Goal: Task Accomplishment & Management: Manage account settings

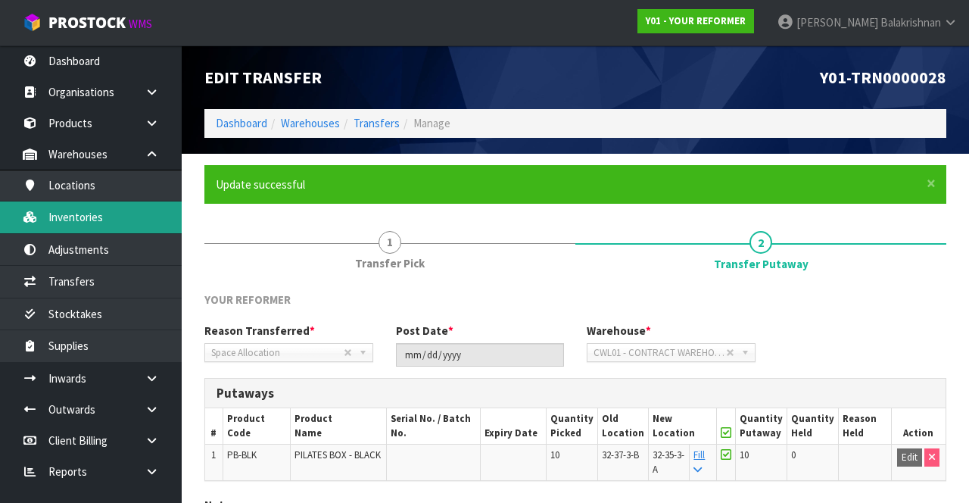
click at [69, 217] on link "Inventories" at bounding box center [91, 216] width 182 height 31
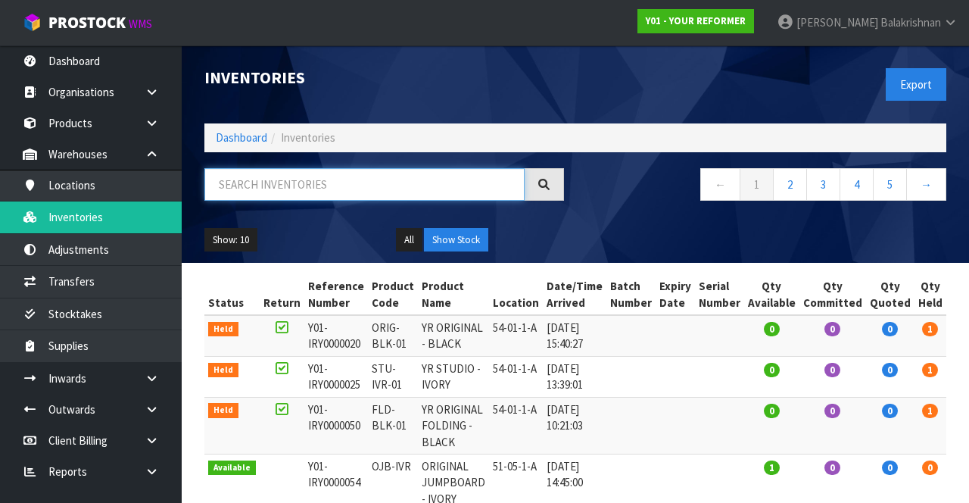
click at [322, 179] on input "text" at bounding box center [364, 184] width 320 height 33
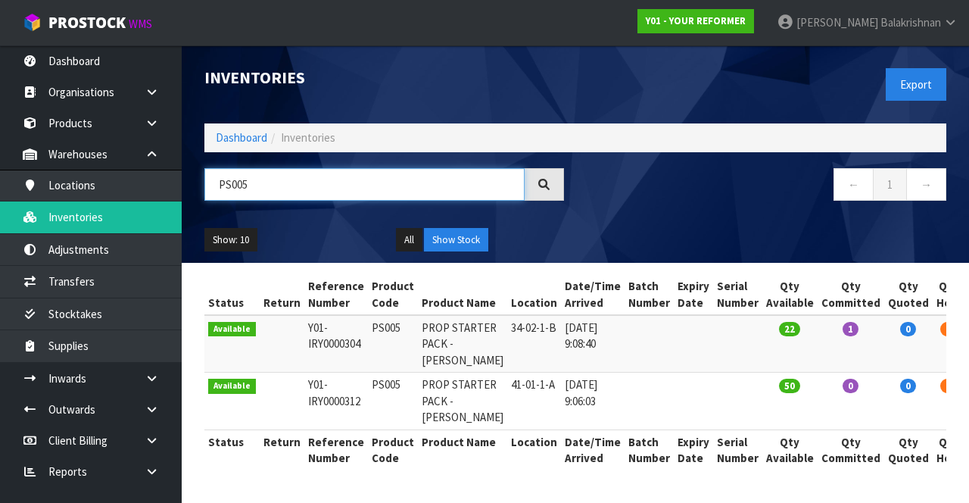
scroll to position [58, 0]
type input "PS005"
copy td "PS005"
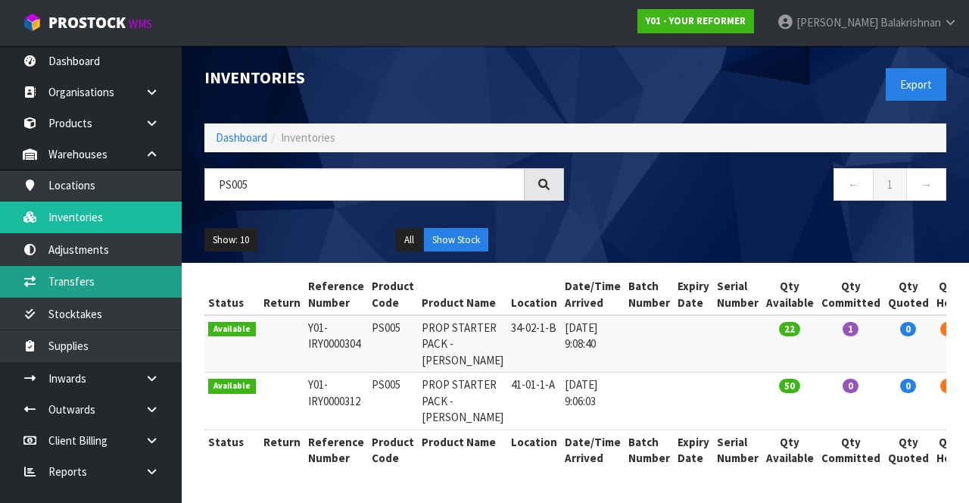
click at [72, 285] on link "Transfers" at bounding box center [91, 281] width 182 height 31
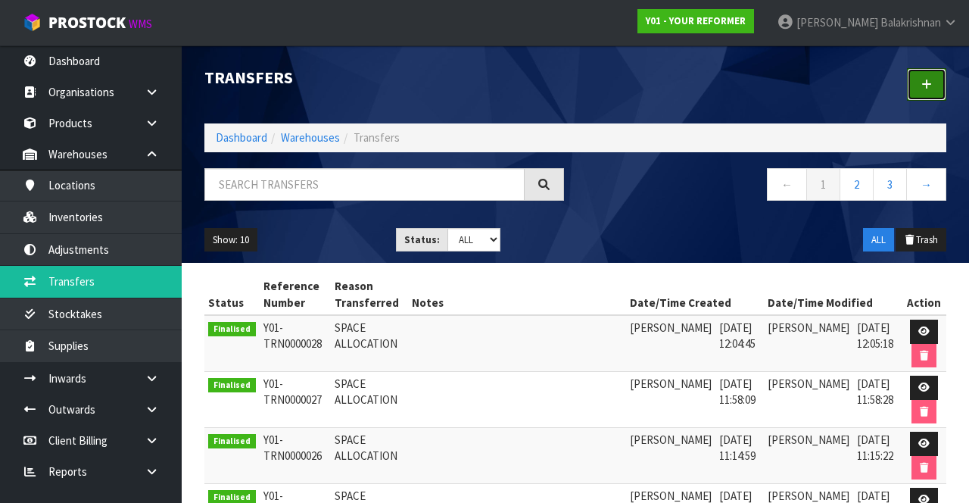
click at [926, 89] on icon at bounding box center [926, 84] width 11 height 11
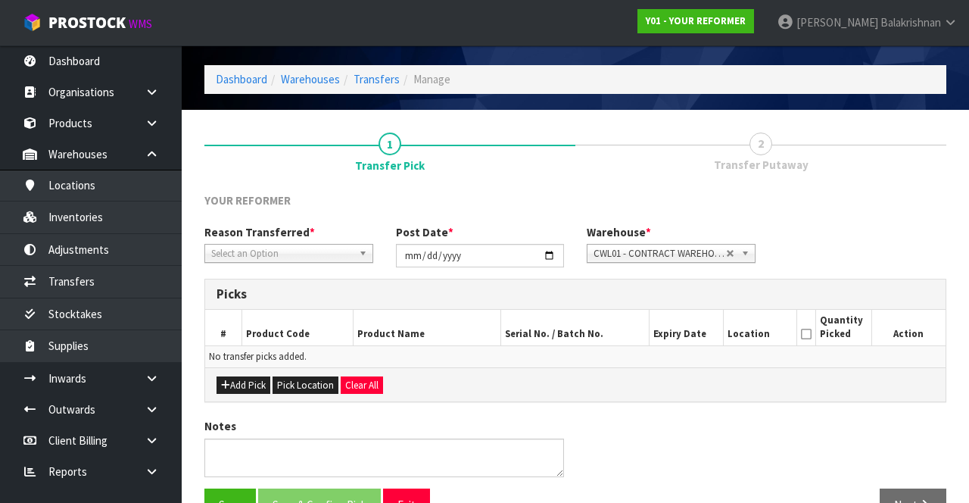
scroll to position [52, 0]
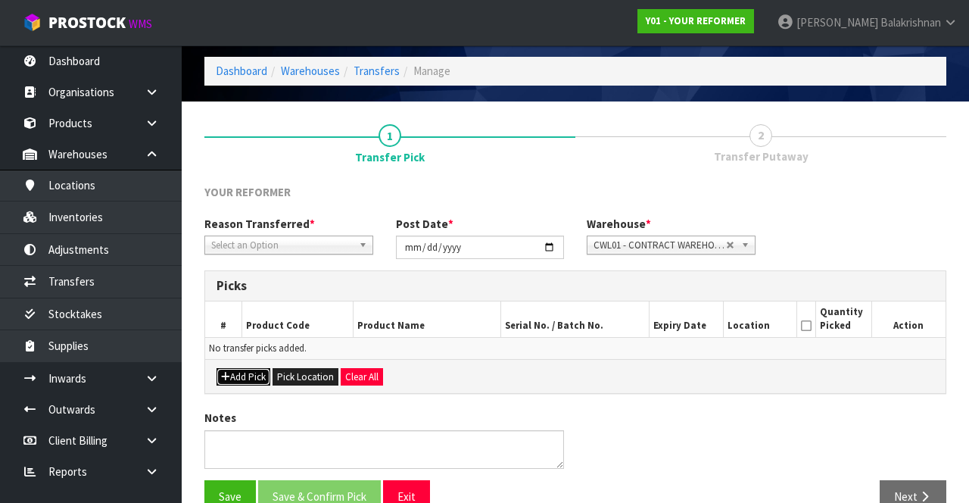
click at [235, 372] on button "Add Pick" at bounding box center [243, 377] width 54 height 18
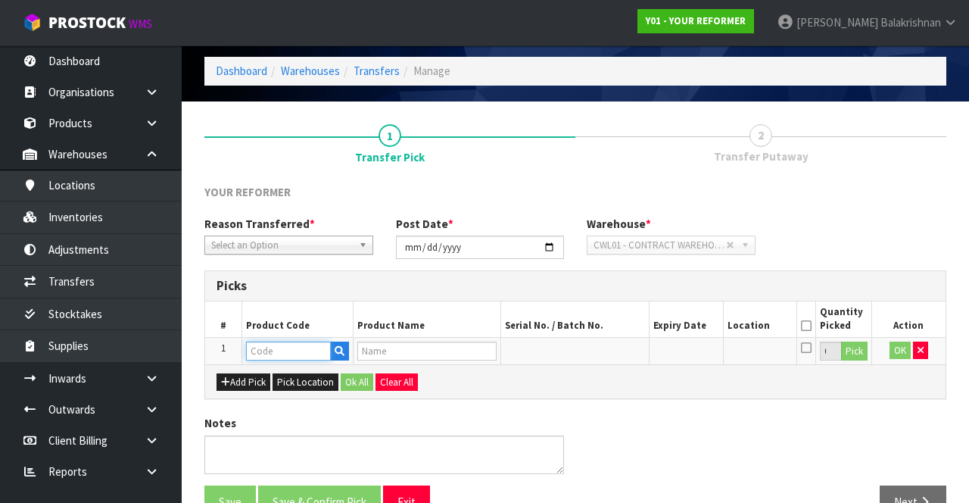
paste input "PS005"
type input "PS005"
type input "PROP STARTER PACK - [PERSON_NAME]"
type input "PS005"
click at [854, 350] on button "Pick" at bounding box center [854, 351] width 26 height 20
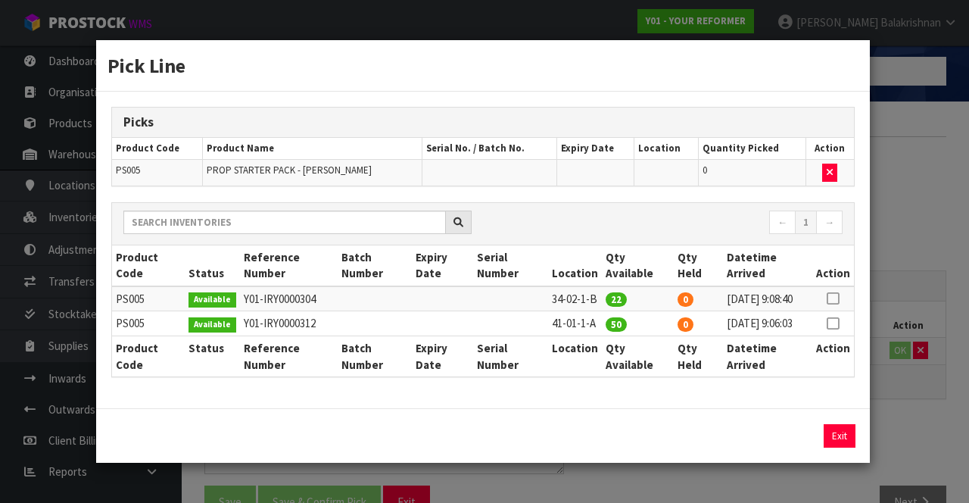
click at [835, 298] on icon at bounding box center [832, 298] width 12 height 1
click at [789, 446] on button "Assign Pick" at bounding box center [788, 435] width 62 height 23
type input "22"
click at [834, 323] on icon at bounding box center [832, 323] width 12 height 1
click at [784, 440] on button "Assign Pick" at bounding box center [788, 435] width 62 height 23
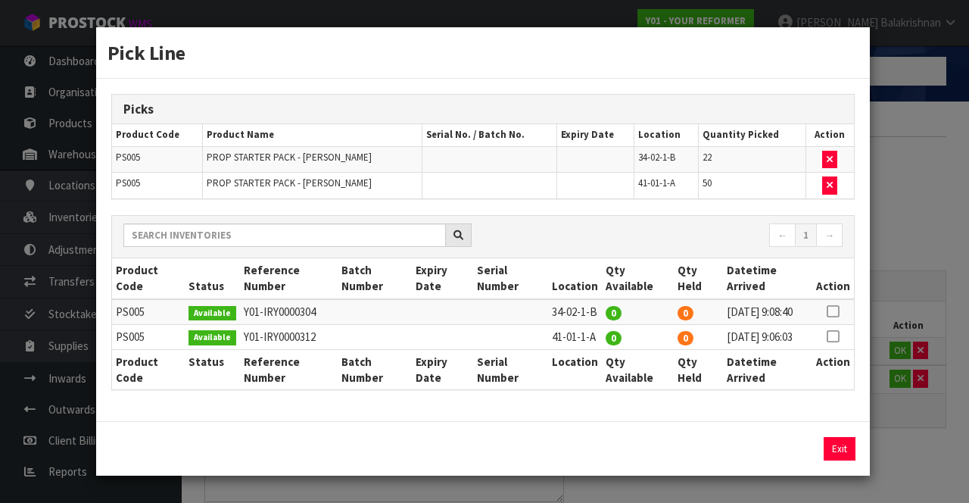
click at [892, 408] on div "Pick Line Picks Product Code Product Name Serial No. / Batch No. Expiry Date Lo…" at bounding box center [484, 251] width 969 height 503
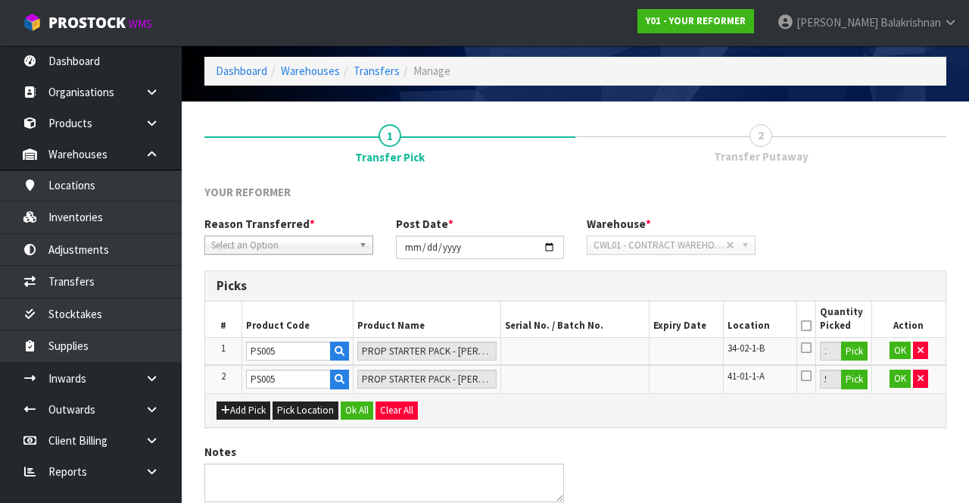
click at [801, 325] on icon at bounding box center [806, 325] width 11 height 1
click at [344, 404] on button "Ok All" at bounding box center [357, 410] width 33 height 18
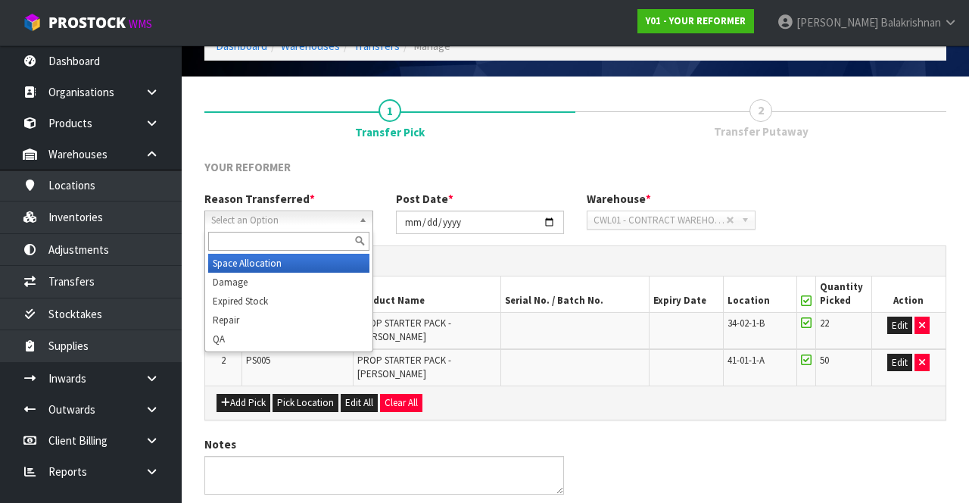
scroll to position [78, 0]
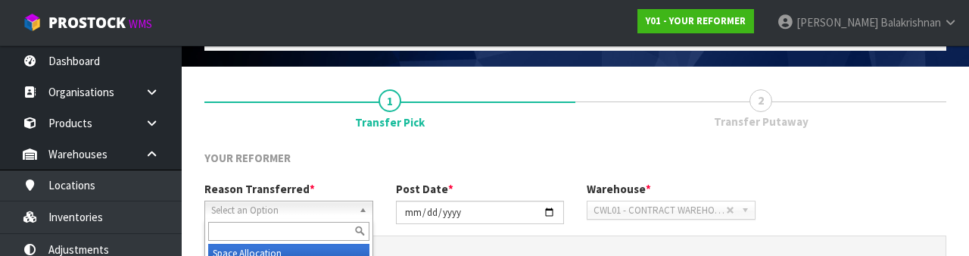
click at [309, 235] on input "text" at bounding box center [288, 231] width 161 height 19
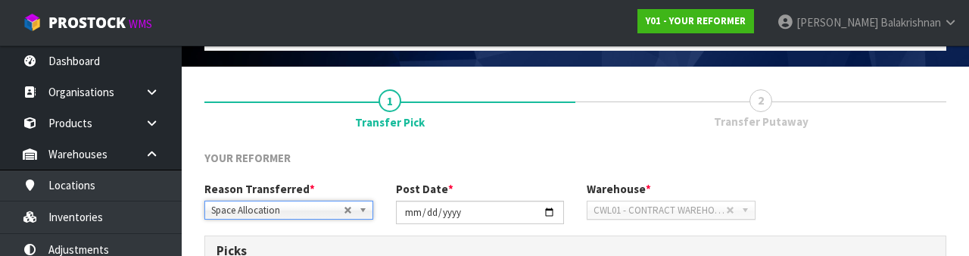
click at [627, 133] on link "2 Transfer Putaway" at bounding box center [760, 108] width 371 height 60
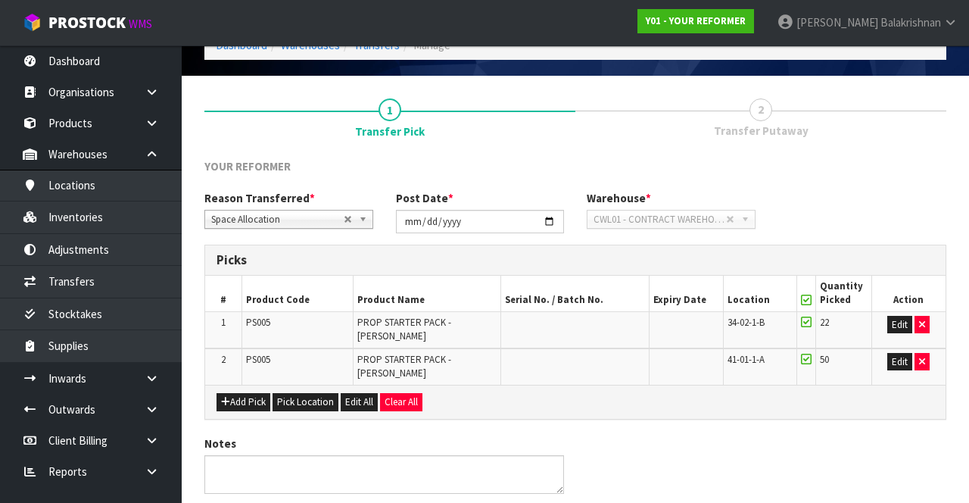
scroll to position [132, 0]
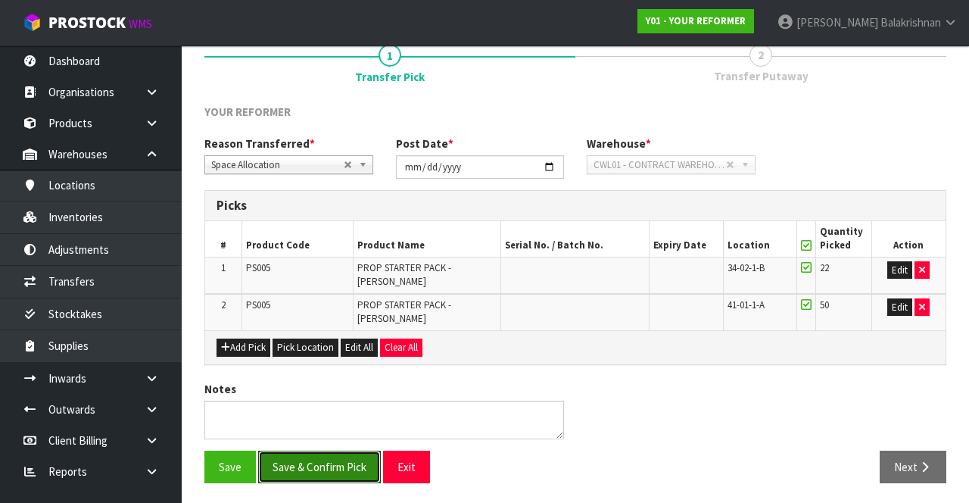
click at [332, 452] on button "Save & Confirm Pick" at bounding box center [319, 466] width 123 height 33
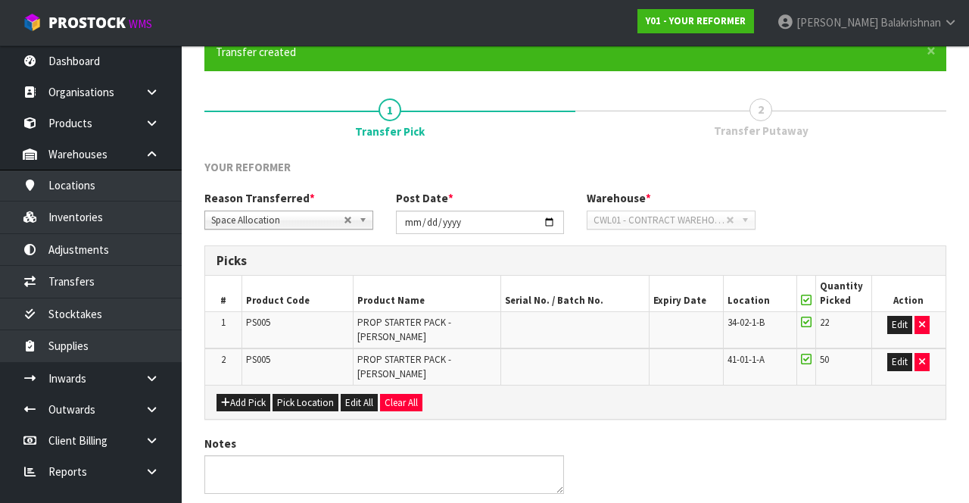
scroll to position [0, 0]
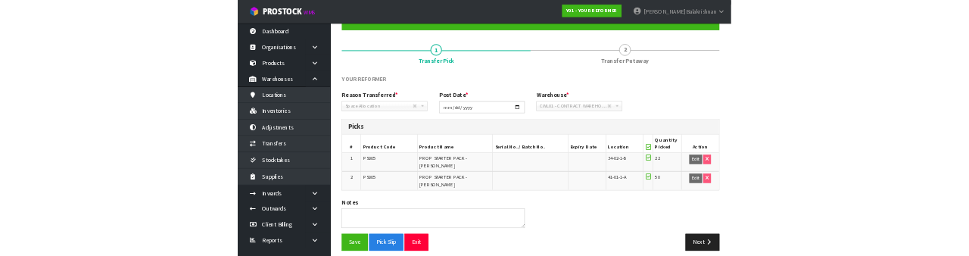
scroll to position [151, 0]
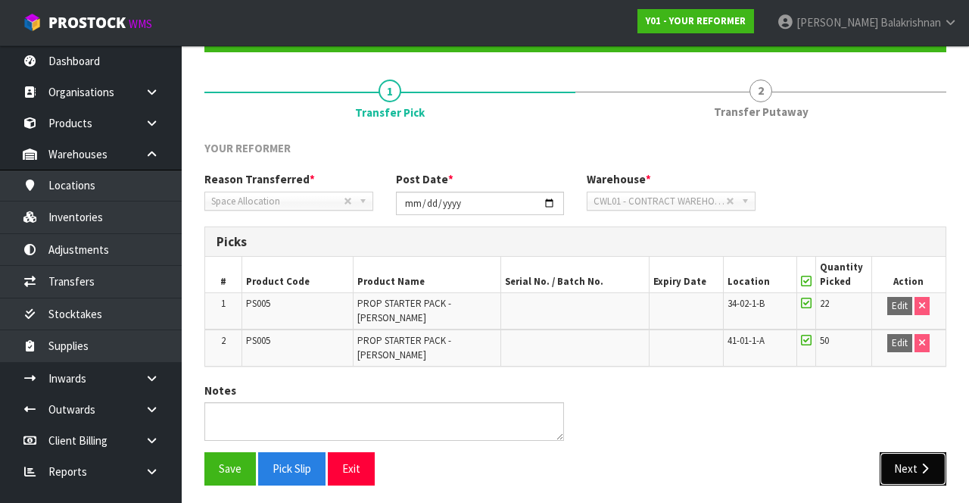
click at [916, 461] on button "Next" at bounding box center [912, 468] width 67 height 33
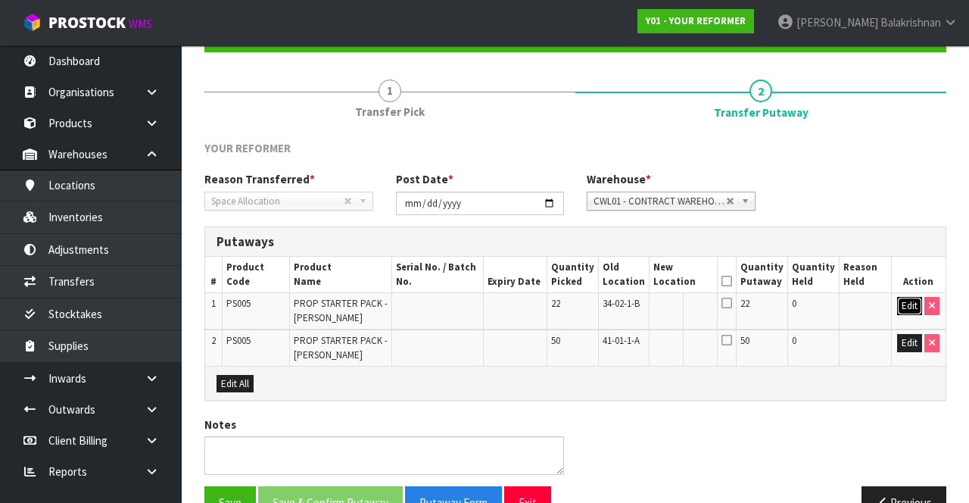
click at [910, 304] on button "Edit" at bounding box center [909, 306] width 25 height 18
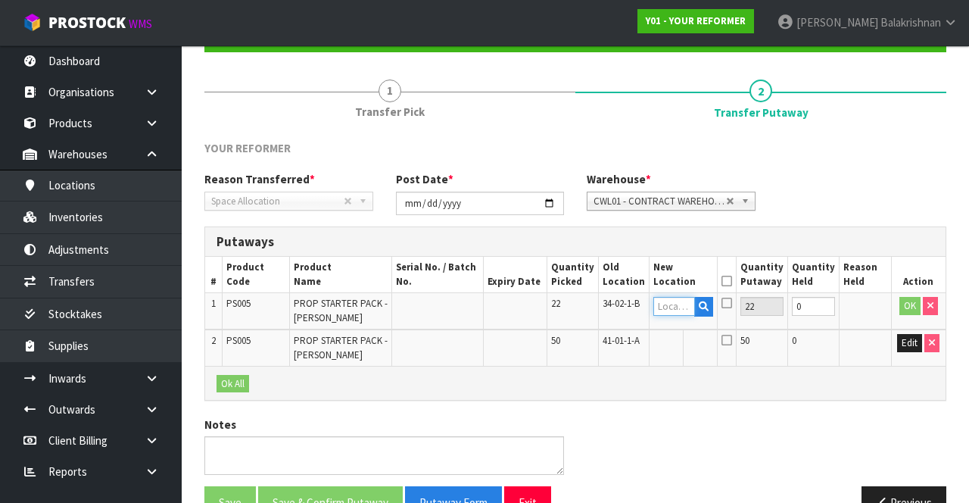
click at [686, 301] on input "text" at bounding box center [674, 306] width 42 height 19
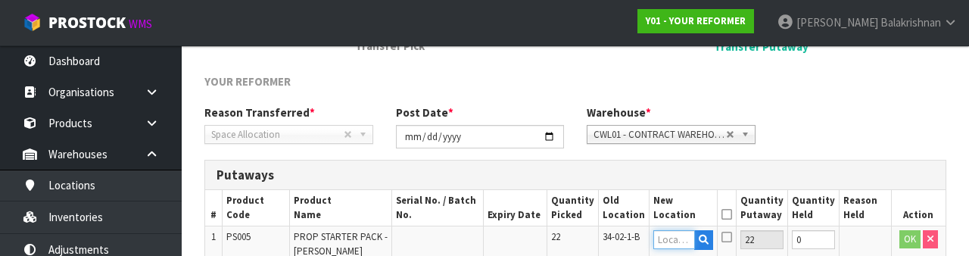
scroll to position [319, 0]
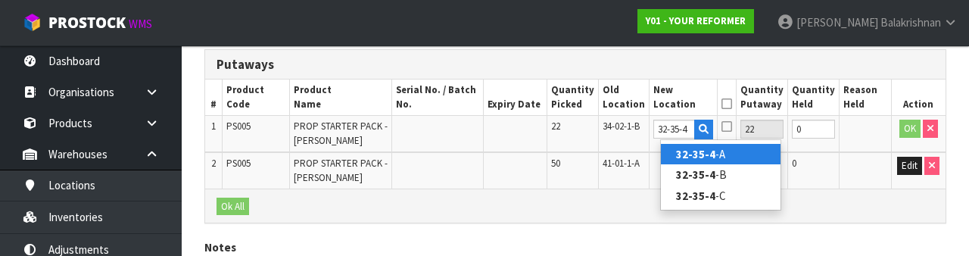
click at [708, 152] on strong "32-35-4" at bounding box center [695, 154] width 39 height 14
type input "32-35-4-A"
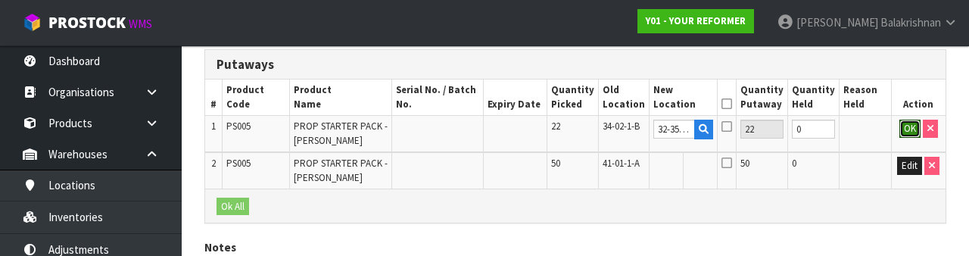
click at [905, 125] on button "OK" at bounding box center [909, 129] width 21 height 18
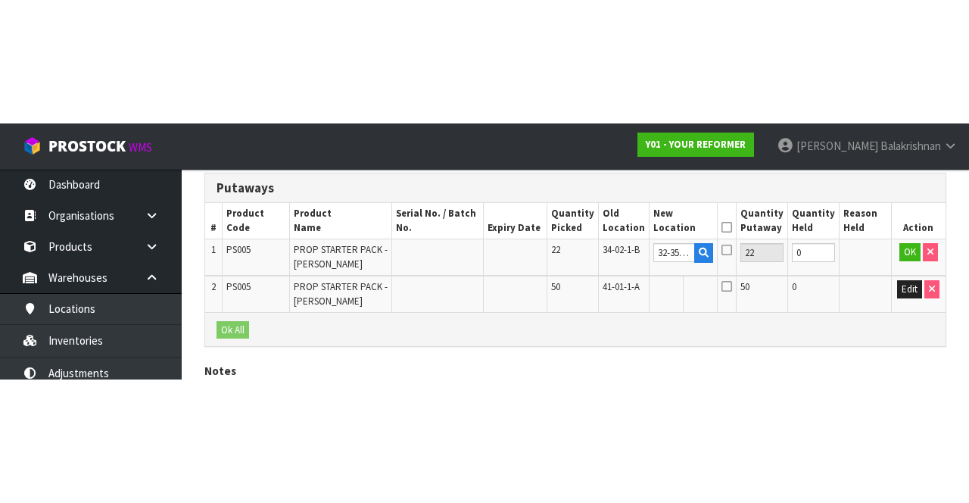
scroll to position [188, 0]
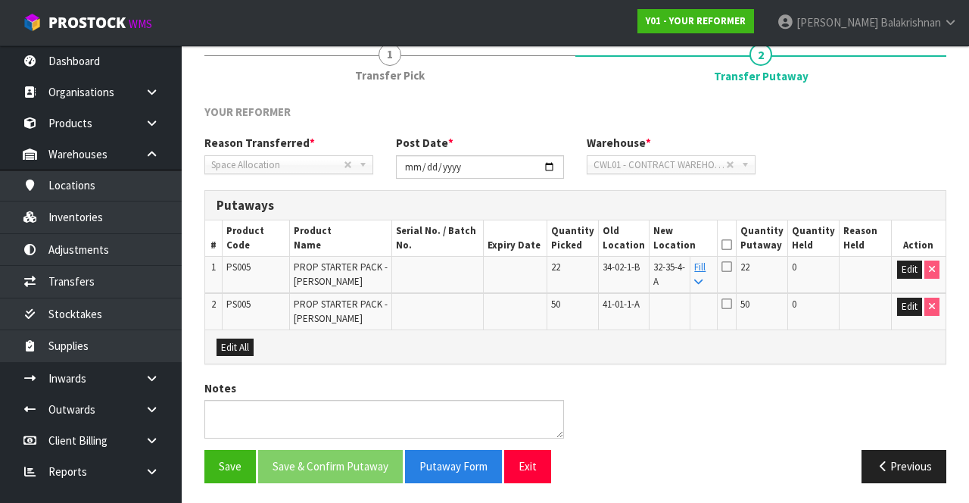
click at [702, 278] on icon at bounding box center [698, 282] width 8 height 10
click at [732, 244] on icon at bounding box center [726, 244] width 11 height 1
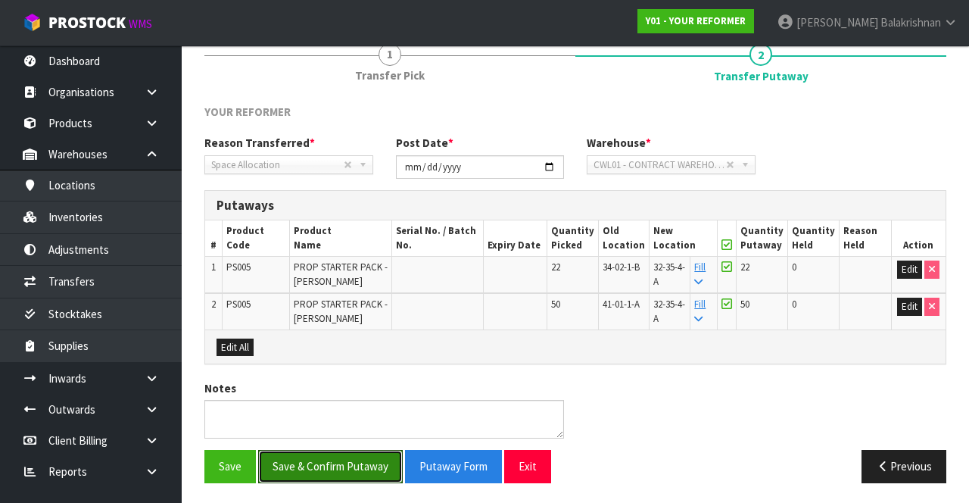
click at [339, 453] on button "Save & Confirm Putaway" at bounding box center [330, 466] width 145 height 33
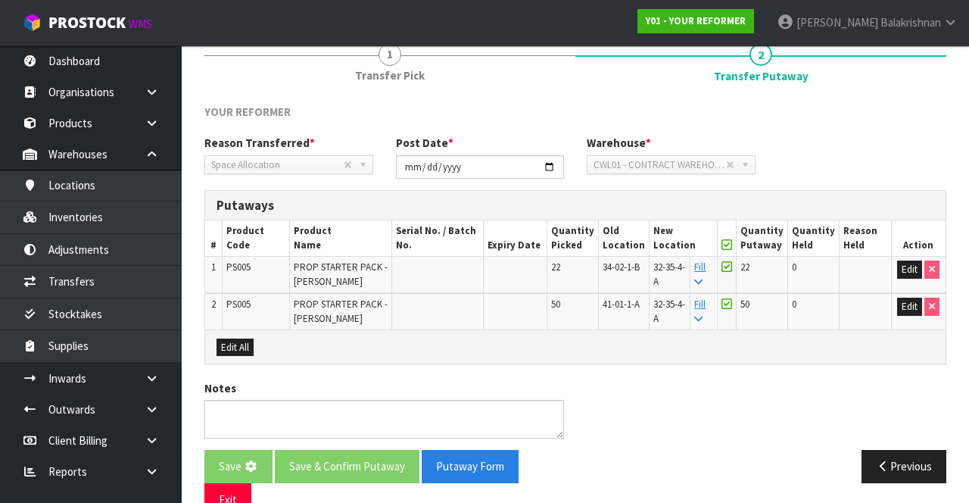
scroll to position [0, 0]
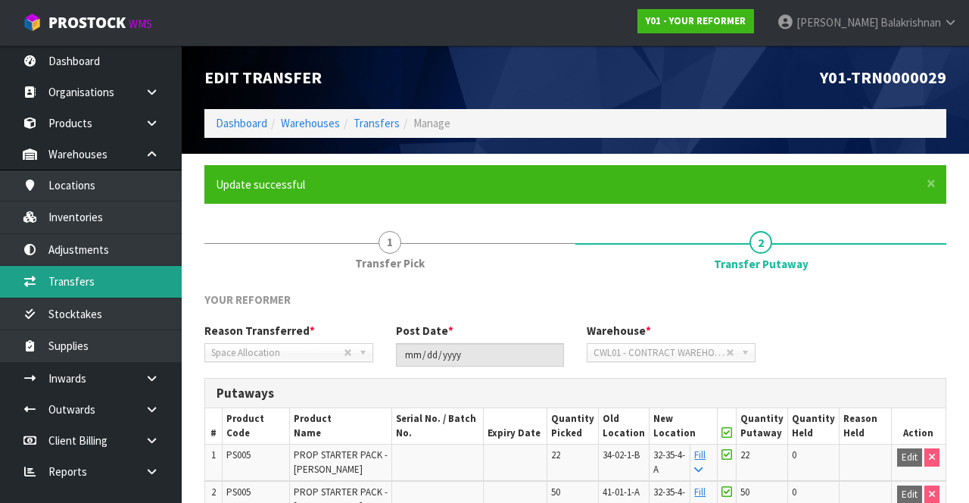
click at [92, 278] on link "Transfers" at bounding box center [91, 281] width 182 height 31
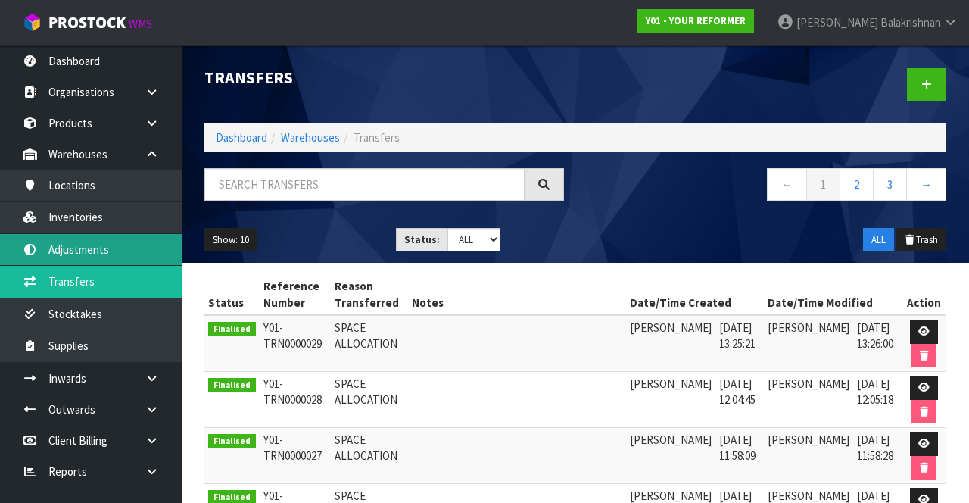
click at [110, 252] on link "Adjustments" at bounding box center [91, 249] width 182 height 31
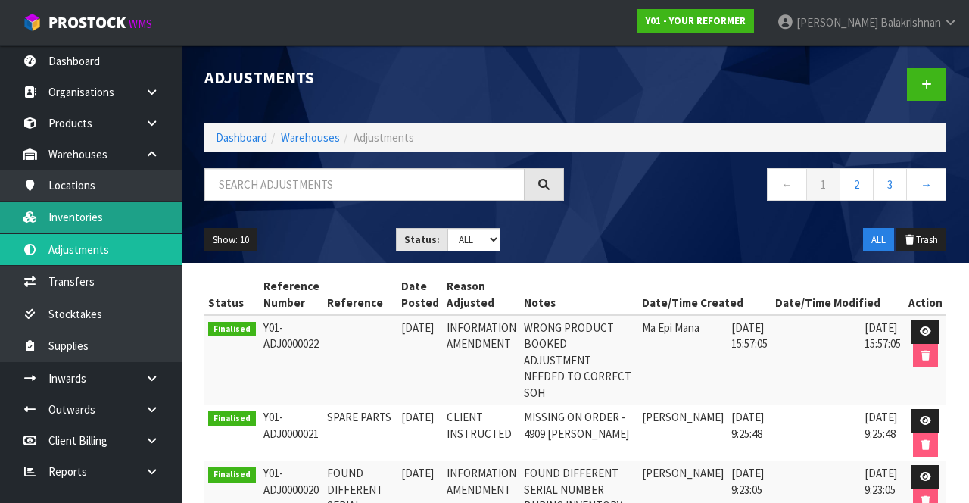
click at [123, 211] on link "Inventories" at bounding box center [91, 216] width 182 height 31
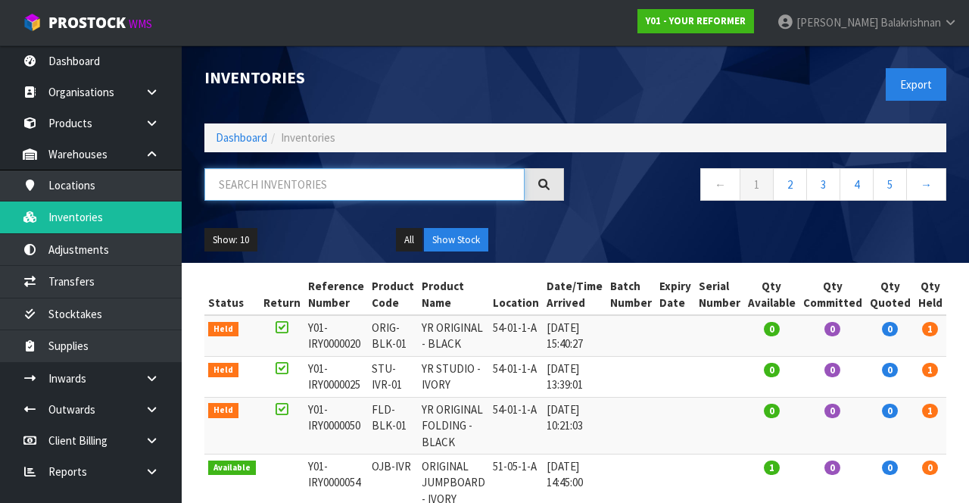
click at [425, 188] on input "text" at bounding box center [364, 184] width 320 height 33
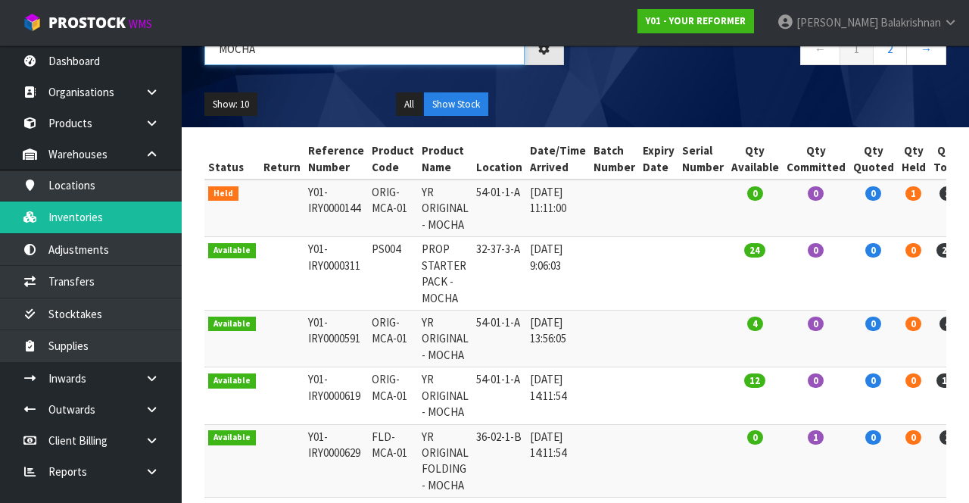
scroll to position [135, 0]
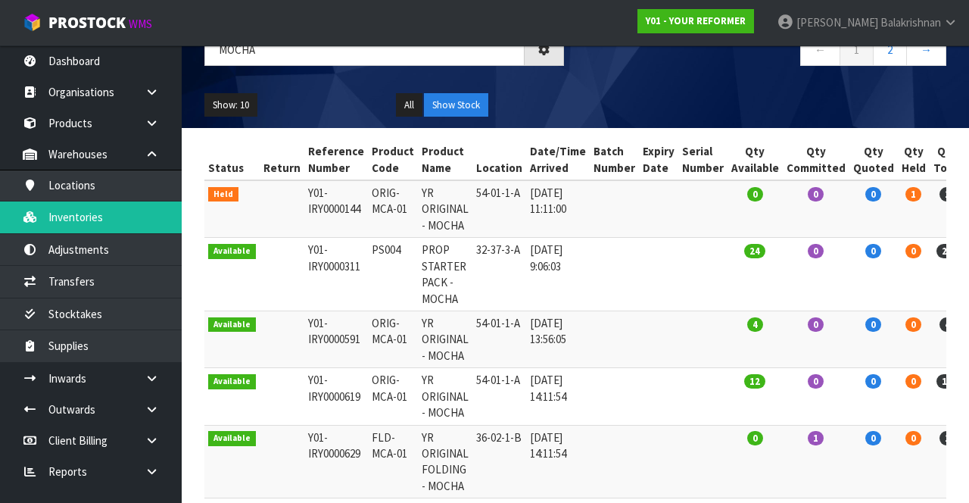
click at [379, 241] on td "PS004" at bounding box center [393, 274] width 50 height 73
copy td "PS004"
click at [136, 219] on link "Inventories" at bounding box center [91, 216] width 182 height 31
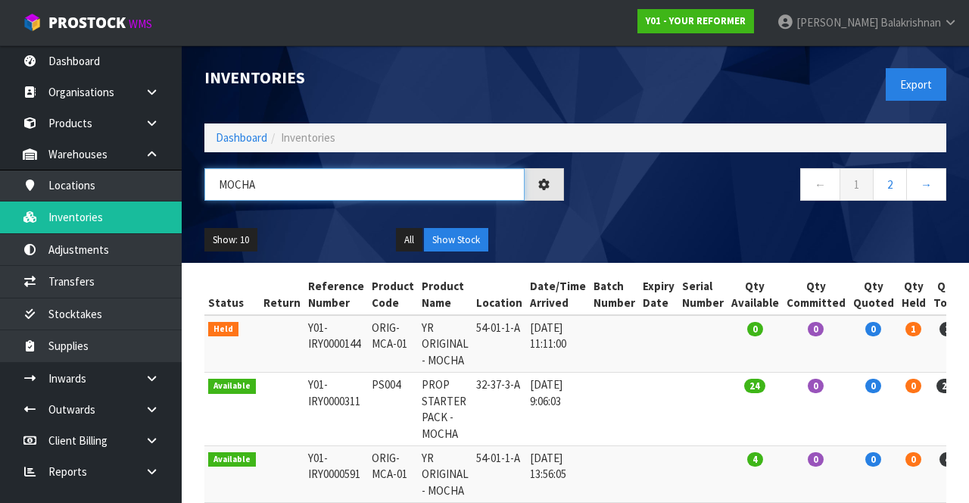
click at [308, 187] on input "MOCHA" at bounding box center [364, 184] width 320 height 33
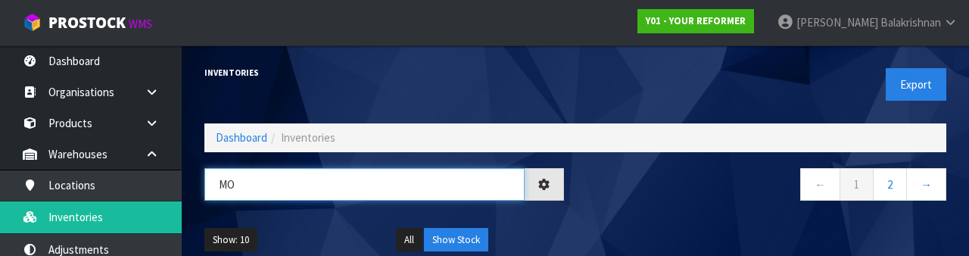
type input "M"
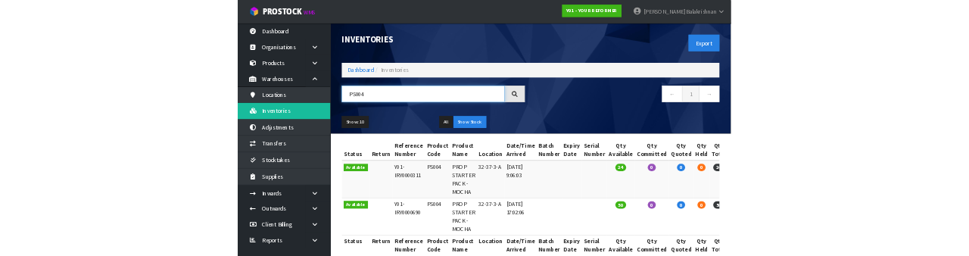
scroll to position [25, 0]
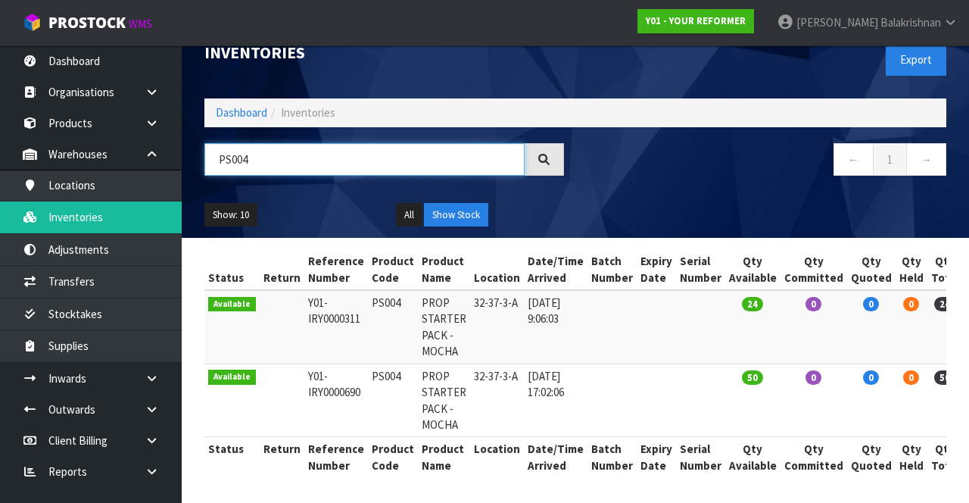
click at [397, 154] on input "PS004" at bounding box center [364, 159] width 320 height 33
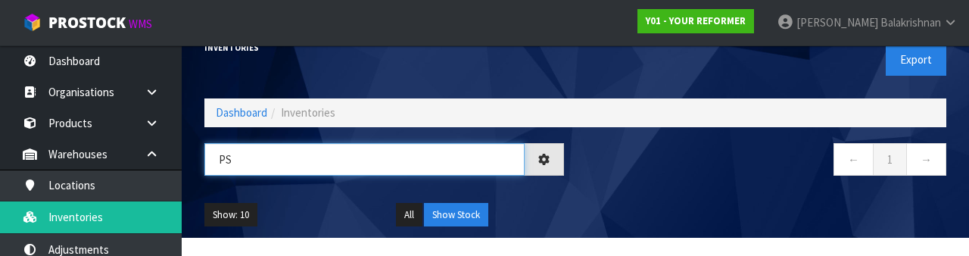
type input "P"
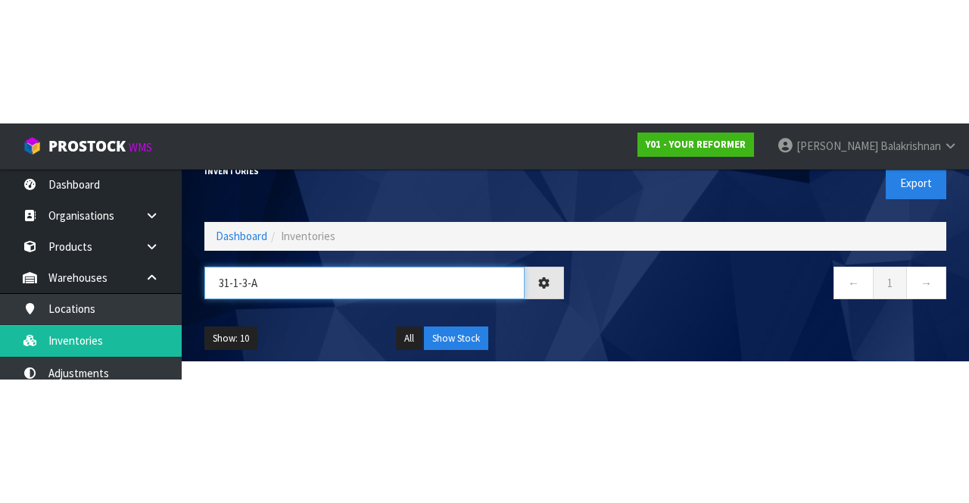
scroll to position [0, 0]
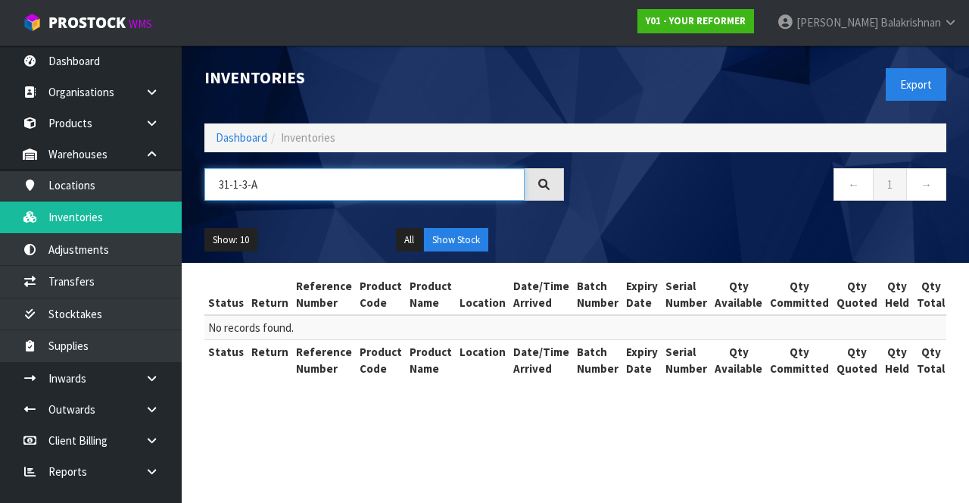
click at [325, 182] on input "31-1-3-A" at bounding box center [364, 184] width 320 height 33
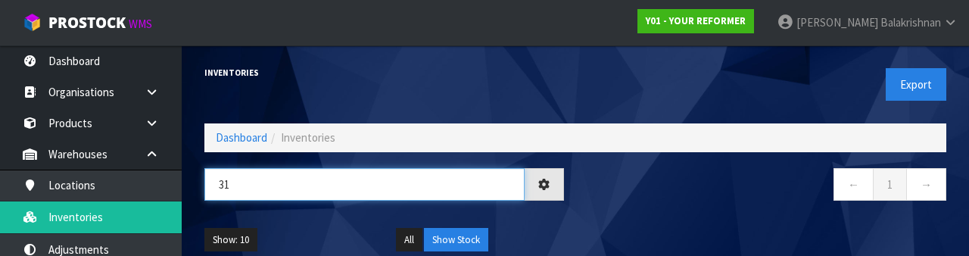
type input "3"
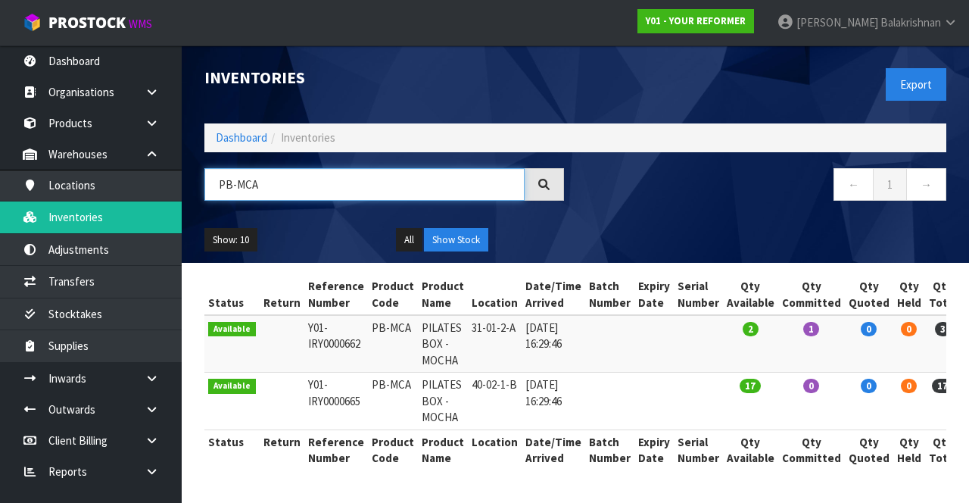
click at [459, 197] on input "PB-MCA" at bounding box center [364, 184] width 320 height 33
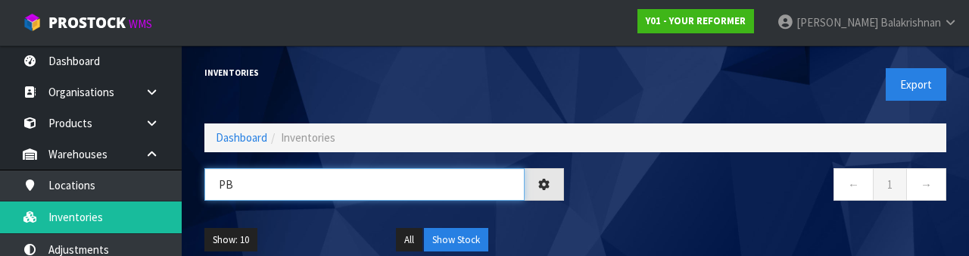
type input "P"
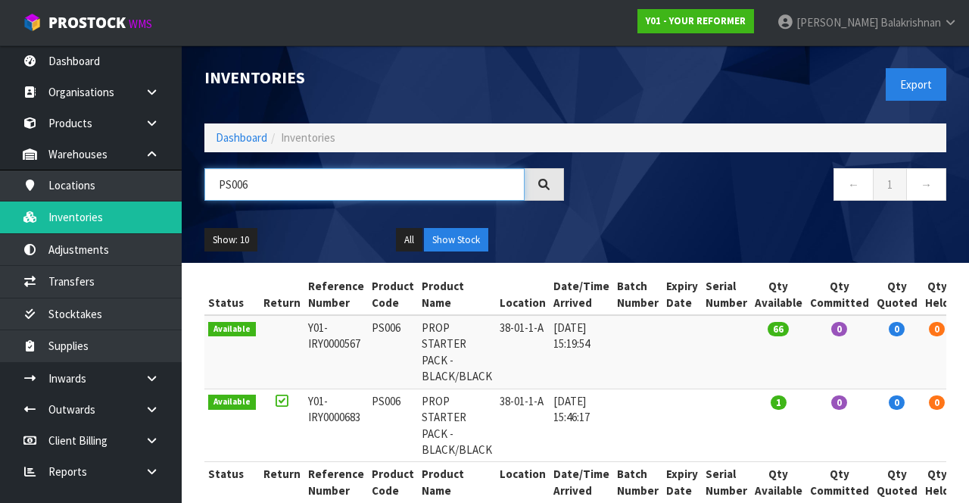
type input "PS006"
copy td "PS006"
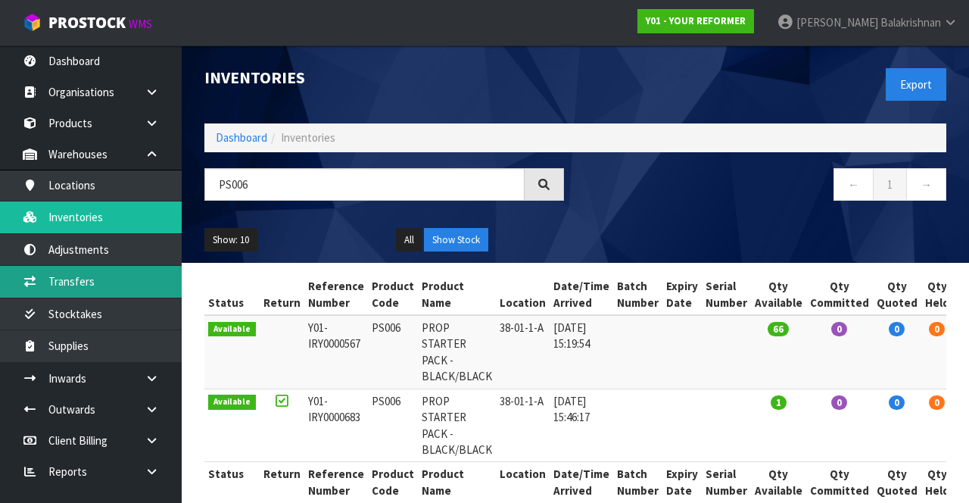
click at [47, 281] on link "Transfers" at bounding box center [91, 281] width 182 height 31
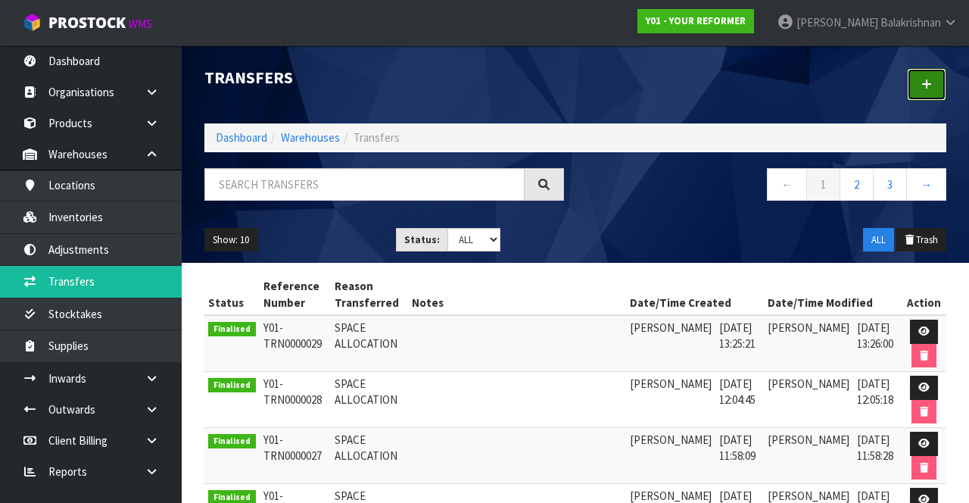
click at [930, 89] on link at bounding box center [926, 84] width 39 height 33
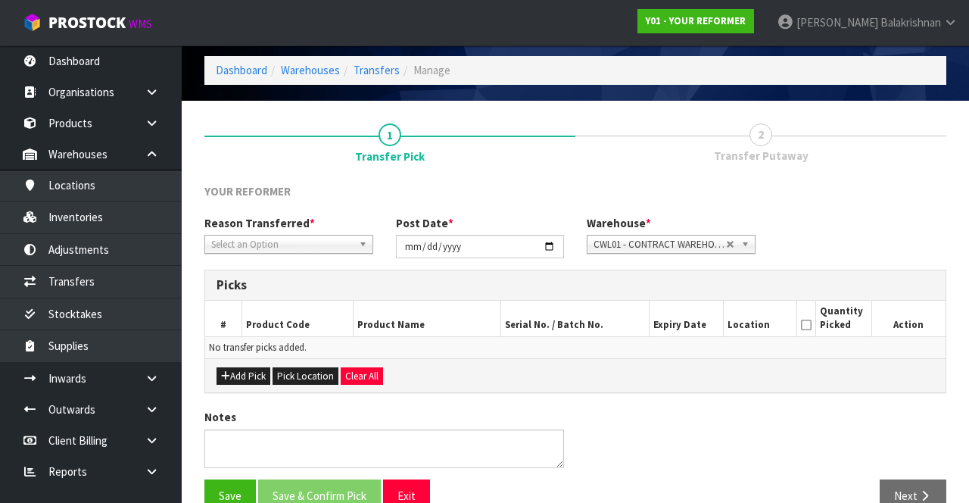
scroll to position [82, 0]
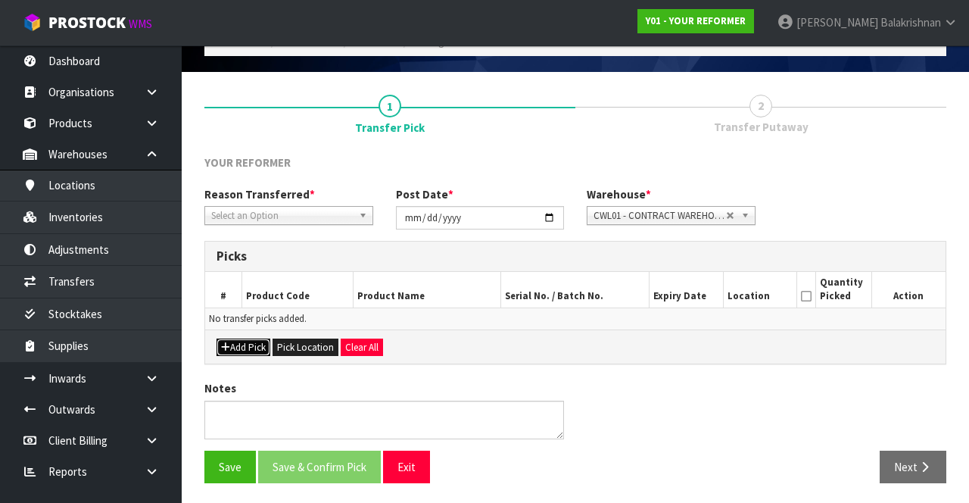
click at [232, 344] on button "Add Pick" at bounding box center [243, 347] width 54 height 18
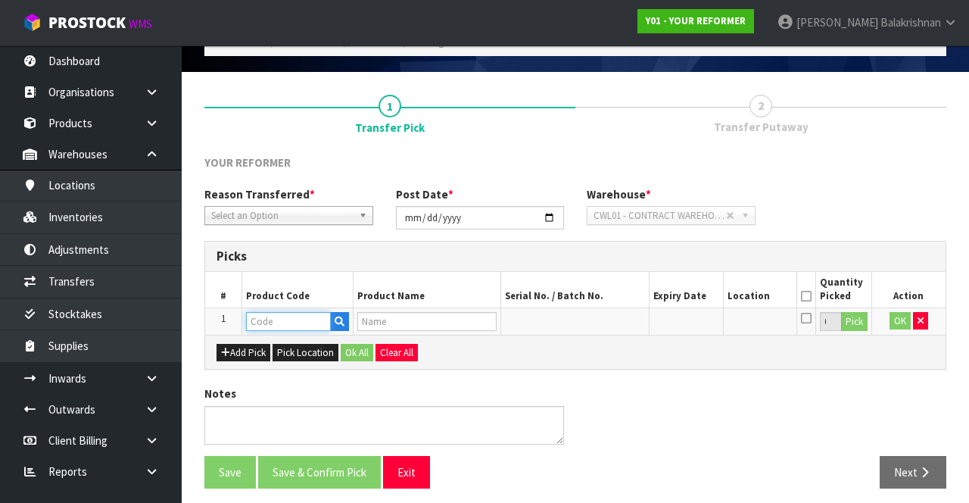
click at [299, 322] on input "text" at bounding box center [288, 321] width 85 height 19
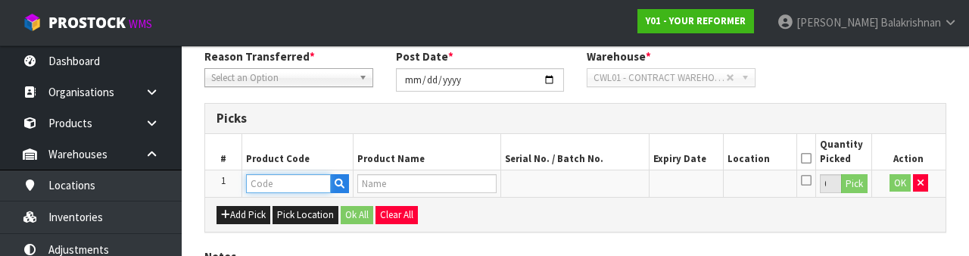
scroll to position [265, 0]
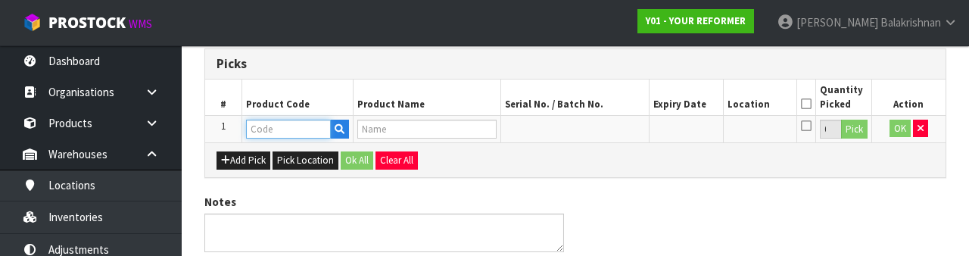
type input "PS006"
type input "PROP STARTER PACK - BLACK/BLACK"
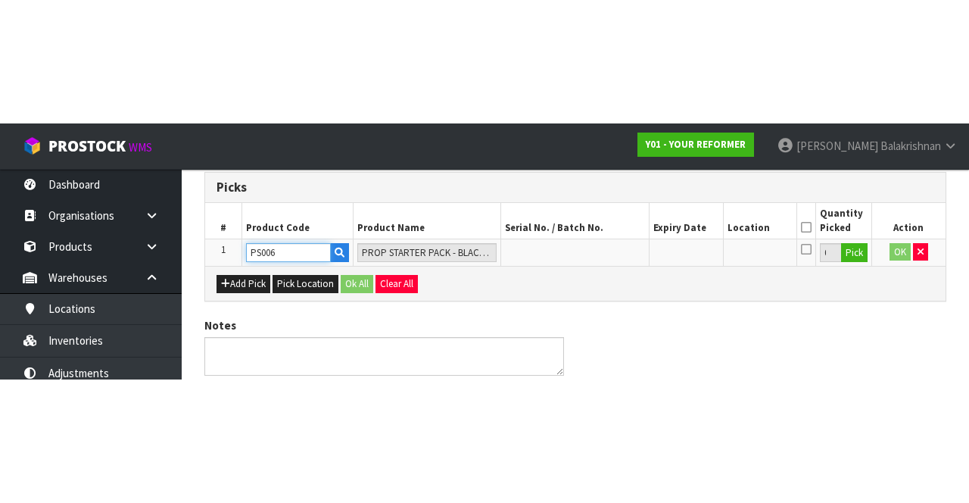
scroll to position [86, 0]
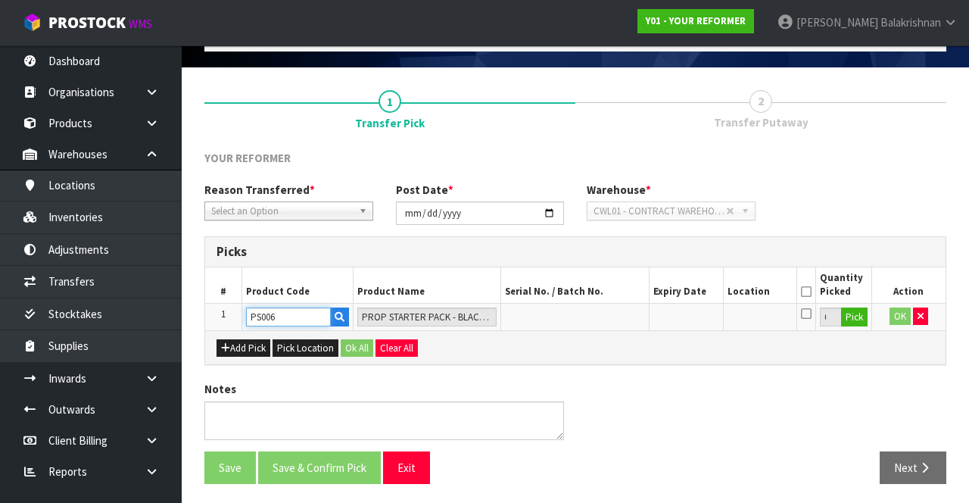
type input "PS006"
click at [866, 314] on button "Pick" at bounding box center [854, 317] width 26 height 20
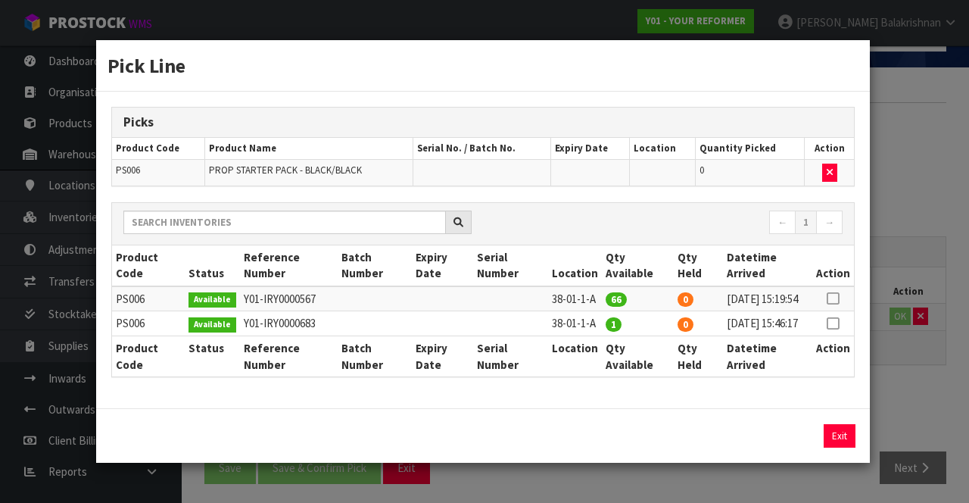
click at [835, 298] on icon at bounding box center [832, 298] width 12 height 1
click at [720, 447] on input "66" at bounding box center [722, 435] width 72 height 23
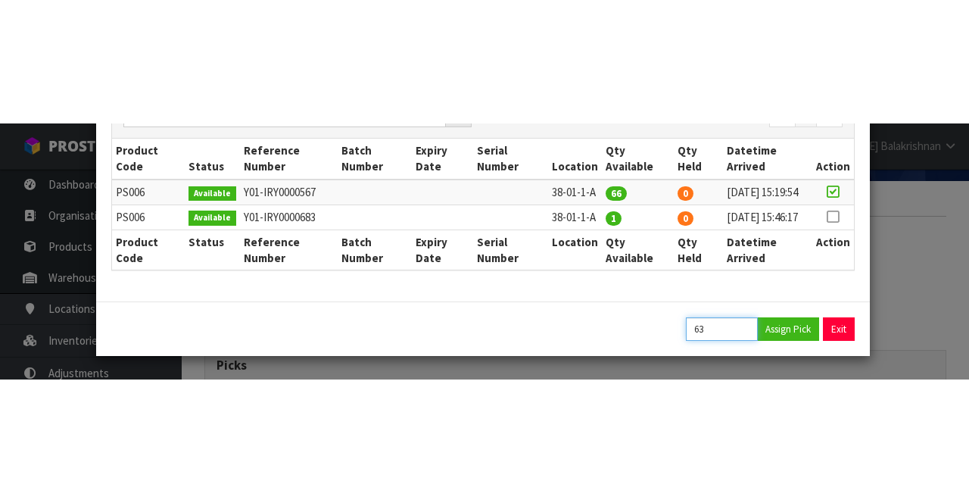
scroll to position [0, 0]
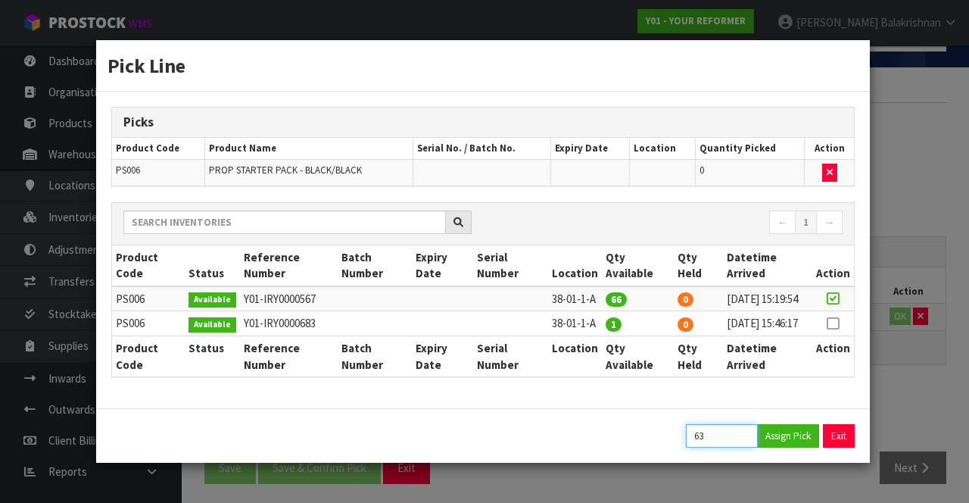
type input "63"
click at [787, 445] on button "Assign Pick" at bounding box center [788, 435] width 62 height 23
type input "63"
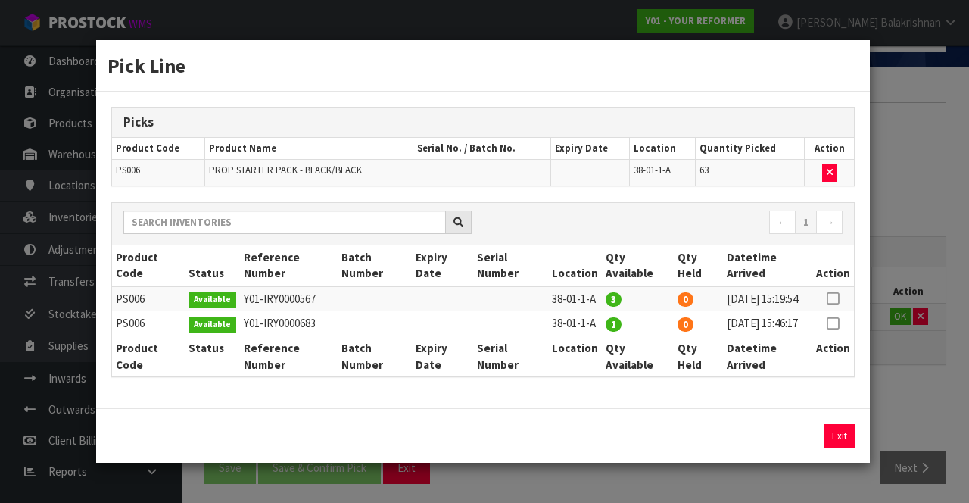
click at [834, 323] on icon at bounding box center [832, 323] width 12 height 1
click at [786, 446] on button "Assign Pick" at bounding box center [788, 435] width 62 height 23
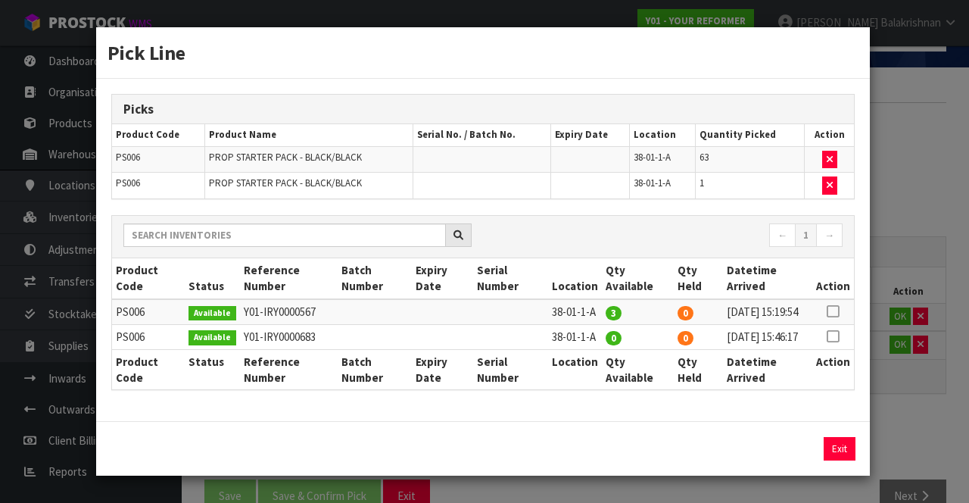
scroll to position [7, 0]
click at [839, 460] on button "Exit" at bounding box center [839, 448] width 32 height 23
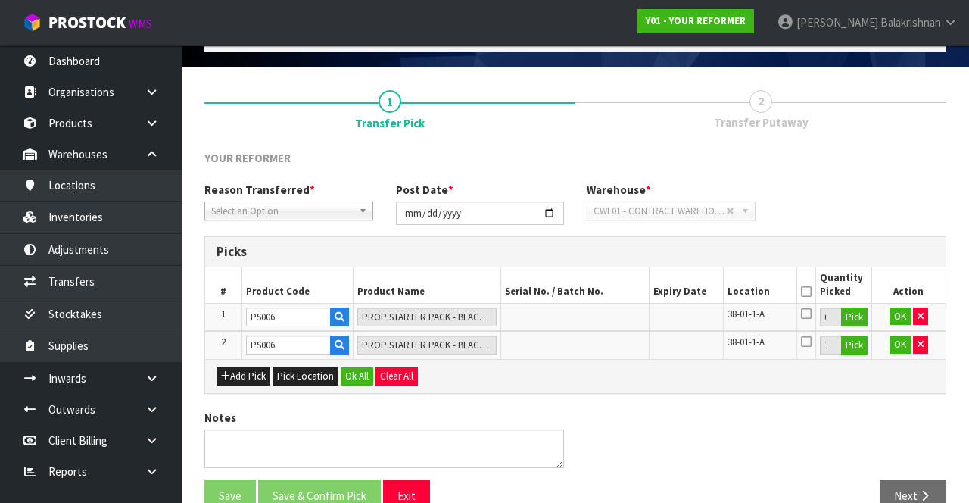
click at [806, 291] on icon at bounding box center [806, 291] width 11 height 1
click at [348, 378] on button "Ok All" at bounding box center [357, 376] width 33 height 18
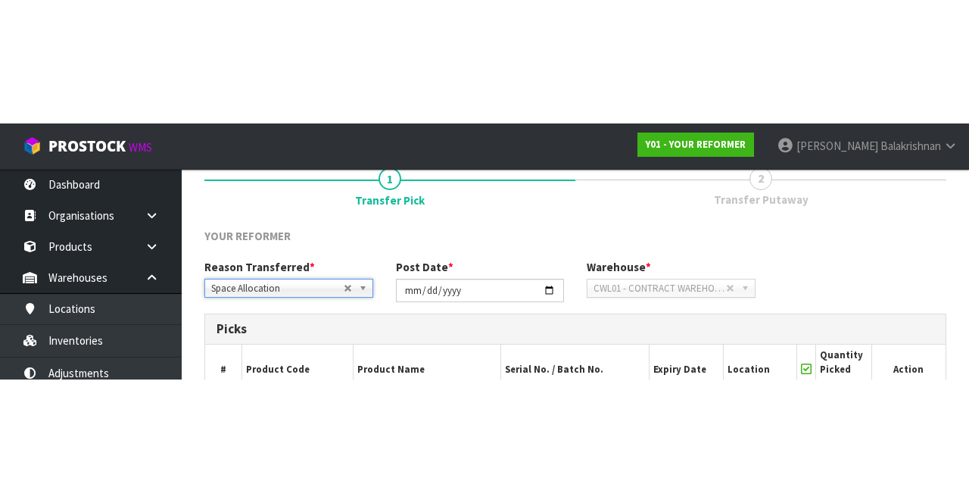
scroll to position [132, 0]
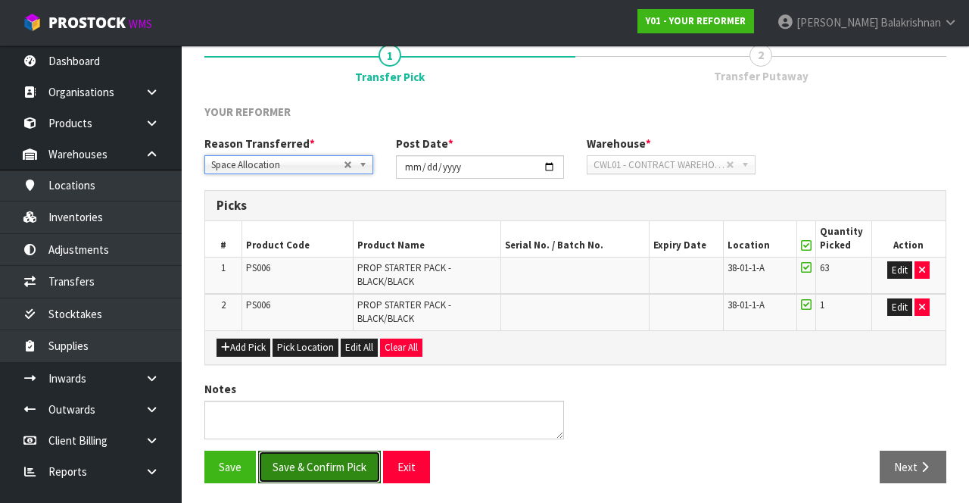
click at [313, 452] on button "Save & Confirm Pick" at bounding box center [319, 466] width 123 height 33
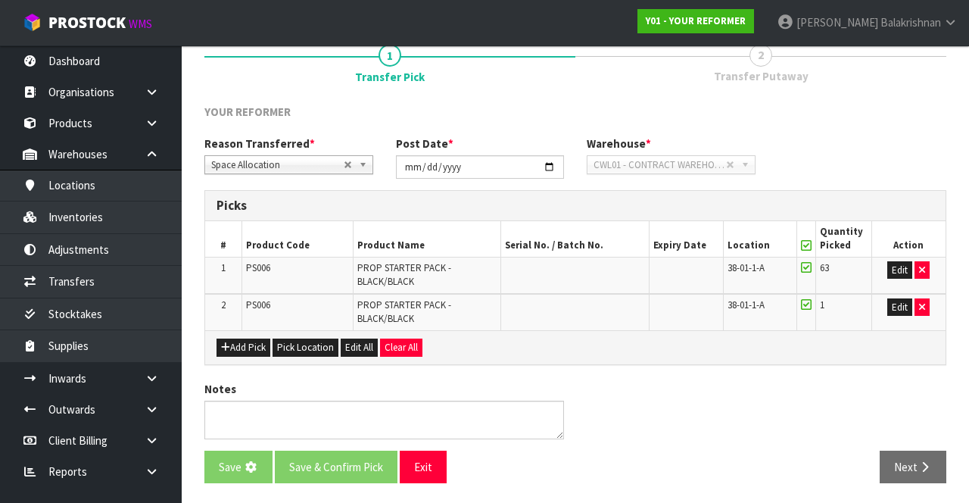
scroll to position [0, 0]
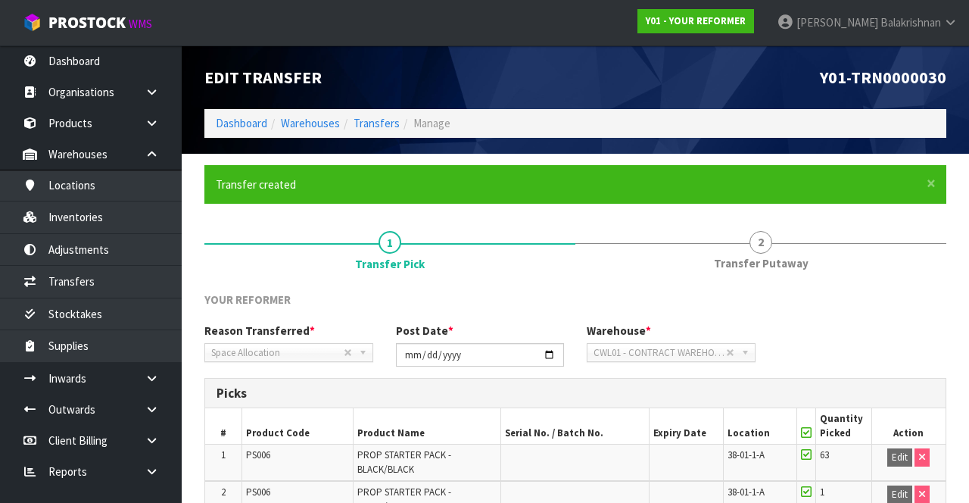
scroll to position [154, 0]
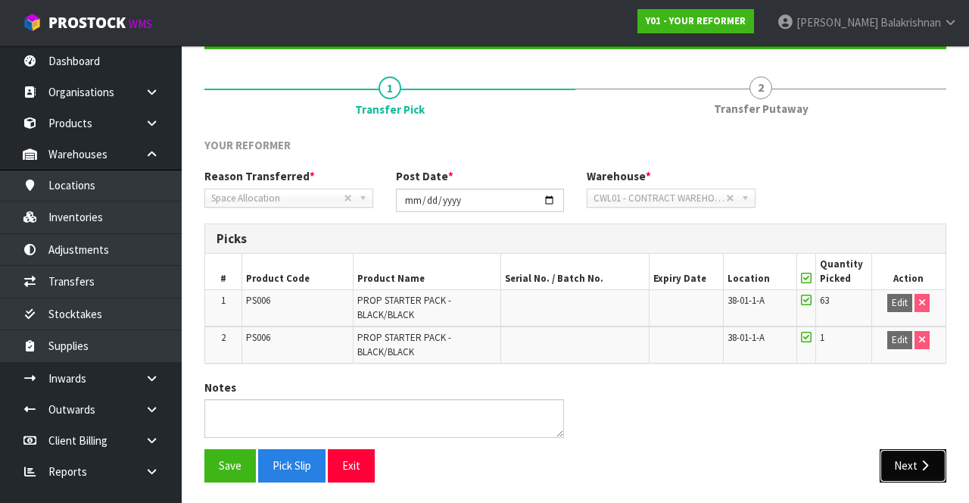
click at [916, 468] on button "Next" at bounding box center [912, 465] width 67 height 33
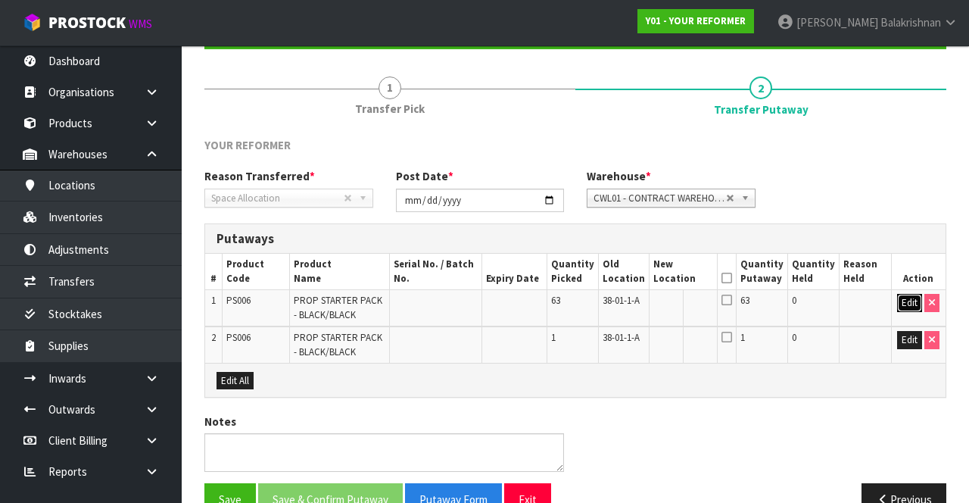
click at [899, 300] on button "Edit" at bounding box center [909, 303] width 25 height 18
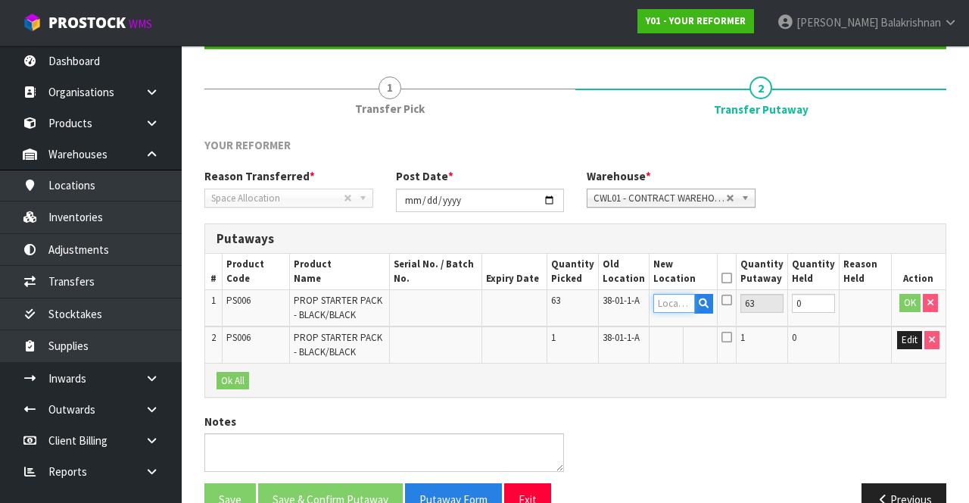
click at [671, 301] on input "text" at bounding box center [674, 303] width 42 height 19
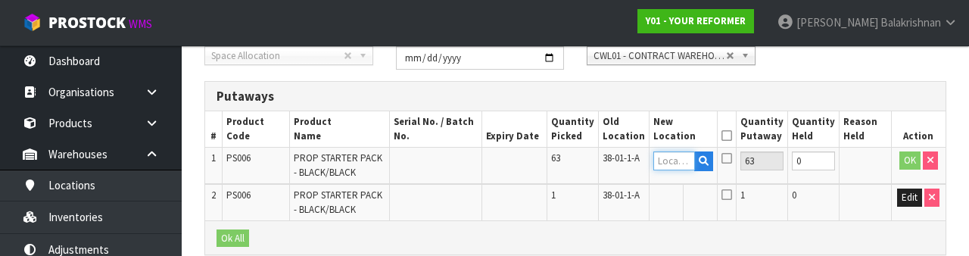
scroll to position [319, 0]
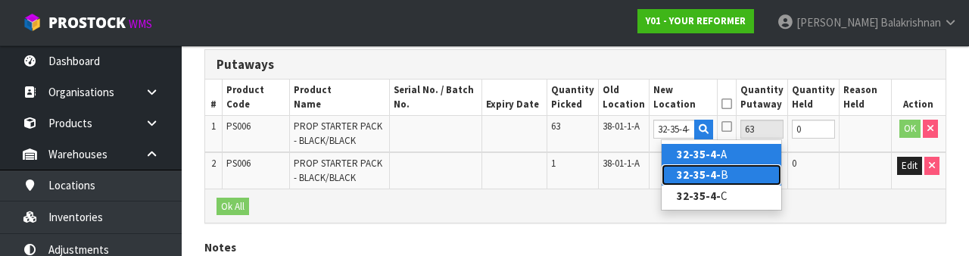
click at [733, 173] on link "32-35-4- B" at bounding box center [721, 174] width 120 height 20
type input "32-35-4-B"
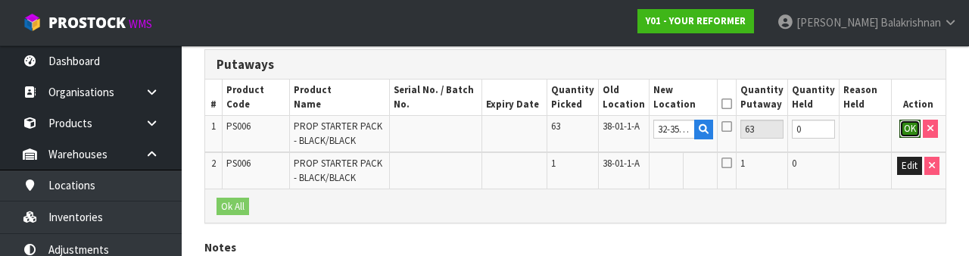
click at [900, 129] on button "OK" at bounding box center [909, 129] width 21 height 18
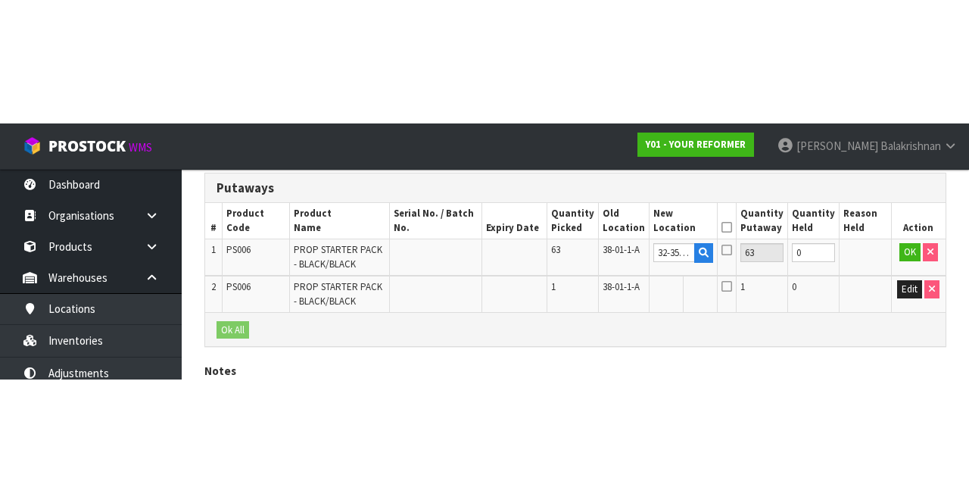
scroll to position [188, 0]
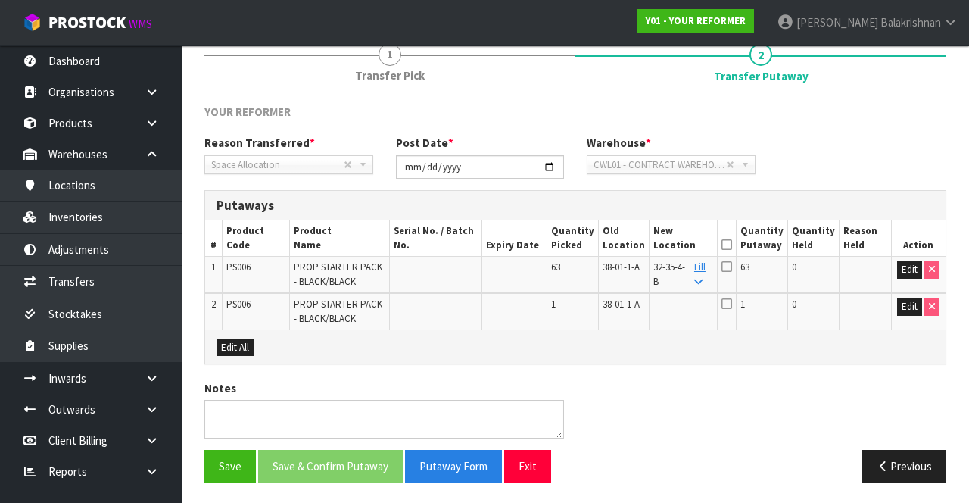
click at [705, 266] on link "Fill" at bounding box center [699, 273] width 11 height 26
click at [732, 244] on icon at bounding box center [726, 244] width 11 height 1
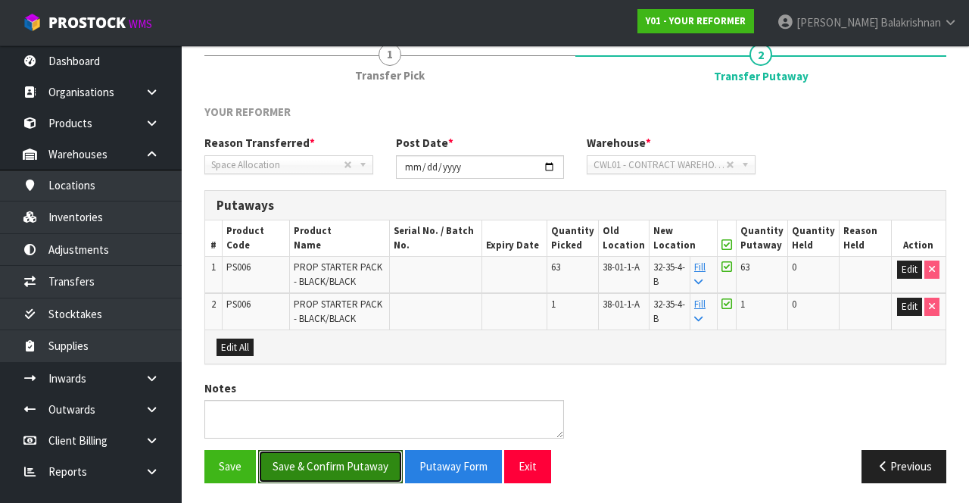
click at [362, 462] on button "Save & Confirm Putaway" at bounding box center [330, 466] width 145 height 33
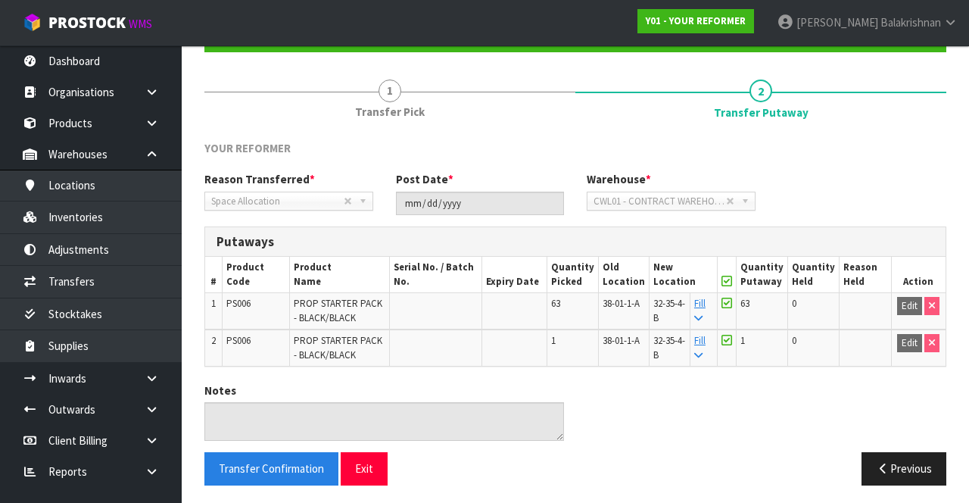
scroll to position [152, 0]
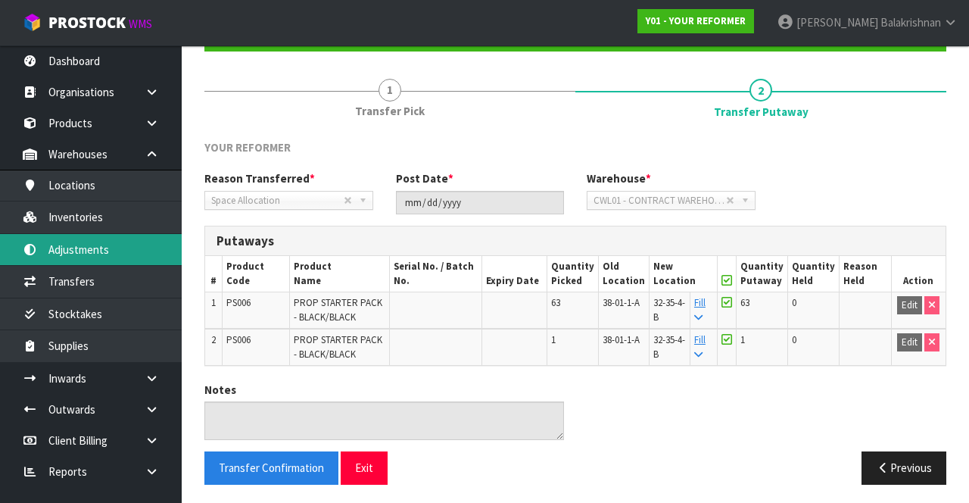
click at [123, 253] on link "Adjustments" at bounding box center [91, 249] width 182 height 31
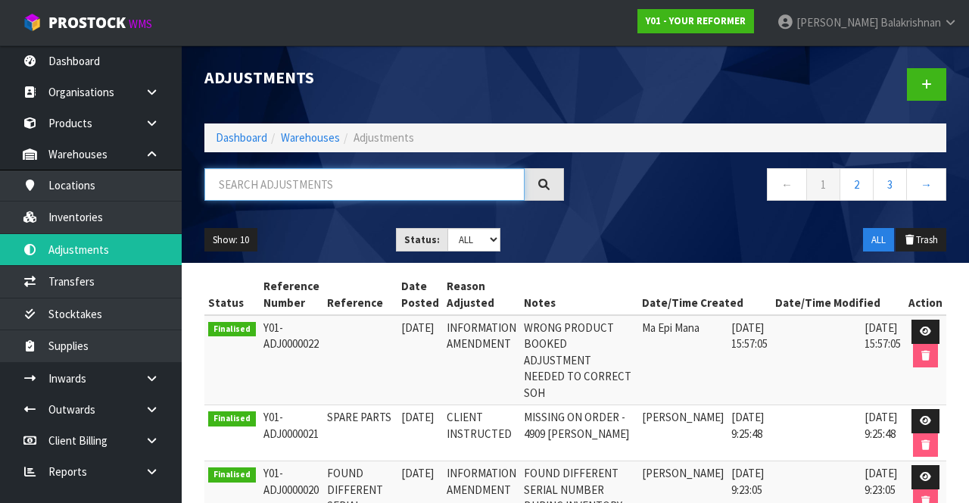
click at [325, 187] on input "text" at bounding box center [364, 184] width 320 height 33
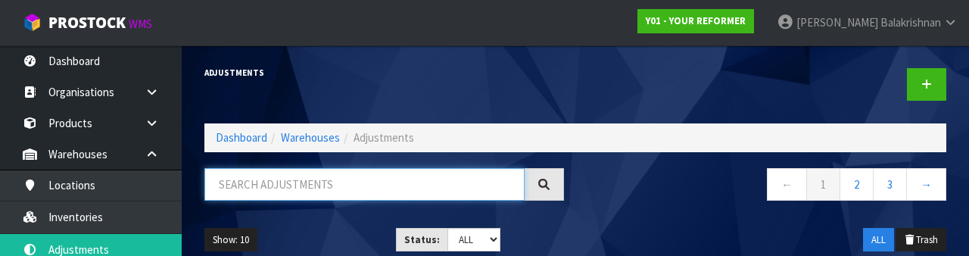
click at [386, 177] on input "text" at bounding box center [364, 184] width 320 height 33
paste input "PS006"
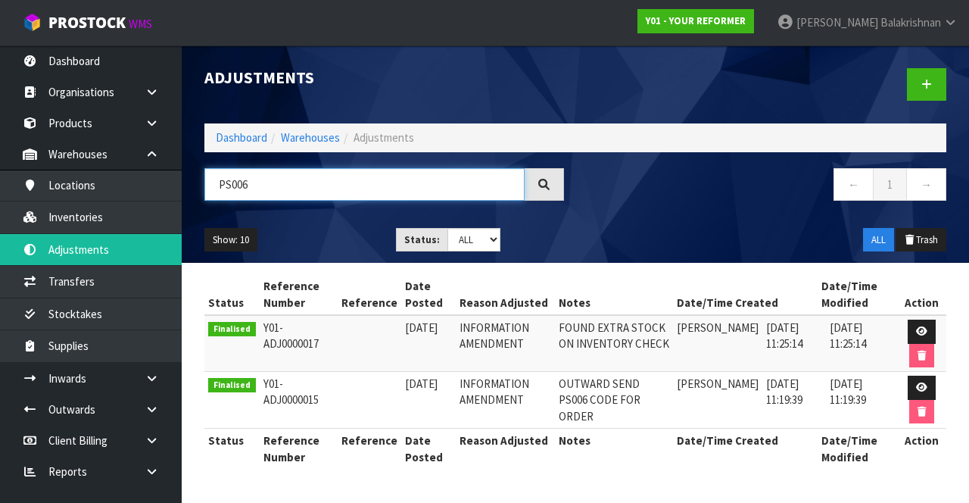
type input "PS006"
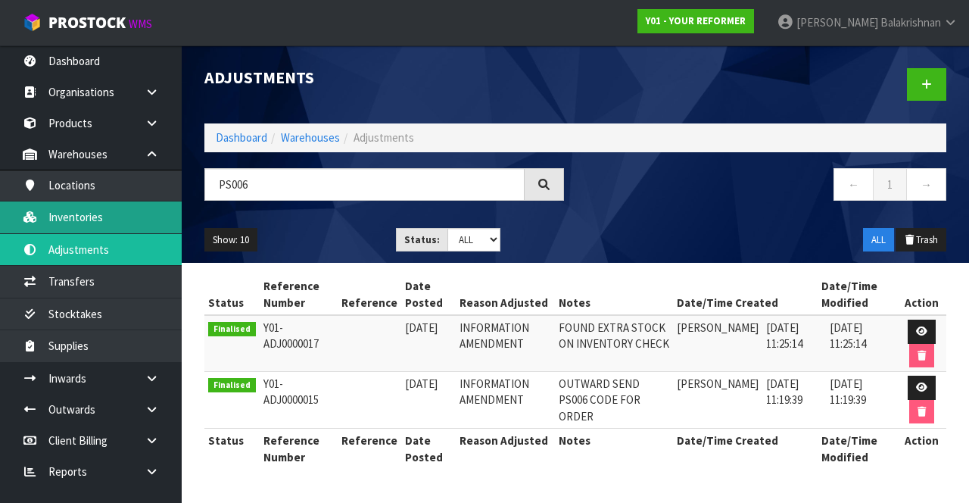
click at [106, 206] on link "Inventories" at bounding box center [91, 216] width 182 height 31
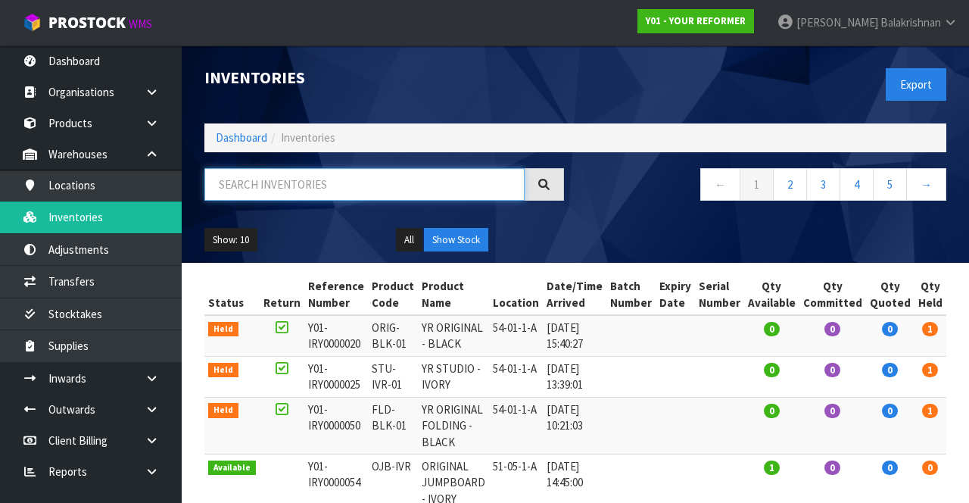
click at [308, 187] on input "text" at bounding box center [364, 184] width 320 height 33
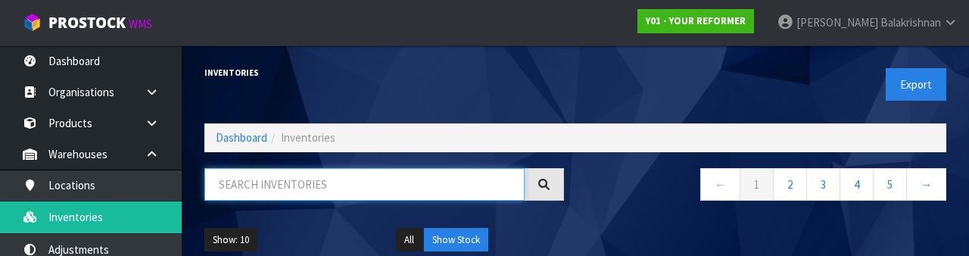
paste input "PS006"
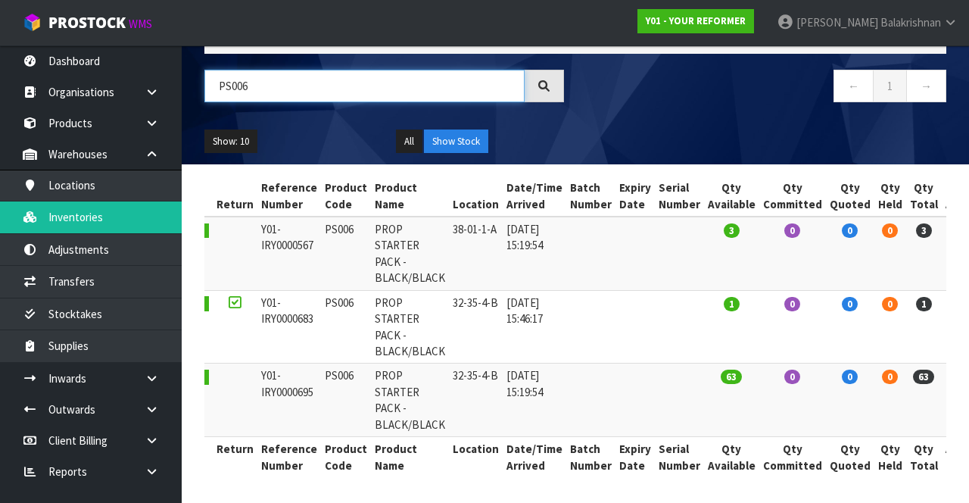
scroll to position [0, 50]
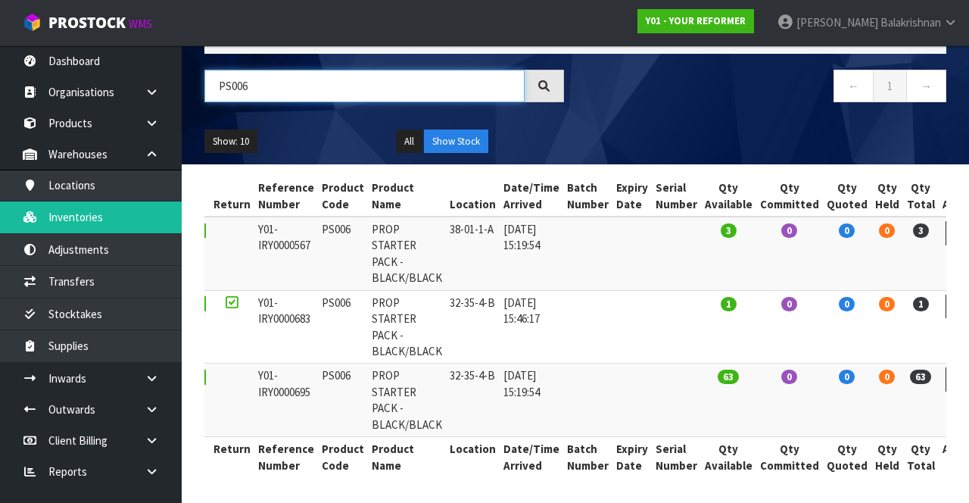
type input "PS006"
click at [954, 235] on icon at bounding box center [959, 233] width 11 height 10
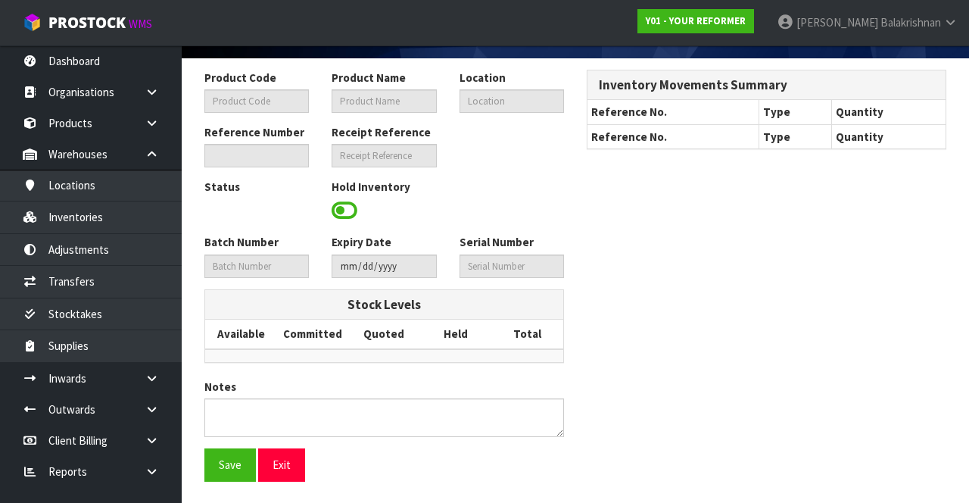
type input "PS006"
type input "PROP STARTER PACK - BLACK/BLACK"
type input "38-01-1-A"
type input "Y01-IRY0000567"
type input "Y01-REC0000074"
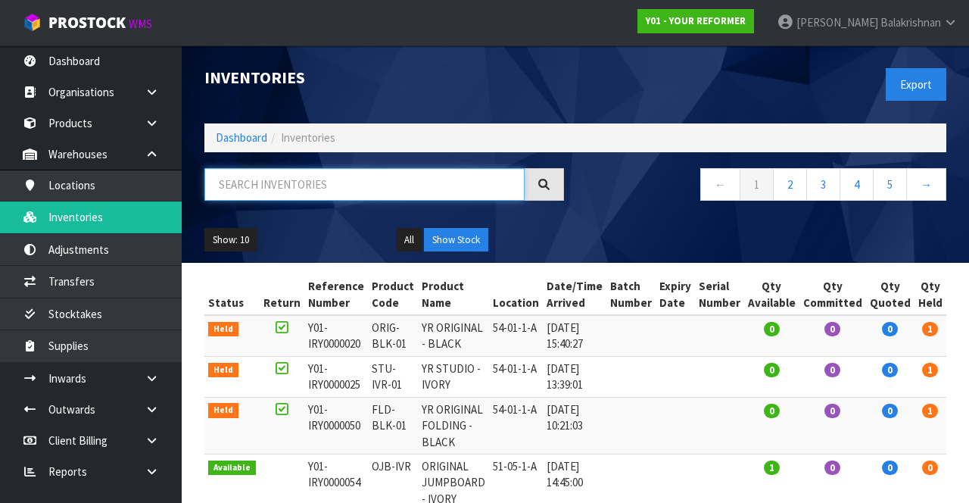
click at [392, 188] on input "text" at bounding box center [364, 184] width 320 height 33
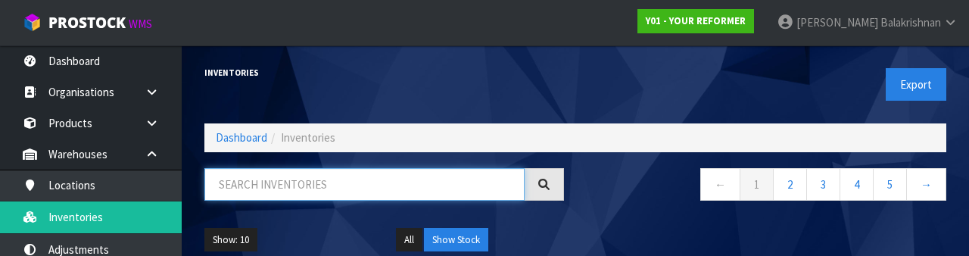
paste input "PS006"
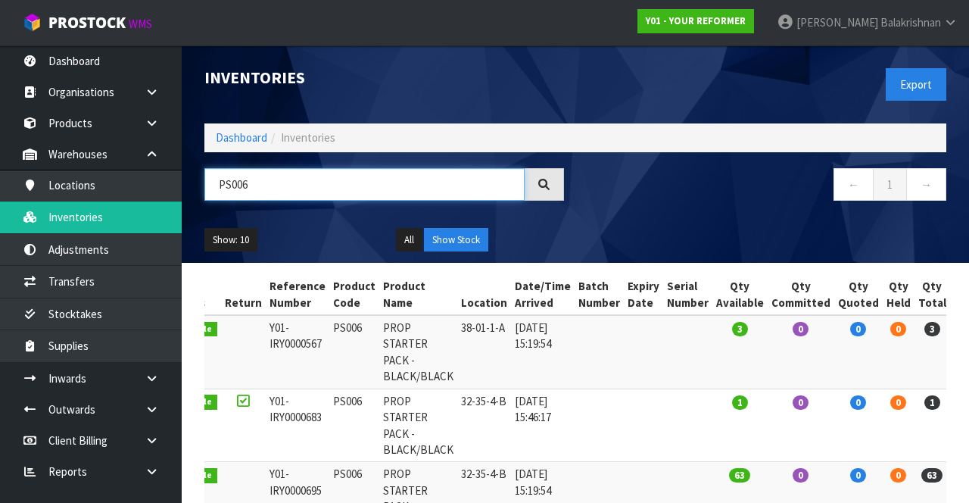
scroll to position [0, 45]
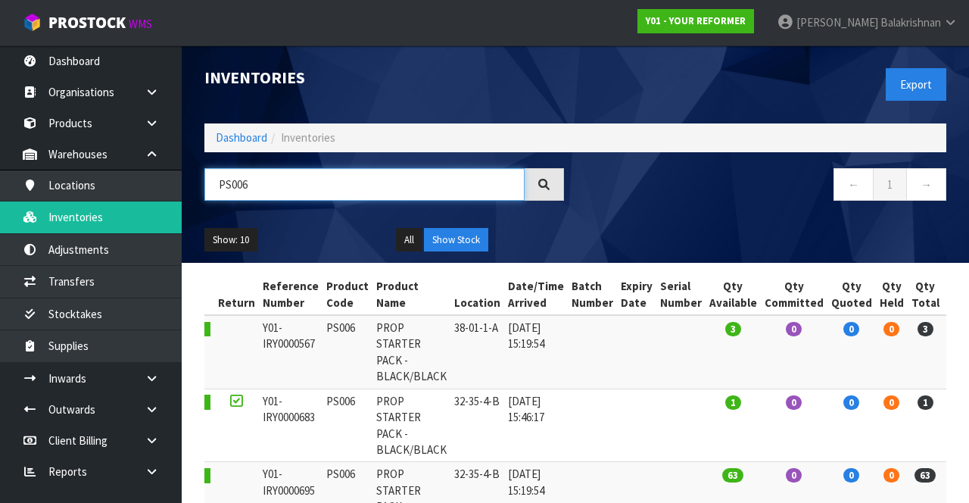
type input "PS006"
click at [958, 327] on icon at bounding box center [963, 331] width 11 height 10
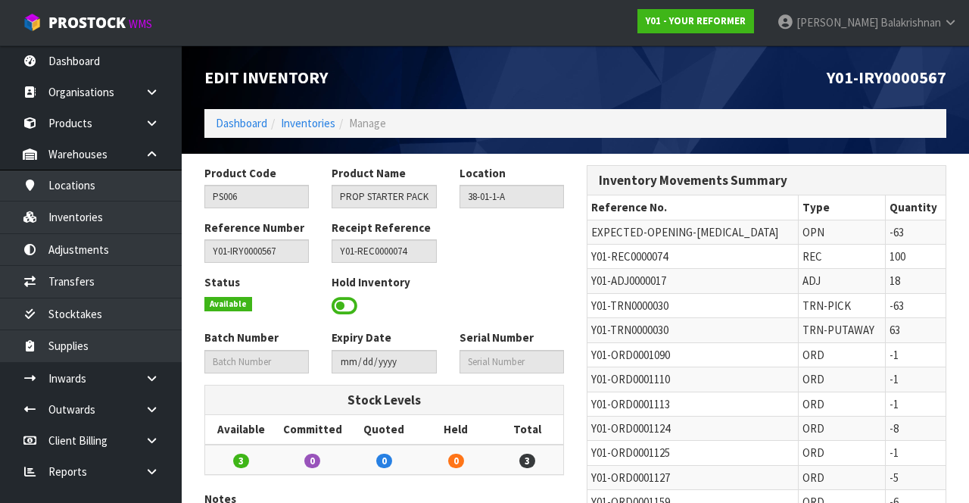
click at [348, 310] on span at bounding box center [344, 305] width 26 height 23
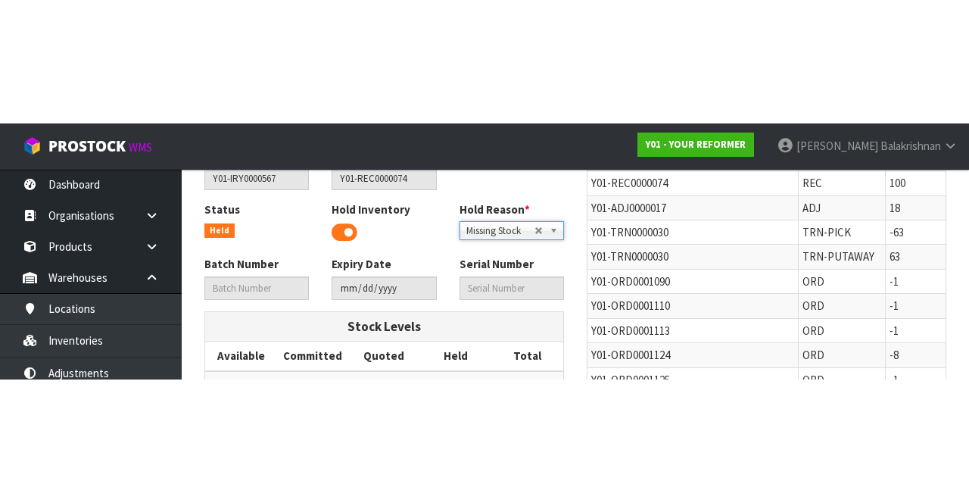
scroll to position [197, 0]
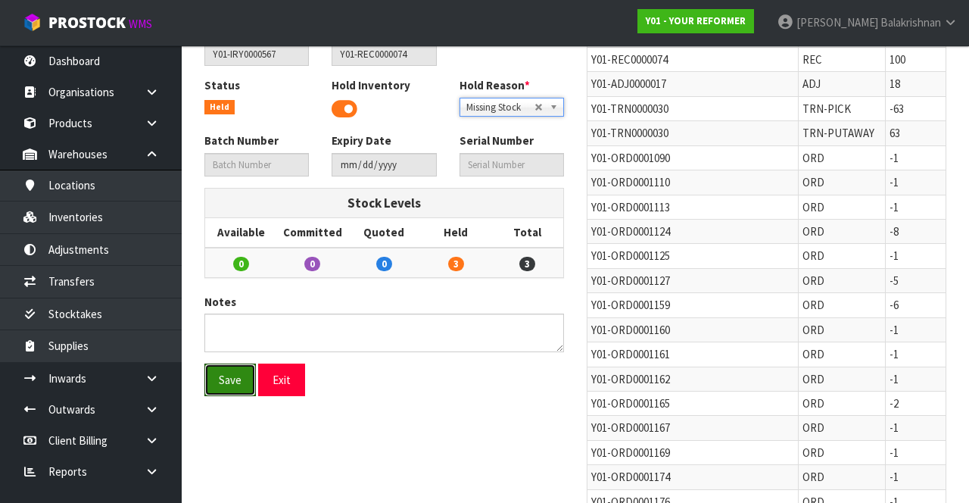
click at [220, 378] on button "Save" at bounding box center [229, 379] width 51 height 33
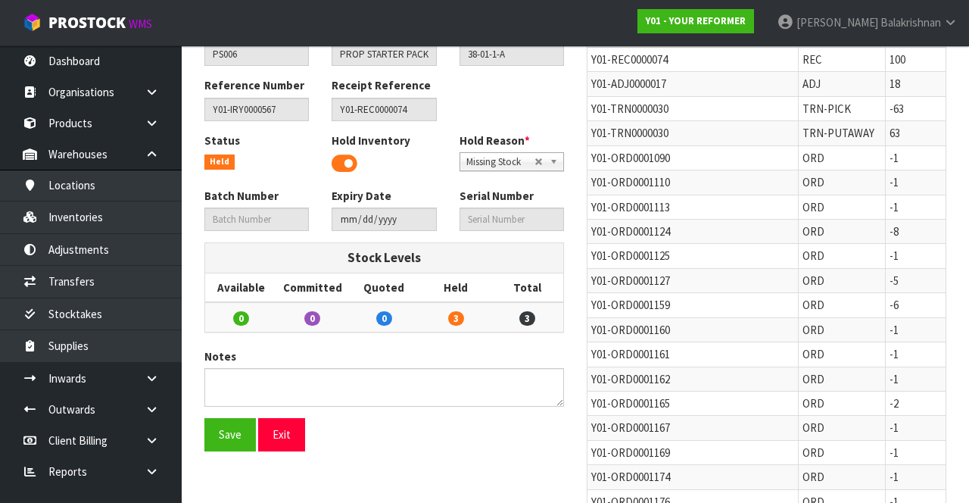
scroll to position [0, 0]
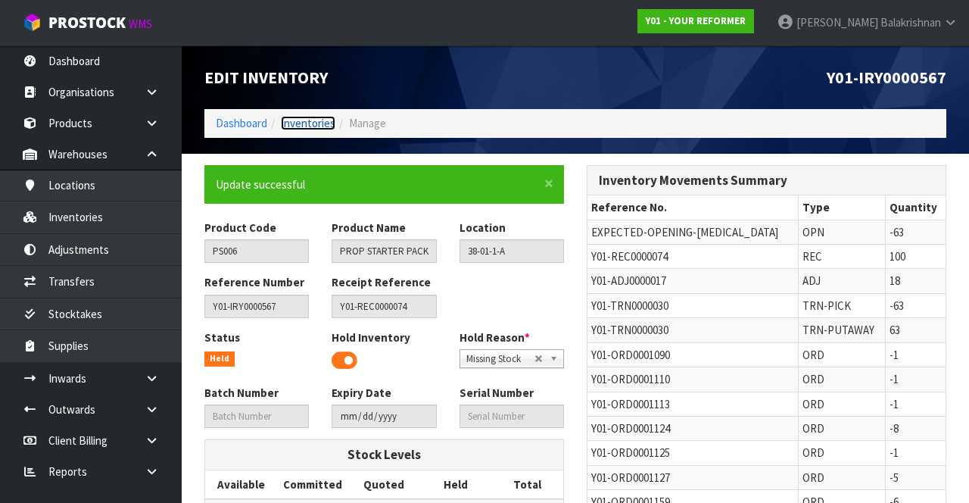
click at [310, 122] on link "Inventories" at bounding box center [308, 123] width 54 height 14
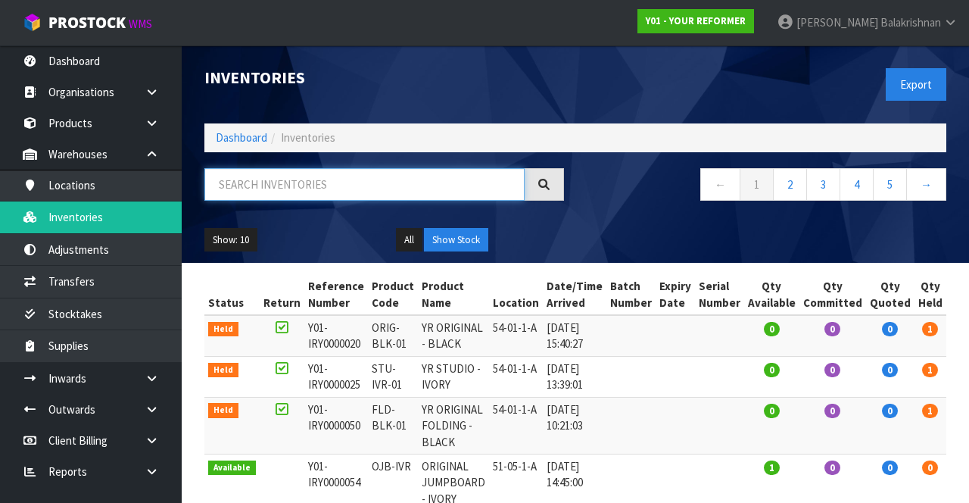
click at [354, 183] on input "text" at bounding box center [364, 184] width 320 height 33
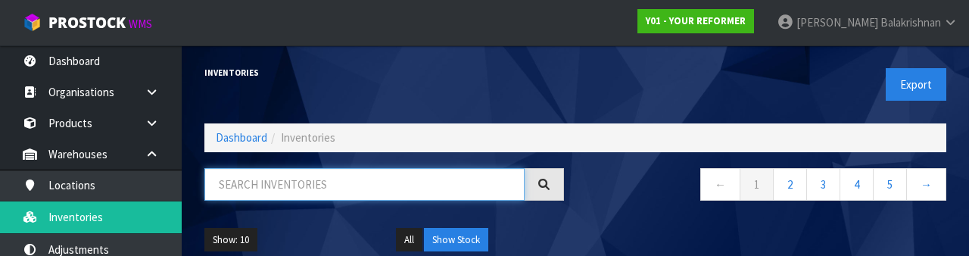
paste input "PS006"
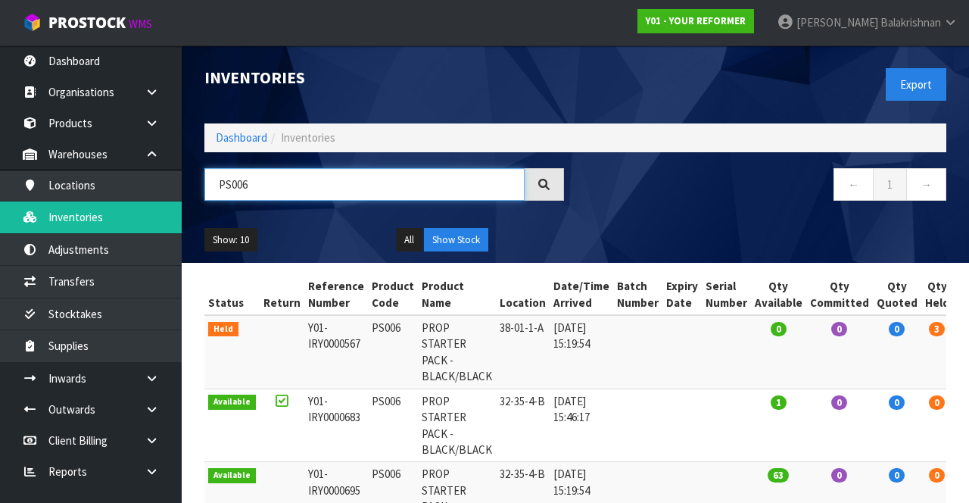
type input "PS006"
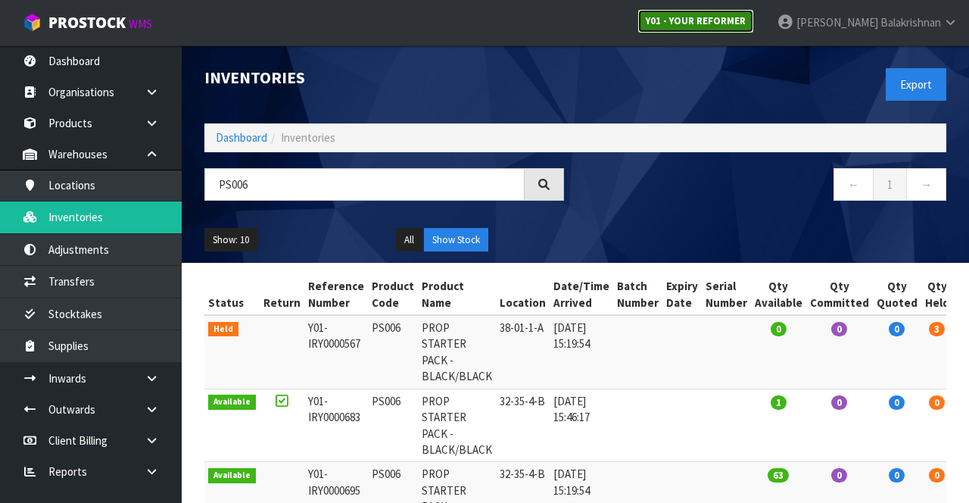
click at [754, 30] on link "Y01 - YOUR REFORMER" at bounding box center [695, 21] width 117 height 24
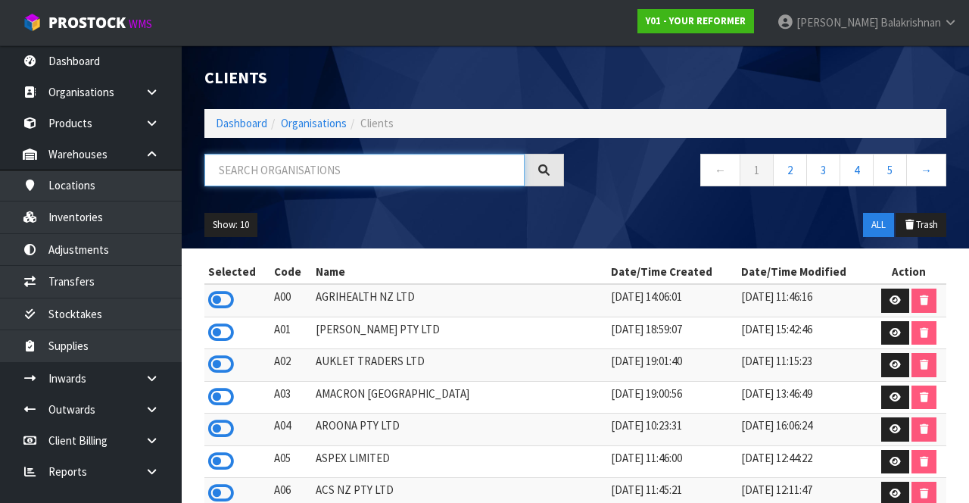
click at [461, 175] on input "text" at bounding box center [364, 170] width 320 height 33
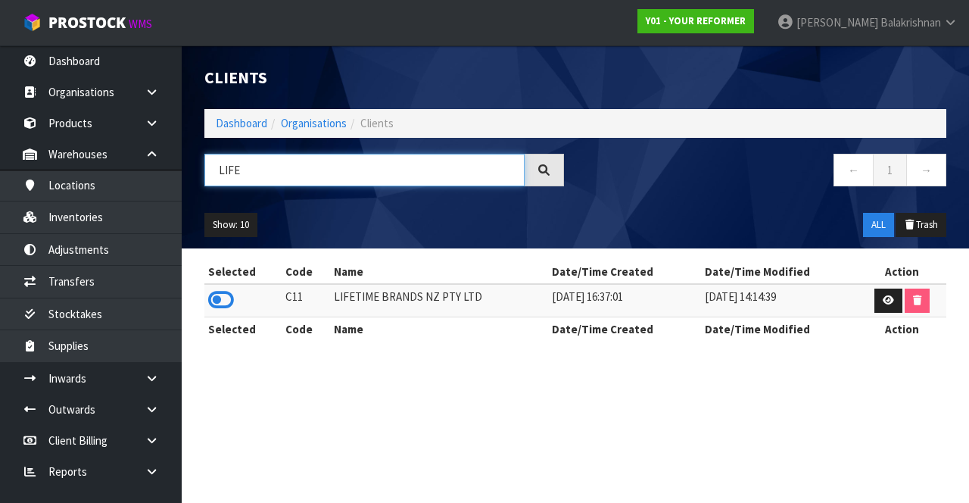
type input "LIFE"
click at [218, 303] on icon at bounding box center [221, 299] width 26 height 23
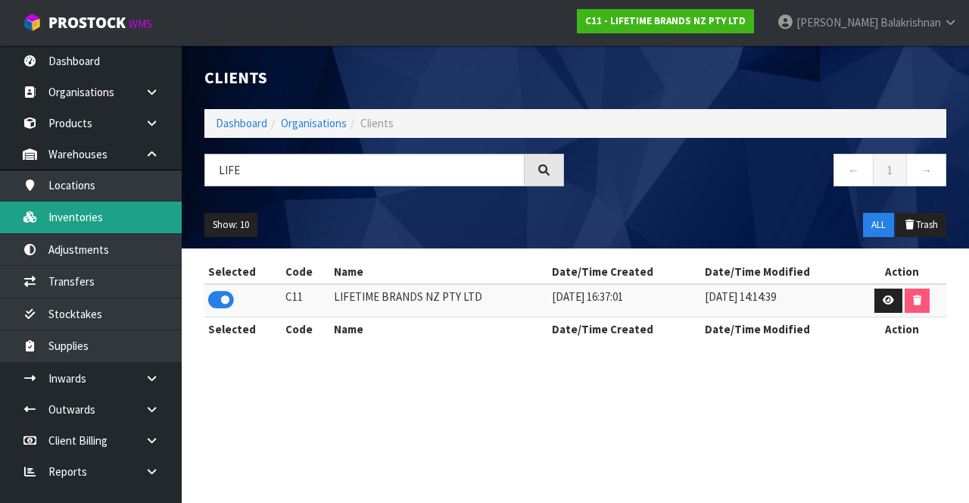
click at [121, 210] on link "Inventories" at bounding box center [91, 216] width 182 height 31
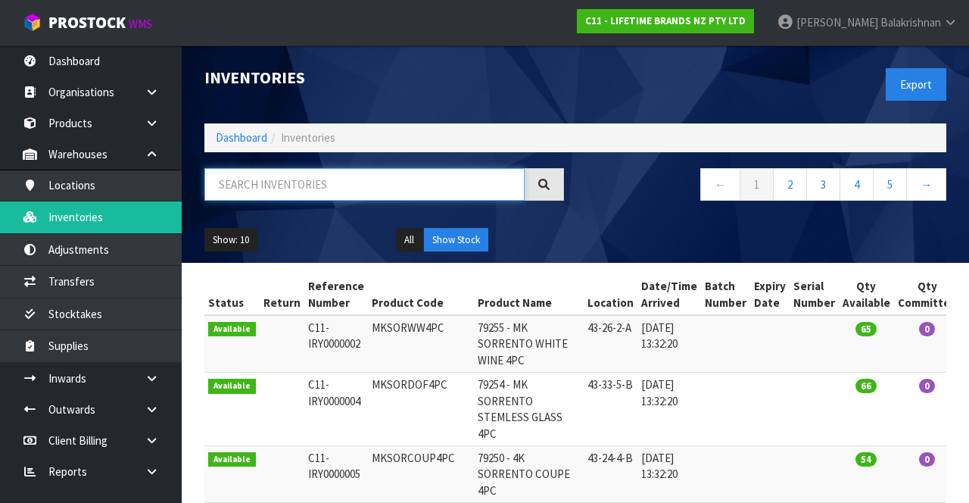
click at [342, 188] on input "text" at bounding box center [364, 184] width 320 height 33
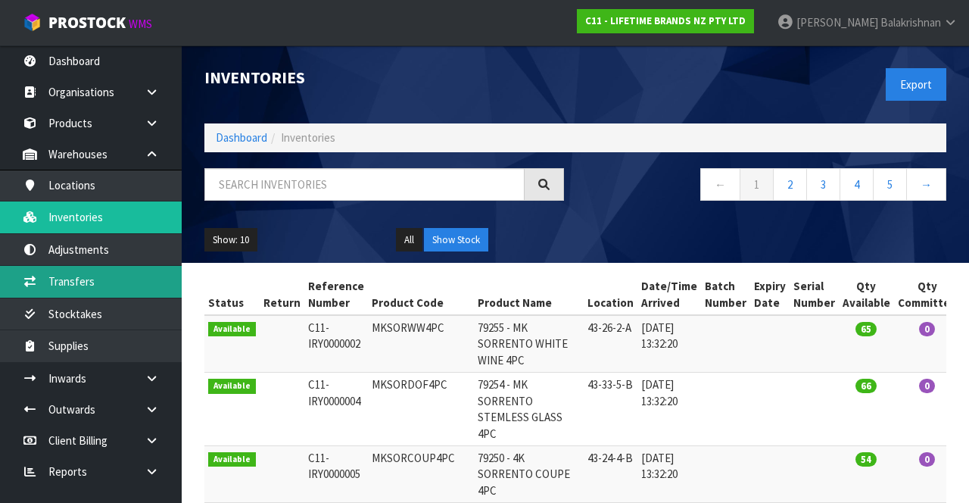
click at [109, 274] on link "Transfers" at bounding box center [91, 281] width 182 height 31
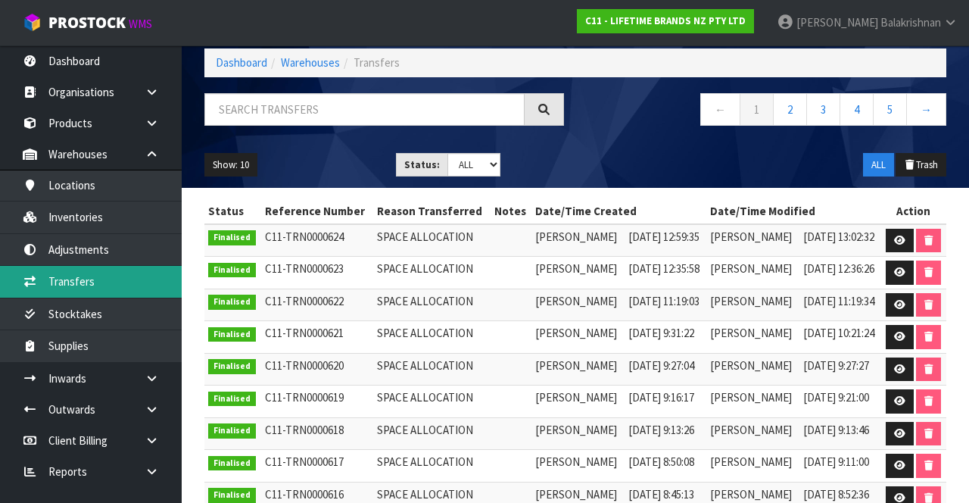
scroll to position [85, 0]
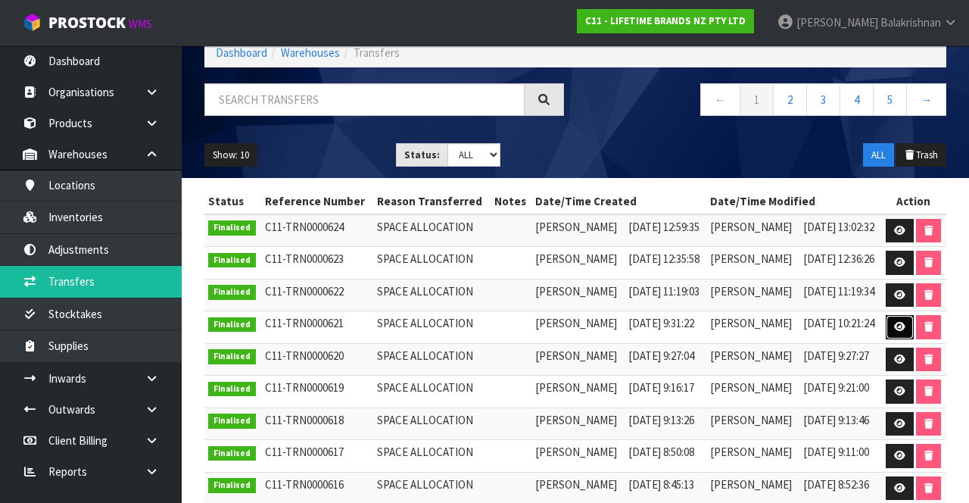
click at [901, 322] on icon at bounding box center [899, 327] width 11 height 10
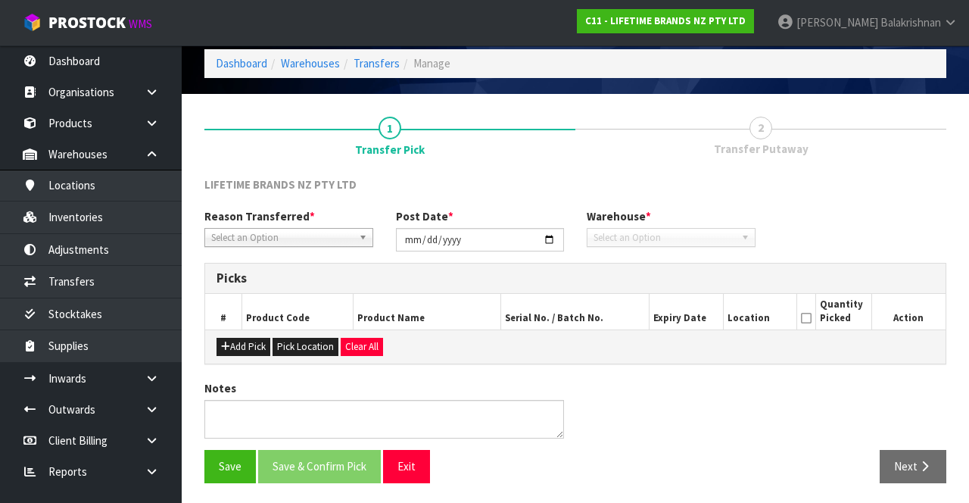
type input "[DATE]"
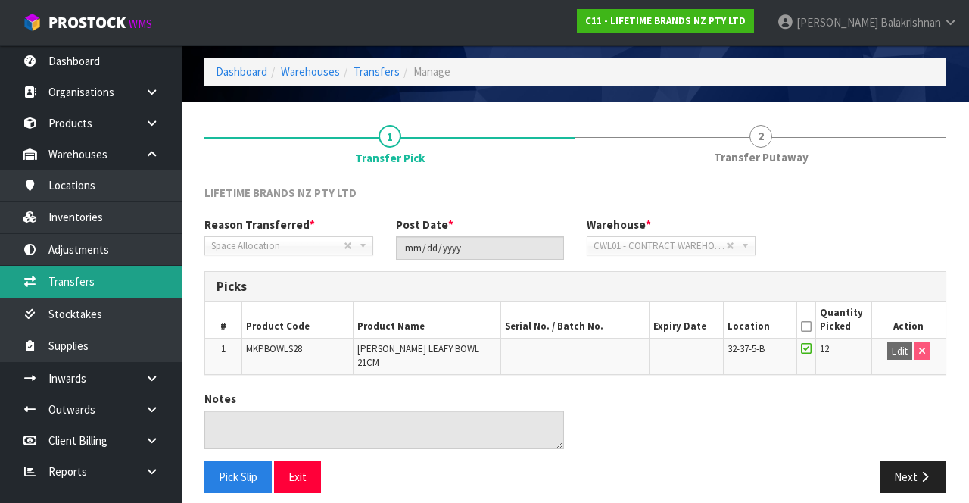
click at [100, 282] on link "Transfers" at bounding box center [91, 281] width 182 height 31
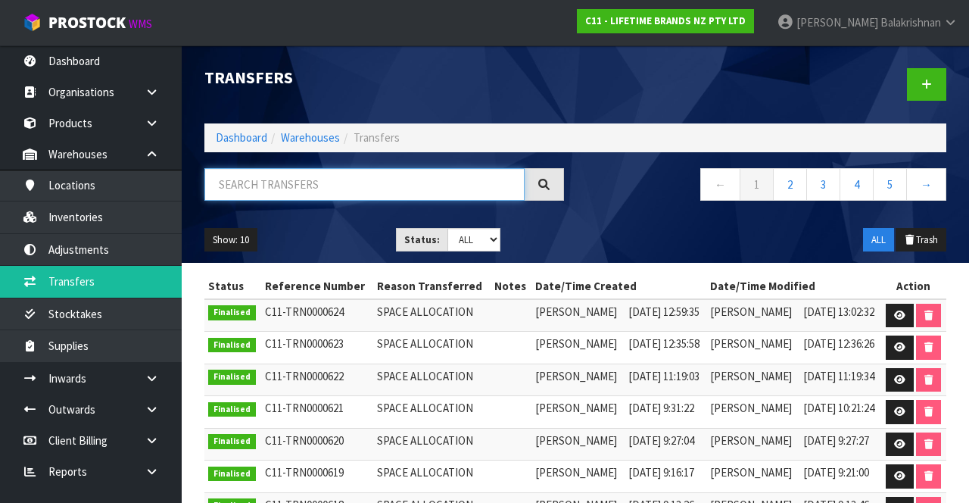
click at [283, 191] on input "text" at bounding box center [364, 184] width 320 height 33
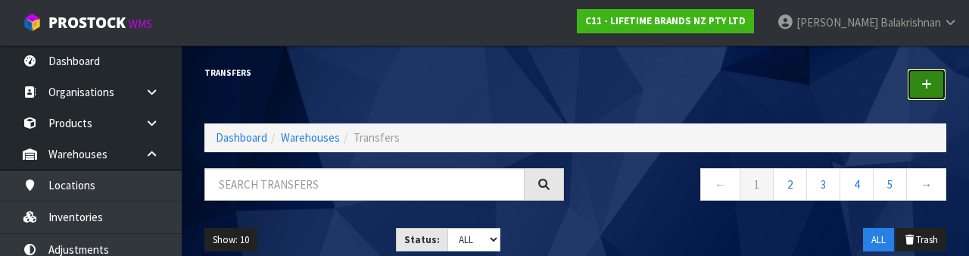
click at [928, 95] on link at bounding box center [926, 84] width 39 height 33
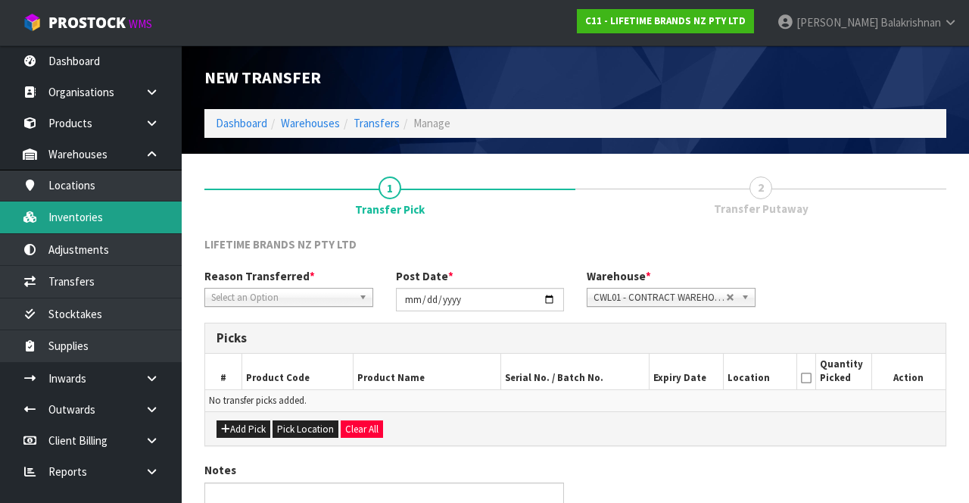
click at [95, 216] on link "Inventories" at bounding box center [91, 216] width 182 height 31
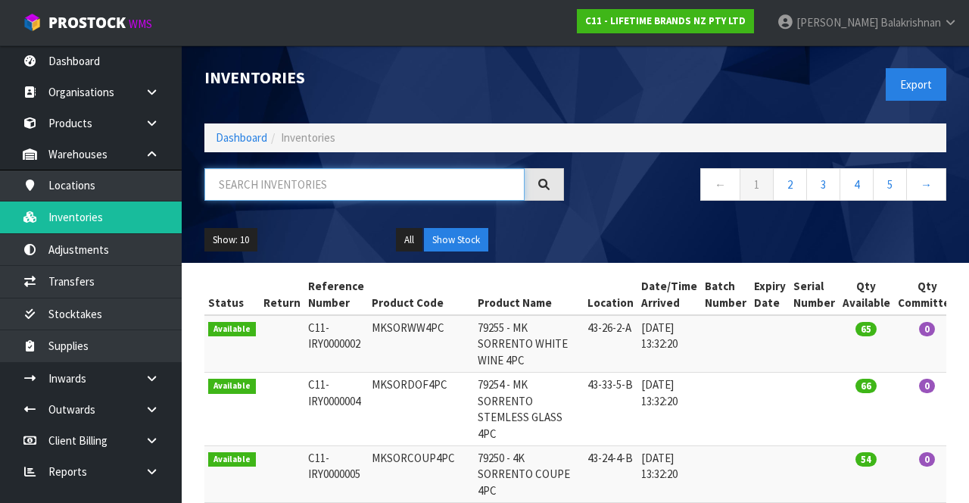
click at [391, 188] on input "text" at bounding box center [364, 184] width 320 height 33
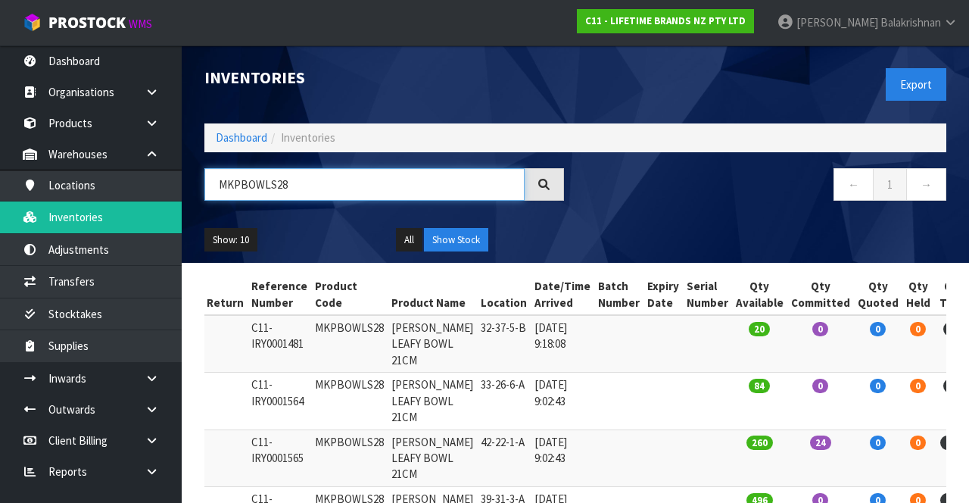
type input "MKPBOWLS28"
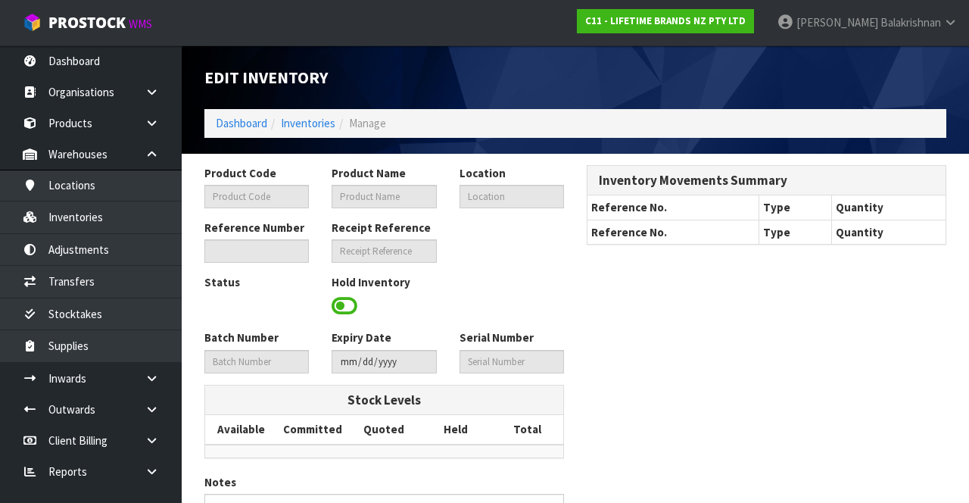
type input "MKPBOWLS28"
type input "[PERSON_NAME] LEAFY BOWL 21CM"
type input "32-37-5-B"
type input "C11-IRY0001481"
type input "C11-REC0000046"
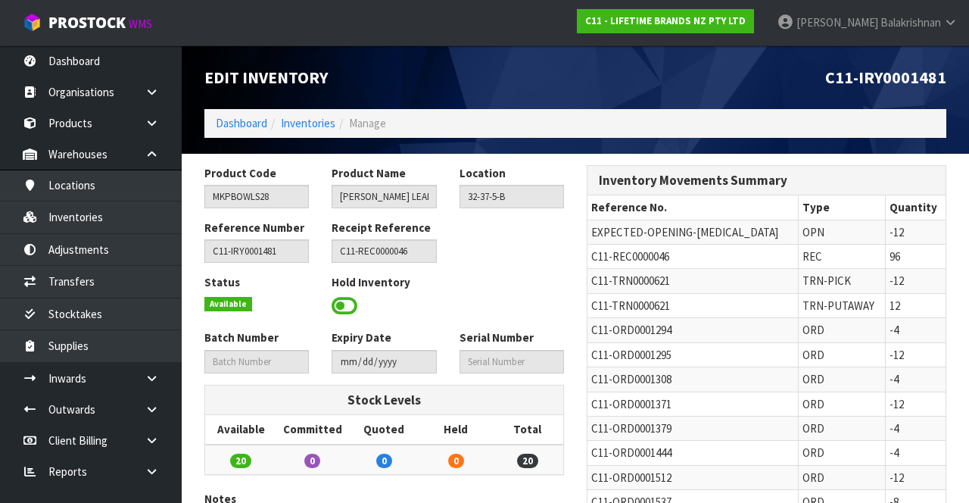
click at [343, 301] on span at bounding box center [344, 305] width 26 height 23
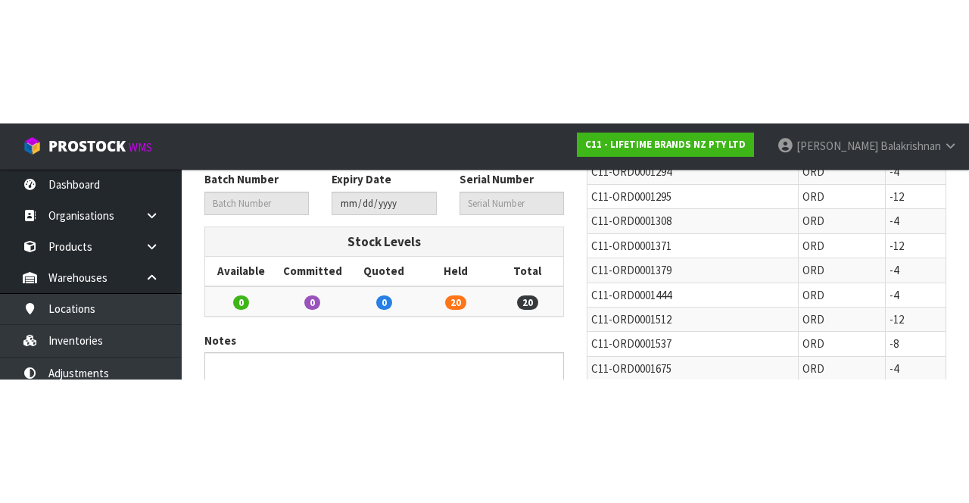
scroll to position [111, 0]
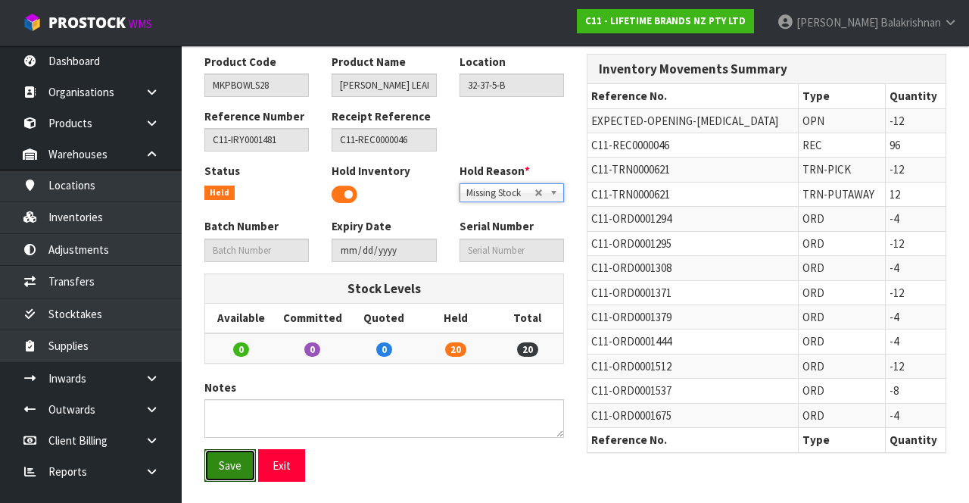
click at [221, 464] on button "Save" at bounding box center [229, 465] width 51 height 33
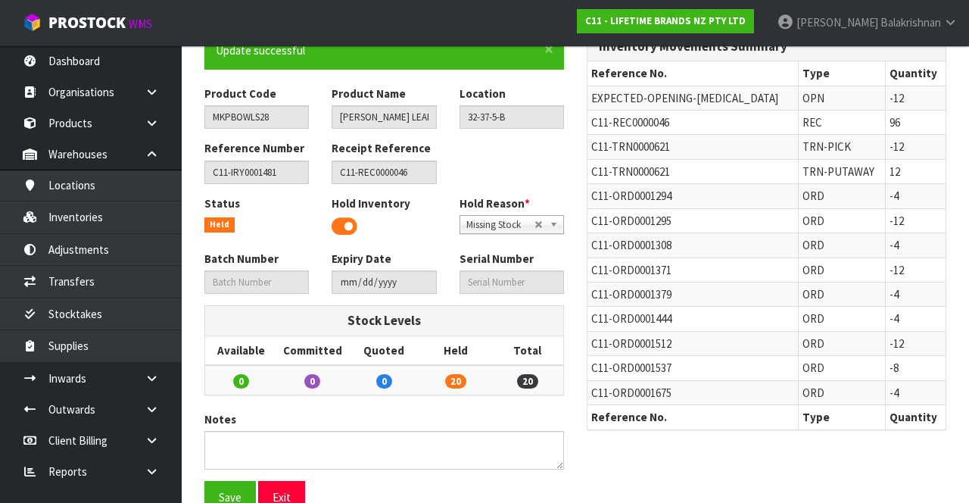
scroll to position [0, 0]
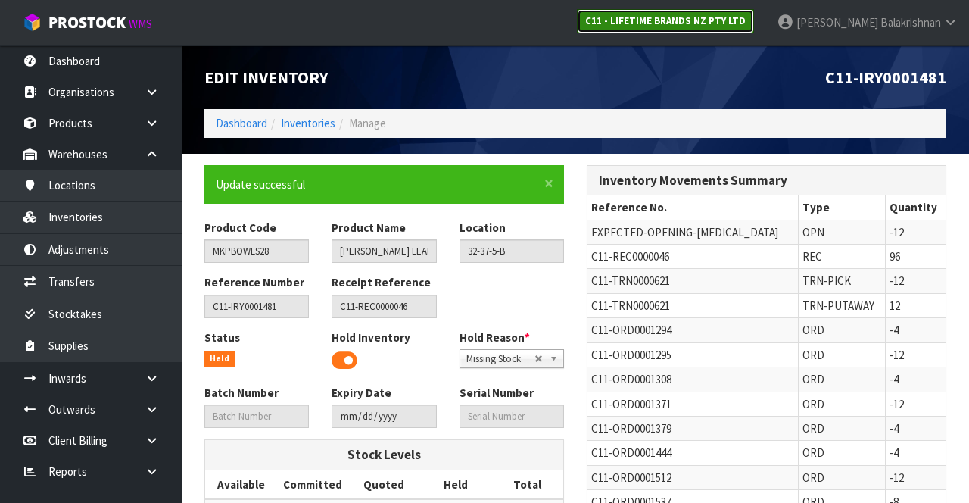
click at [743, 30] on link "C11 - LIFETIME BRANDS NZ PTY LTD" at bounding box center [665, 21] width 177 height 24
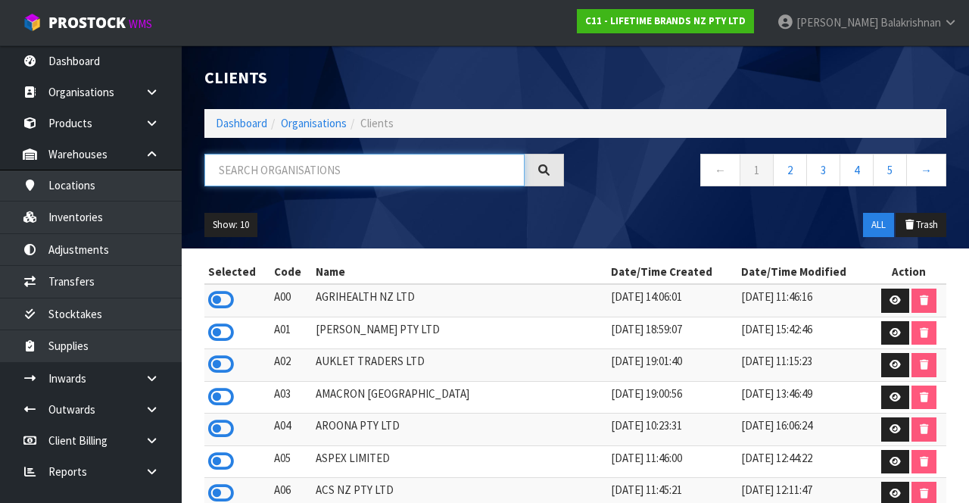
click at [422, 170] on input "text" at bounding box center [364, 170] width 320 height 33
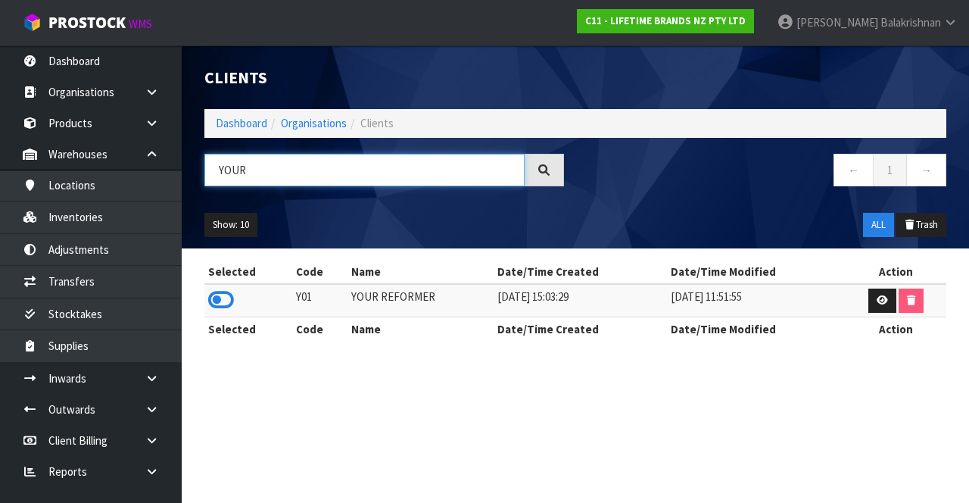
type input "YOUR"
click at [221, 295] on icon at bounding box center [221, 299] width 26 height 23
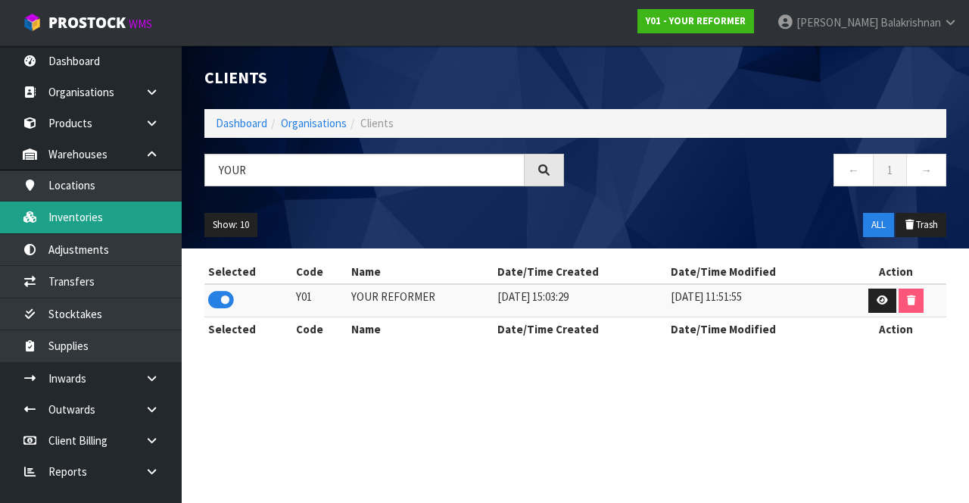
click at [119, 215] on link "Inventories" at bounding box center [91, 216] width 182 height 31
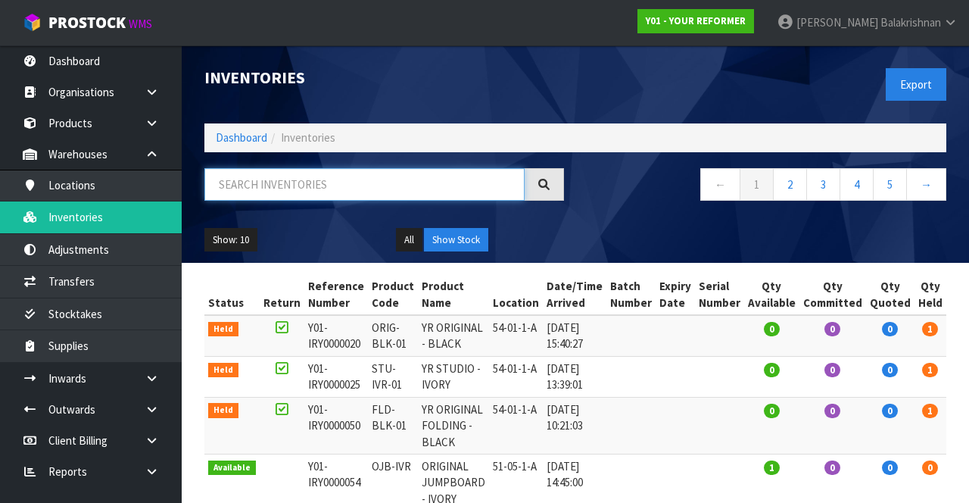
click at [306, 188] on input "text" at bounding box center [364, 184] width 320 height 33
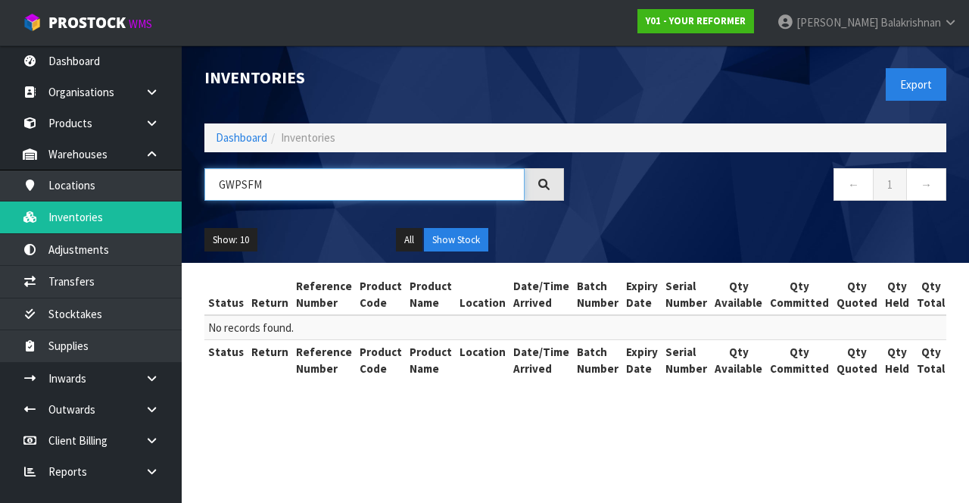
click at [279, 187] on input "GWPSFM" at bounding box center [364, 184] width 320 height 33
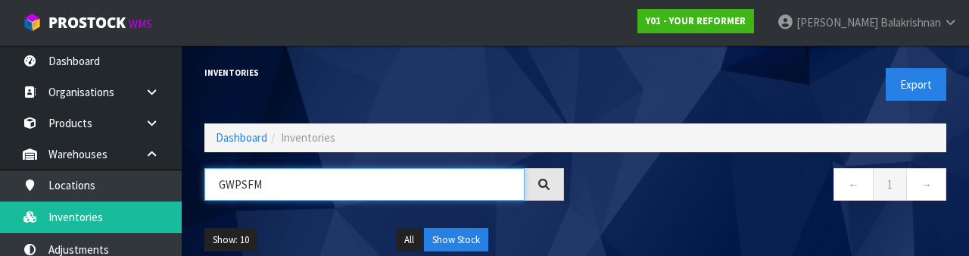
click at [235, 190] on input "GWPSFM" at bounding box center [364, 184] width 320 height 33
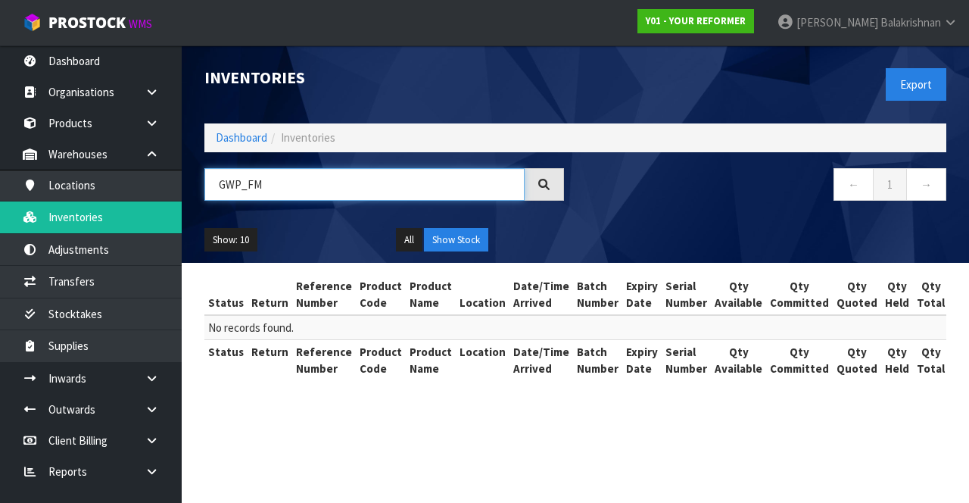
click at [249, 188] on input "GWP_FM" at bounding box center [364, 184] width 320 height 33
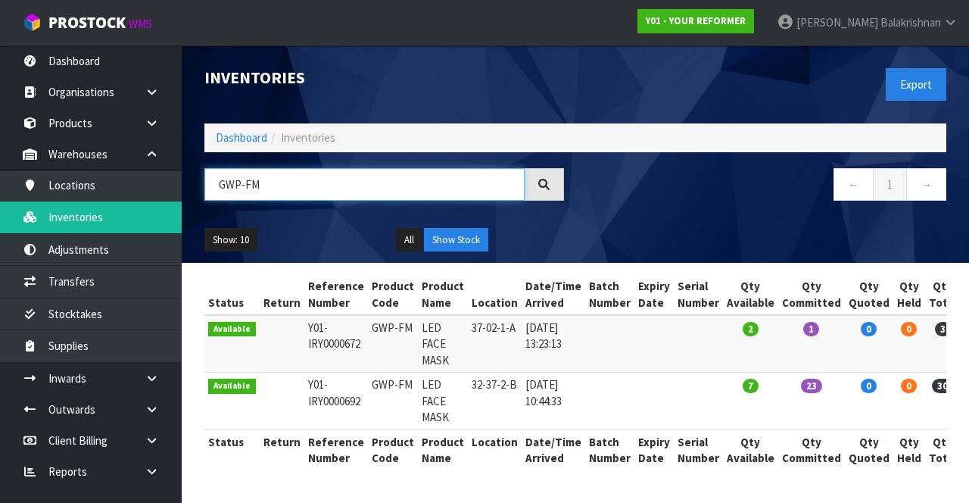
click at [344, 179] on input "GWP-FM" at bounding box center [364, 184] width 320 height 33
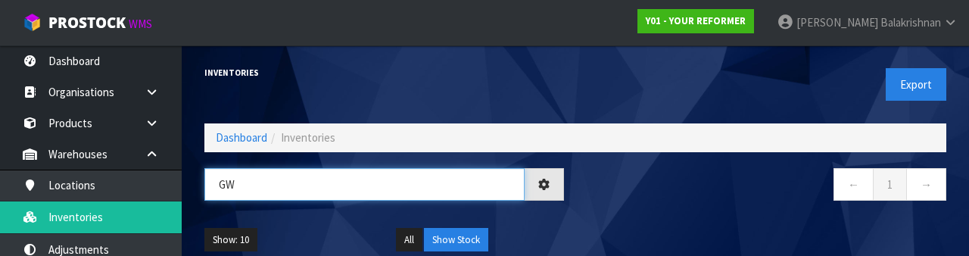
type input "G"
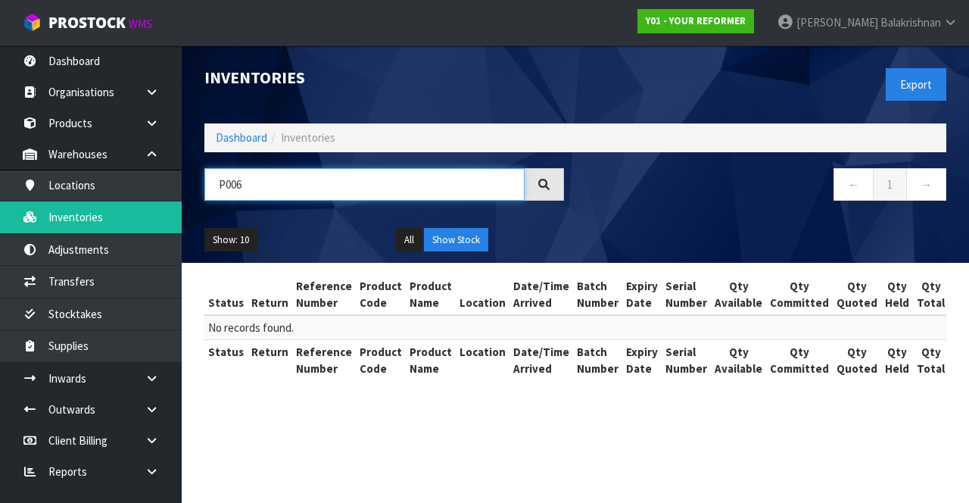
click at [248, 199] on input "P006" at bounding box center [364, 184] width 320 height 33
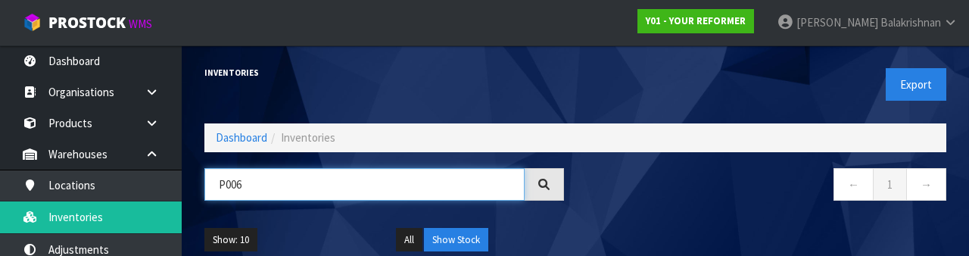
click at [229, 182] on input "P006" at bounding box center [364, 184] width 320 height 33
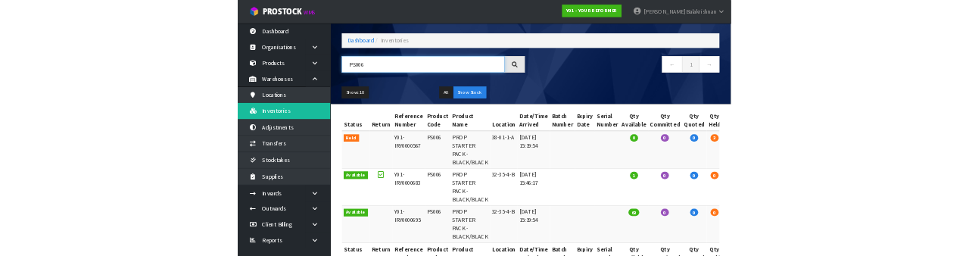
scroll to position [98, 0]
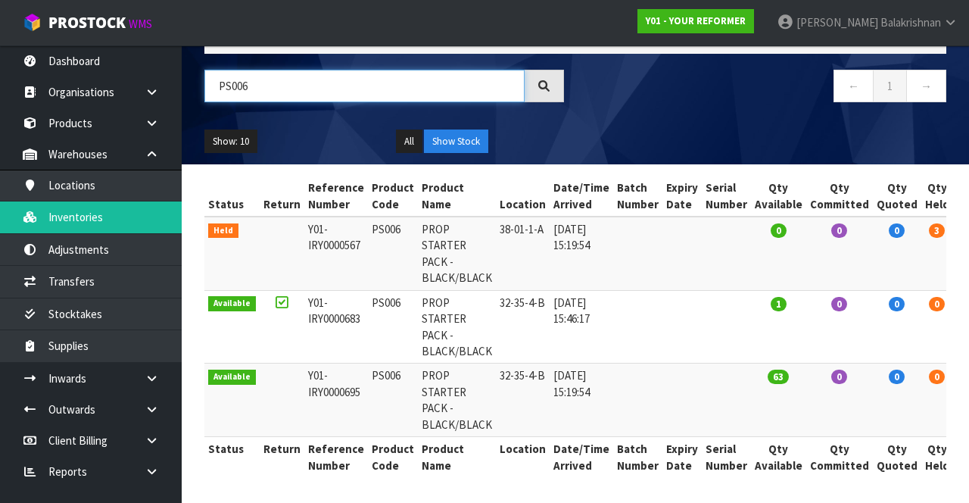
click at [385, 91] on input "PS006" at bounding box center [364, 86] width 320 height 33
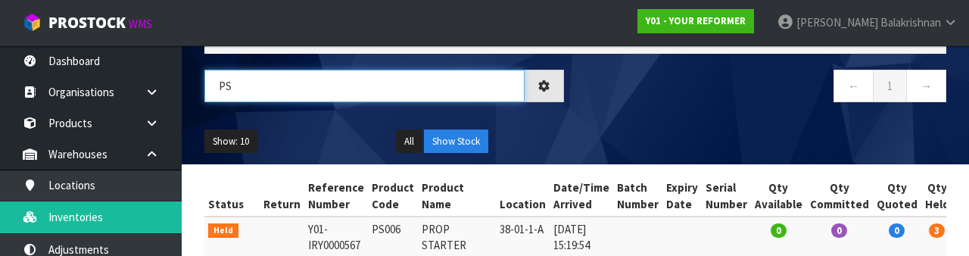
type input "P"
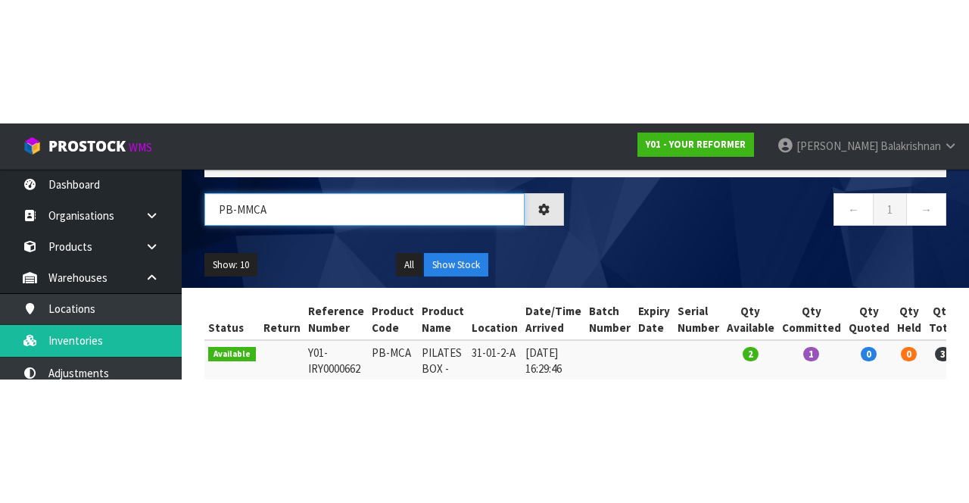
scroll to position [0, 0]
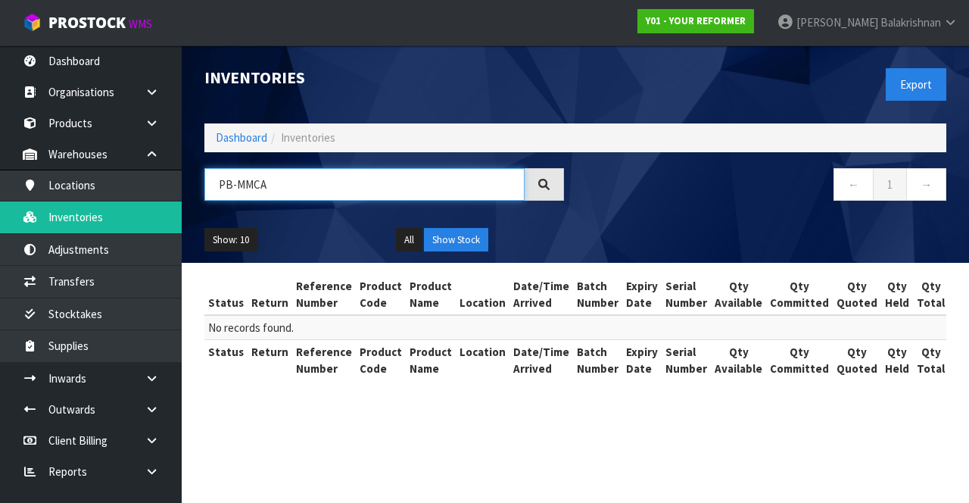
click at [348, 180] on input "PB-MMCA" at bounding box center [364, 184] width 320 height 33
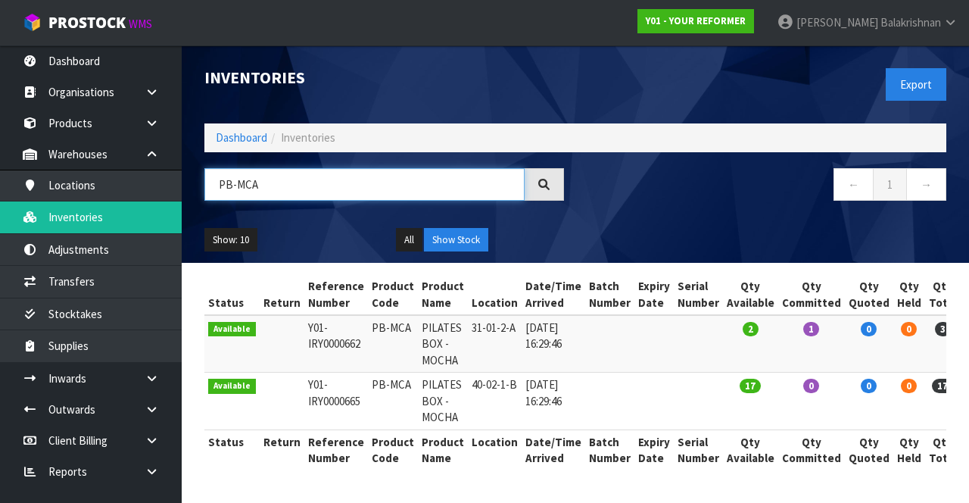
type input "PB-MCA"
copy td "PB-MCA"
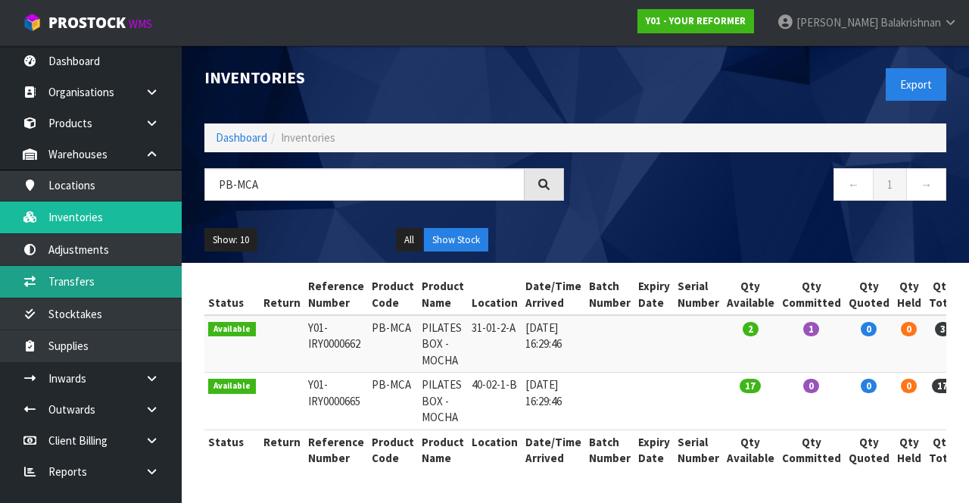
click at [58, 278] on link "Transfers" at bounding box center [91, 281] width 182 height 31
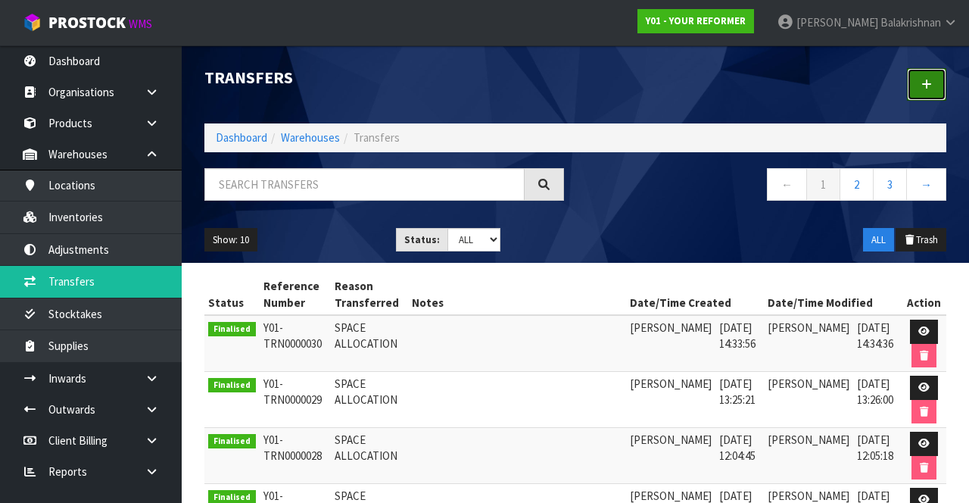
click at [943, 74] on link at bounding box center [926, 84] width 39 height 33
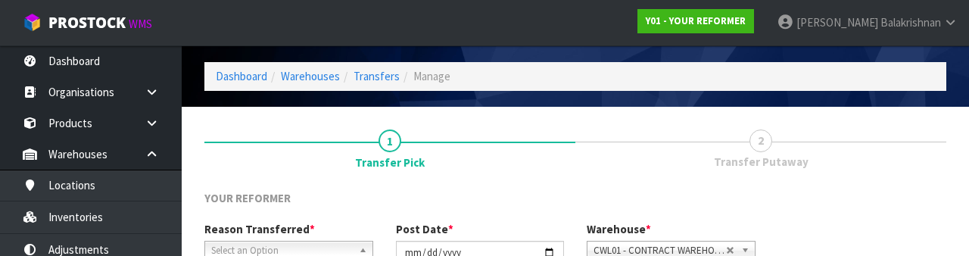
scroll to position [181, 0]
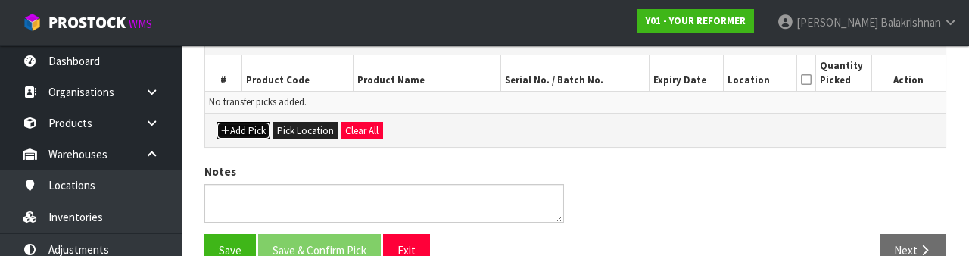
click at [242, 124] on button "Add Pick" at bounding box center [243, 131] width 54 height 18
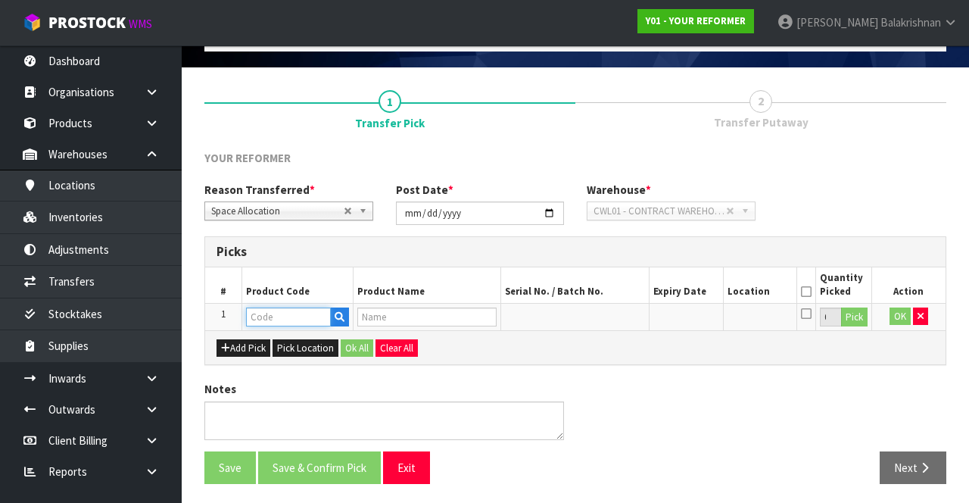
click at [297, 317] on input "text" at bounding box center [288, 316] width 85 height 19
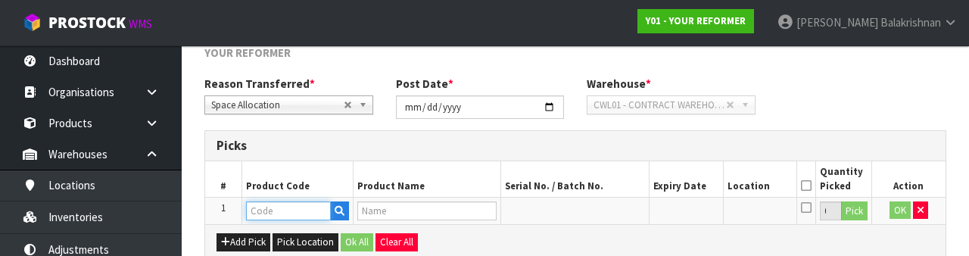
scroll to position [265, 0]
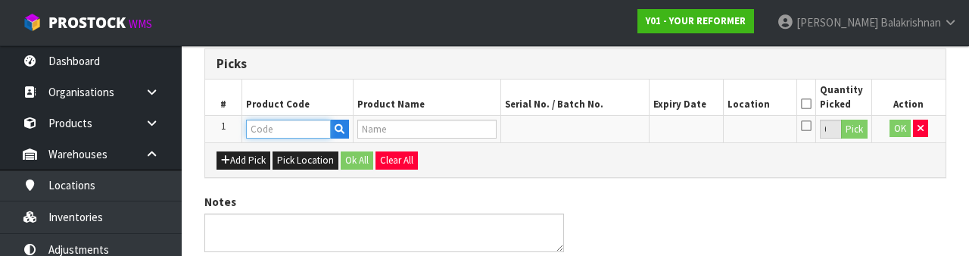
type input "PB-MCA"
type input "PILATES BOX - MOCHA"
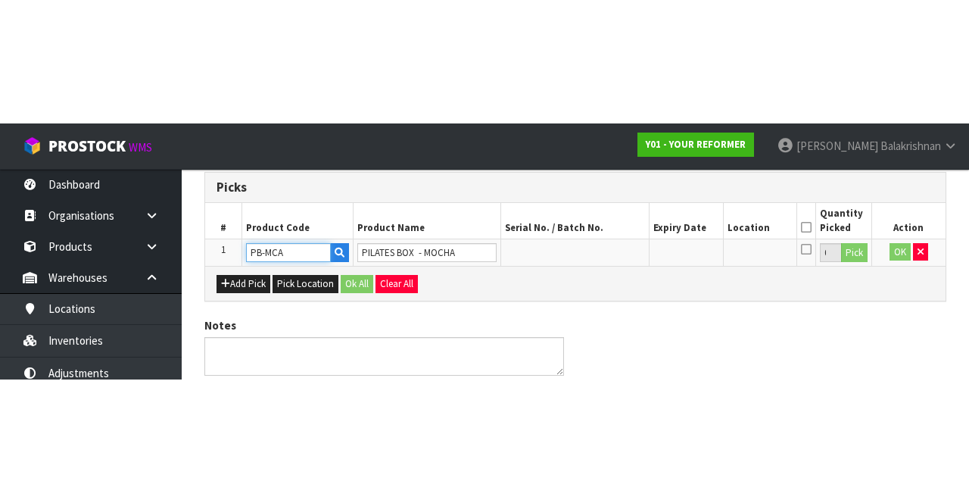
scroll to position [86, 0]
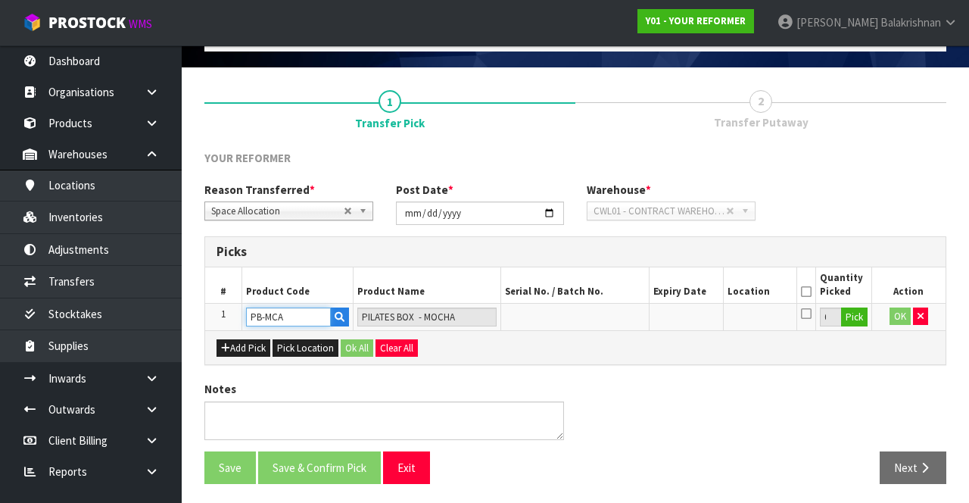
type input "PB-MCA"
click at [852, 316] on button "Pick" at bounding box center [854, 317] width 26 height 20
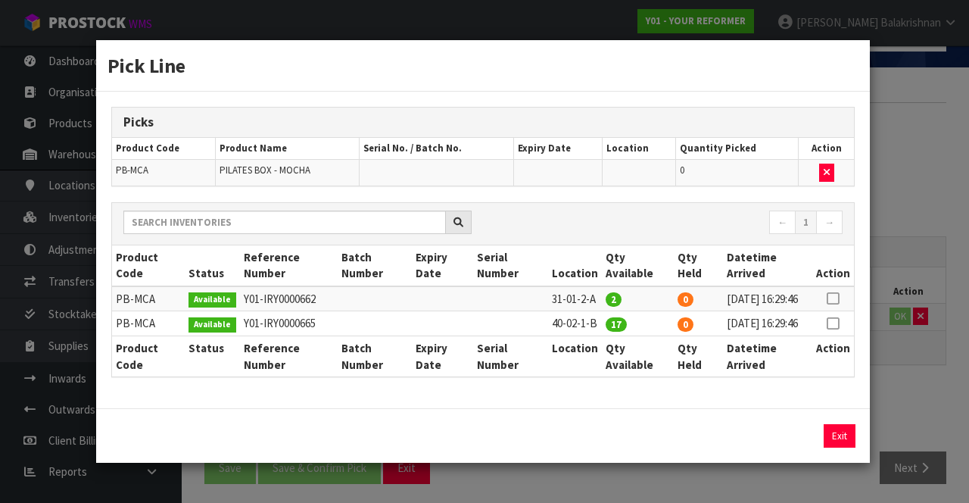
click at [834, 324] on icon at bounding box center [832, 323] width 12 height 1
click at [834, 298] on icon at bounding box center [832, 298] width 12 height 1
click at [831, 323] on icon at bounding box center [832, 323] width 12 height 1
type input "17"
click at [792, 447] on button "Assign Pick" at bounding box center [788, 435] width 62 height 23
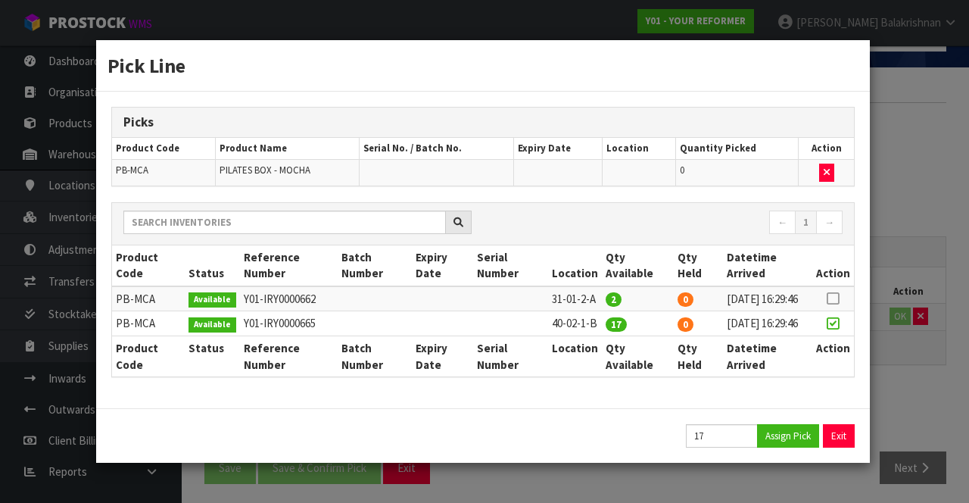
type input "17"
click at [835, 298] on icon at bounding box center [832, 298] width 12 height 1
click at [727, 447] on input "2" at bounding box center [722, 435] width 72 height 23
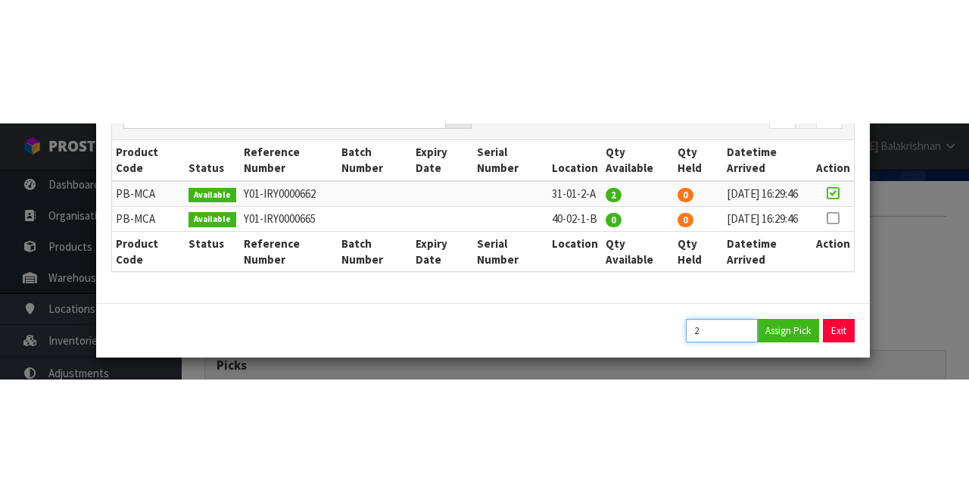
scroll to position [241, 0]
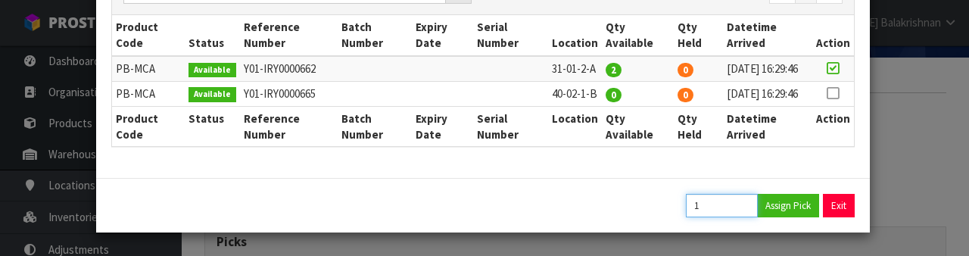
type input "1"
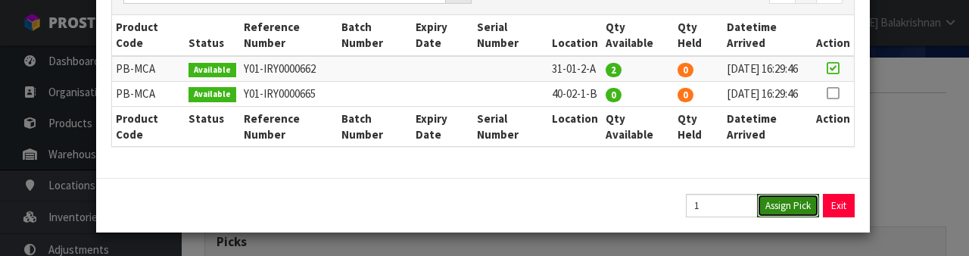
click at [784, 204] on button "Assign Pick" at bounding box center [788, 205] width 62 height 23
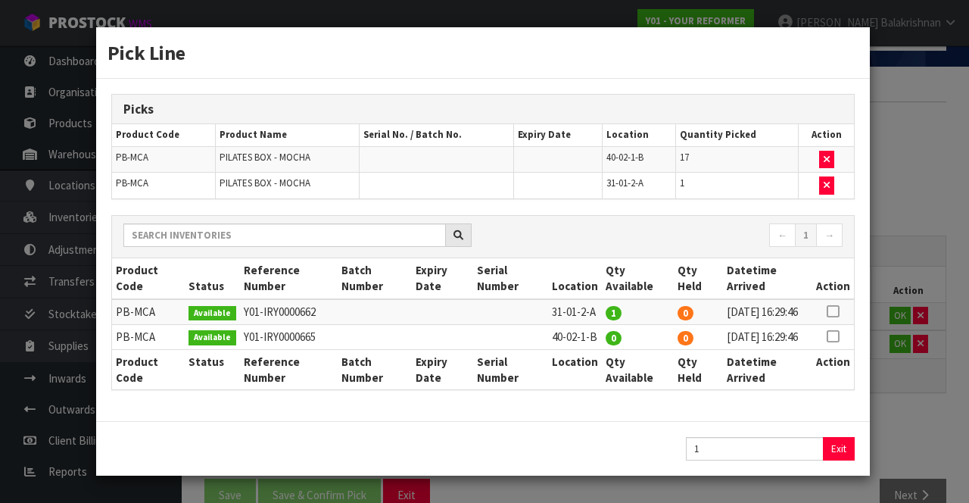
scroll to position [20, 0]
click at [838, 444] on button "Exit" at bounding box center [839, 448] width 32 height 23
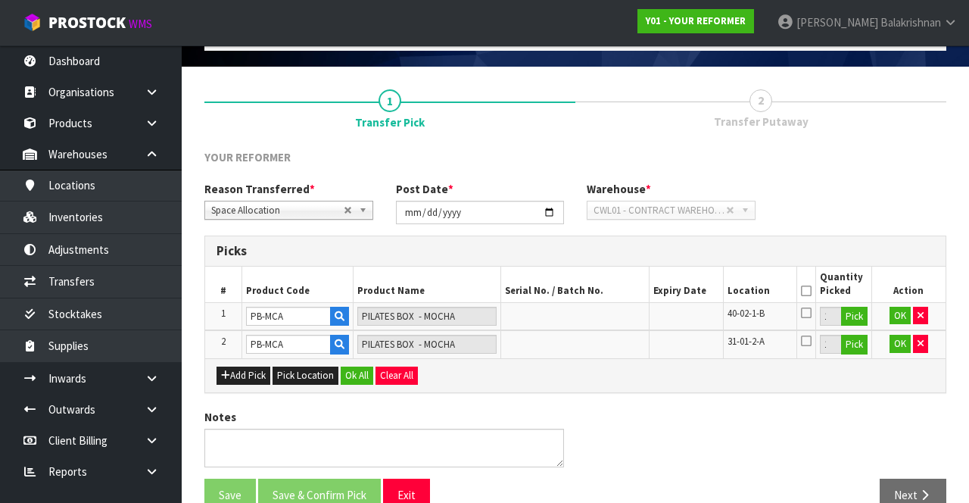
click at [804, 291] on icon at bounding box center [806, 291] width 11 height 1
click at [368, 366] on button "Ok All" at bounding box center [357, 375] width 33 height 18
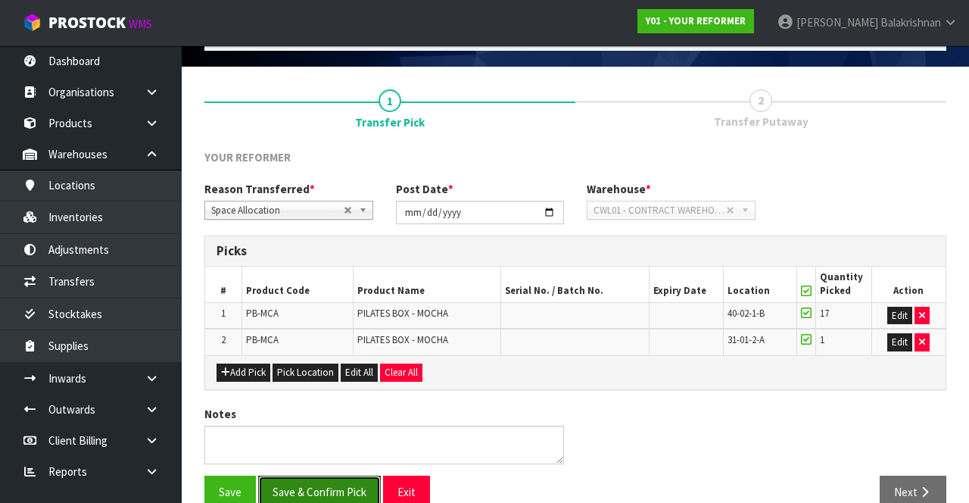
click at [331, 475] on button "Save & Confirm Pick" at bounding box center [319, 491] width 123 height 33
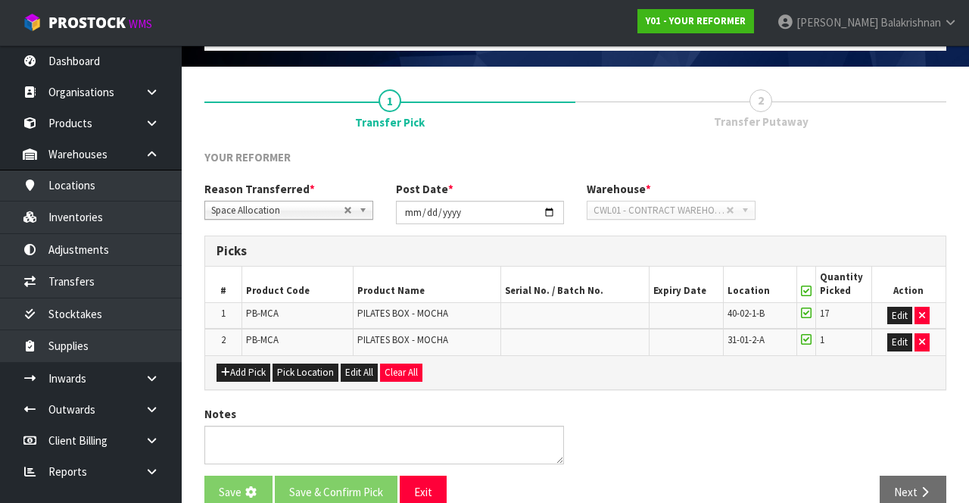
scroll to position [0, 0]
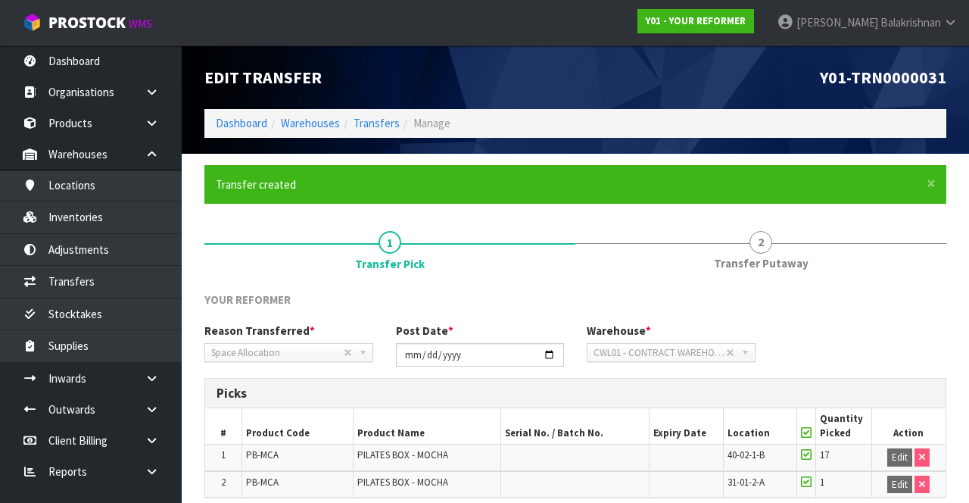
scroll to position [133, 0]
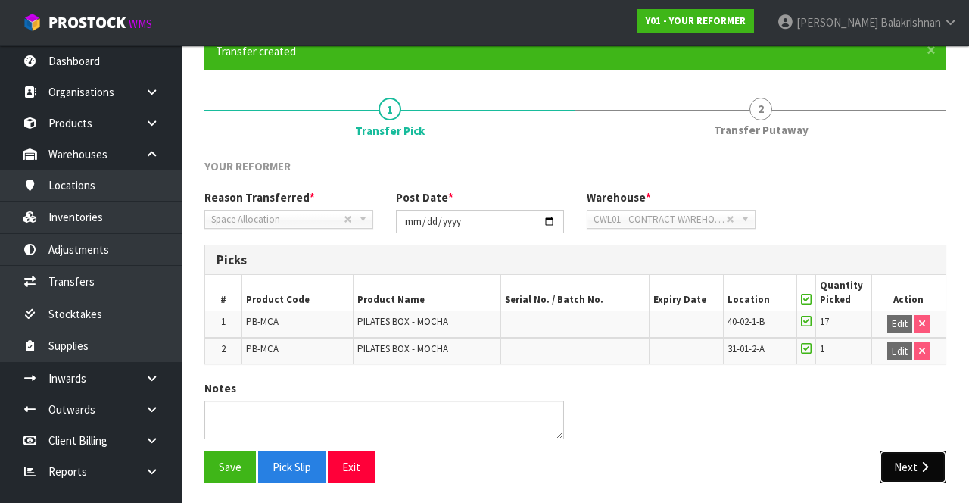
click at [910, 472] on button "Next" at bounding box center [912, 466] width 67 height 33
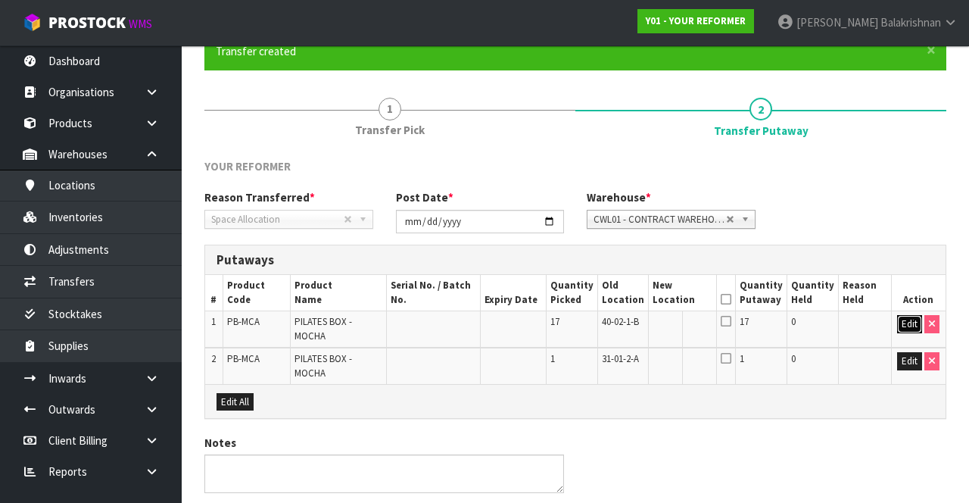
click at [907, 323] on button "Edit" at bounding box center [909, 324] width 25 height 18
click at [674, 320] on input "text" at bounding box center [673, 324] width 42 height 19
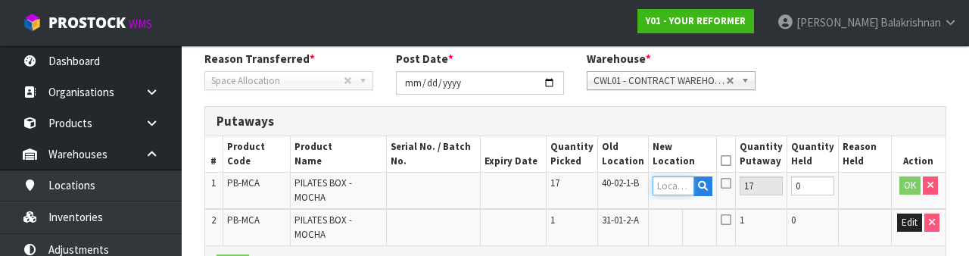
scroll to position [319, 0]
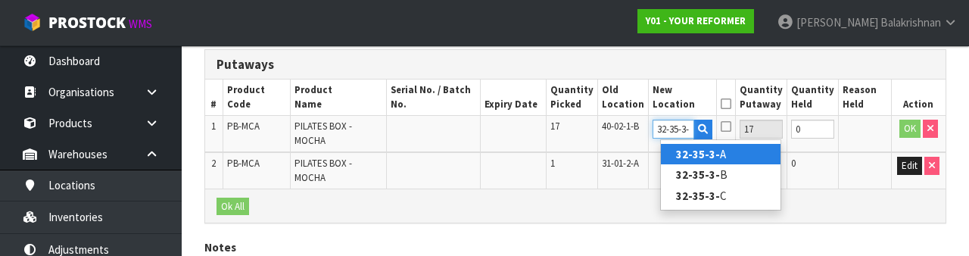
type input "32-35-3-B"
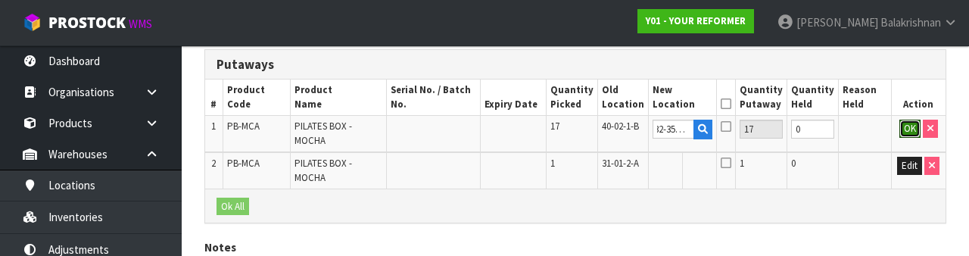
click at [902, 127] on button "OK" at bounding box center [909, 129] width 21 height 18
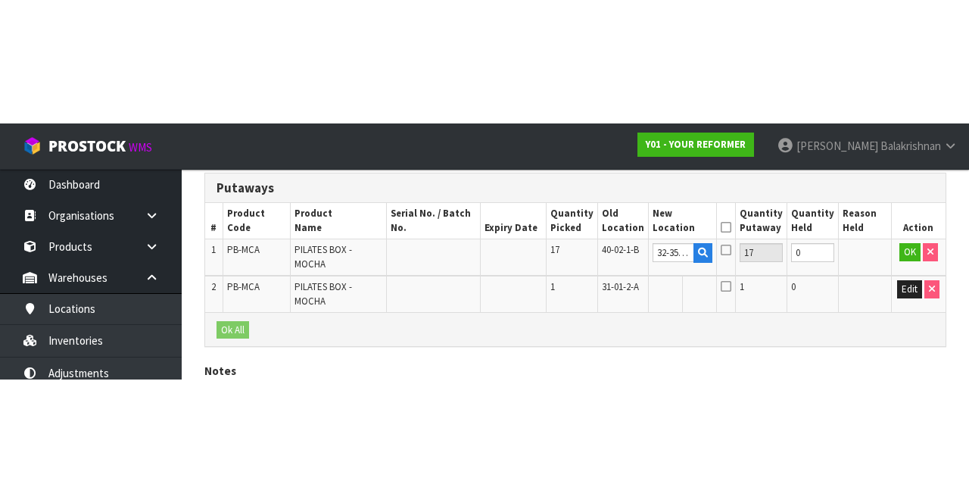
scroll to position [188, 0]
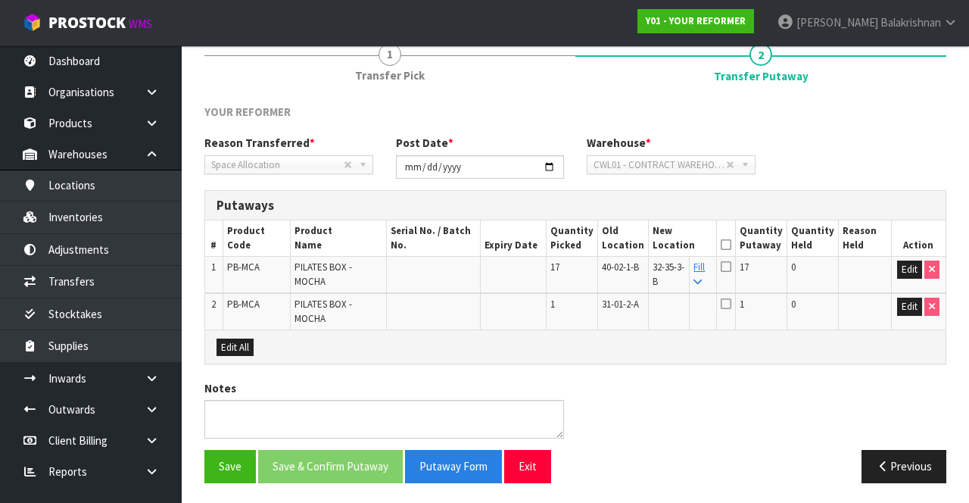
click at [705, 269] on link "Fill" at bounding box center [698, 273] width 11 height 26
click at [731, 268] on icon at bounding box center [725, 266] width 11 height 12
click at [0, 0] on input "checkbox" at bounding box center [0, 0] width 0 height 0
click at [731, 244] on icon at bounding box center [725, 244] width 11 height 1
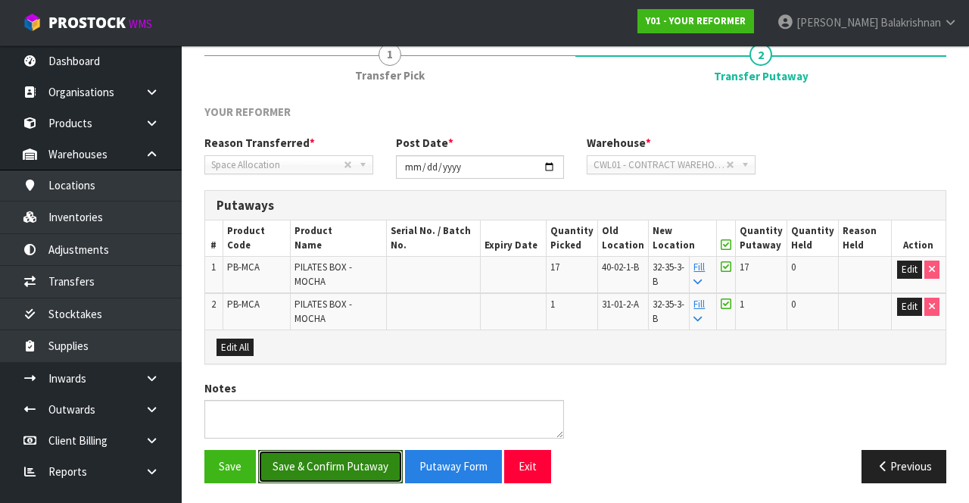
click at [356, 461] on button "Save & Confirm Putaway" at bounding box center [330, 466] width 145 height 33
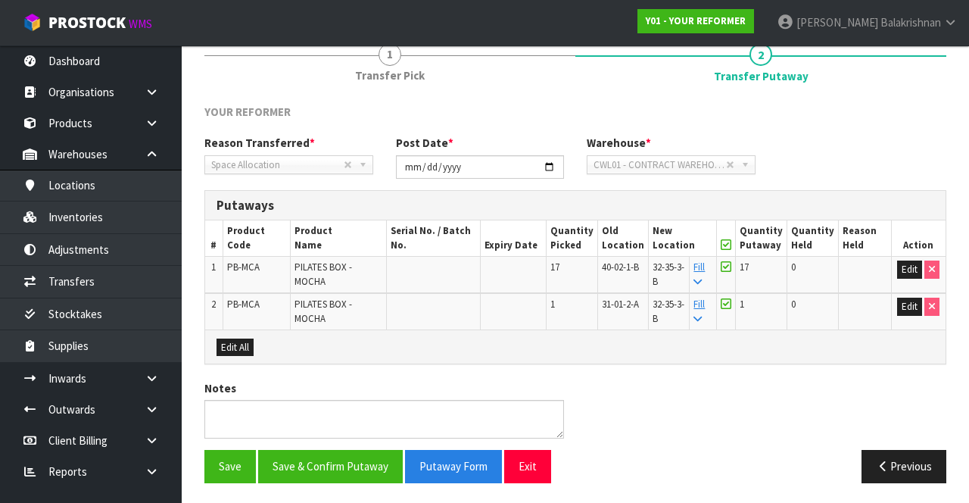
scroll to position [0, 0]
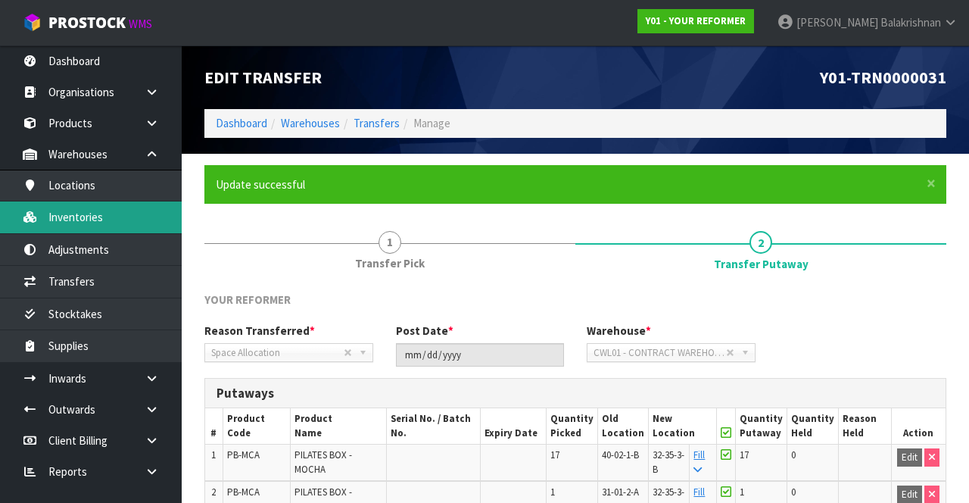
click at [41, 210] on link "Inventories" at bounding box center [91, 216] width 182 height 31
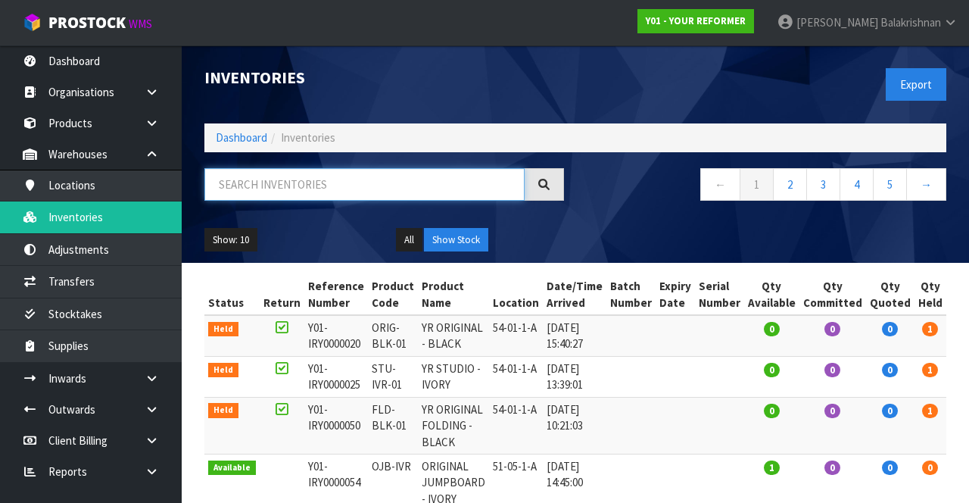
click at [395, 183] on input "text" at bounding box center [364, 184] width 320 height 33
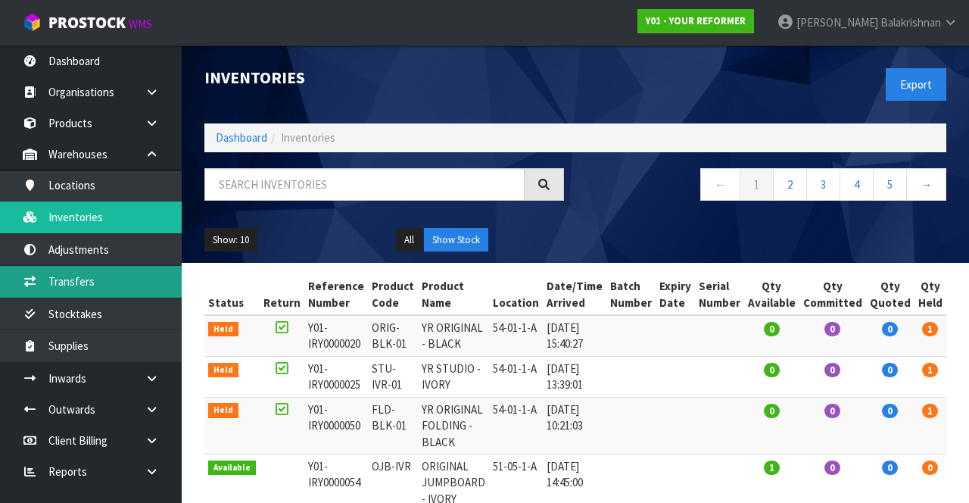
click at [59, 282] on link "Transfers" at bounding box center [91, 281] width 182 height 31
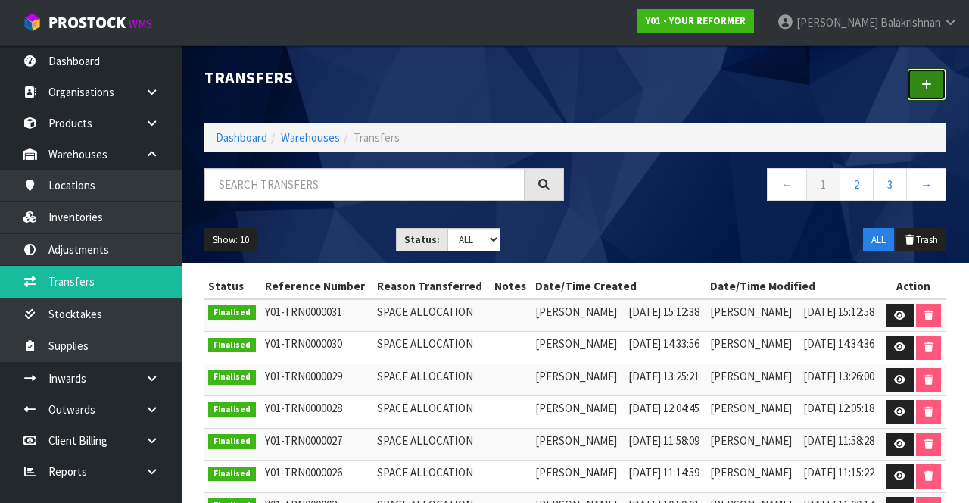
click at [918, 98] on link at bounding box center [926, 84] width 39 height 33
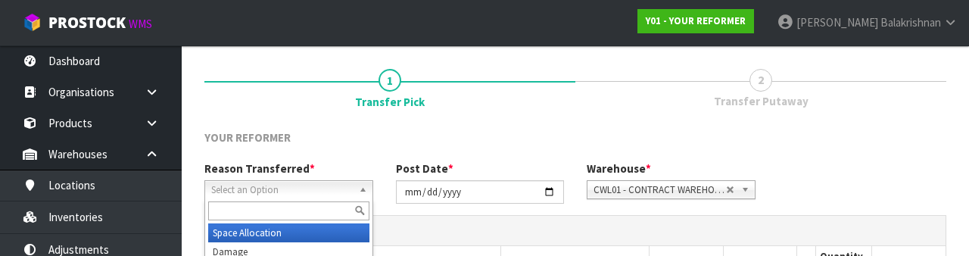
scroll to position [181, 0]
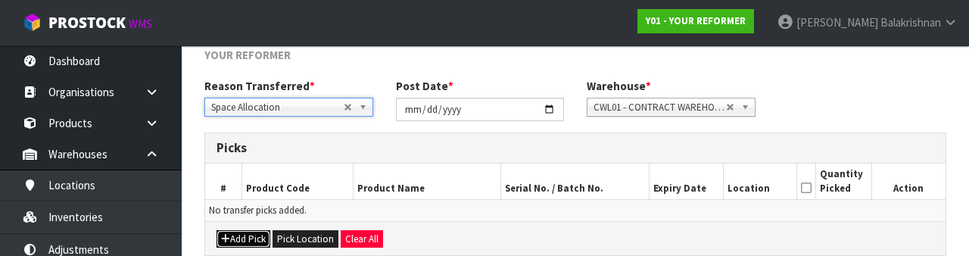
click at [248, 237] on button "Add Pick" at bounding box center [243, 239] width 54 height 18
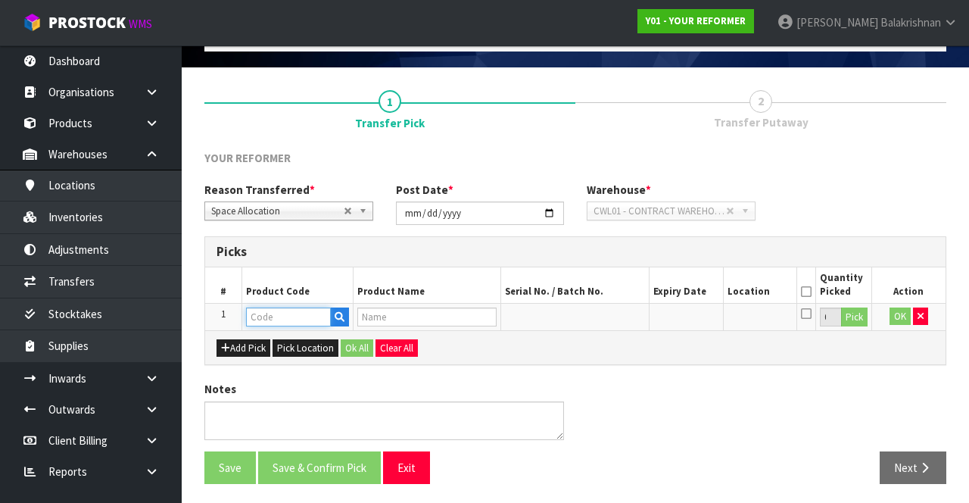
click at [288, 319] on input "text" at bounding box center [288, 316] width 85 height 19
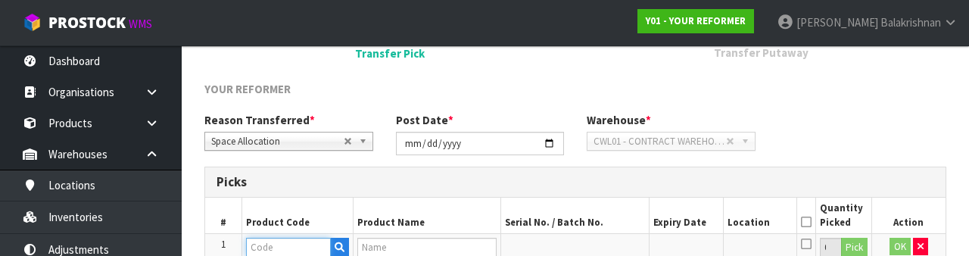
scroll to position [265, 0]
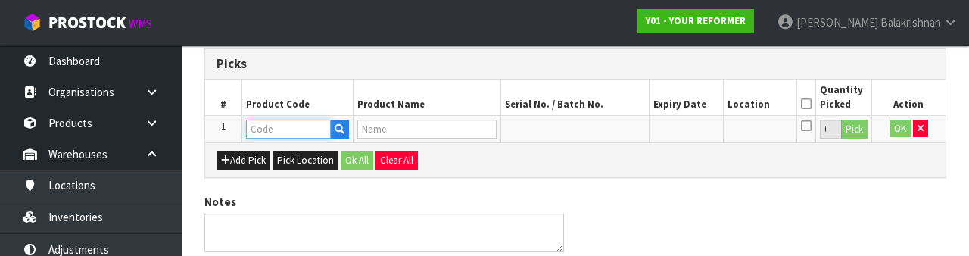
paste input "PB-MCA"
type input "PB-MCA"
type input "PILATES BOX - MOCHA"
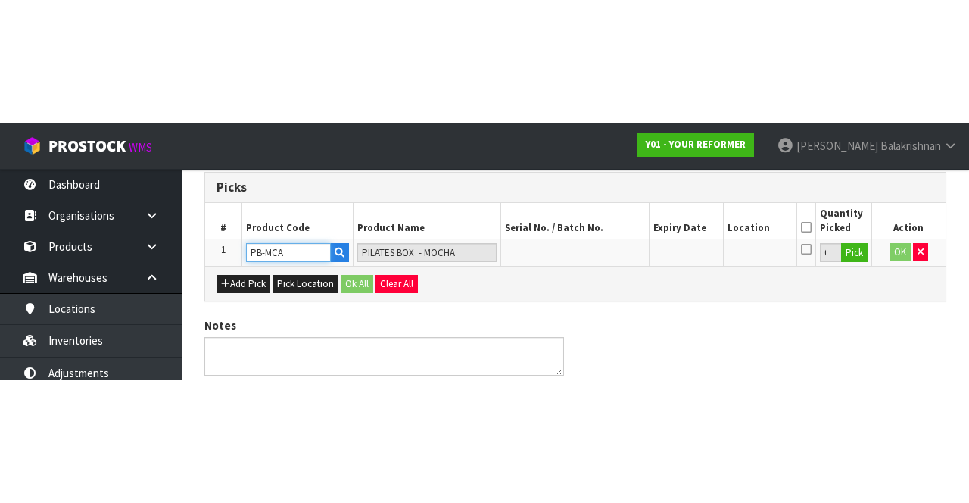
scroll to position [86, 0]
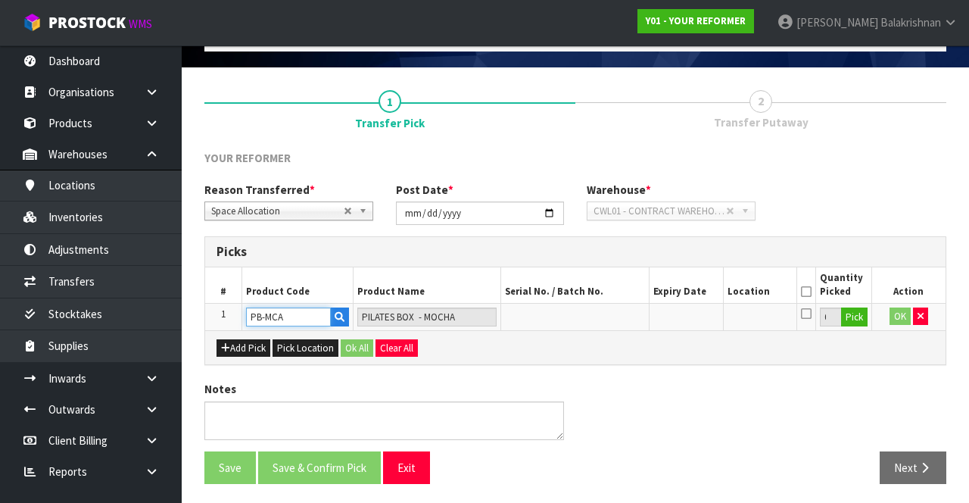
type input "PB-MCA"
click at [848, 313] on button "Pick" at bounding box center [854, 317] width 26 height 20
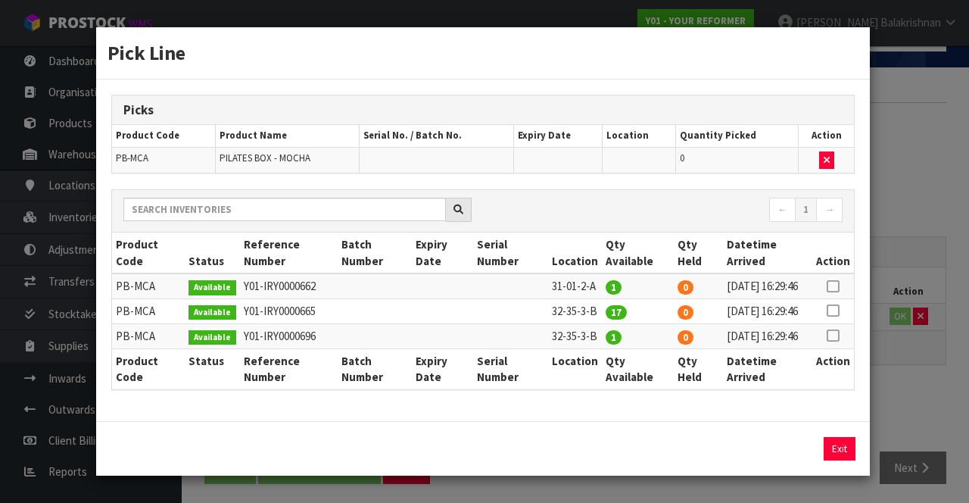
click at [832, 286] on icon at bounding box center [832, 286] width 12 height 1
click at [795, 460] on button "Assign Pick" at bounding box center [788, 448] width 62 height 23
type input "1"
click at [837, 460] on button "Exit" at bounding box center [839, 448] width 32 height 23
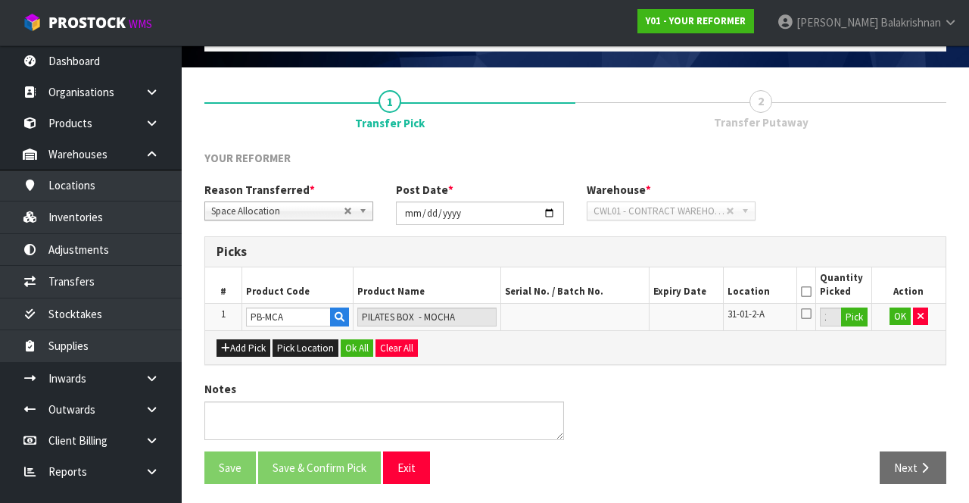
click at [805, 291] on icon at bounding box center [806, 291] width 11 height 1
click at [894, 317] on button "OK" at bounding box center [899, 316] width 21 height 18
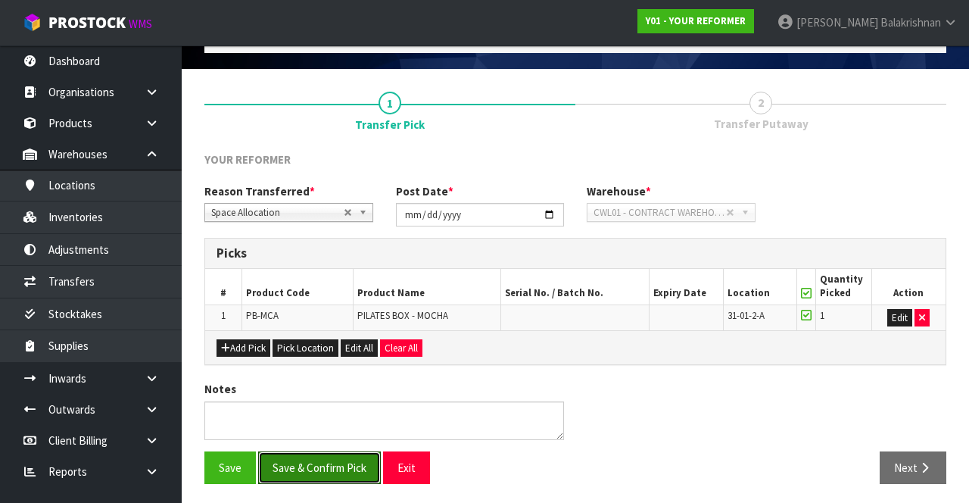
click at [338, 454] on button "Save & Confirm Pick" at bounding box center [319, 467] width 123 height 33
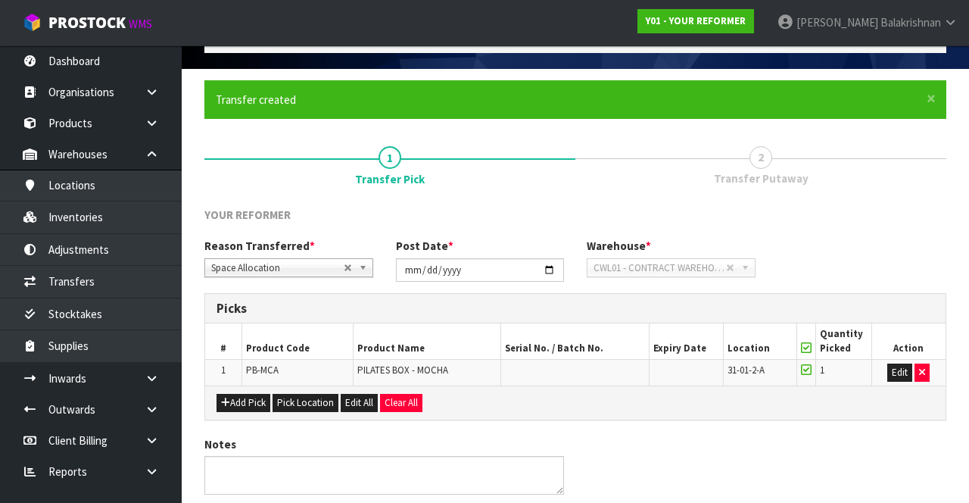
scroll to position [0, 0]
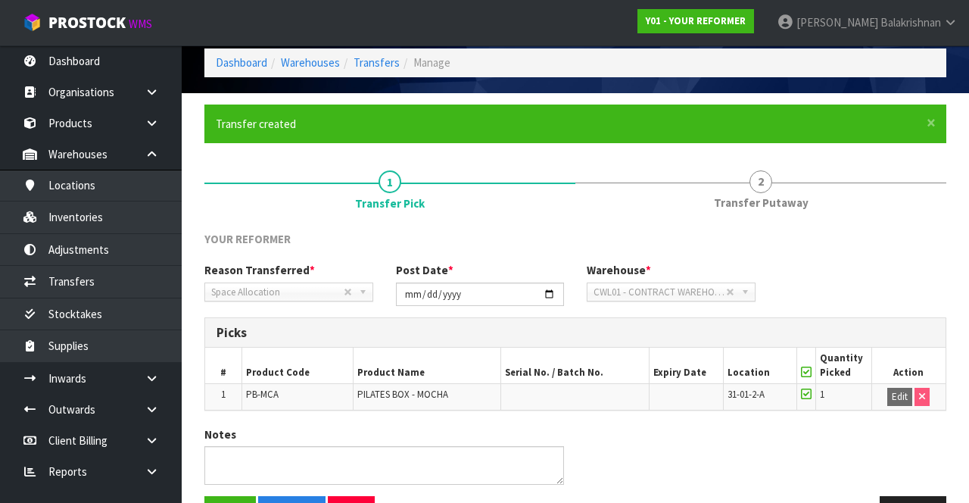
scroll to position [107, 0]
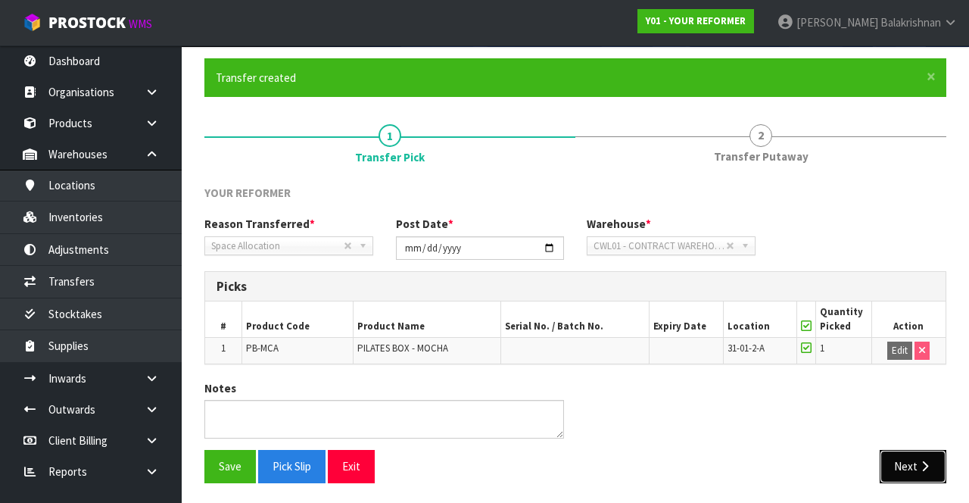
click at [916, 465] on button "Next" at bounding box center [912, 466] width 67 height 33
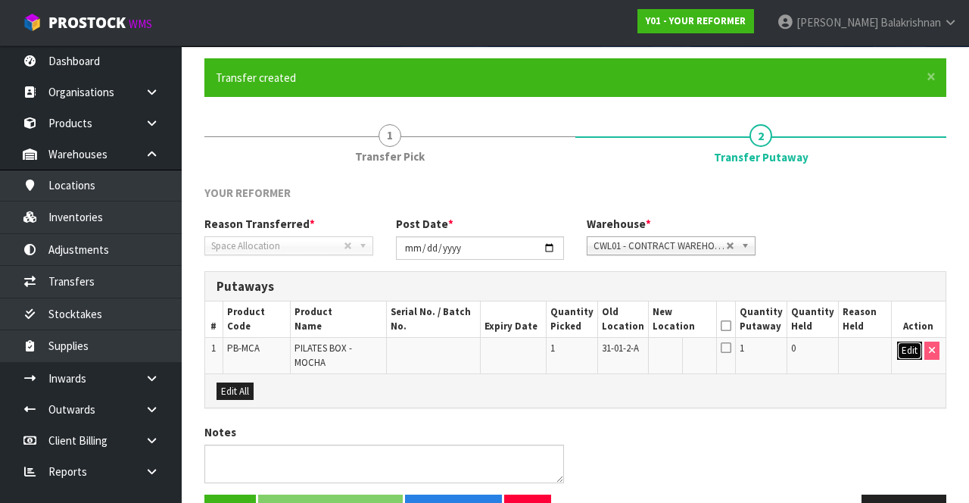
click at [910, 347] on button "Edit" at bounding box center [909, 350] width 25 height 18
click at [677, 347] on input "text" at bounding box center [674, 350] width 42 height 19
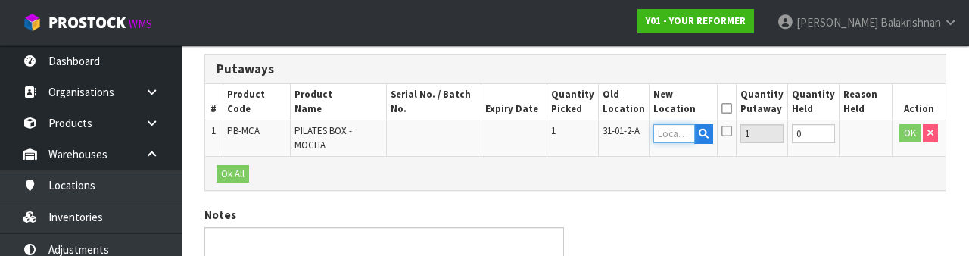
scroll to position [319, 0]
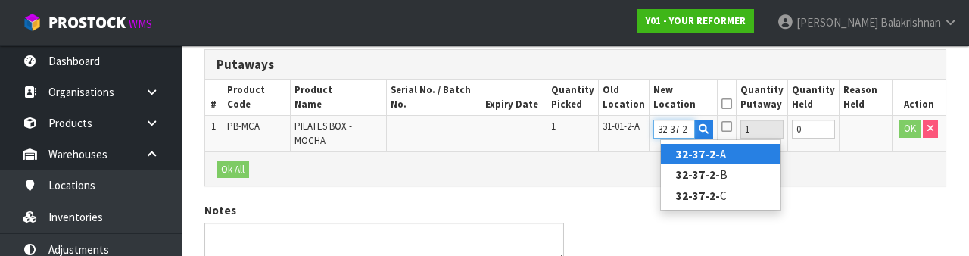
type input "32-37-2-B"
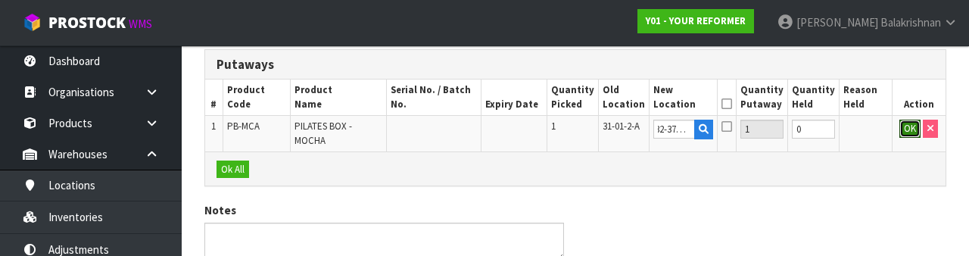
click at [904, 126] on button "OK" at bounding box center [909, 129] width 21 height 18
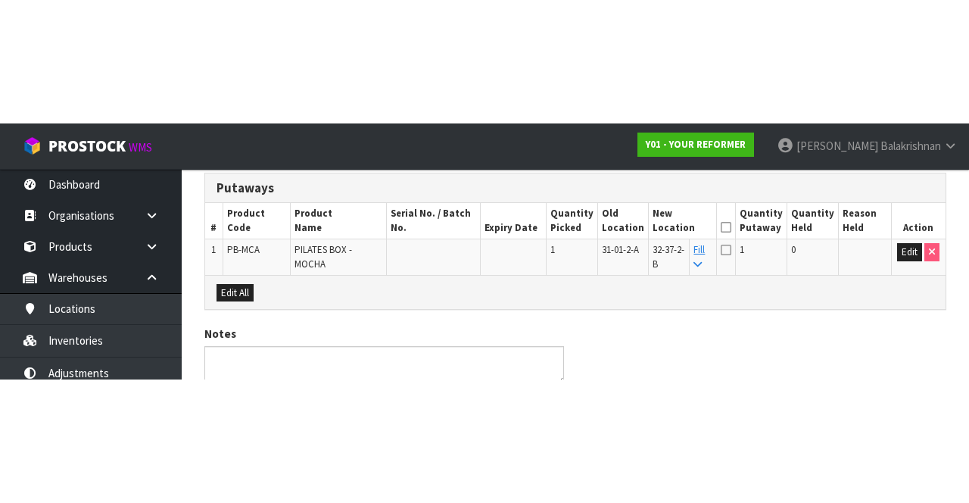
scroll to position [150, 0]
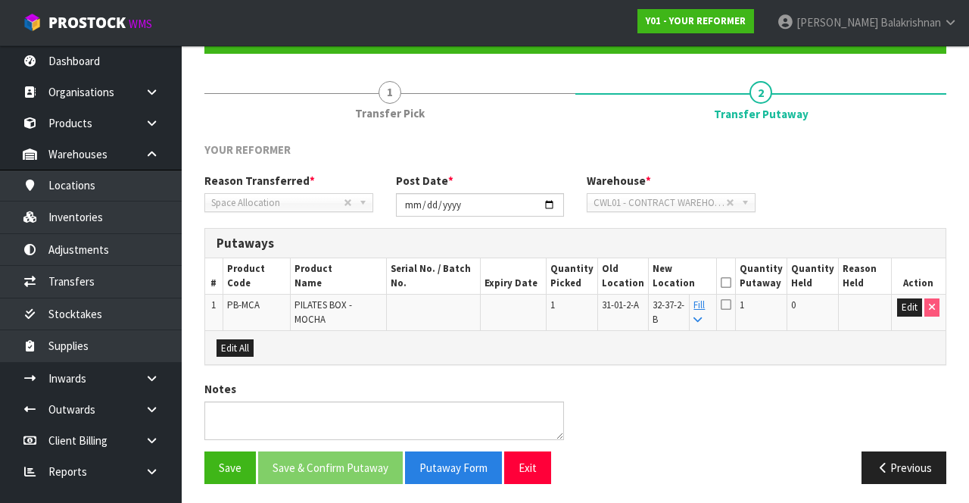
click at [731, 282] on icon at bounding box center [725, 282] width 11 height 1
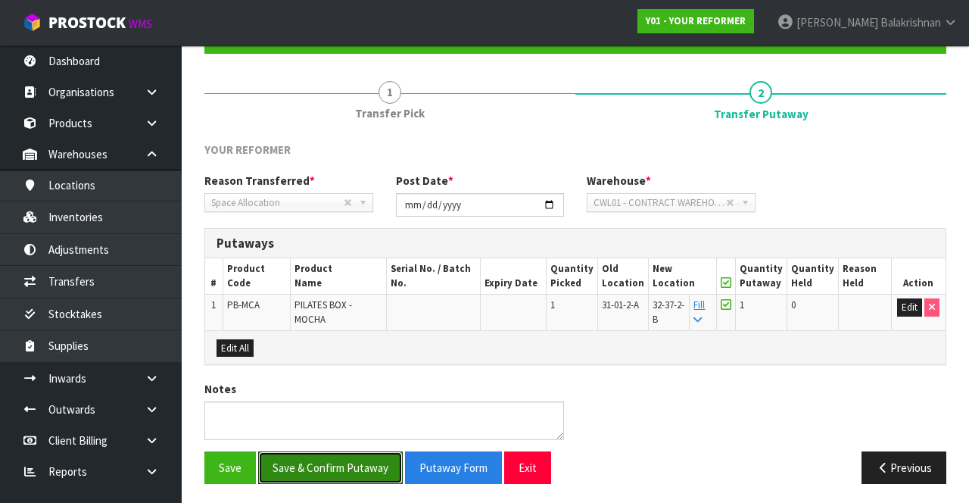
click at [351, 458] on button "Save & Confirm Putaway" at bounding box center [330, 467] width 145 height 33
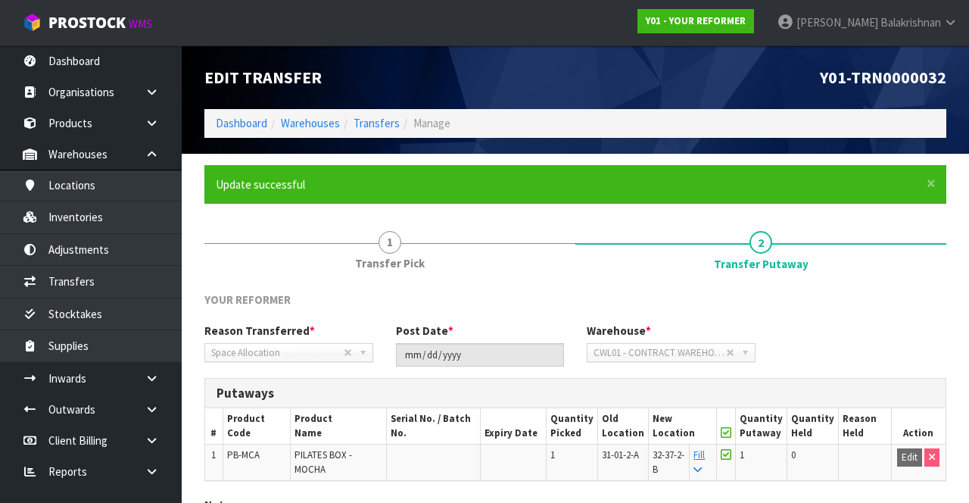
scroll to position [117, 0]
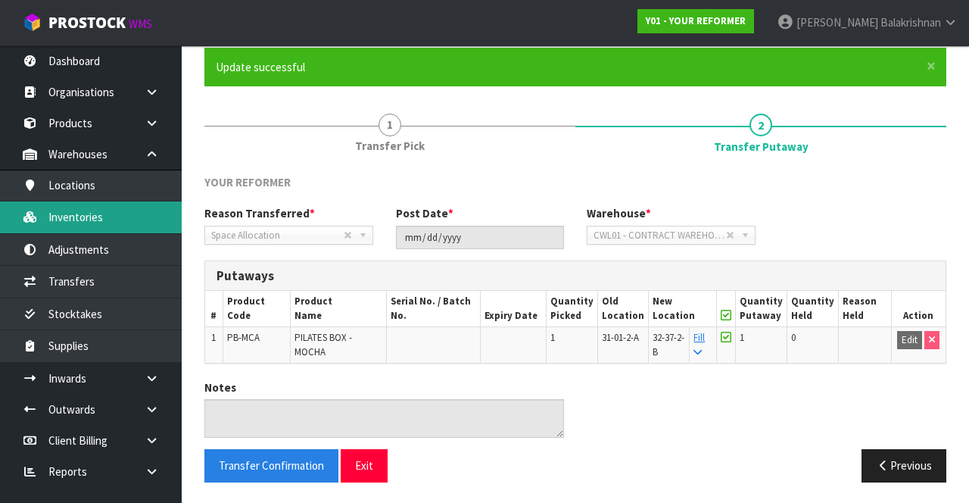
click at [100, 218] on link "Inventories" at bounding box center [91, 216] width 182 height 31
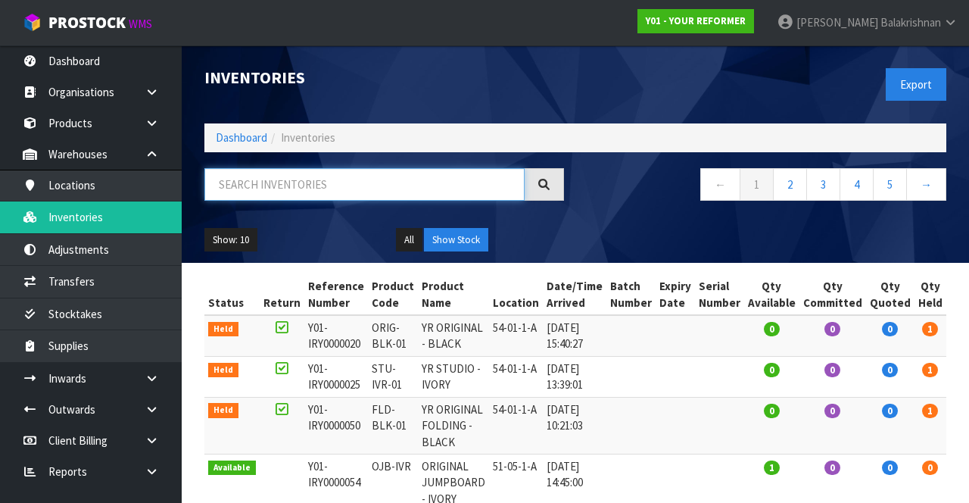
click at [309, 186] on input "text" at bounding box center [364, 184] width 320 height 33
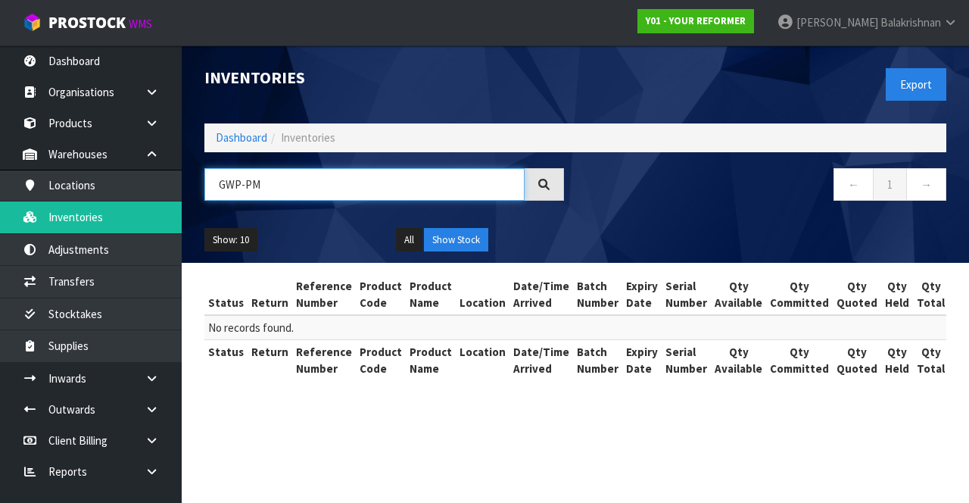
click at [368, 186] on input "GWP-PM" at bounding box center [364, 184] width 320 height 33
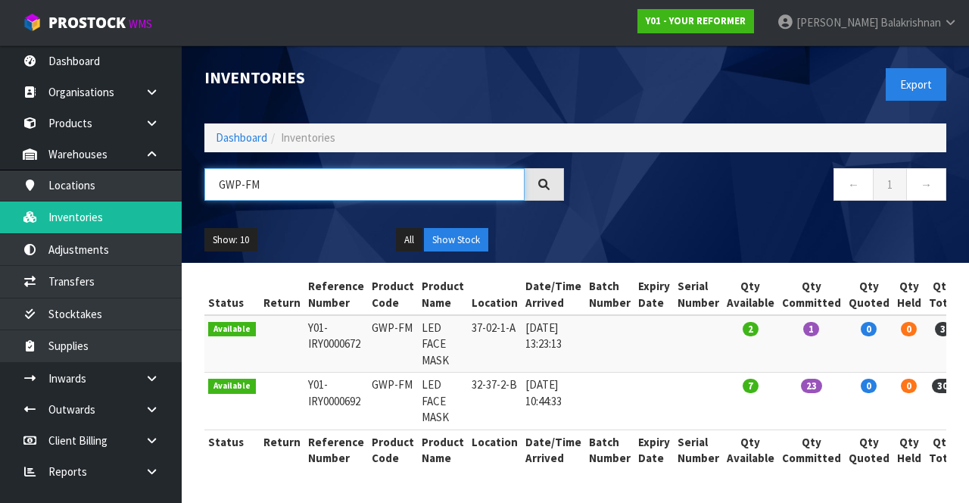
click at [331, 177] on input "GWP-FM" at bounding box center [364, 184] width 320 height 33
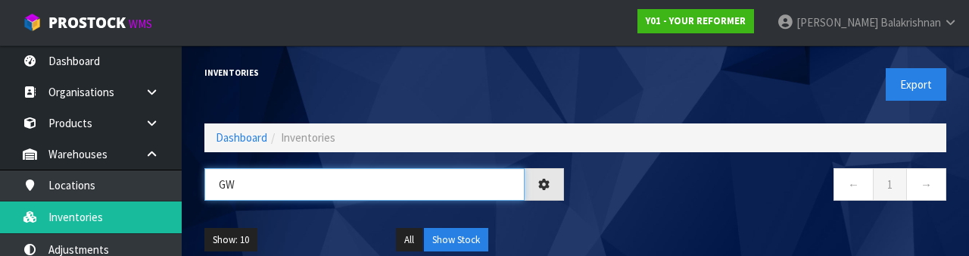
type input "G"
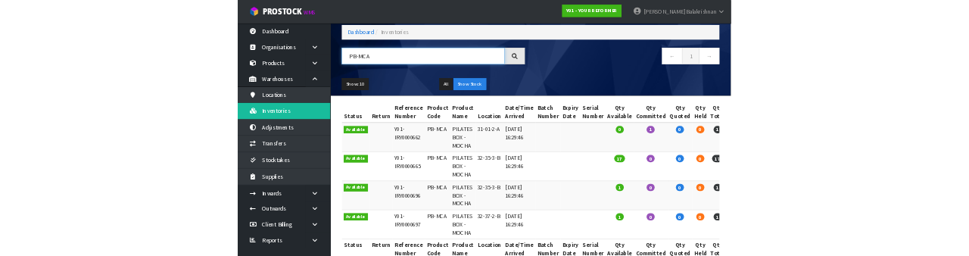
scroll to position [106, 0]
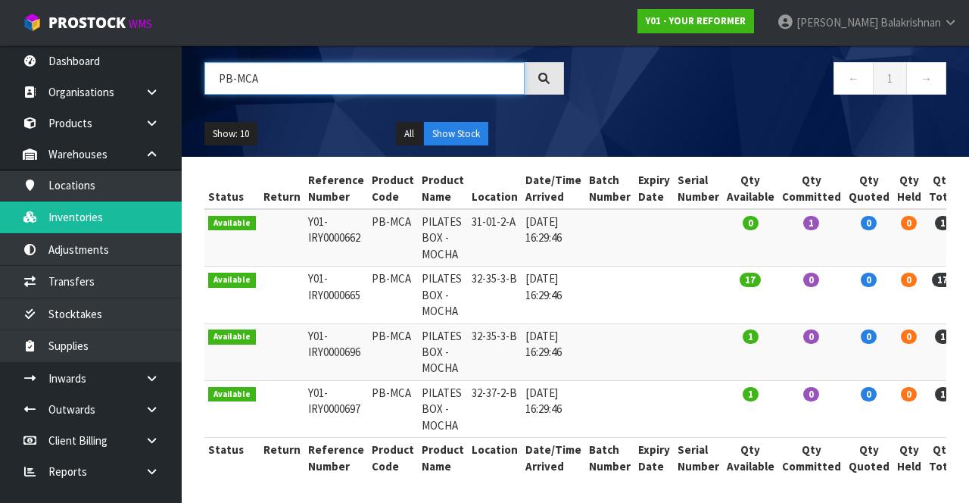
click at [413, 81] on input "PB-MCA" at bounding box center [364, 78] width 320 height 33
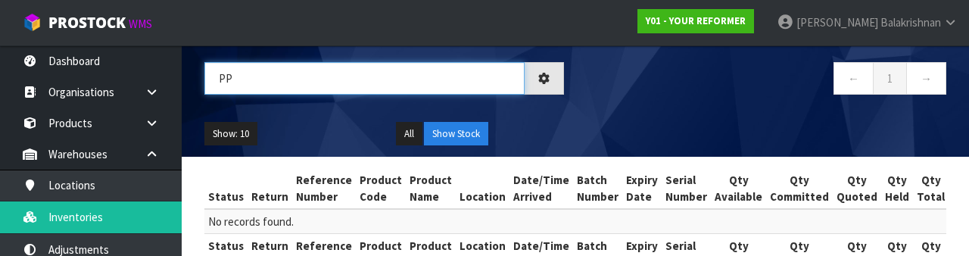
type input "P"
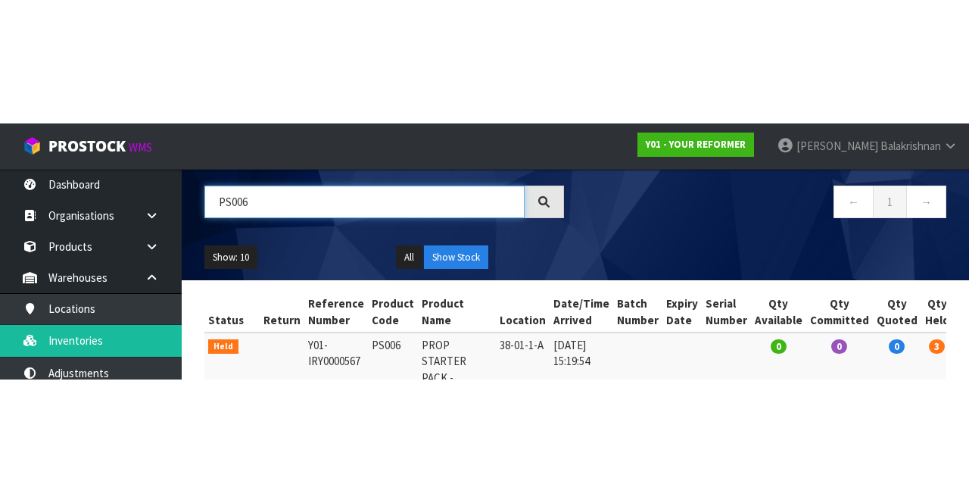
scroll to position [98, 0]
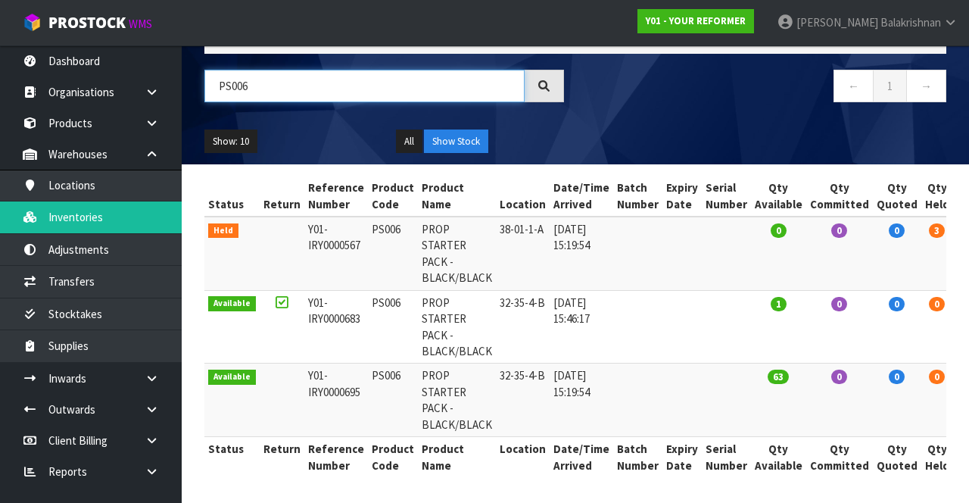
click at [450, 80] on input "PS006" at bounding box center [364, 86] width 320 height 33
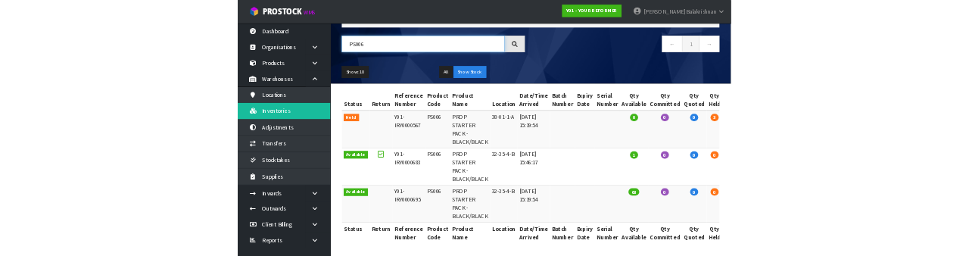
scroll to position [106, 0]
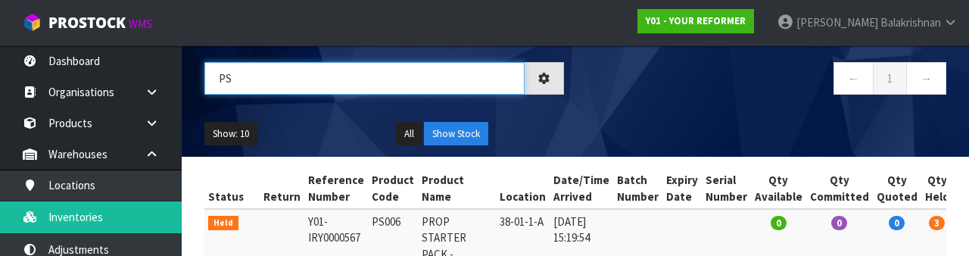
type input "P"
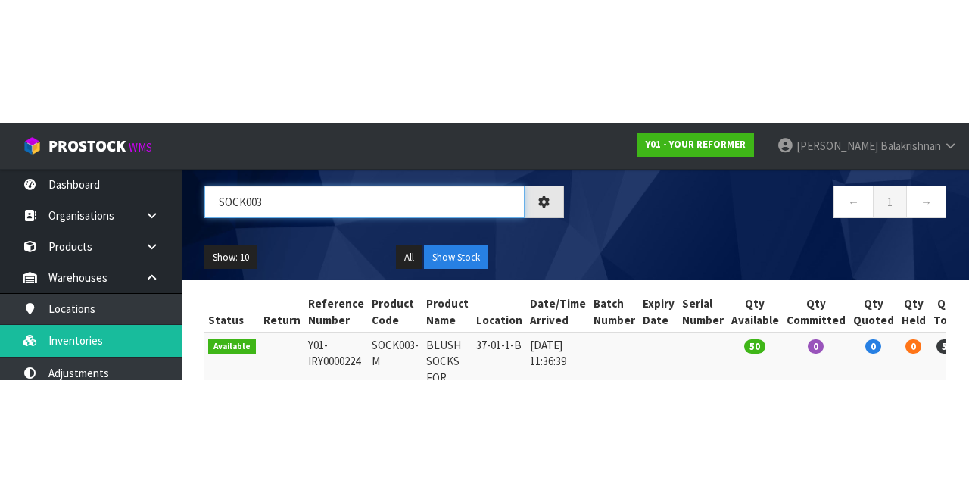
scroll to position [0, 0]
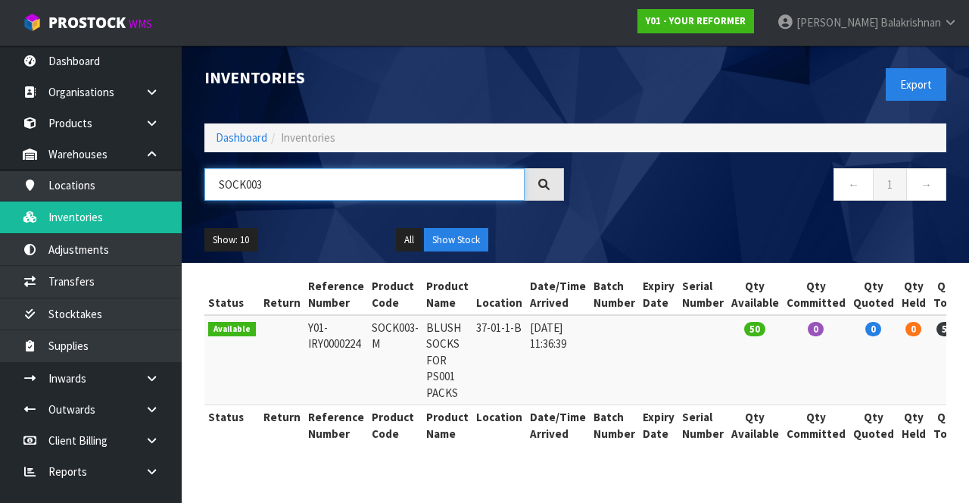
type input "SOCK003"
copy td "SOCK003-M"
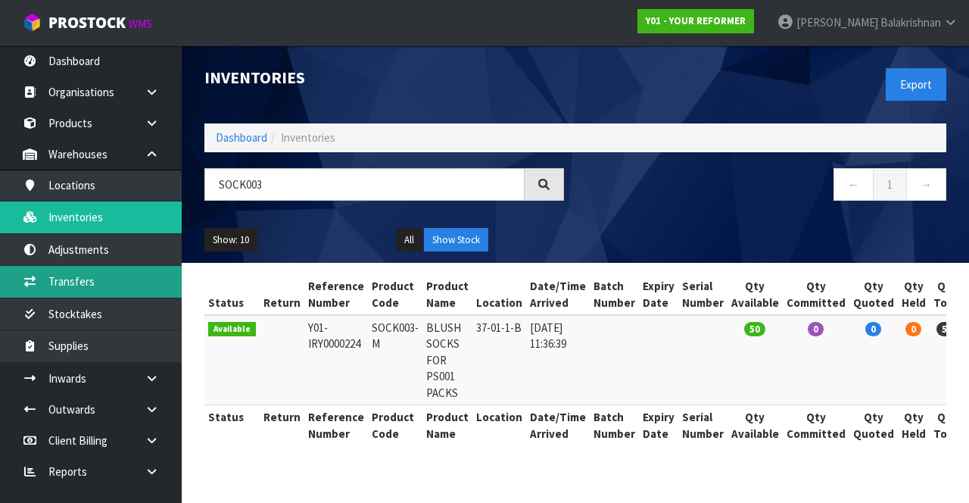
click at [61, 283] on link "Transfers" at bounding box center [91, 281] width 182 height 31
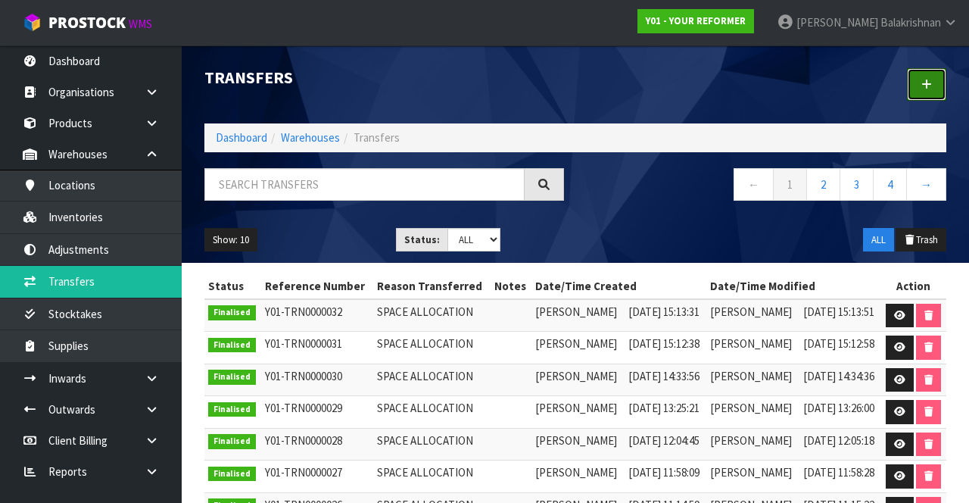
click at [916, 86] on link at bounding box center [926, 84] width 39 height 33
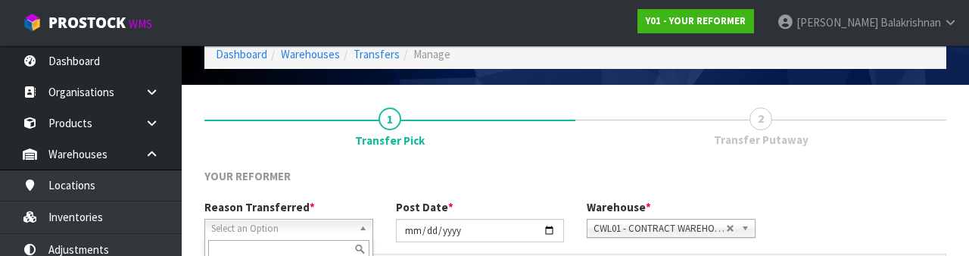
scroll to position [181, 0]
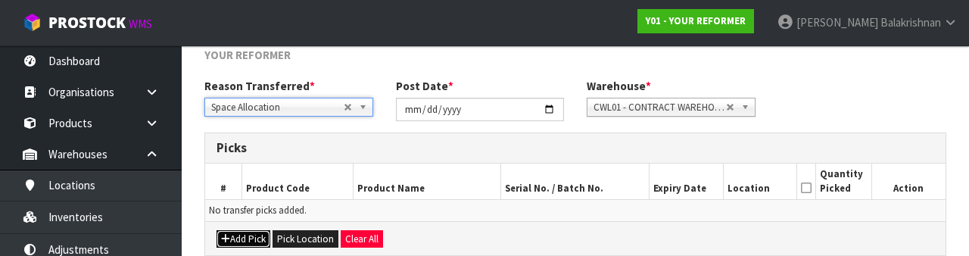
click at [248, 237] on button "Add Pick" at bounding box center [243, 239] width 54 height 18
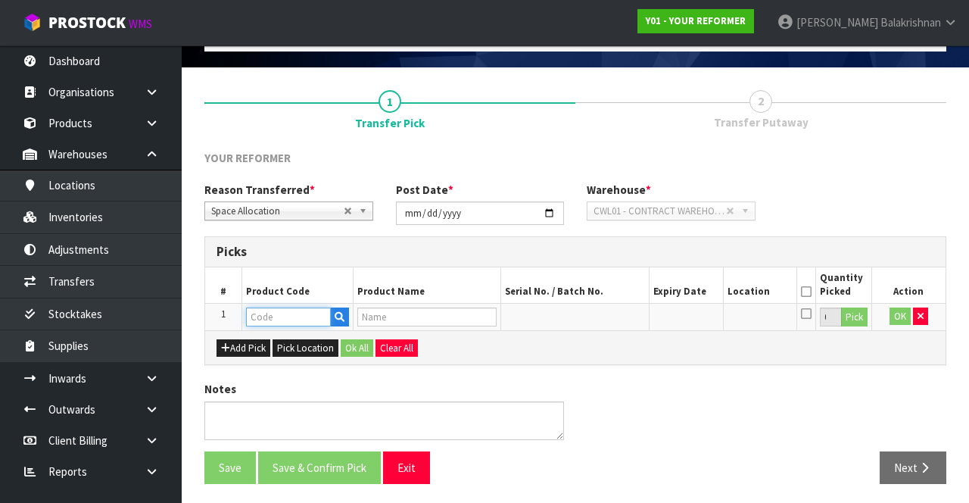
click at [271, 312] on input "text" at bounding box center [288, 316] width 85 height 19
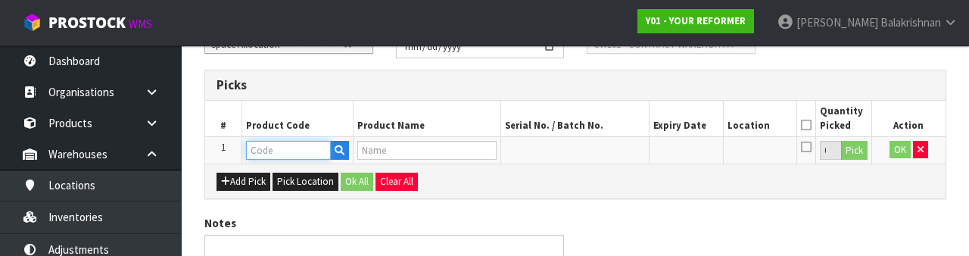
scroll to position [265, 0]
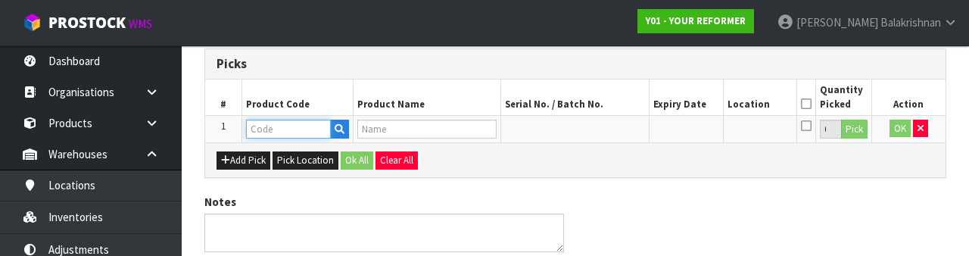
type input "SOCK003-M"
type input "BLUSH SOCKS FOR PS001 PACKS"
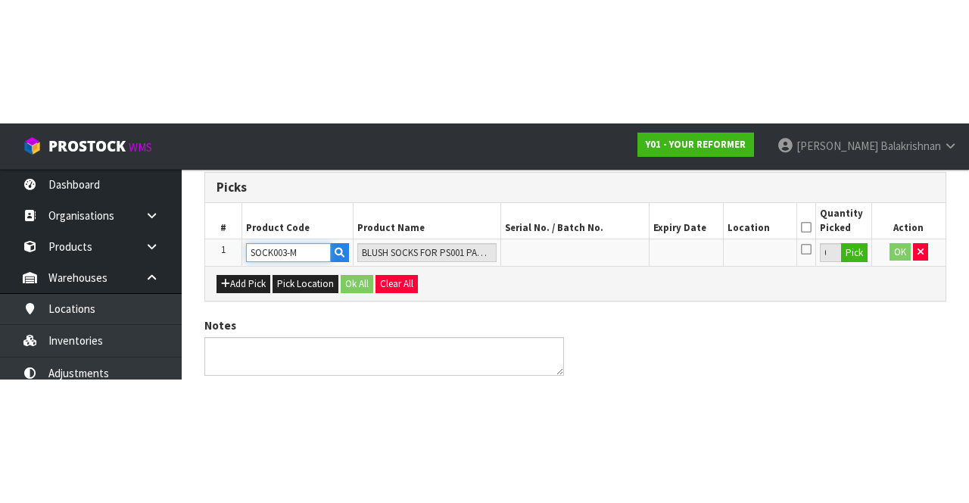
scroll to position [86, 0]
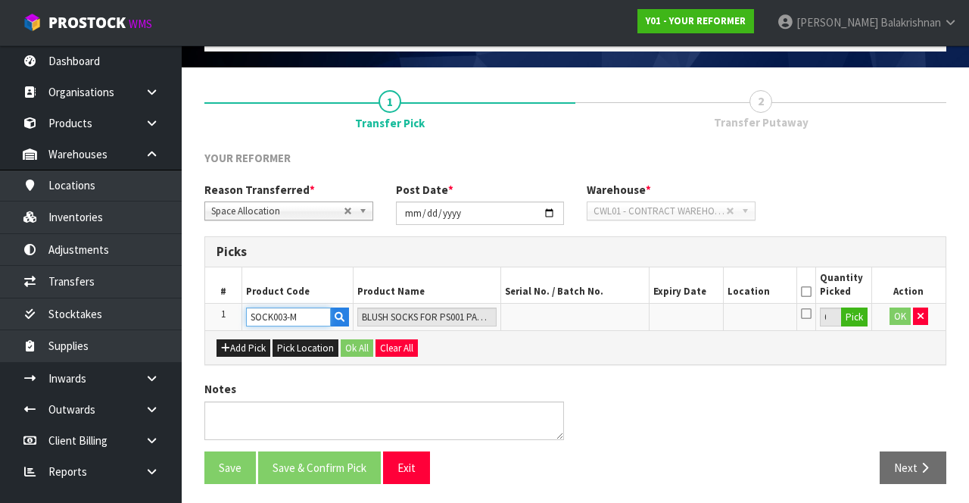
type input "SOCK003-M"
click at [855, 316] on button "Pick" at bounding box center [854, 317] width 26 height 20
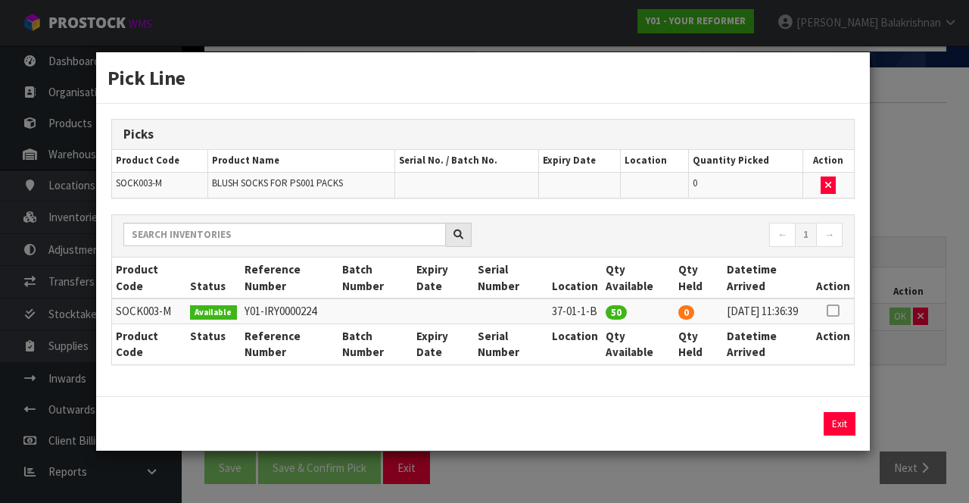
click at [836, 285] on th "Action" at bounding box center [833, 277] width 42 height 41
click at [839, 310] on icon at bounding box center [832, 310] width 12 height 1
click at [776, 418] on button "Assign Pick" at bounding box center [788, 423] width 62 height 23
type input "50"
click at [836, 428] on button "Exit" at bounding box center [839, 423] width 32 height 23
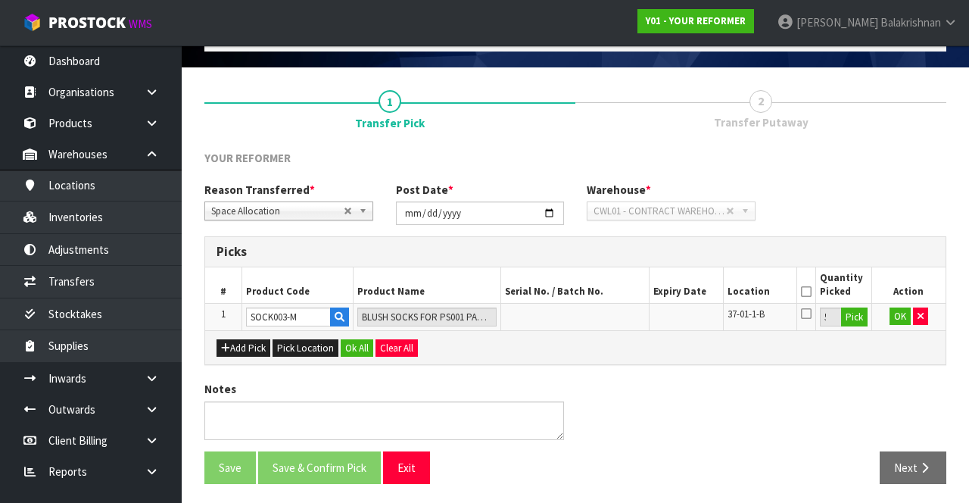
click at [808, 291] on icon at bounding box center [806, 291] width 11 height 1
click at [900, 309] on button "OK" at bounding box center [899, 316] width 21 height 18
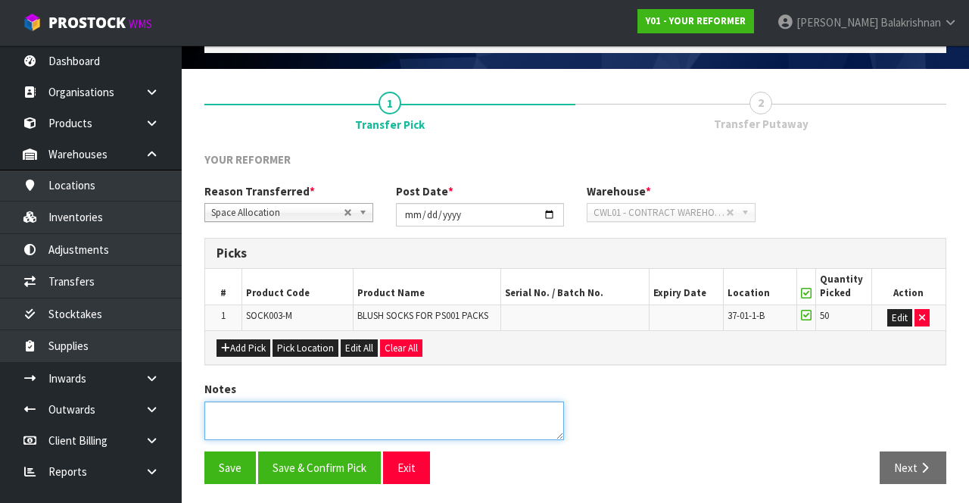
click at [253, 434] on textarea at bounding box center [383, 420] width 359 height 39
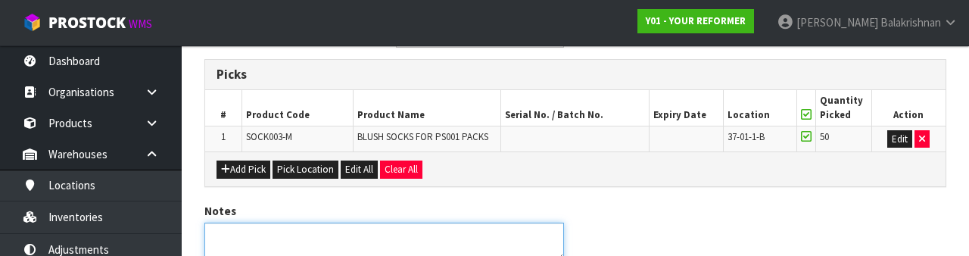
scroll to position [322, 0]
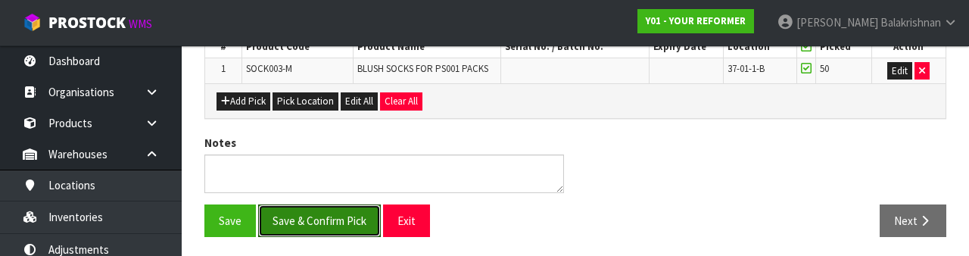
click at [348, 204] on button "Save & Confirm Pick" at bounding box center [319, 220] width 123 height 33
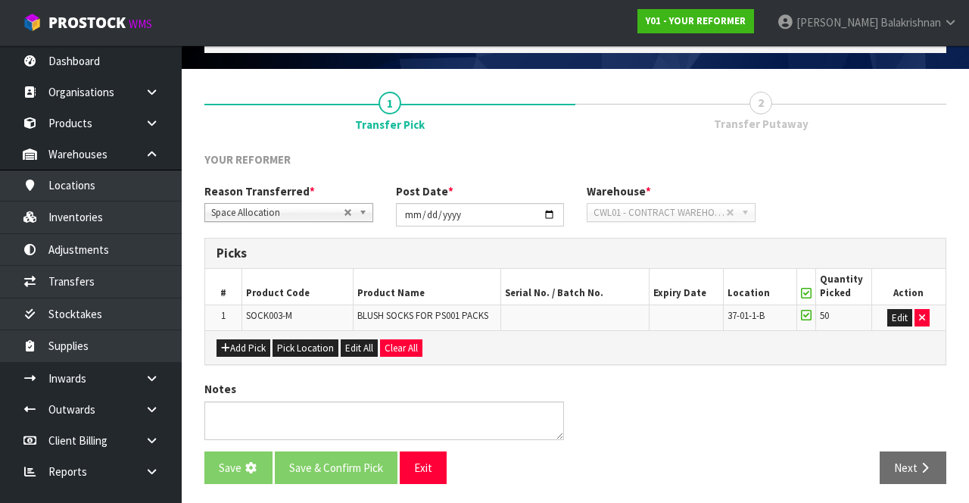
scroll to position [0, 0]
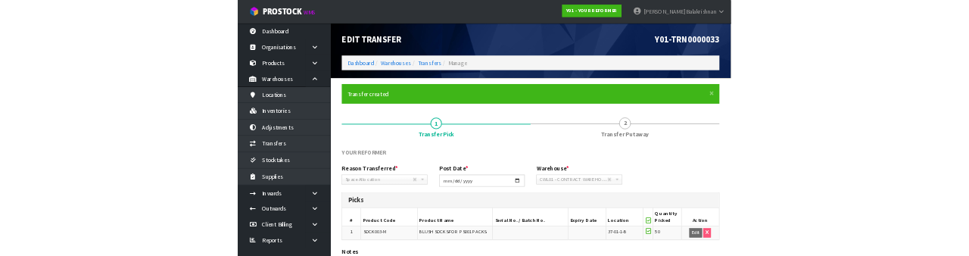
scroll to position [107, 0]
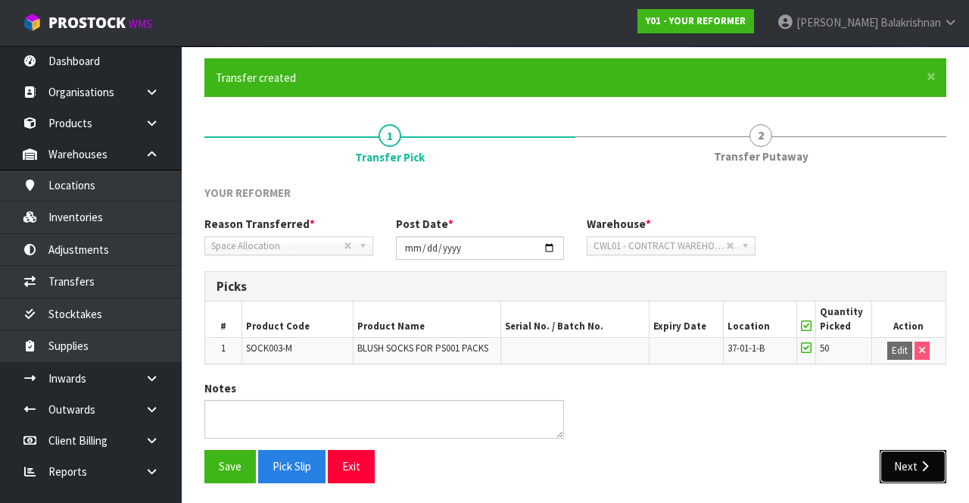
click at [912, 453] on button "Next" at bounding box center [912, 466] width 67 height 33
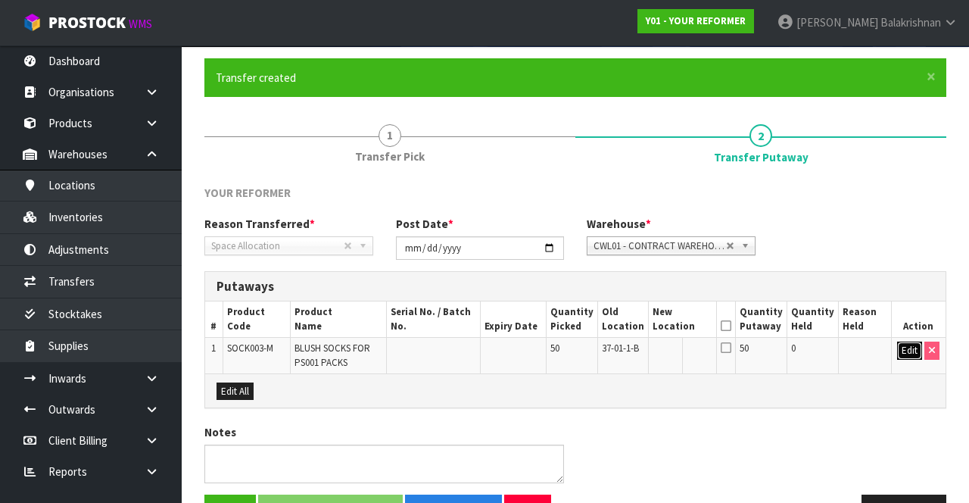
click at [907, 352] on button "Edit" at bounding box center [909, 350] width 25 height 18
click at [677, 350] on input "text" at bounding box center [674, 350] width 42 height 19
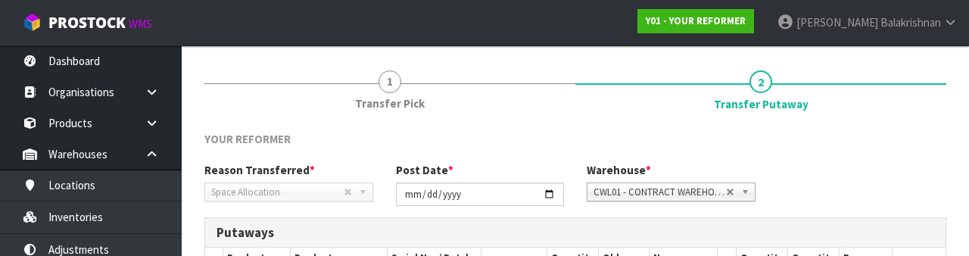
scroll to position [319, 0]
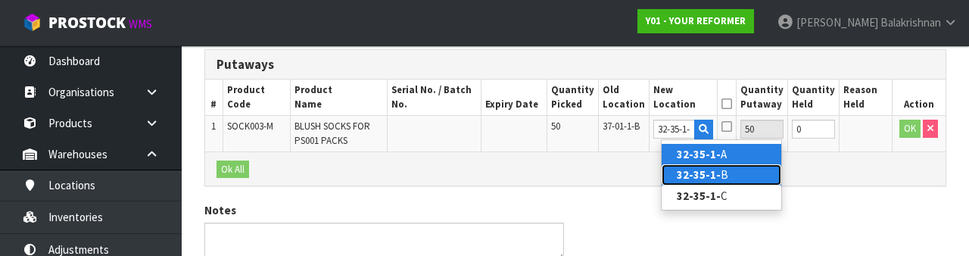
click at [751, 170] on link "32-35-1- B" at bounding box center [721, 174] width 120 height 20
type input "32-35-1-B"
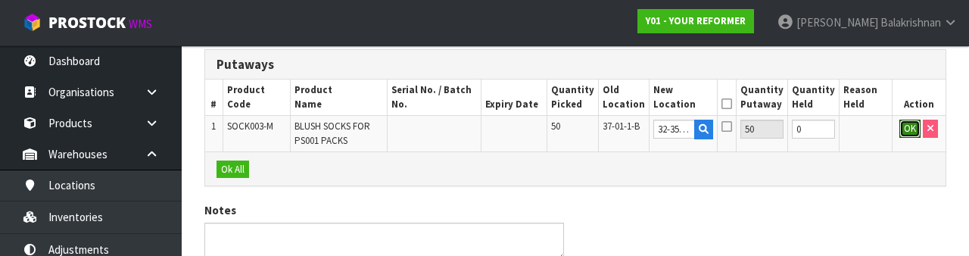
click at [913, 131] on button "OK" at bounding box center [909, 129] width 21 height 18
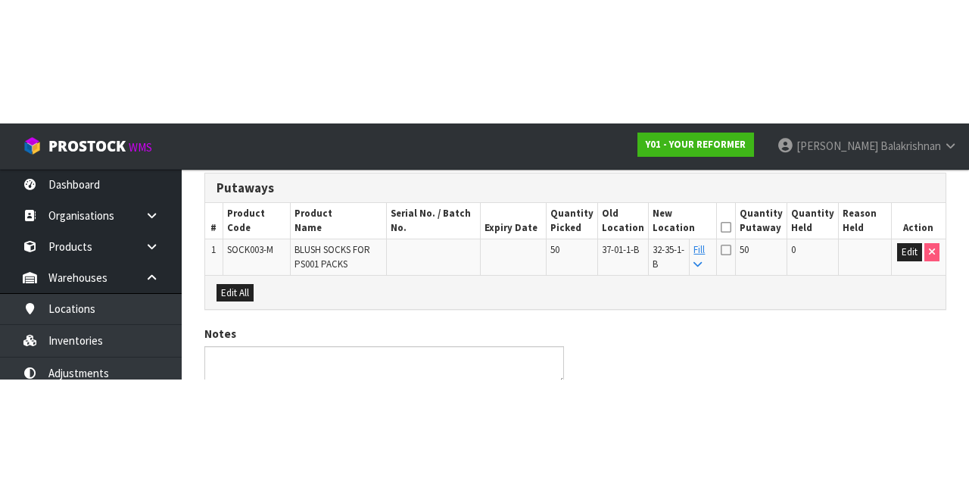
scroll to position [150, 0]
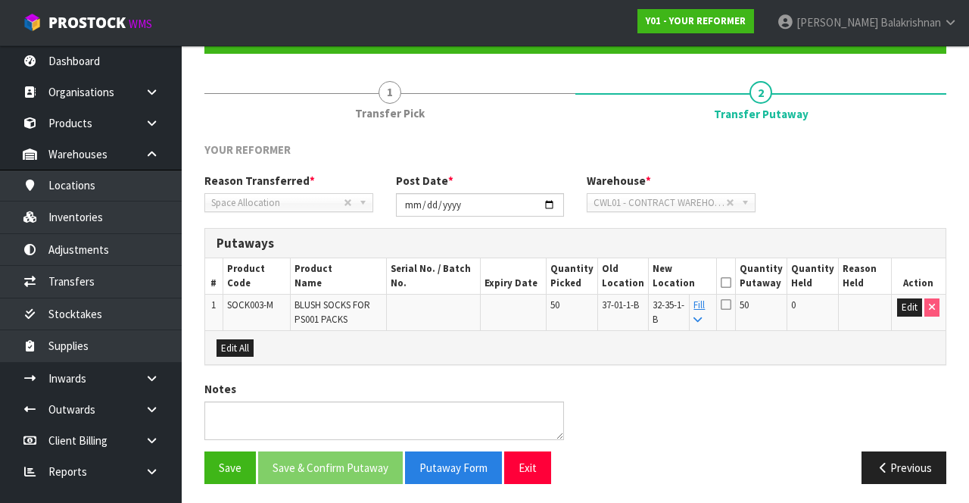
click at [731, 282] on icon at bounding box center [725, 282] width 11 height 1
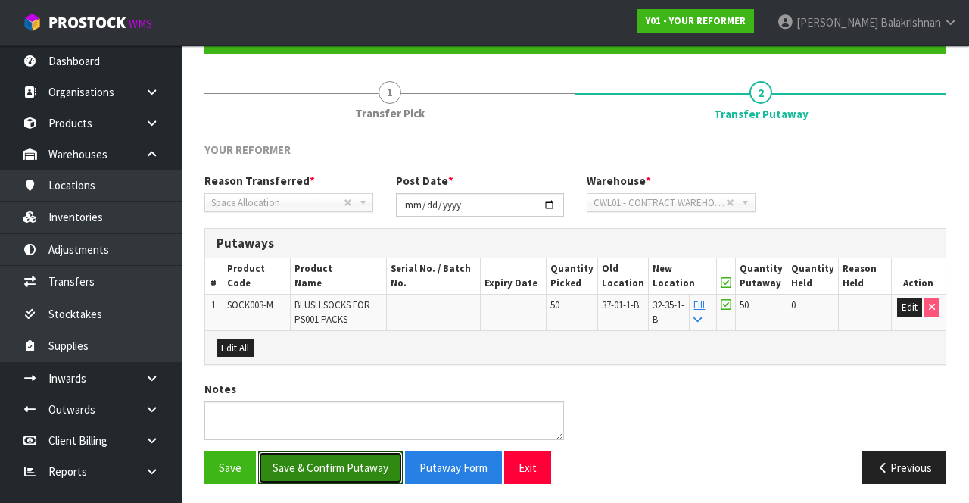
click at [306, 466] on button "Save & Confirm Putaway" at bounding box center [330, 467] width 145 height 33
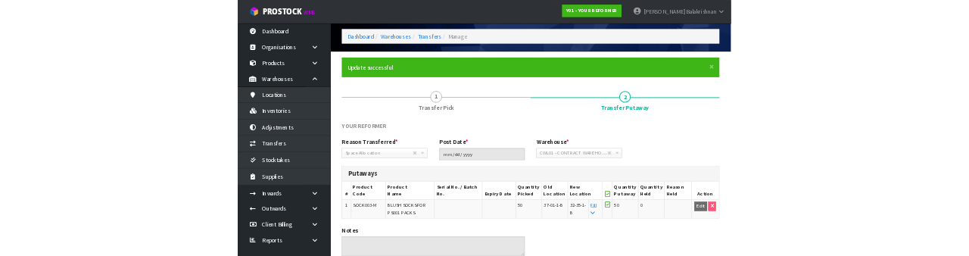
scroll to position [0, 0]
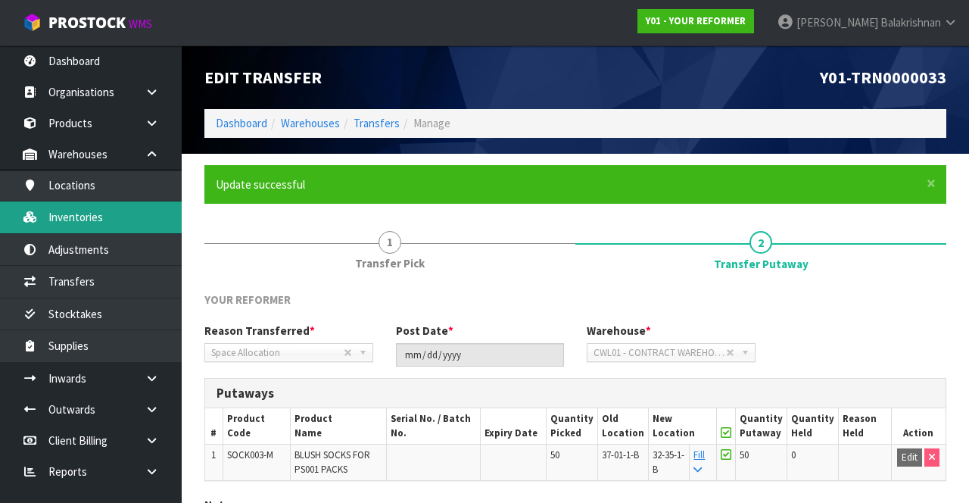
click at [64, 222] on link "Inventories" at bounding box center [91, 216] width 182 height 31
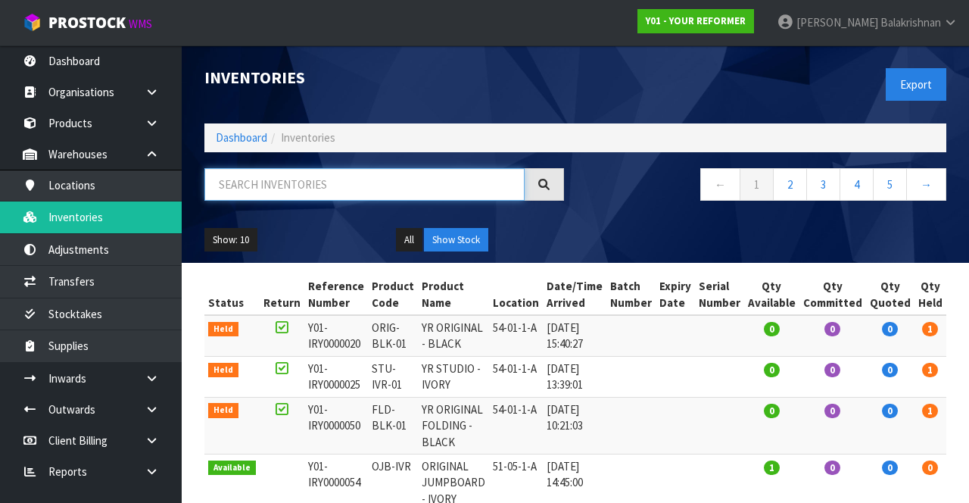
click at [250, 187] on input "text" at bounding box center [364, 184] width 320 height 33
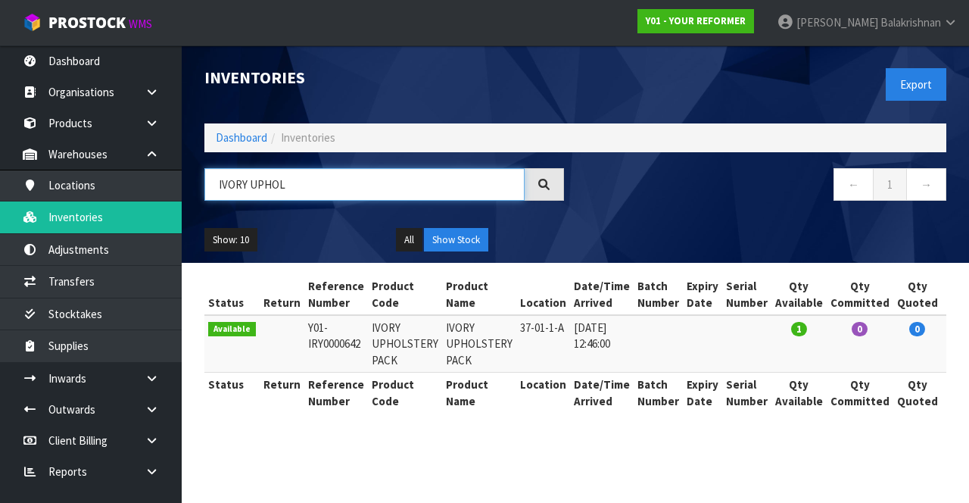
type input "IVORY UPHOL"
copy td "IVORY UPHOLSTERY PACK"
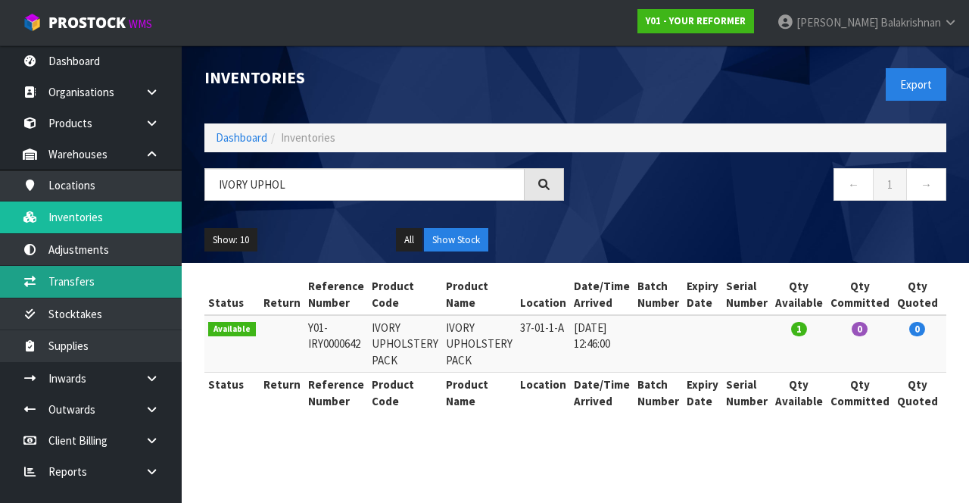
click at [58, 274] on link "Transfers" at bounding box center [91, 281] width 182 height 31
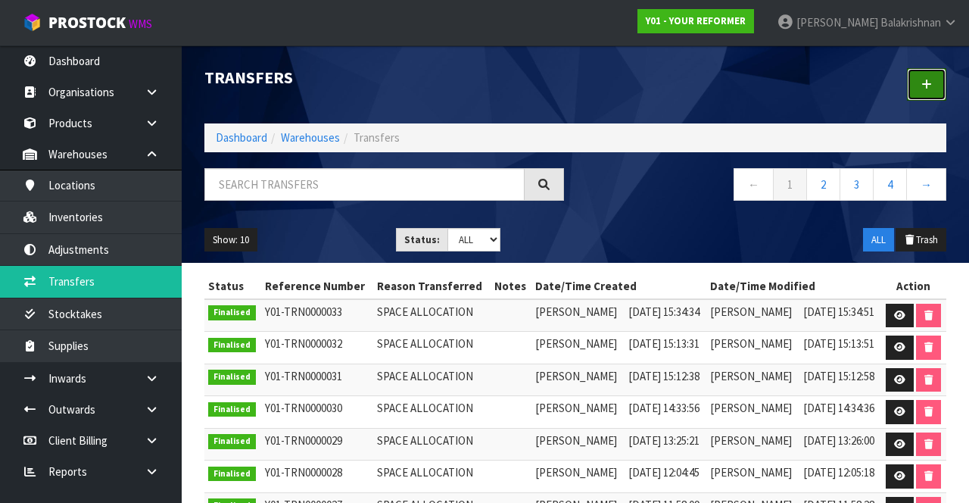
click at [932, 82] on link at bounding box center [926, 84] width 39 height 33
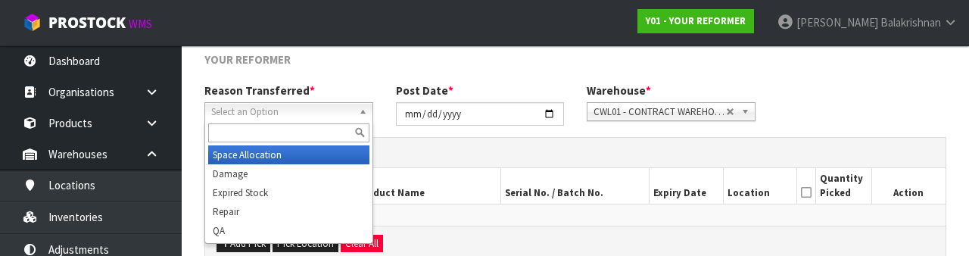
scroll to position [181, 0]
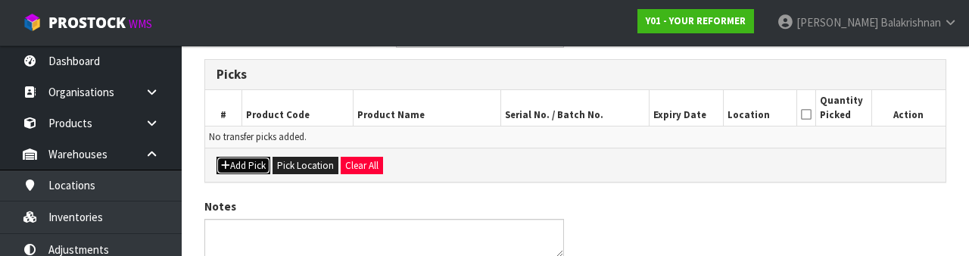
click at [222, 160] on icon "button" at bounding box center [225, 165] width 9 height 10
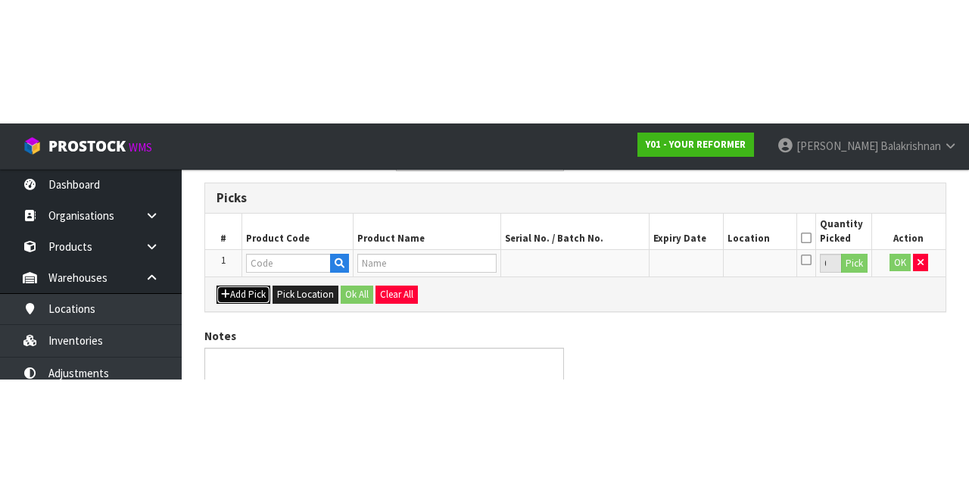
scroll to position [86, 0]
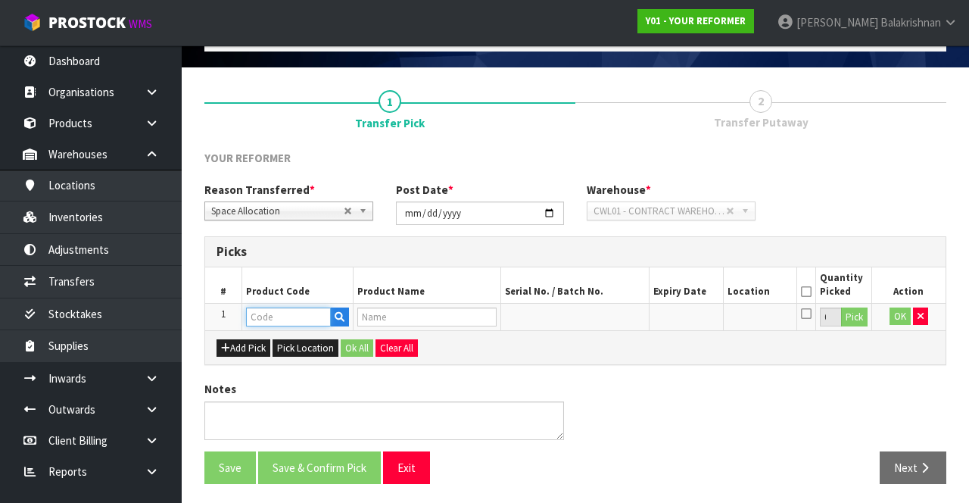
click at [257, 318] on input "text" at bounding box center [288, 316] width 85 height 19
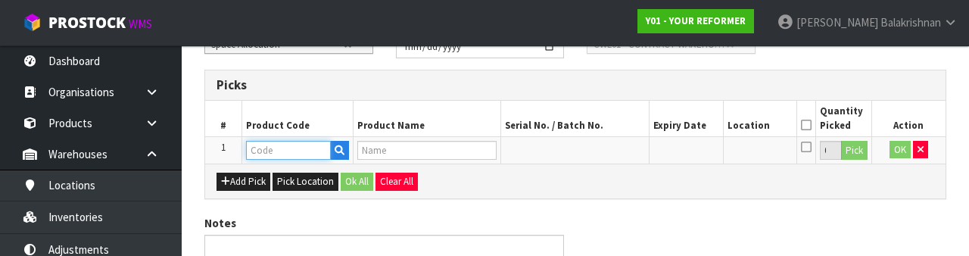
scroll to position [265, 0]
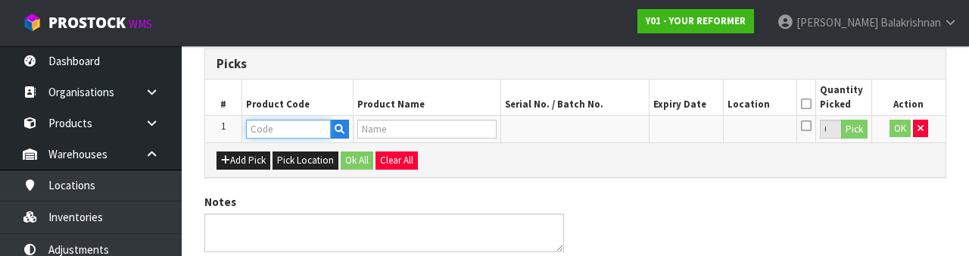
type input "IVORY UPHOLSTERY PACK"
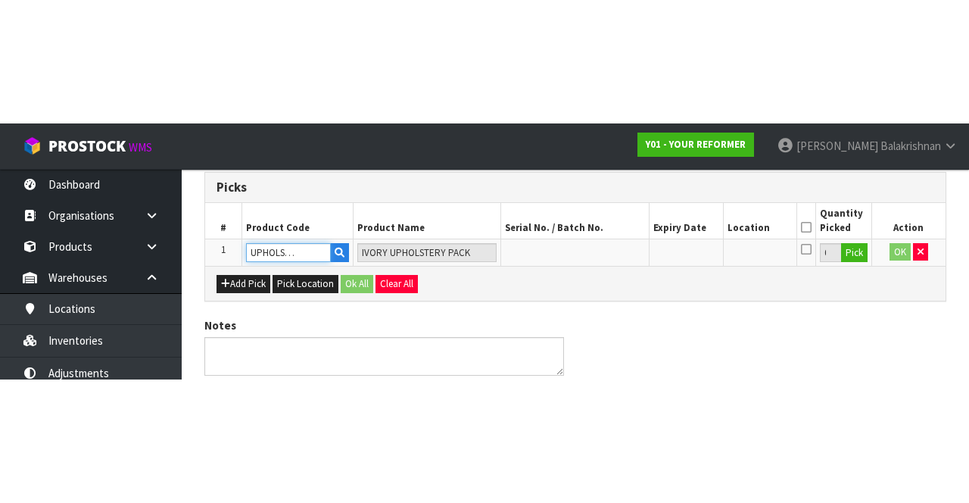
scroll to position [86, 0]
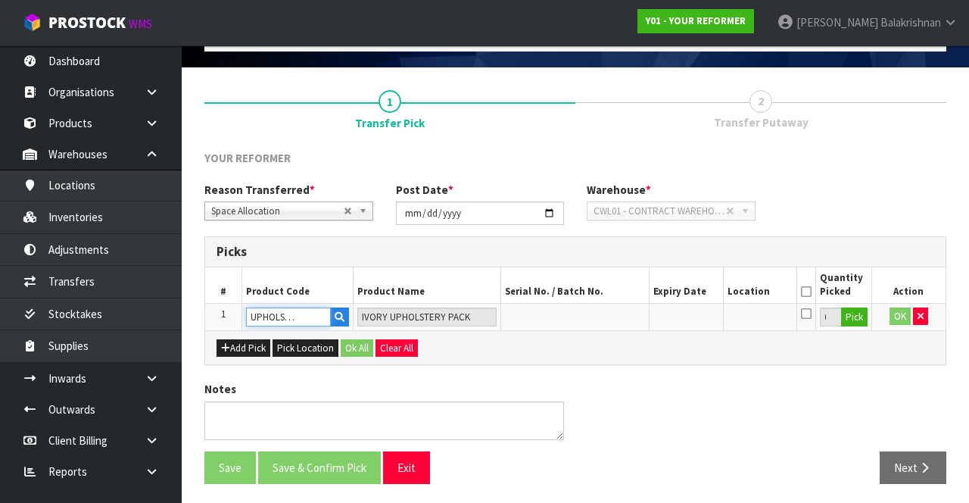
type input "IVORY UPHOLSTERY PACK"
click at [857, 315] on button "Pick" at bounding box center [854, 317] width 26 height 20
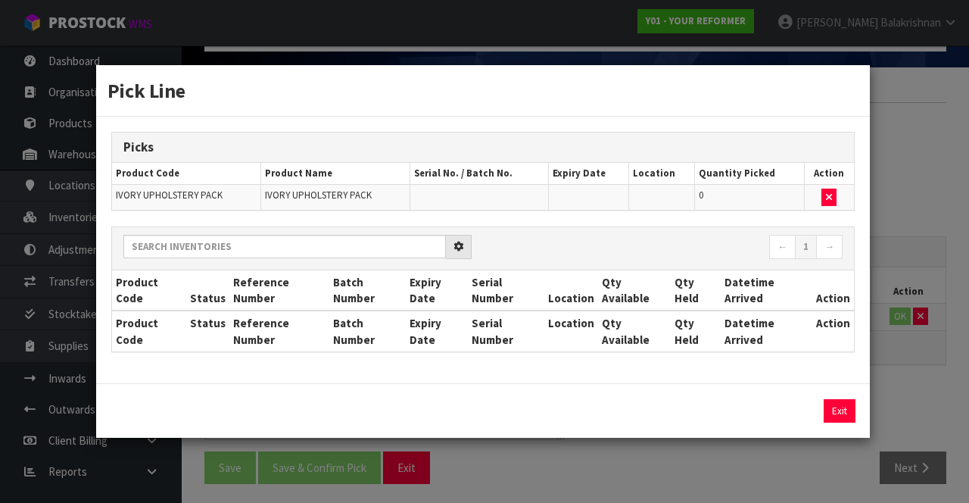
scroll to position [0, 0]
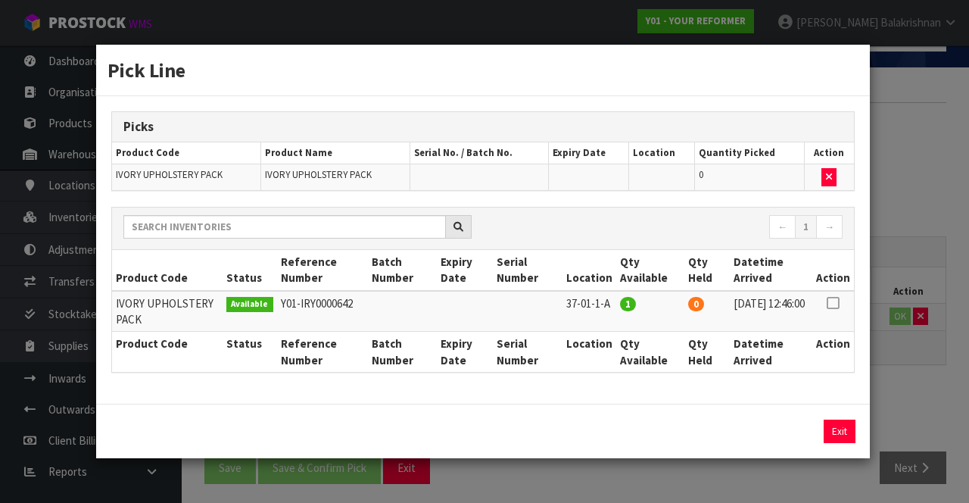
click at [832, 303] on icon at bounding box center [832, 303] width 12 height 1
click at [779, 427] on button "Assign Pick" at bounding box center [788, 430] width 62 height 23
type input "1"
click at [837, 428] on button "Exit" at bounding box center [839, 430] width 32 height 23
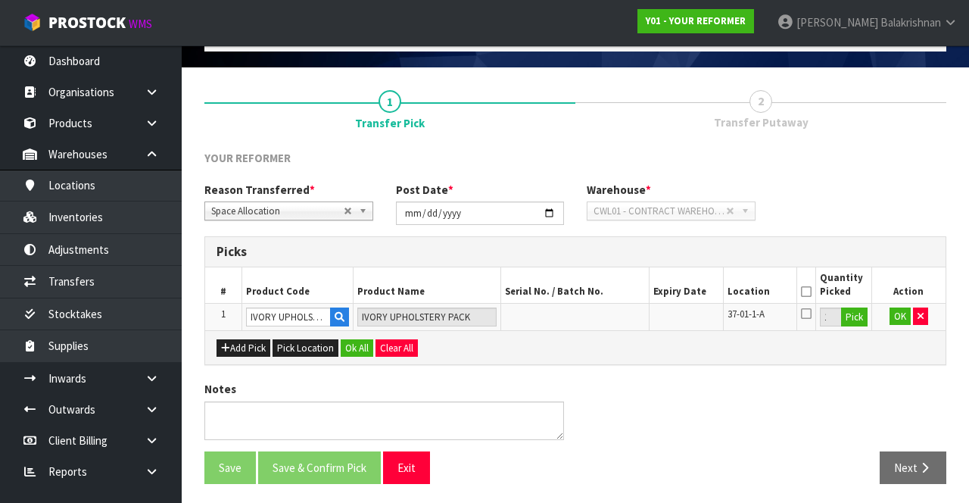
click at [807, 291] on icon at bounding box center [806, 291] width 11 height 1
click at [891, 321] on button "OK" at bounding box center [899, 316] width 21 height 18
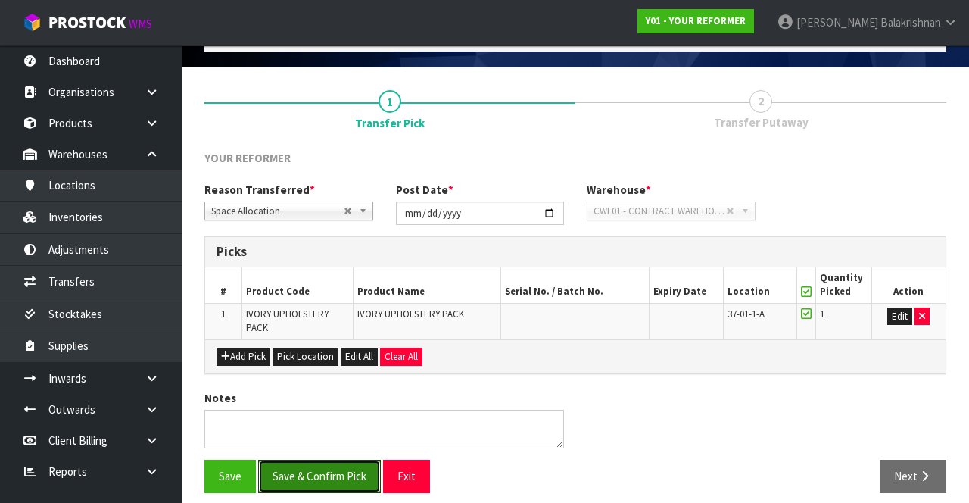
click at [307, 477] on button "Save & Confirm Pick" at bounding box center [319, 475] width 123 height 33
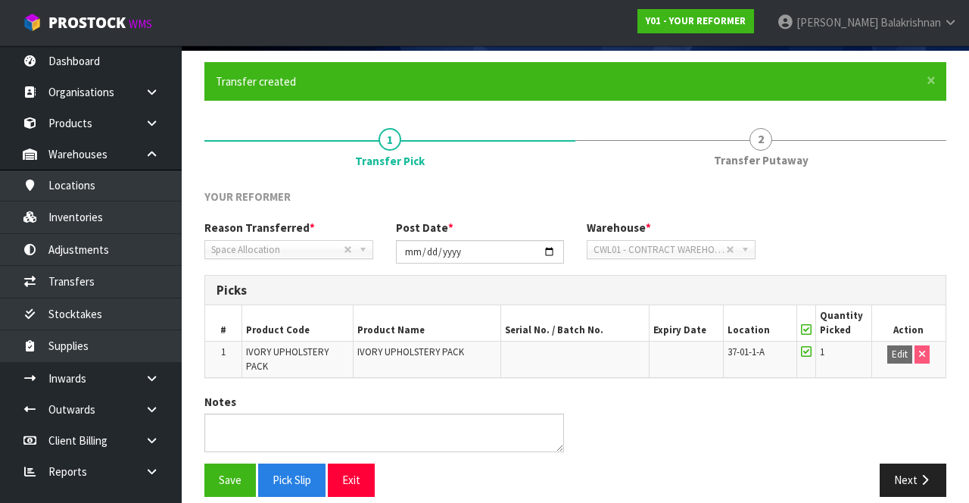
scroll to position [117, 0]
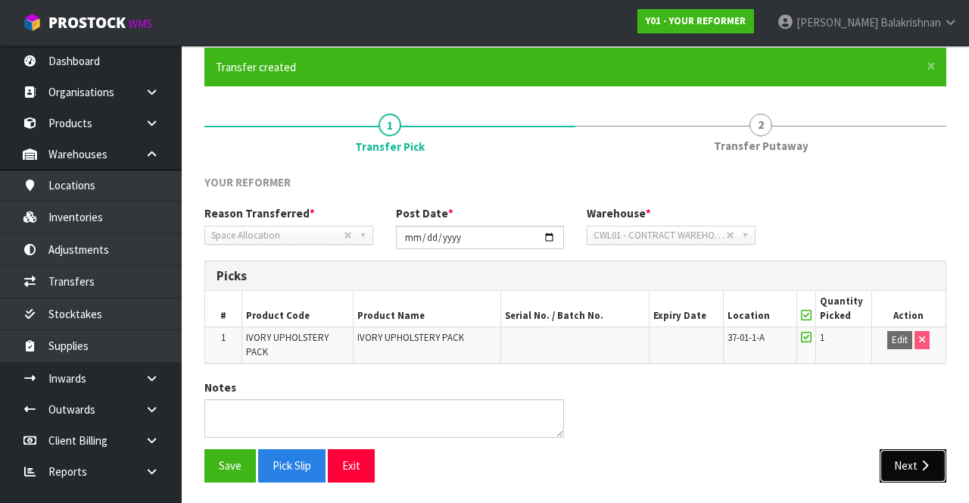
click at [910, 457] on button "Next" at bounding box center [912, 465] width 67 height 33
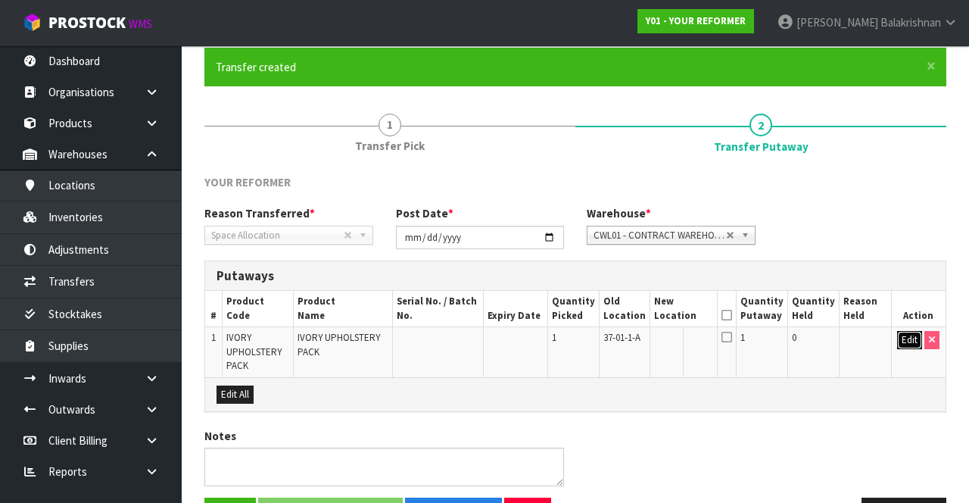
click at [901, 344] on button "Edit" at bounding box center [909, 340] width 25 height 18
click at [679, 338] on input "text" at bounding box center [676, 340] width 42 height 19
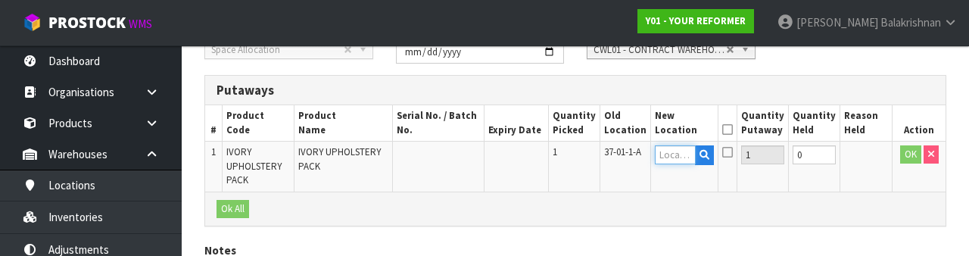
scroll to position [319, 0]
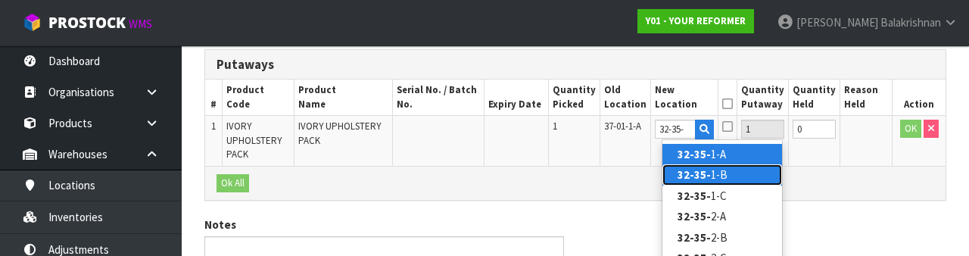
click at [758, 171] on link "32-35- 1-B" at bounding box center [722, 174] width 120 height 20
type input "32-35-1-B"
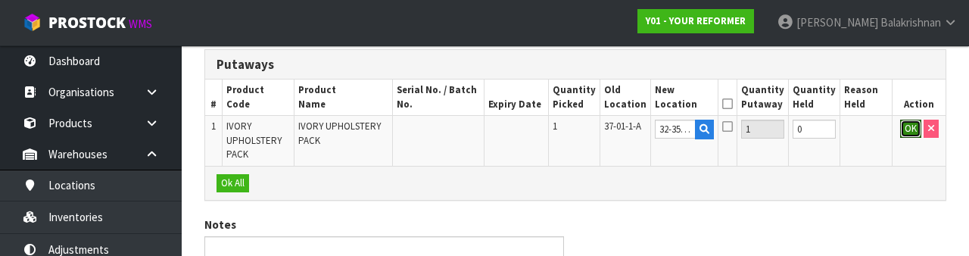
click at [909, 135] on button "OK" at bounding box center [910, 129] width 21 height 18
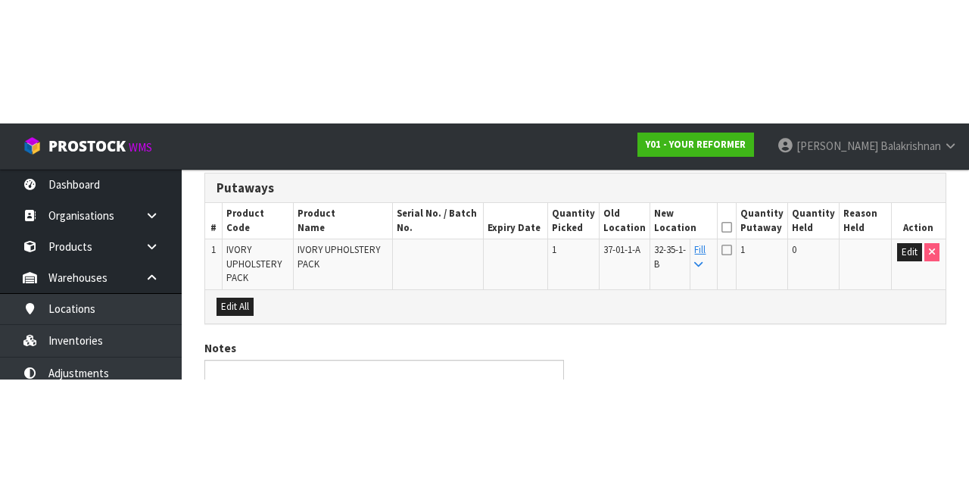
scroll to position [164, 0]
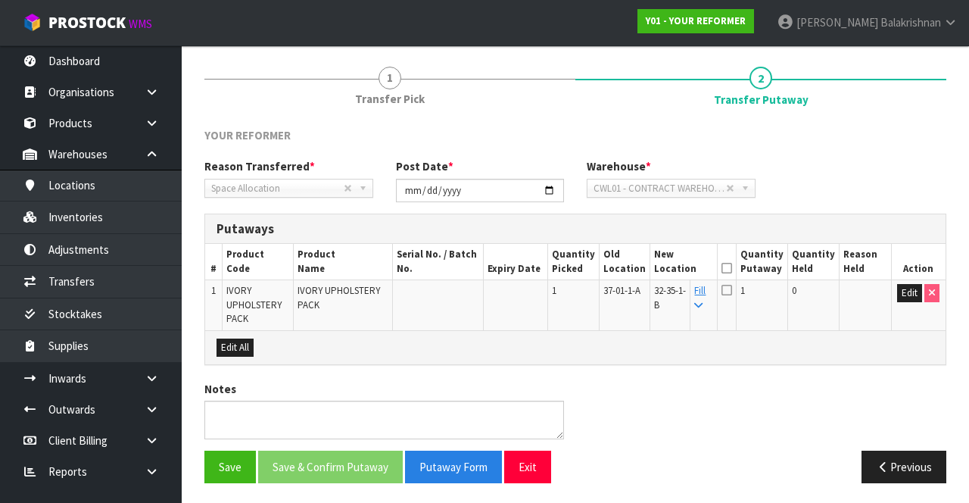
click at [732, 268] on icon at bounding box center [726, 268] width 11 height 1
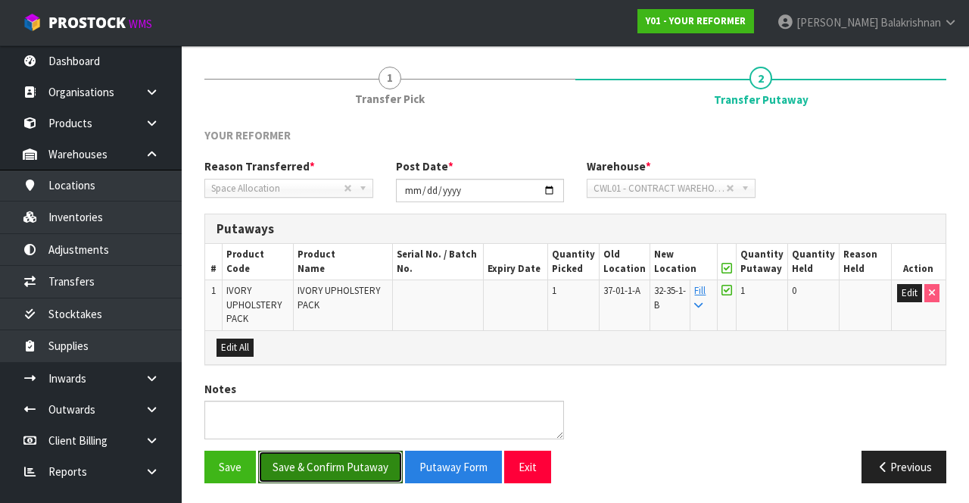
click at [295, 461] on button "Save & Confirm Putaway" at bounding box center [330, 466] width 145 height 33
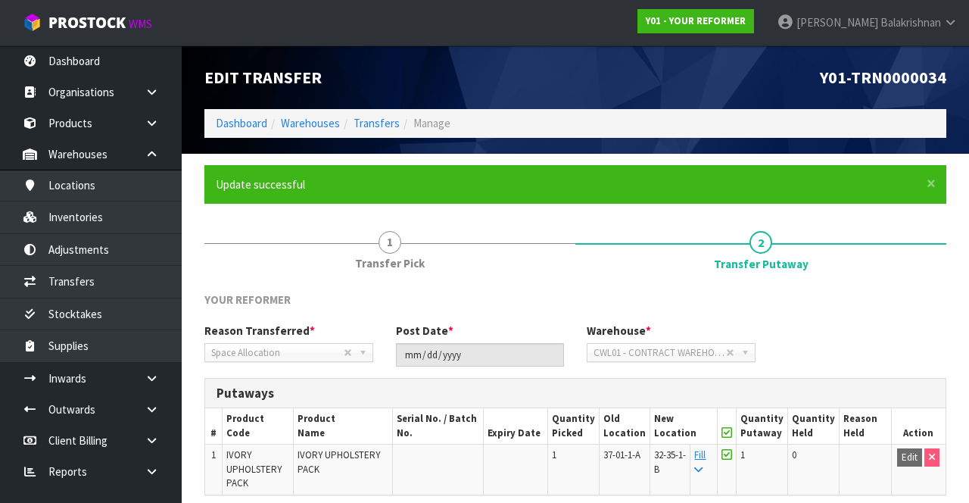
scroll to position [0, 0]
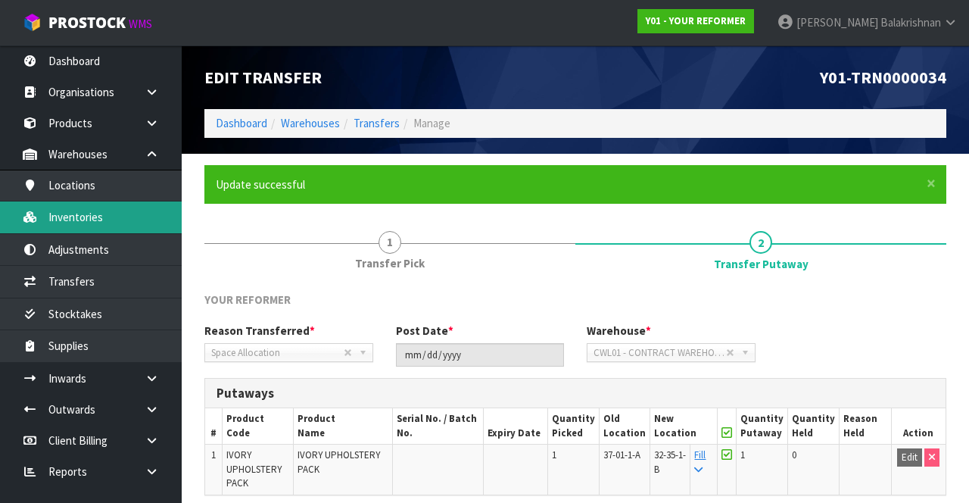
click at [70, 219] on link "Inventories" at bounding box center [91, 216] width 182 height 31
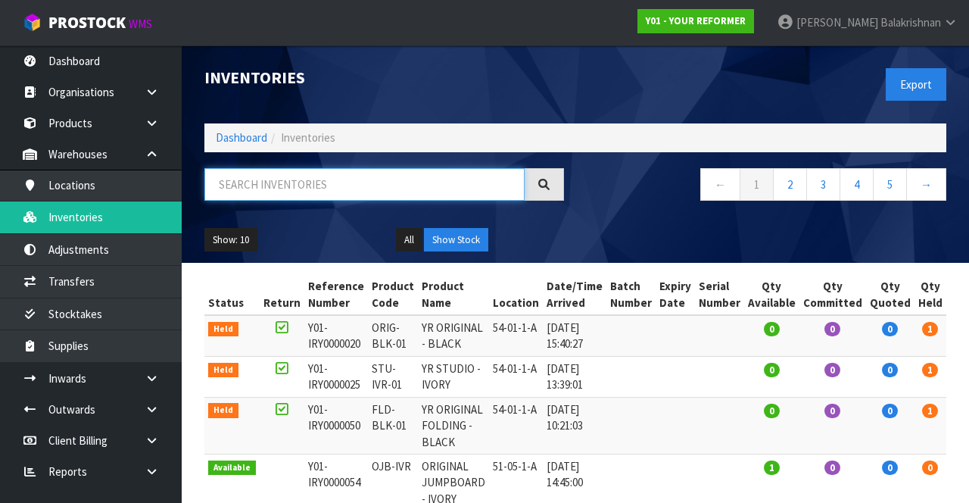
click at [237, 188] on input "text" at bounding box center [364, 184] width 320 height 33
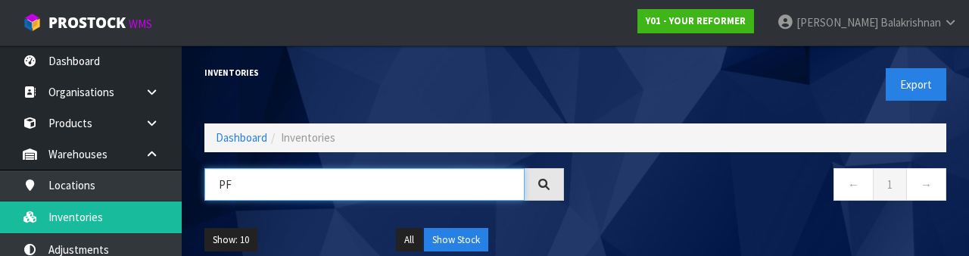
type input "P"
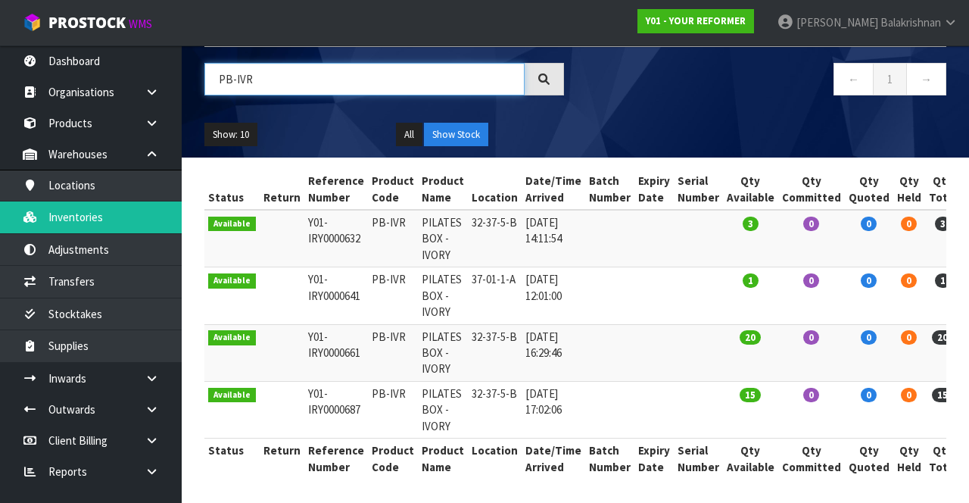
scroll to position [106, 0]
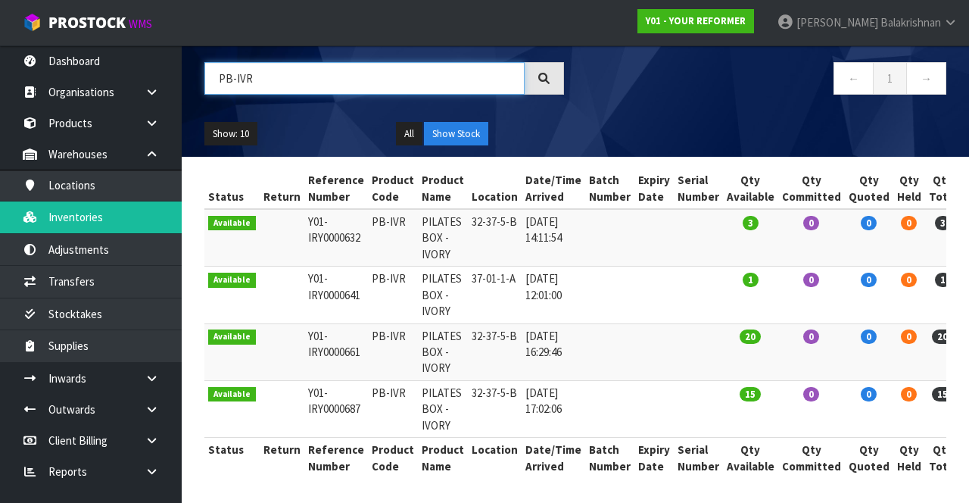
type input "PB-IVR"
copy td "PB-IVR"
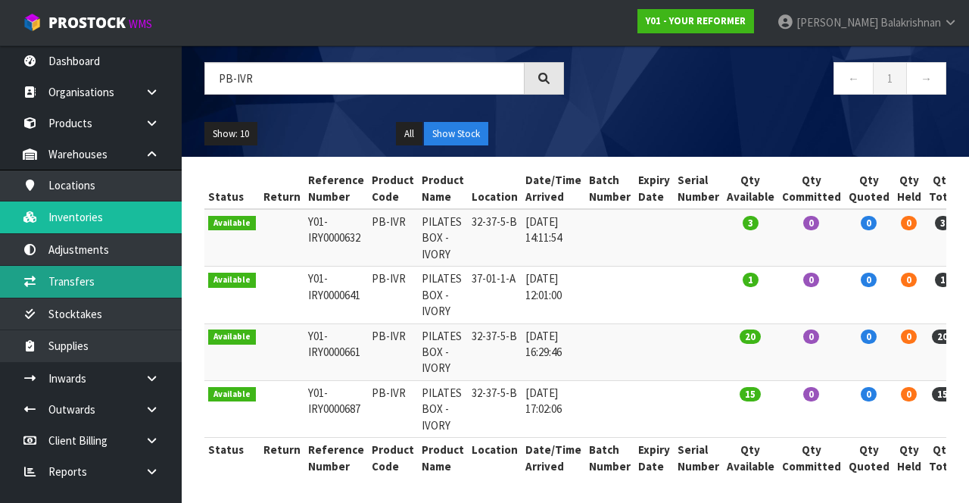
click at [117, 277] on link "Transfers" at bounding box center [91, 281] width 182 height 31
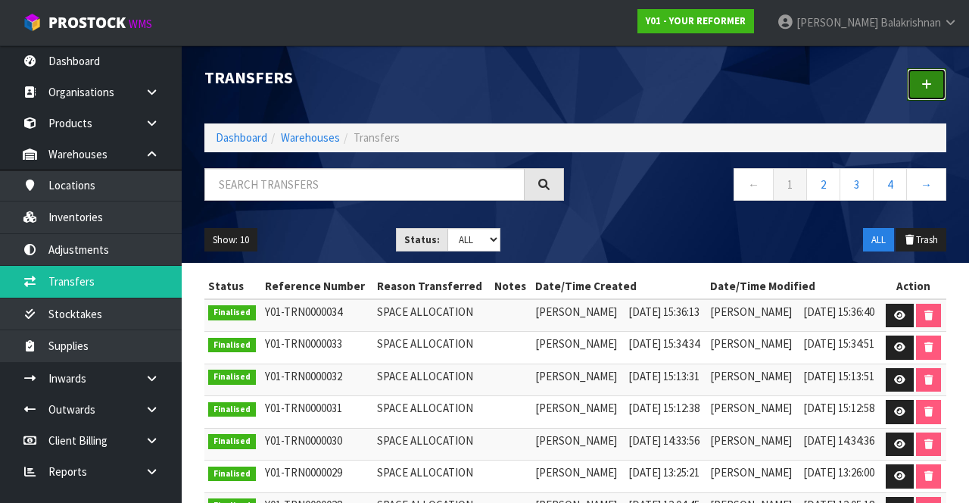
click at [938, 95] on link at bounding box center [926, 84] width 39 height 33
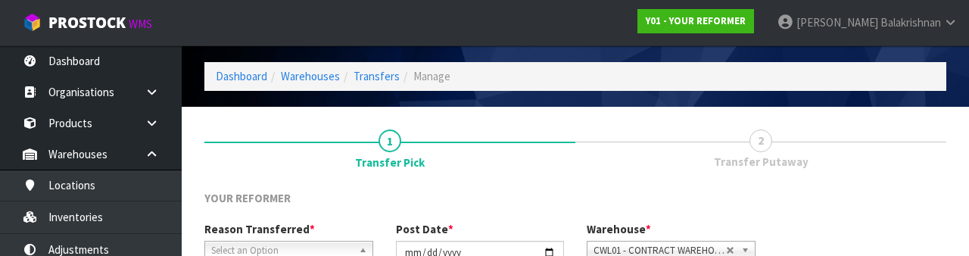
scroll to position [181, 0]
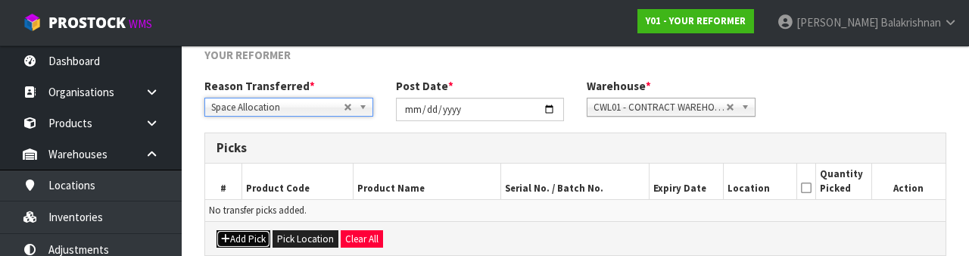
click at [248, 237] on button "Add Pick" at bounding box center [243, 239] width 54 height 18
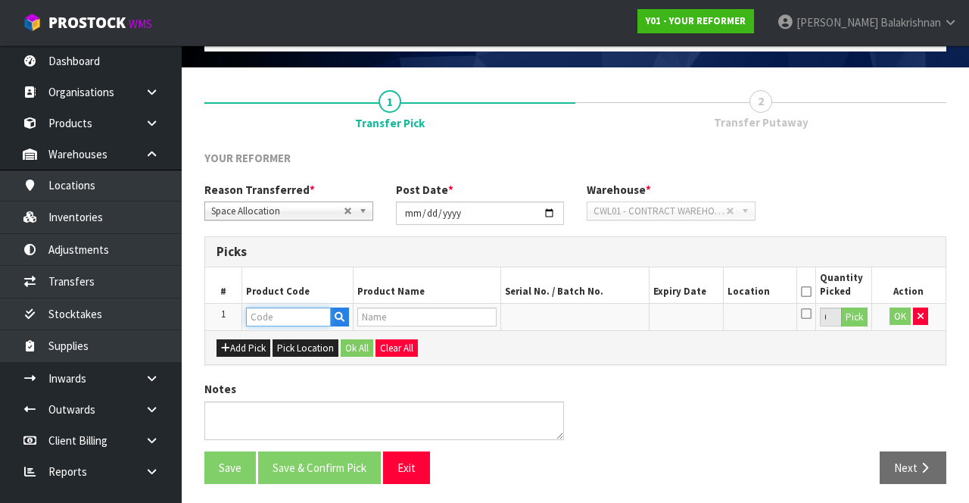
click at [312, 318] on input "text" at bounding box center [288, 316] width 85 height 19
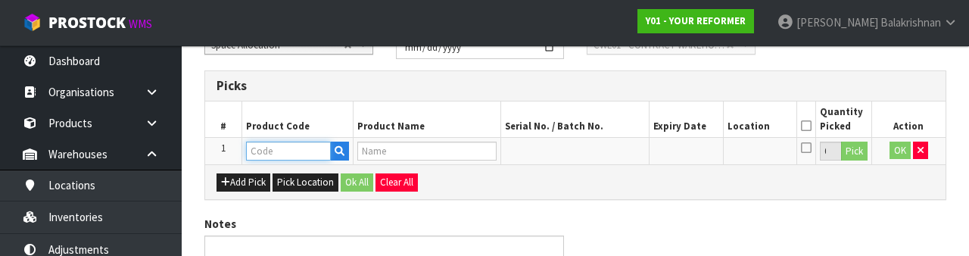
scroll to position [265, 0]
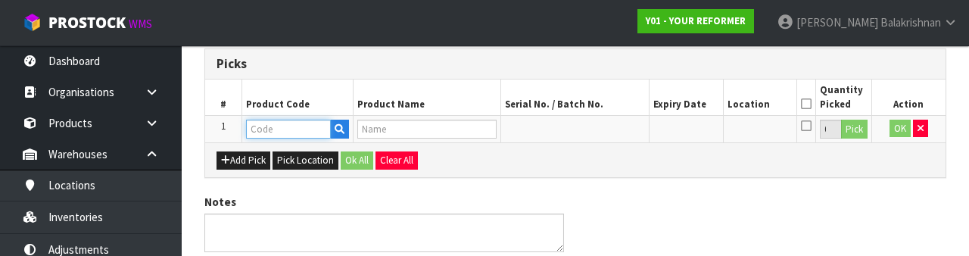
type input "PB-IVR"
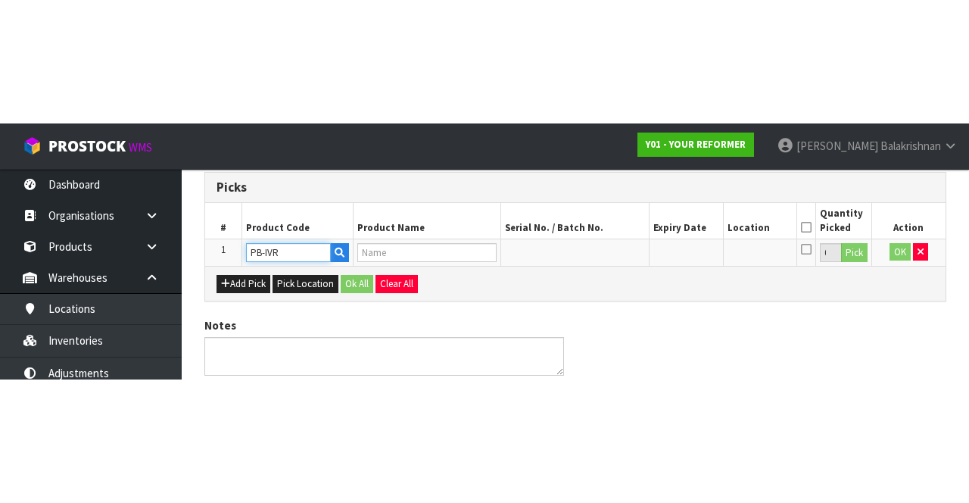
scroll to position [86, 0]
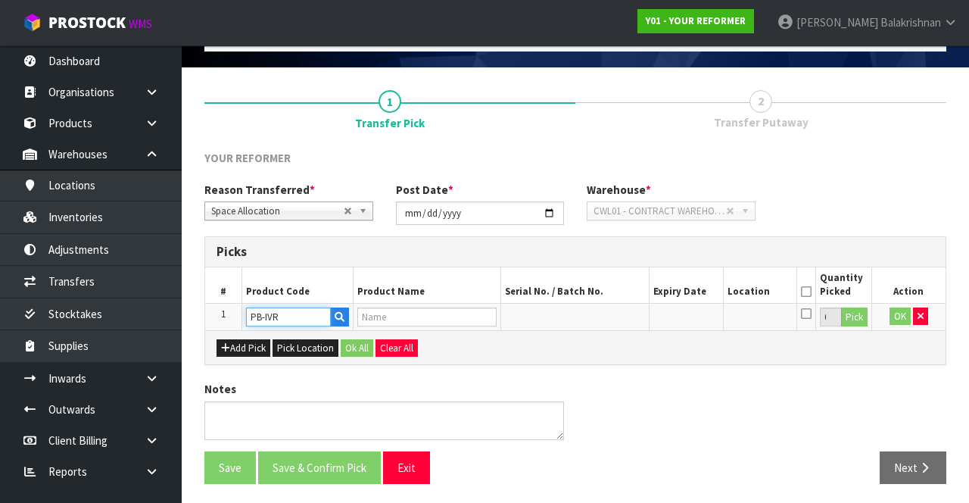
type input "PILATES BOX - IVORY"
type input "PB-IVR"
click at [855, 313] on button "Pick" at bounding box center [854, 317] width 26 height 20
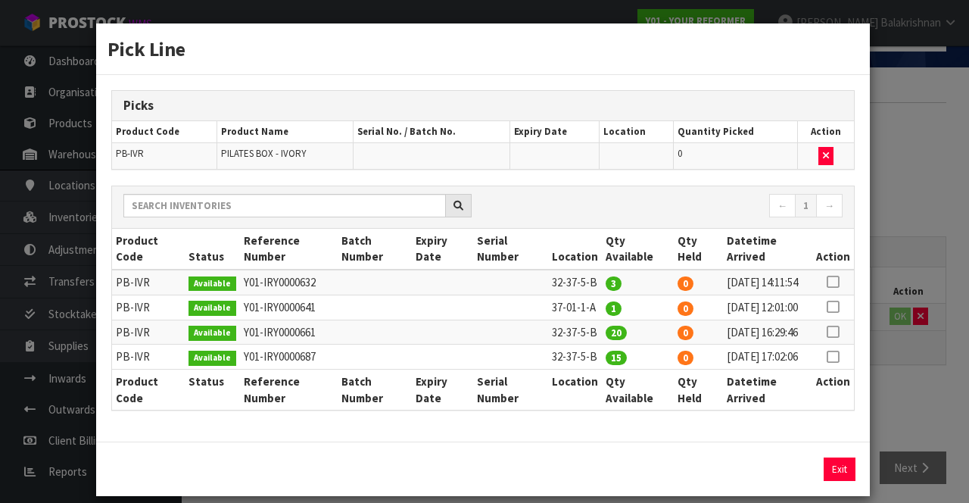
click at [836, 307] on icon at bounding box center [832, 306] width 12 height 1
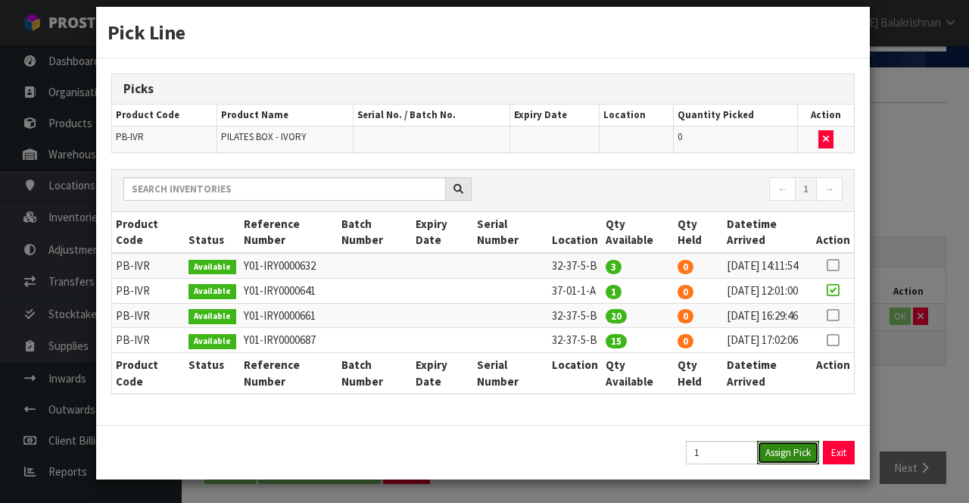
click at [795, 446] on button "Assign Pick" at bounding box center [788, 451] width 62 height 23
type input "1"
click at [842, 447] on button "Exit" at bounding box center [839, 451] width 32 height 23
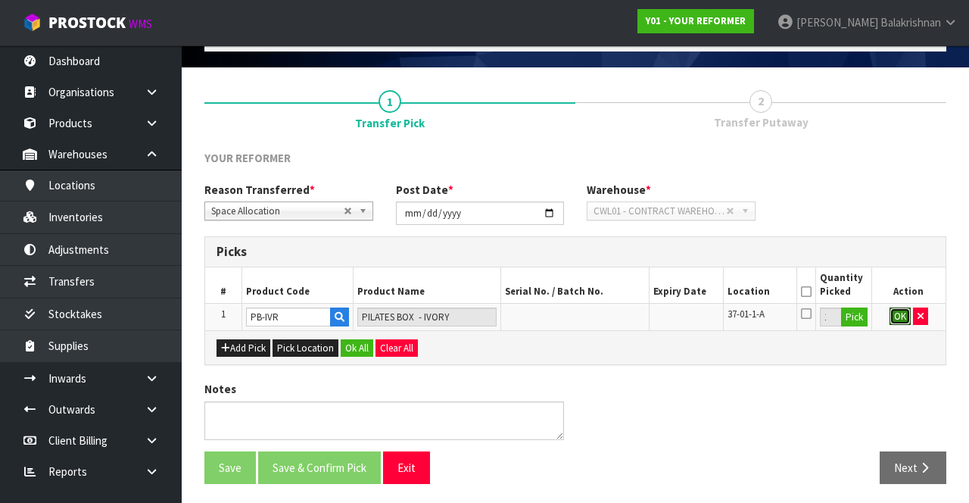
click at [893, 313] on button "OK" at bounding box center [899, 316] width 21 height 18
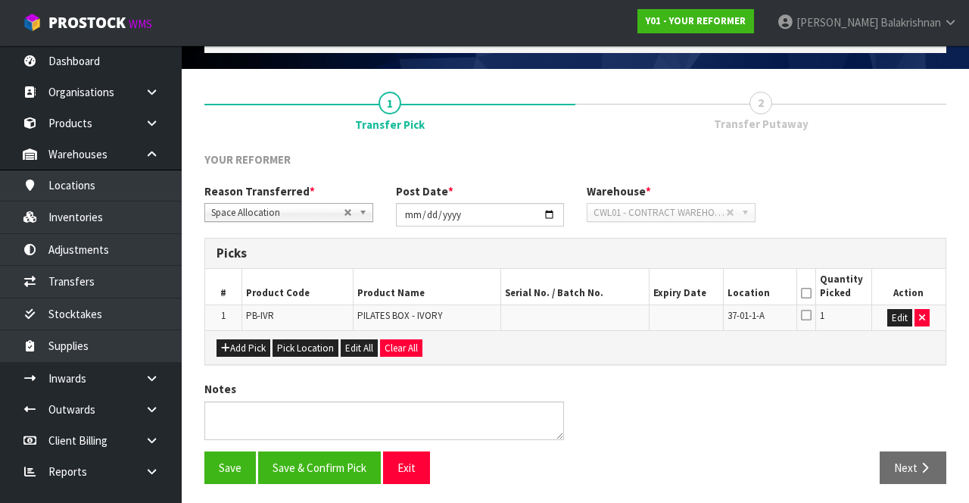
click at [805, 293] on icon at bounding box center [806, 293] width 11 height 1
click at [336, 465] on button "Save & Confirm Pick" at bounding box center [319, 467] width 123 height 33
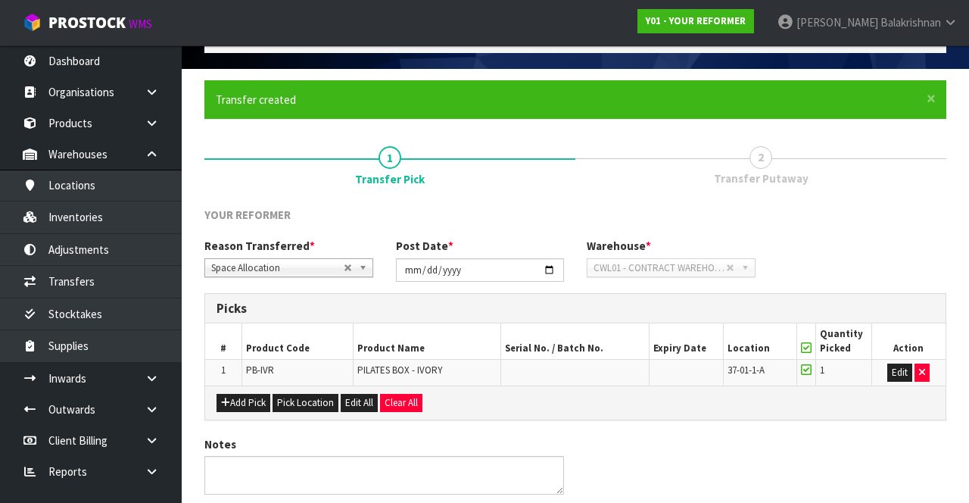
scroll to position [0, 0]
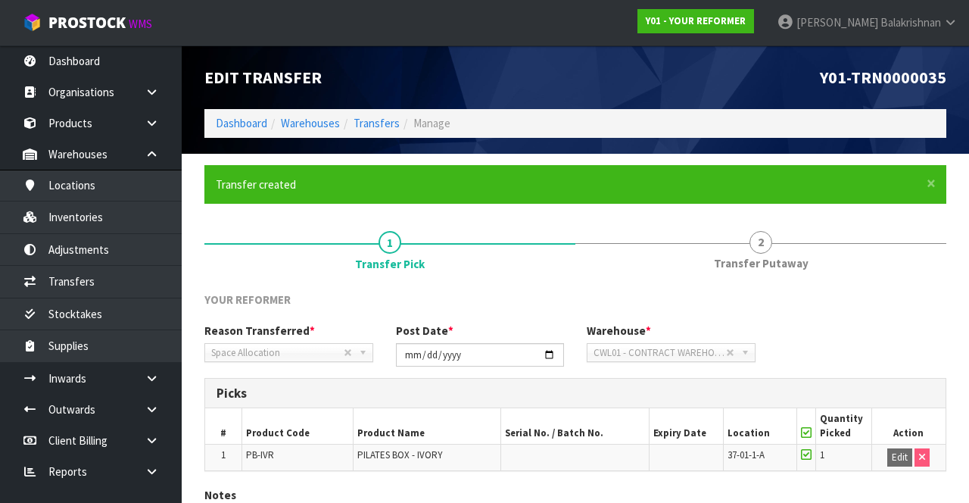
scroll to position [107, 0]
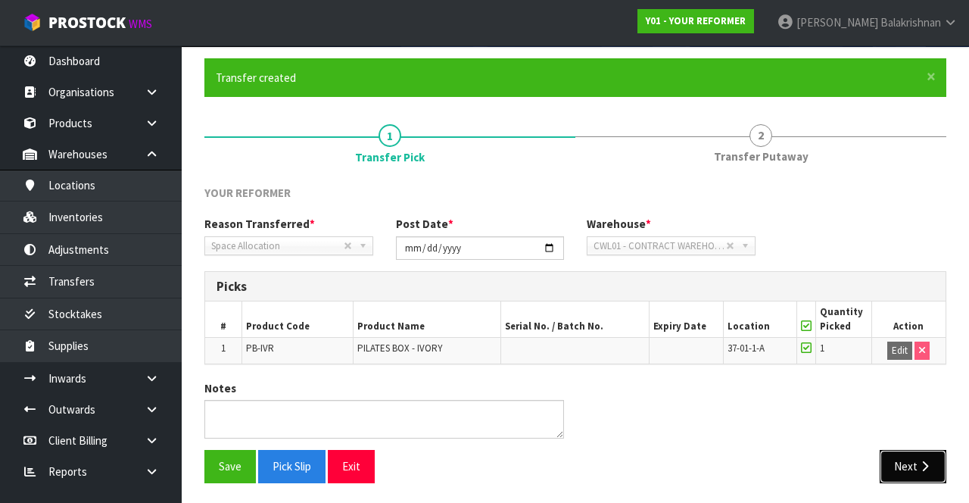
click at [916, 450] on button "Next" at bounding box center [912, 466] width 67 height 33
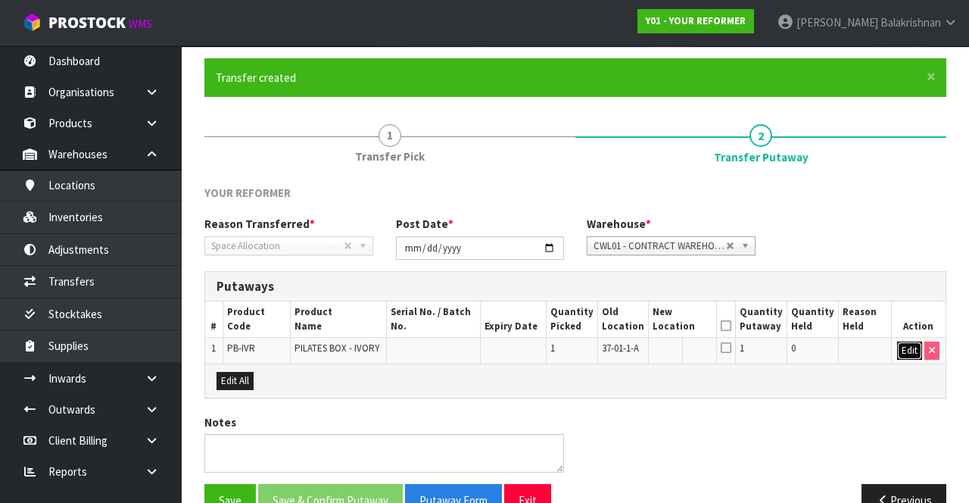
click at [907, 350] on button "Edit" at bounding box center [909, 350] width 25 height 18
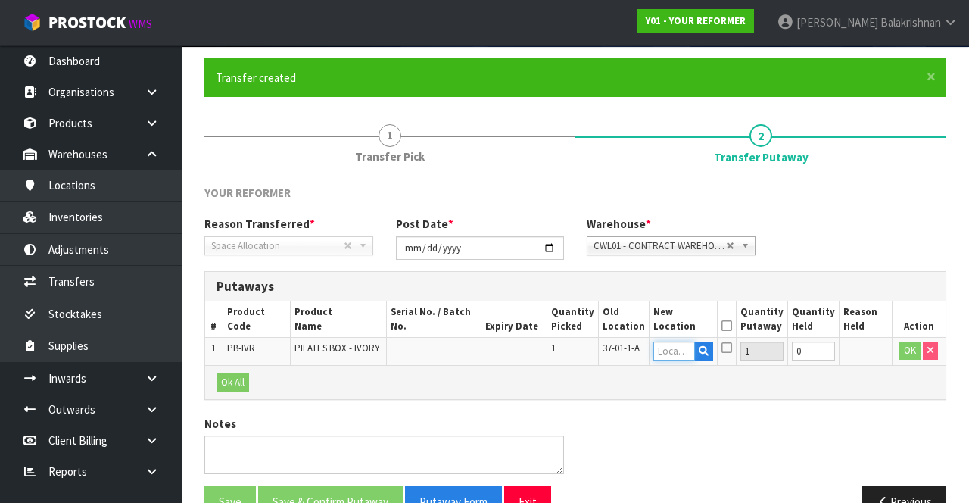
click at [677, 347] on input "text" at bounding box center [674, 350] width 42 height 19
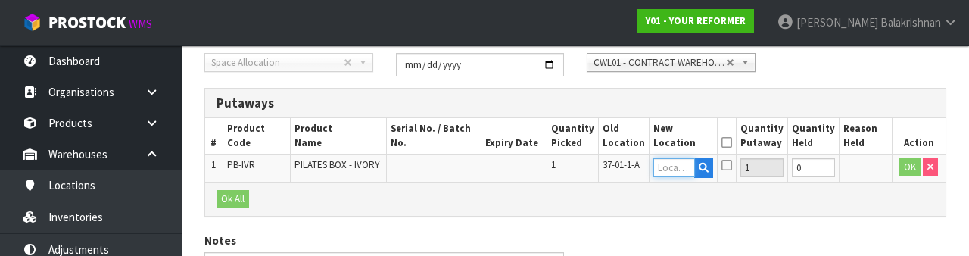
scroll to position [319, 0]
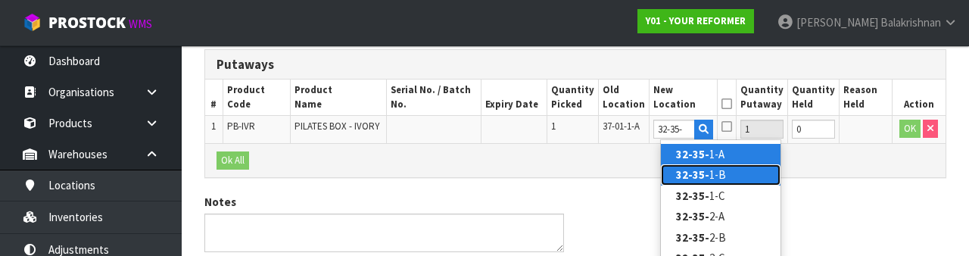
click at [733, 171] on link "32-35- 1-B" at bounding box center [721, 174] width 120 height 20
type input "32-35-1-B"
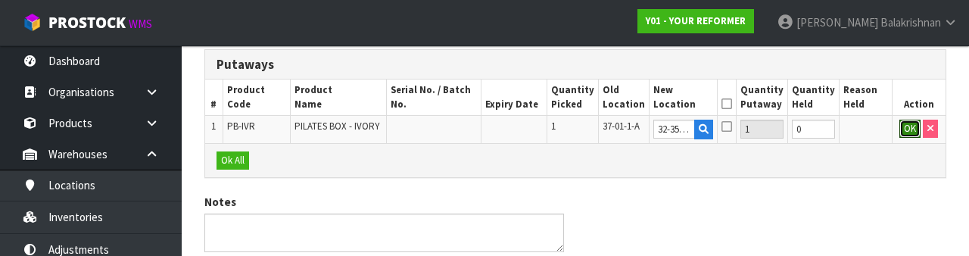
click at [903, 129] on button "OK" at bounding box center [909, 129] width 21 height 18
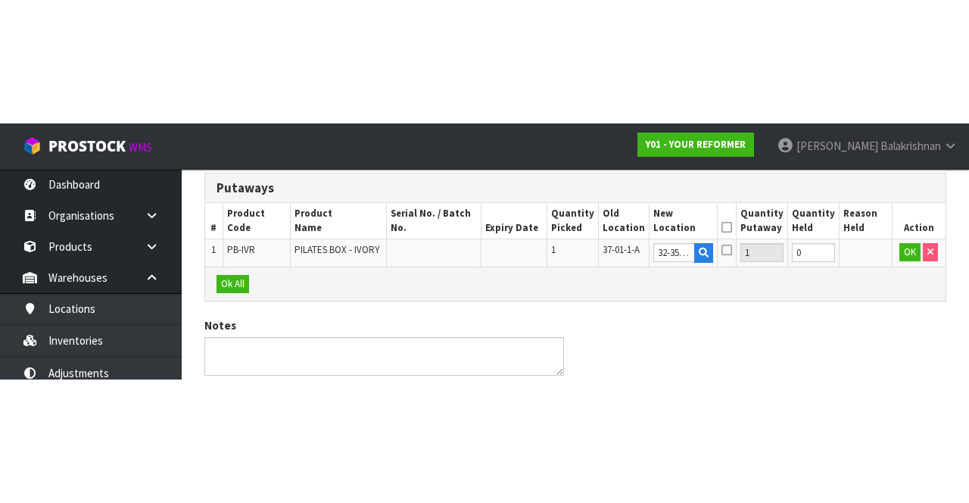
scroll to position [150, 0]
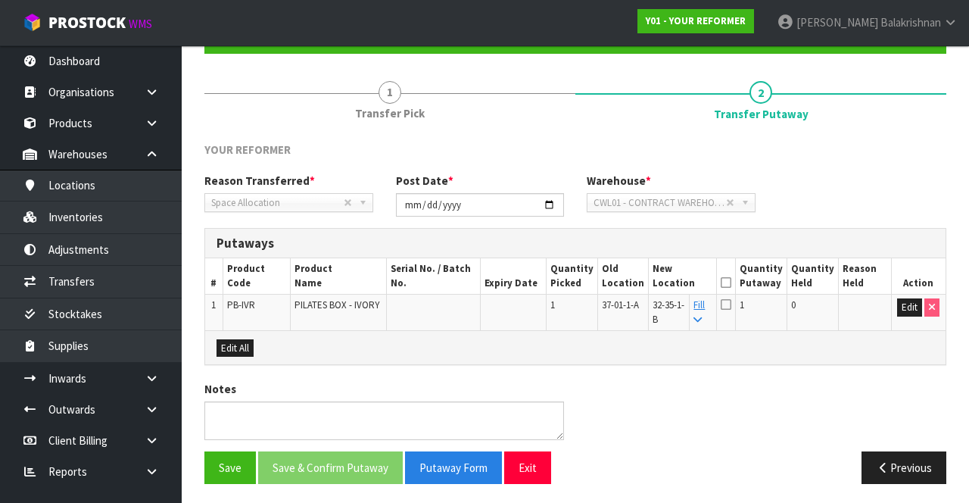
click at [731, 282] on icon at bounding box center [725, 282] width 11 height 1
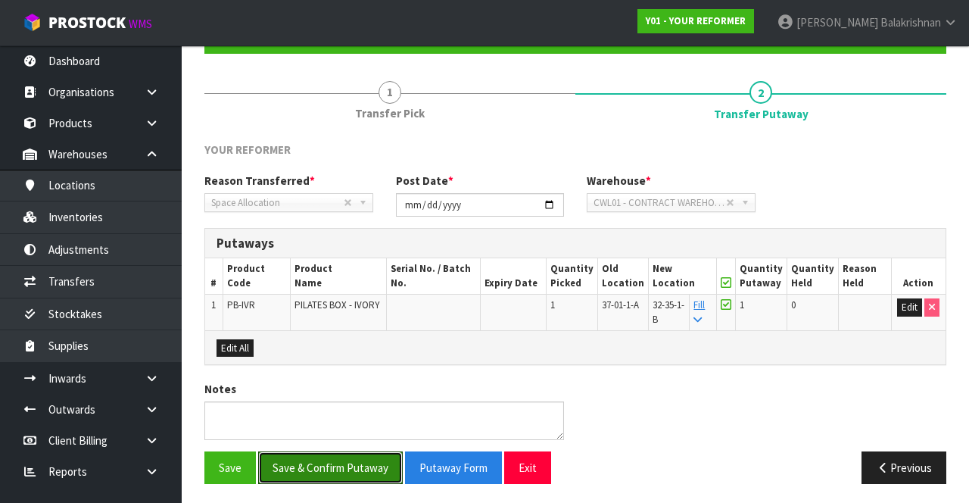
click at [328, 474] on button "Save & Confirm Putaway" at bounding box center [330, 467] width 145 height 33
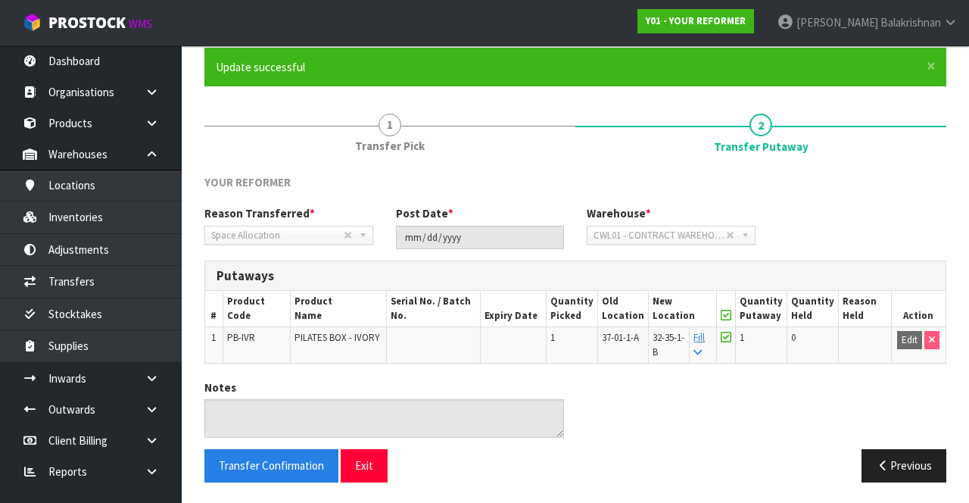
scroll to position [0, 0]
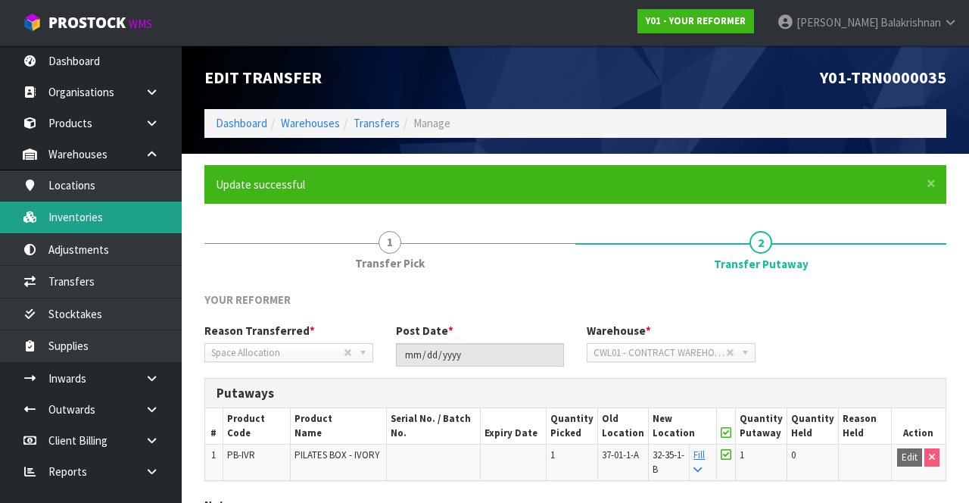
click at [53, 222] on link "Inventories" at bounding box center [91, 216] width 182 height 31
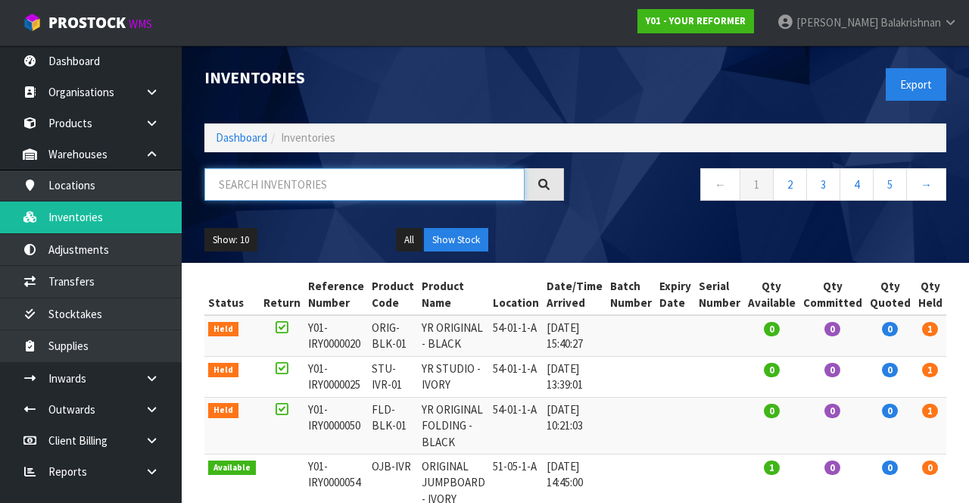
click at [368, 177] on input "text" at bounding box center [364, 184] width 320 height 33
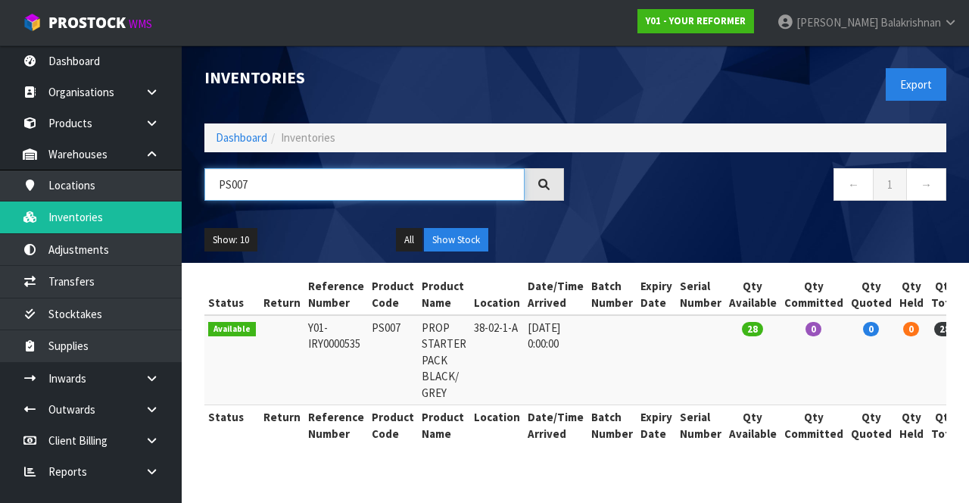
type input "PS007"
copy td "PS007"
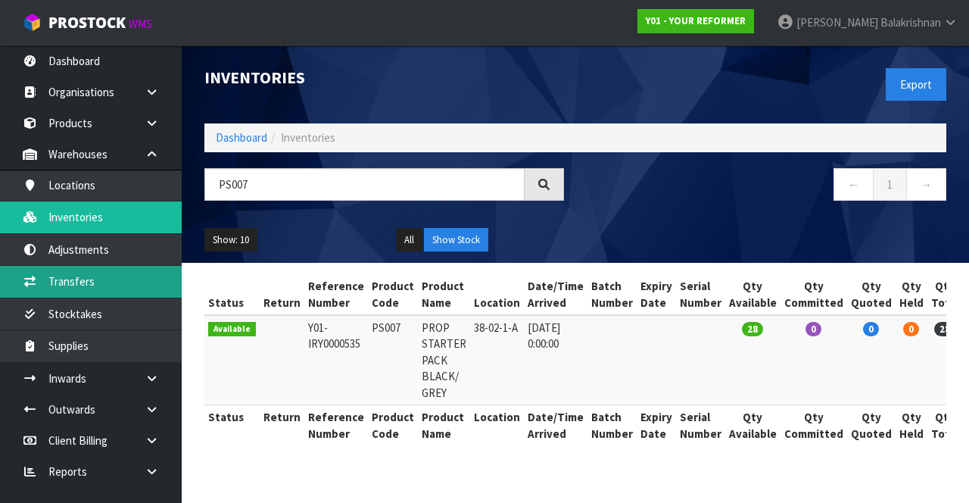
click at [123, 283] on link "Transfers" at bounding box center [91, 281] width 182 height 31
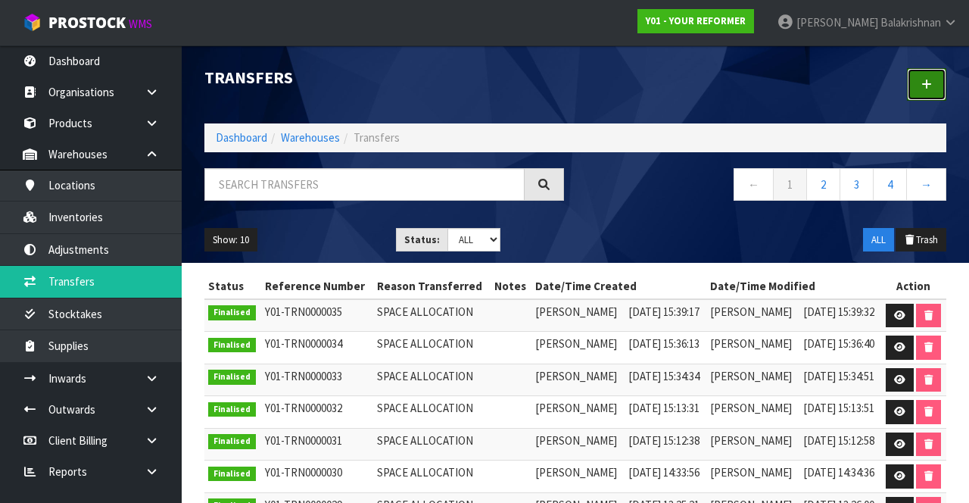
click at [941, 88] on link at bounding box center [926, 84] width 39 height 33
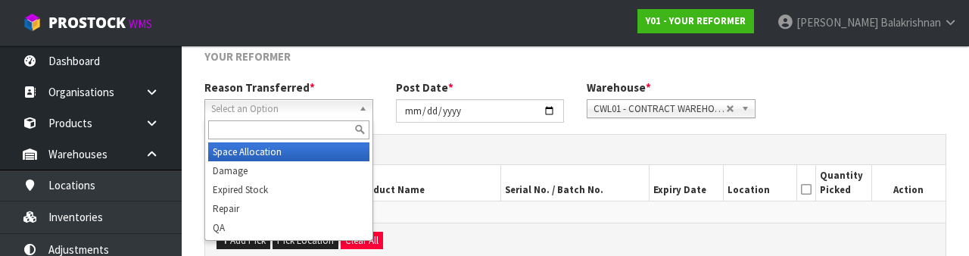
scroll to position [181, 0]
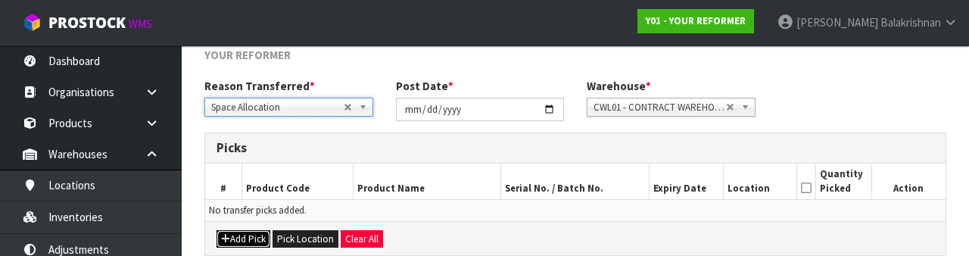
click at [232, 232] on button "Add Pick" at bounding box center [243, 239] width 54 height 18
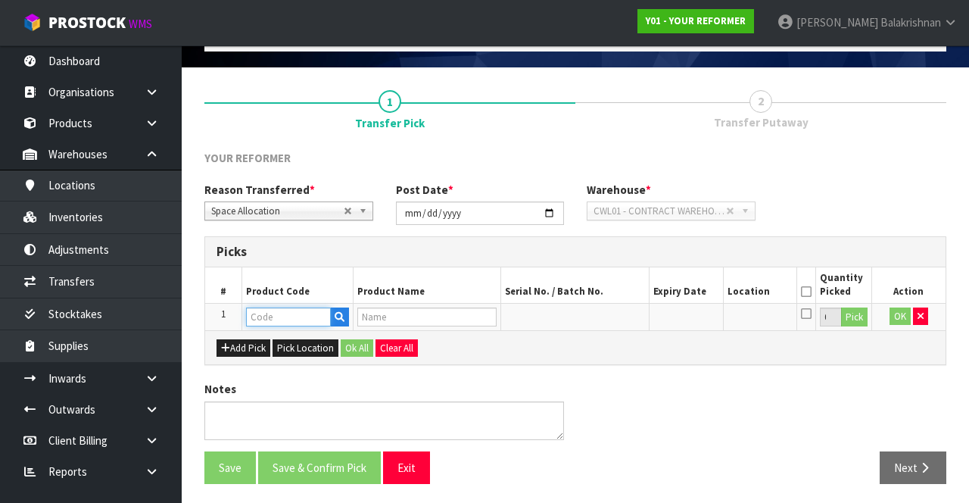
click at [289, 319] on input "text" at bounding box center [288, 316] width 85 height 19
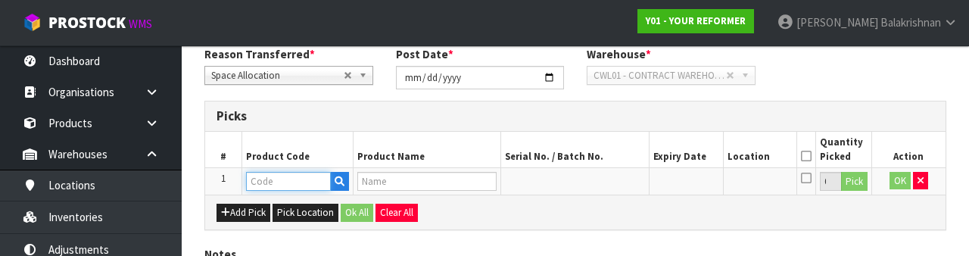
scroll to position [265, 0]
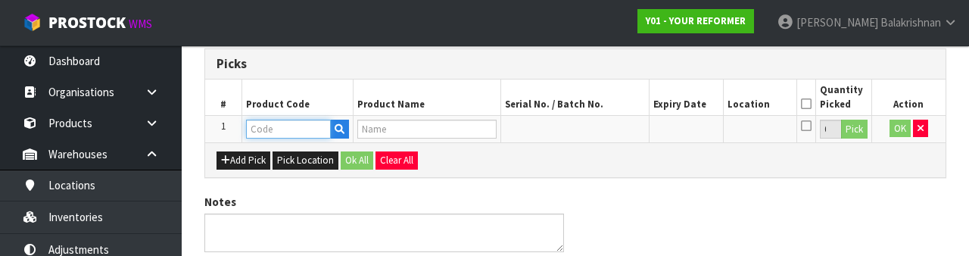
type input "PS007"
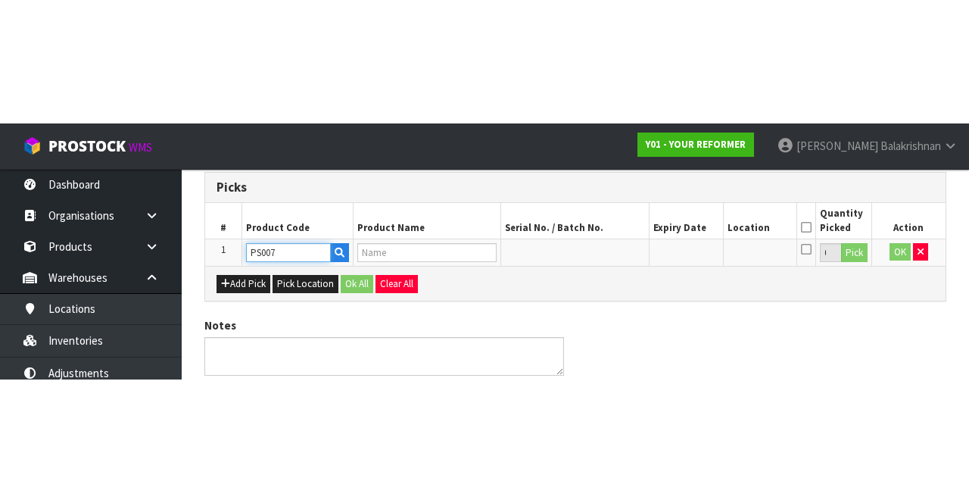
scroll to position [86, 0]
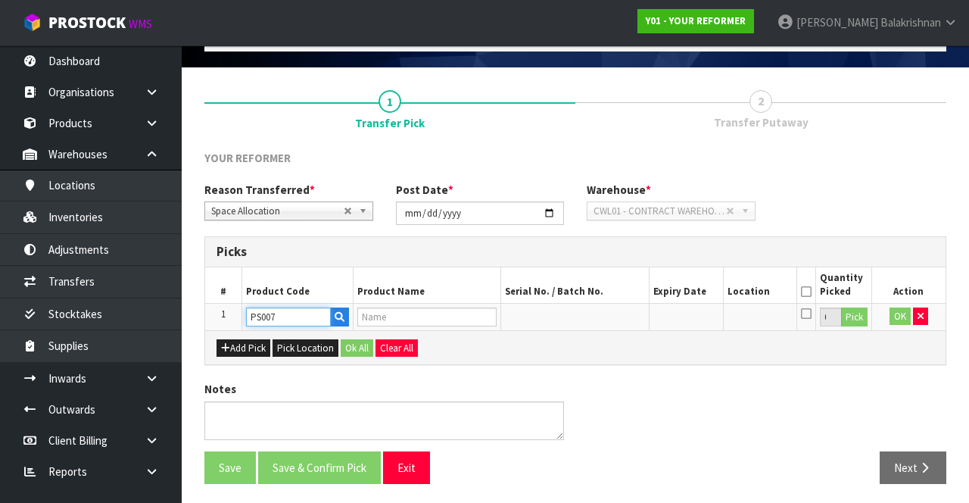
type input "PROP STARTER PACK BLACK/ GREY"
type input "PS007"
click at [860, 319] on button "Pick" at bounding box center [854, 317] width 26 height 20
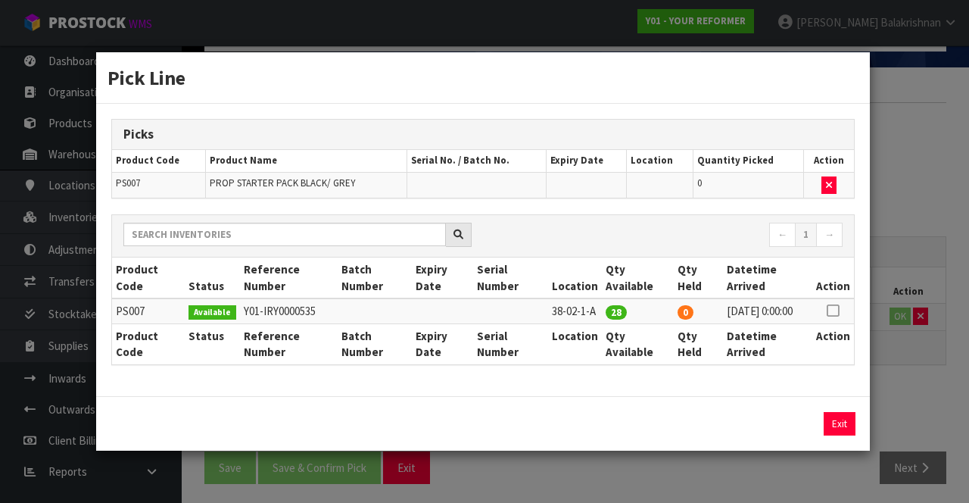
click at [837, 310] on icon at bounding box center [832, 310] width 12 height 1
click at [778, 428] on button "Assign Pick" at bounding box center [788, 423] width 62 height 23
type input "28"
click at [832, 435] on button "Exit" at bounding box center [839, 423] width 32 height 23
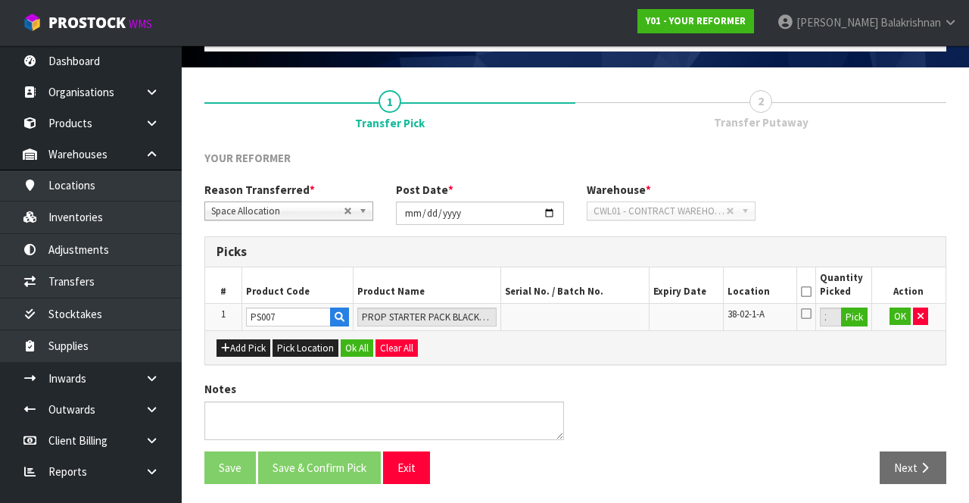
click at [820, 285] on th "Quantity Picked" at bounding box center [843, 285] width 55 height 36
click at [806, 291] on icon at bounding box center [806, 291] width 11 height 1
click at [344, 349] on button "Ok All" at bounding box center [357, 348] width 33 height 18
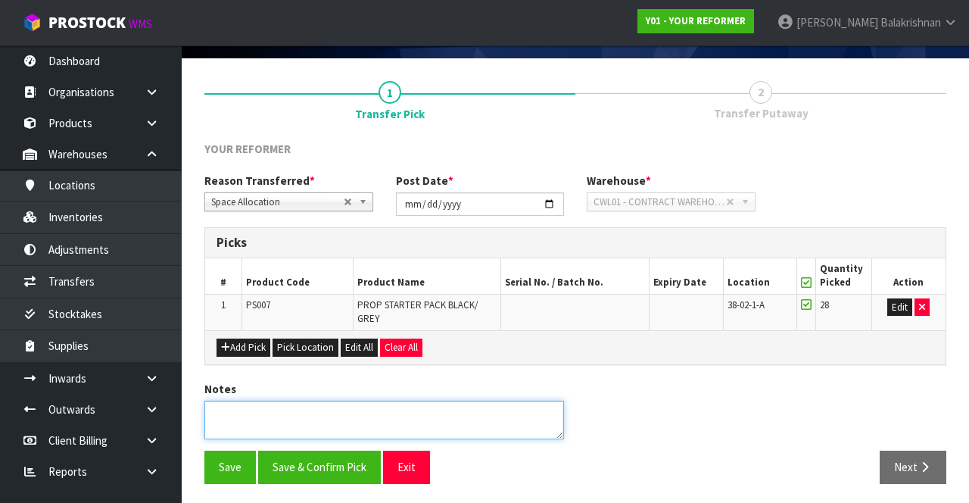
click at [322, 433] on textarea at bounding box center [383, 419] width 359 height 39
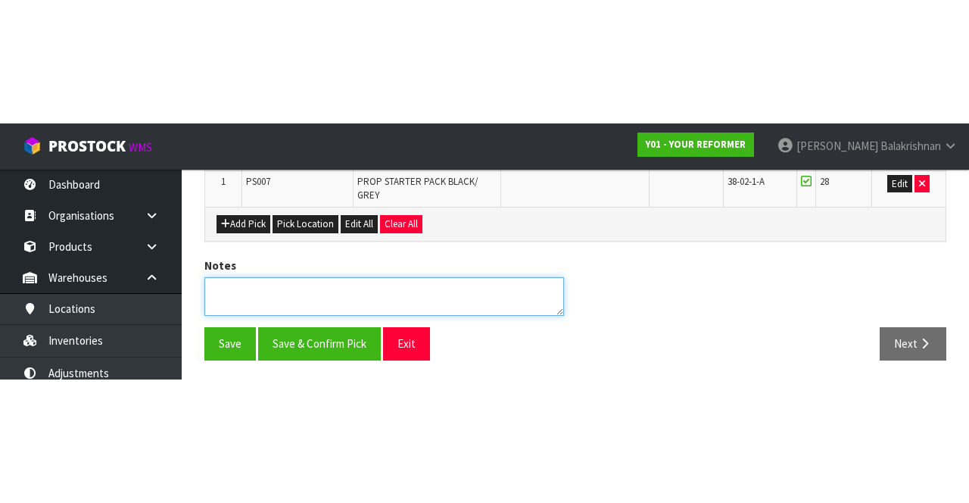
scroll to position [95, 0]
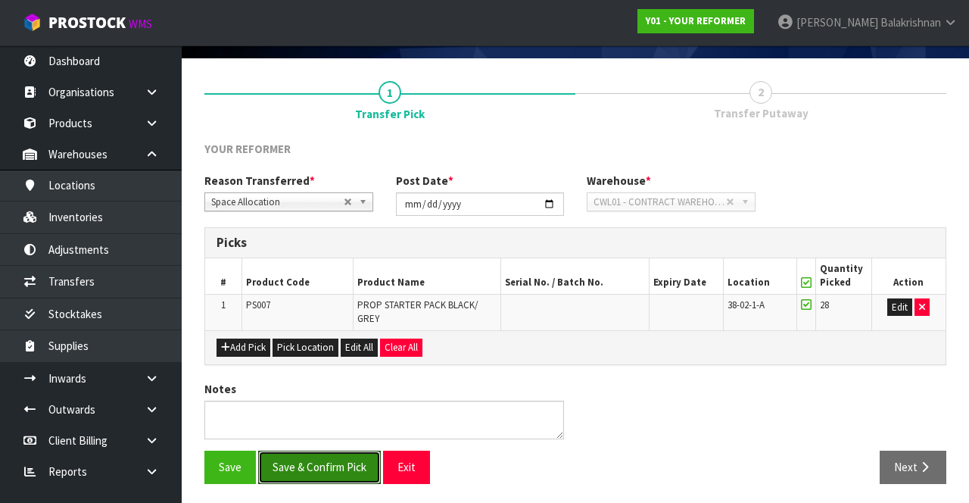
click at [319, 474] on button "Save & Confirm Pick" at bounding box center [319, 466] width 123 height 33
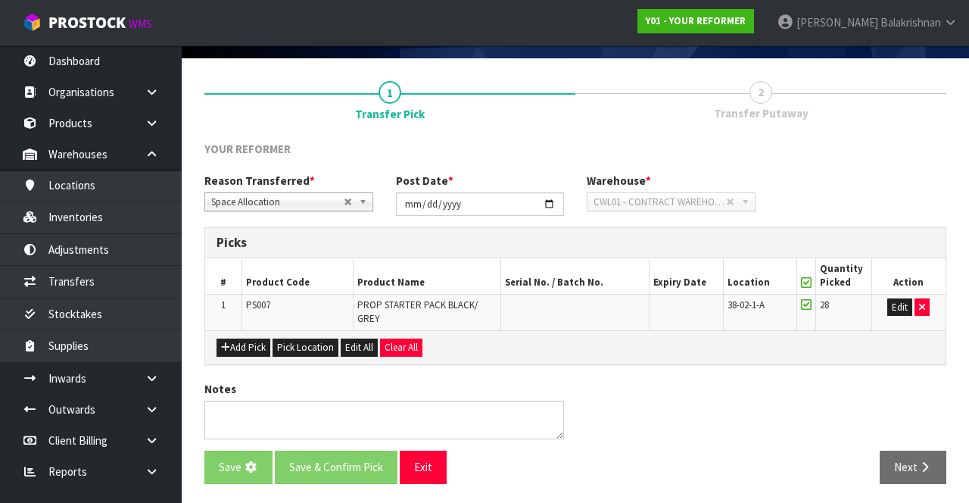
scroll to position [0, 0]
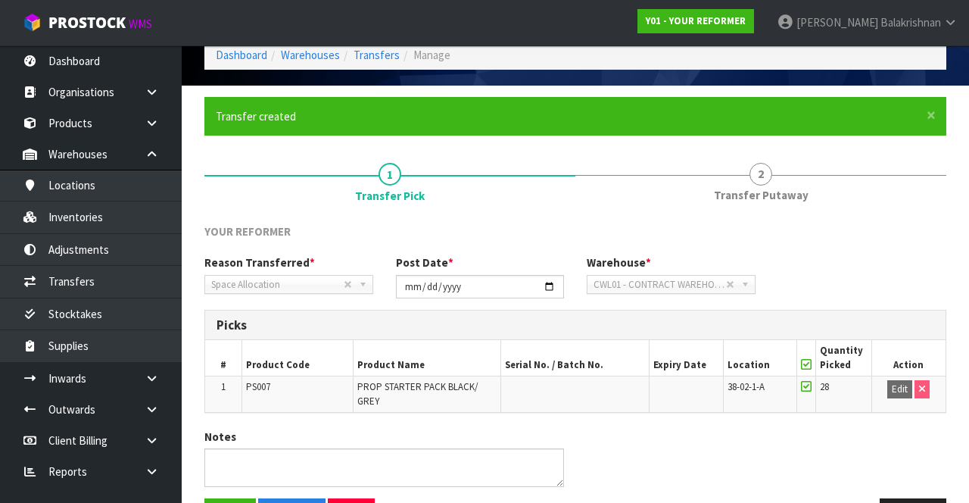
scroll to position [117, 0]
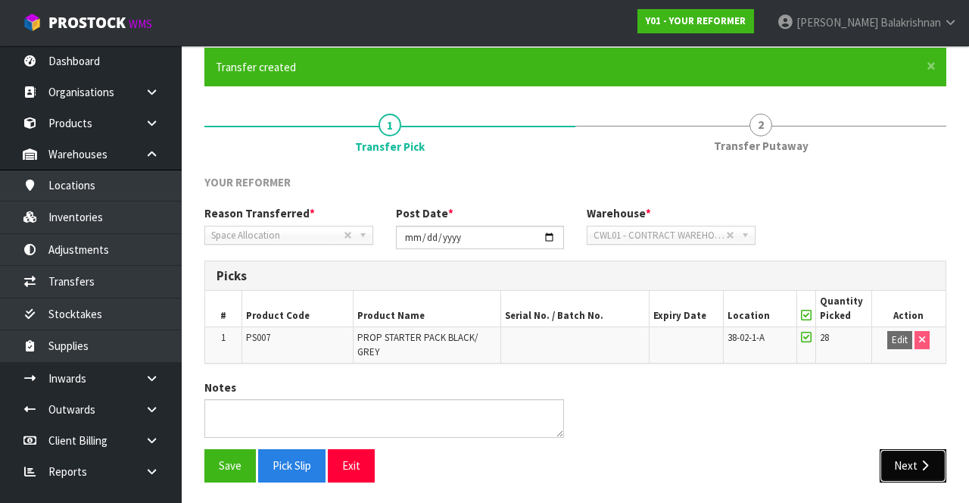
click at [895, 477] on button "Next" at bounding box center [912, 465] width 67 height 33
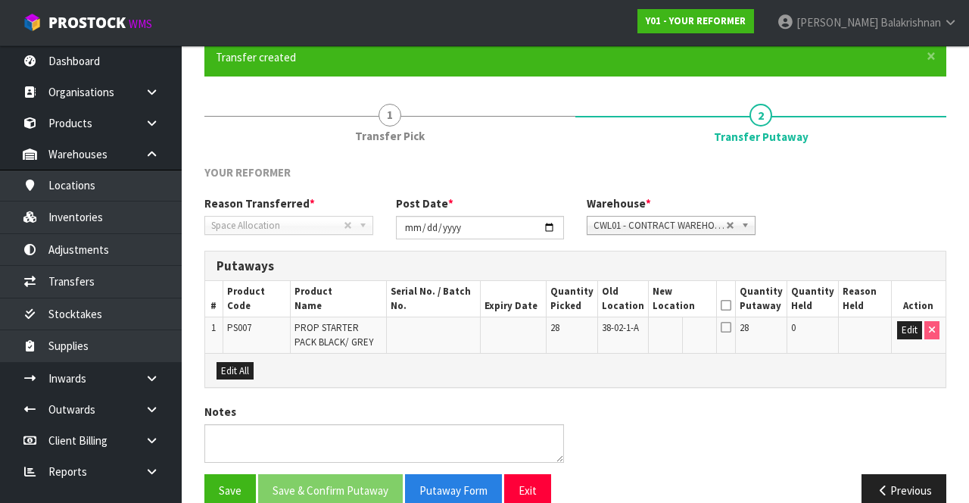
scroll to position [150, 0]
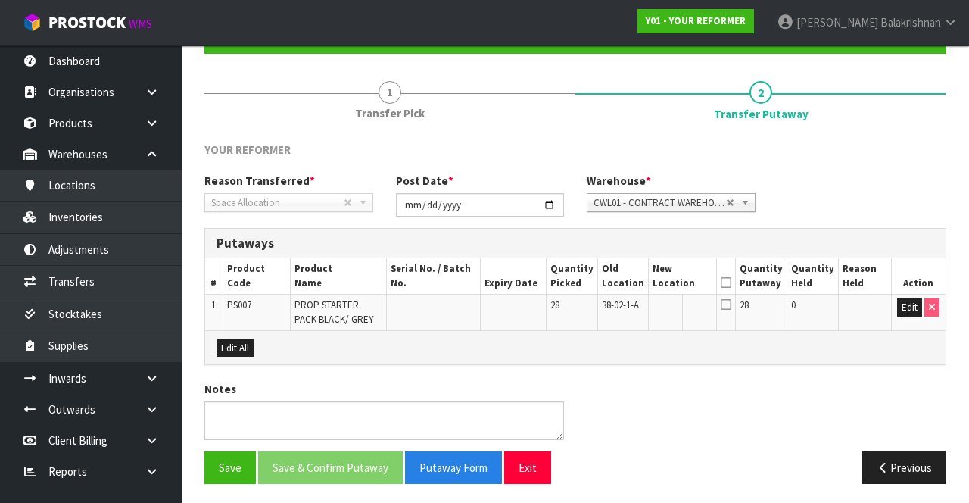
click at [731, 282] on icon at bounding box center [725, 282] width 11 height 1
click at [906, 310] on button "Edit" at bounding box center [909, 307] width 25 height 18
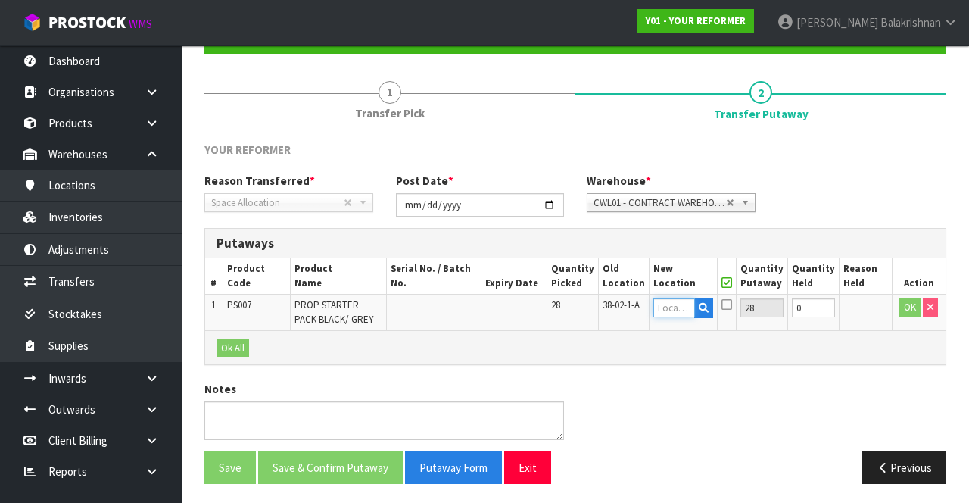
click at [681, 306] on input "text" at bounding box center [674, 307] width 42 height 19
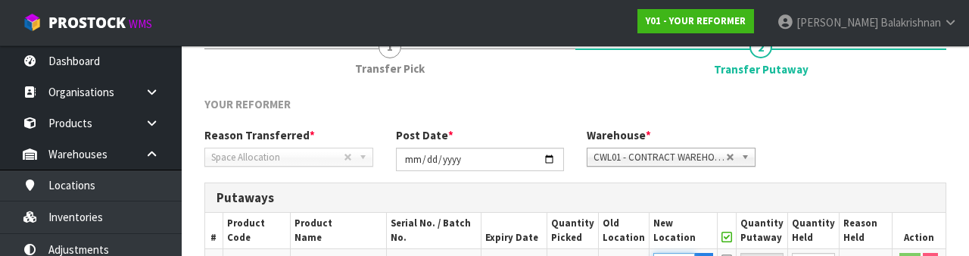
scroll to position [319, 0]
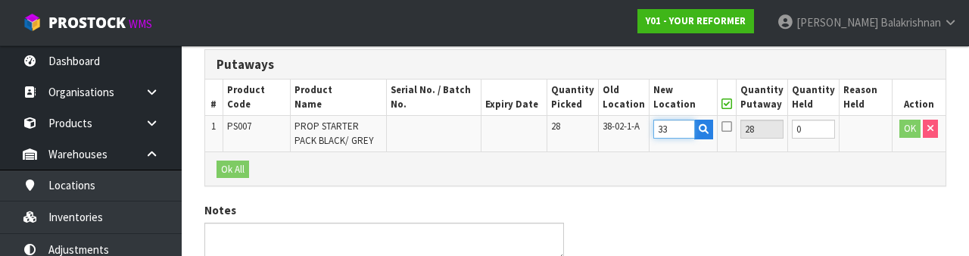
type input "3"
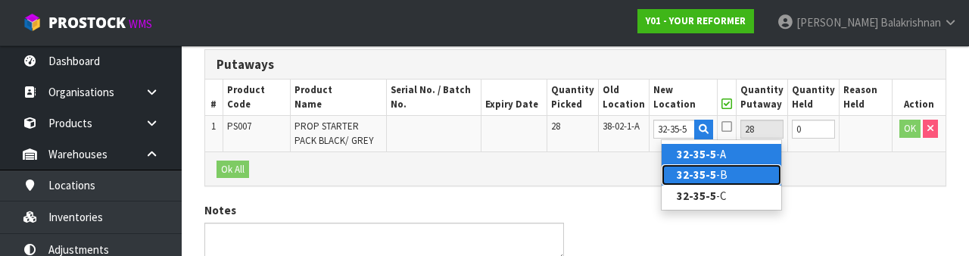
click at [742, 174] on link "32-35-5 -B" at bounding box center [721, 174] width 120 height 20
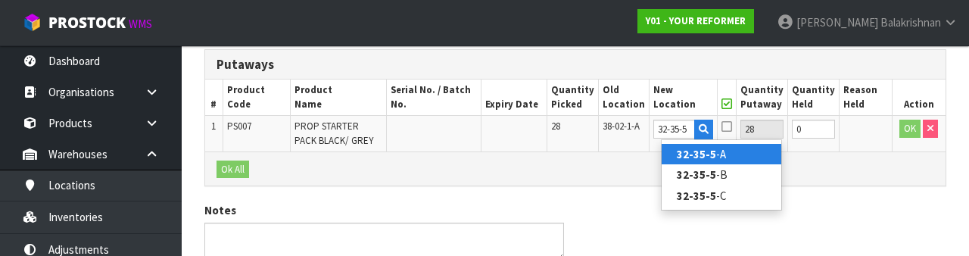
type input "32-35-5-B"
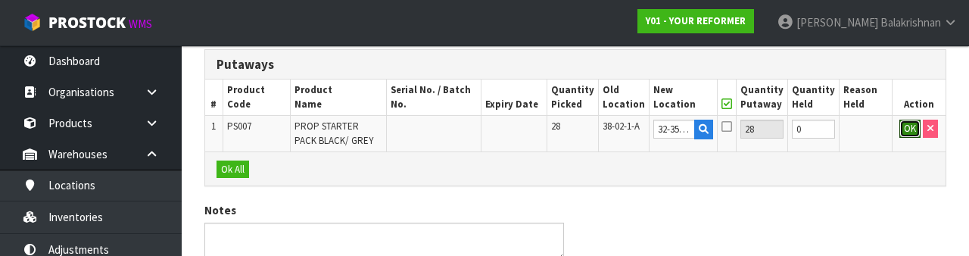
click at [901, 133] on button "OK" at bounding box center [909, 129] width 21 height 18
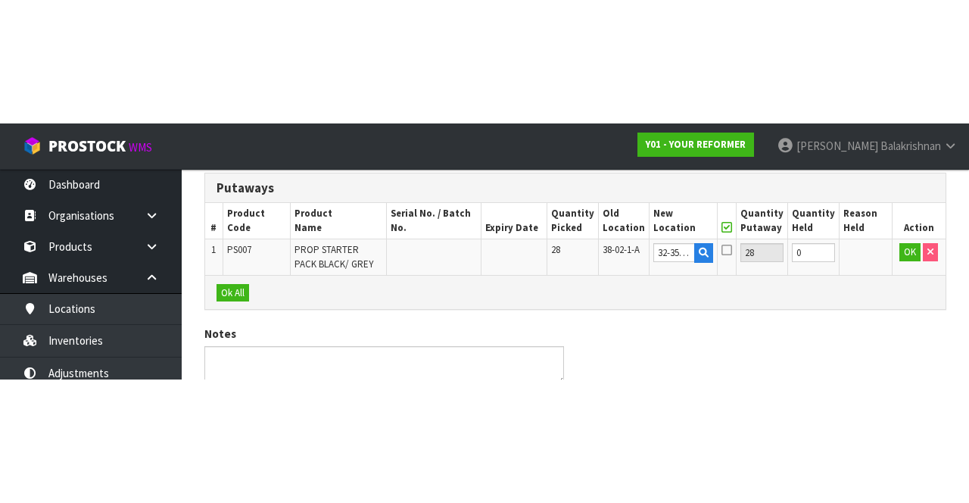
scroll to position [150, 0]
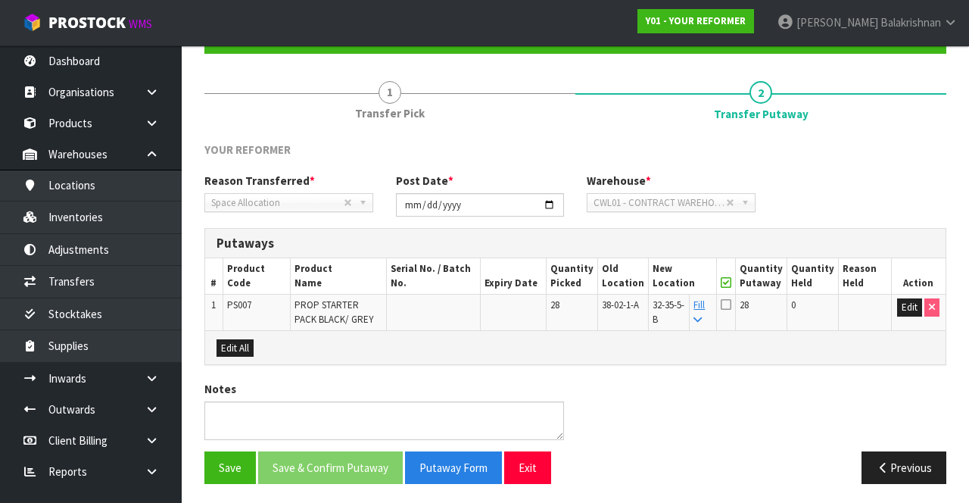
click at [731, 282] on icon at bounding box center [725, 282] width 11 height 1
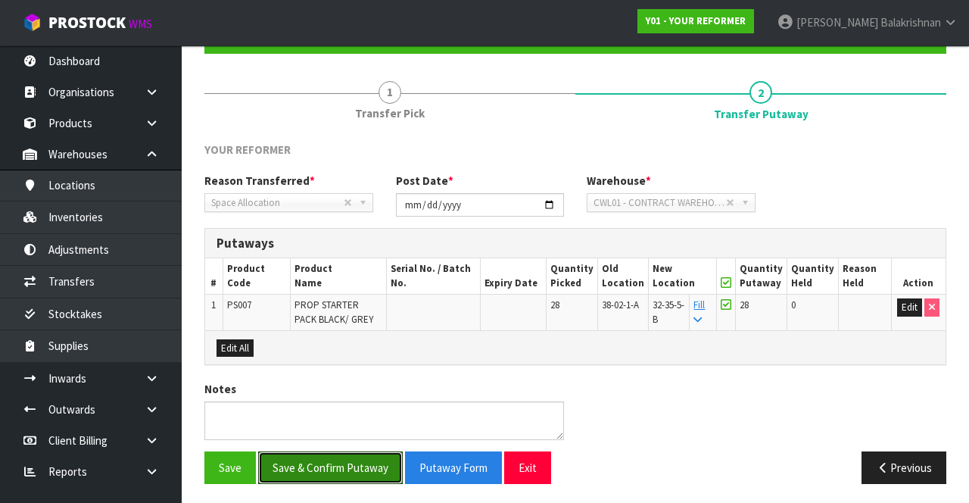
click at [347, 451] on button "Save & Confirm Putaway" at bounding box center [330, 467] width 145 height 33
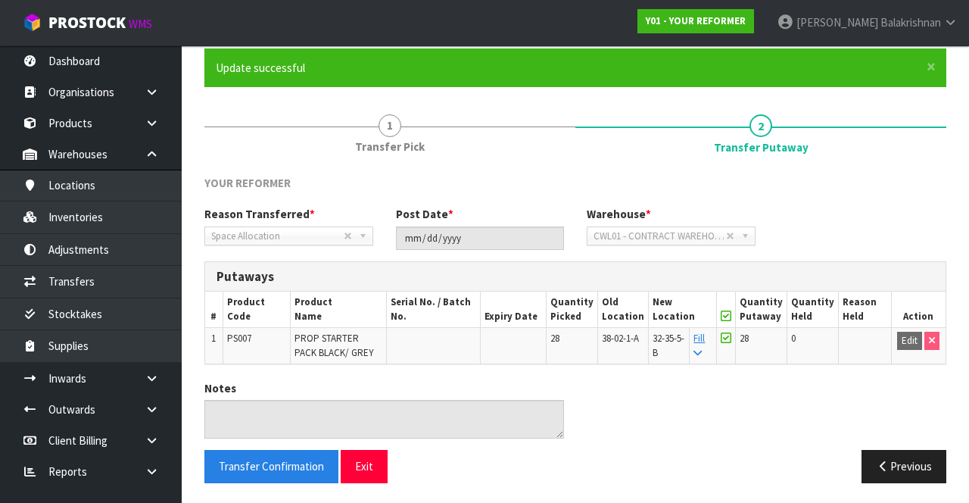
scroll to position [117, 0]
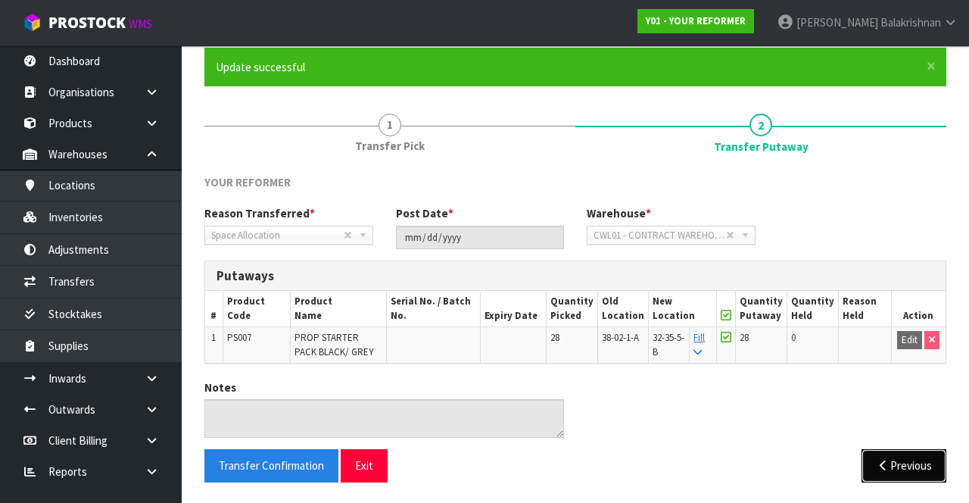
click at [918, 462] on button "Previous" at bounding box center [903, 465] width 85 height 33
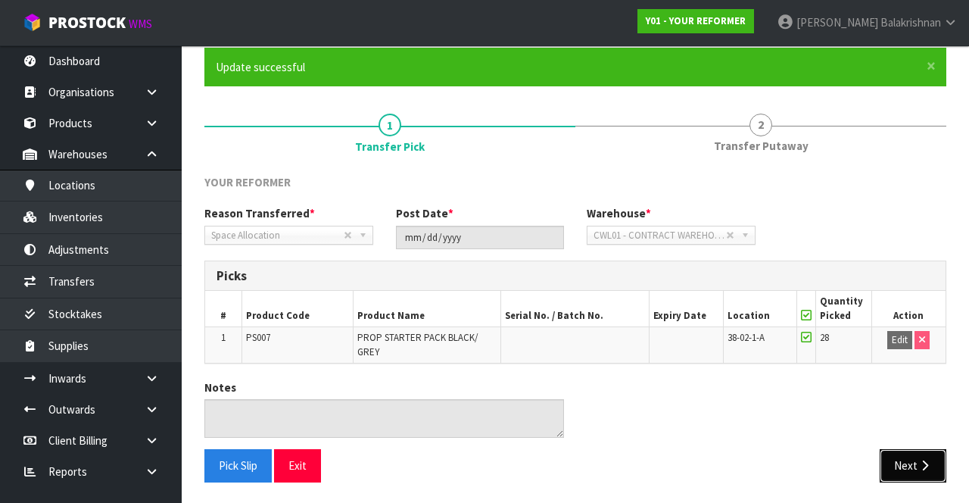
click at [924, 462] on icon "button" at bounding box center [924, 464] width 14 height 11
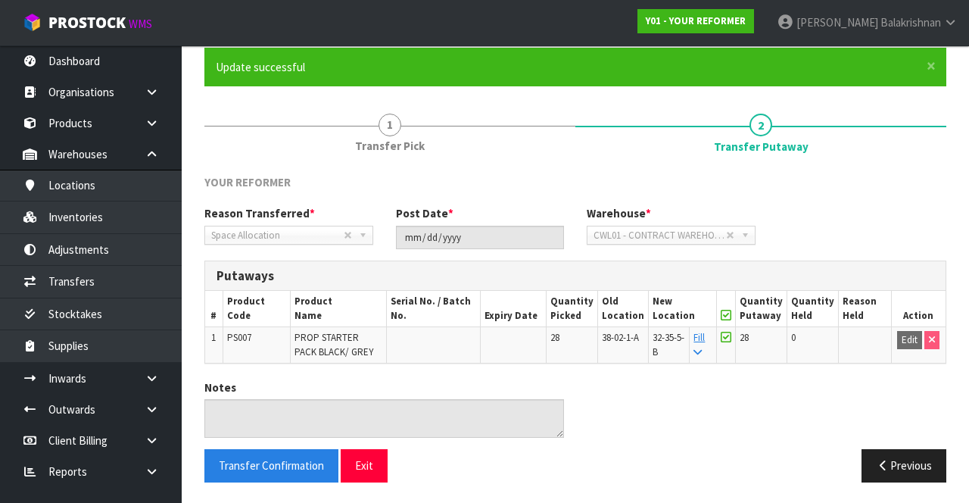
scroll to position [0, 0]
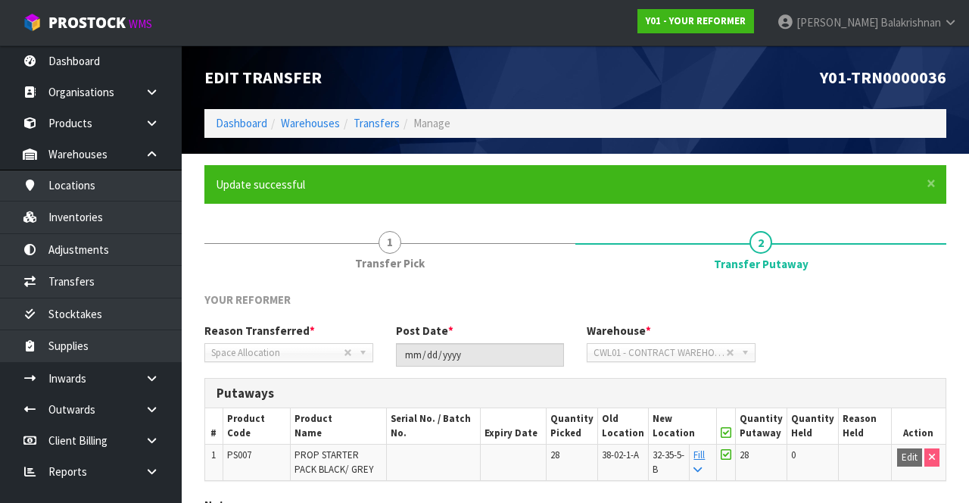
click at [936, 26] on span "Balakrishnan" at bounding box center [910, 22] width 61 height 14
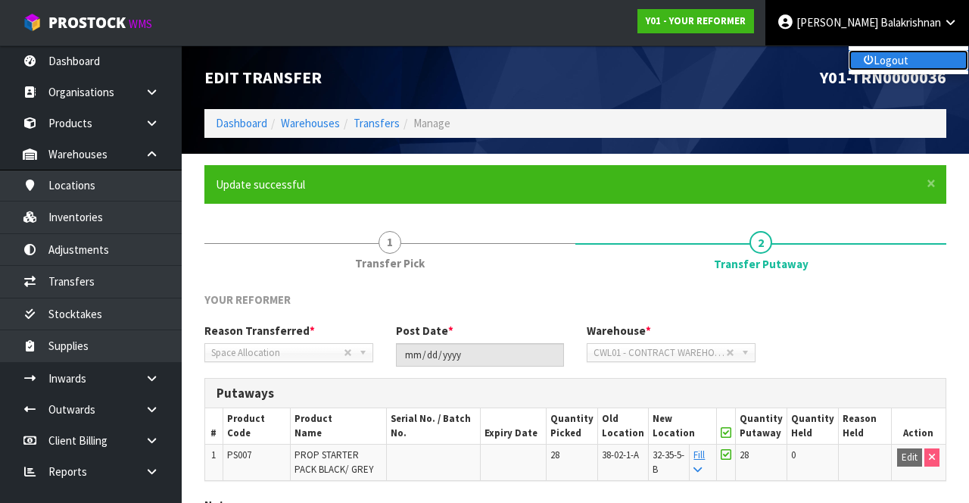
click at [920, 67] on link "Logout" at bounding box center [908, 60] width 120 height 20
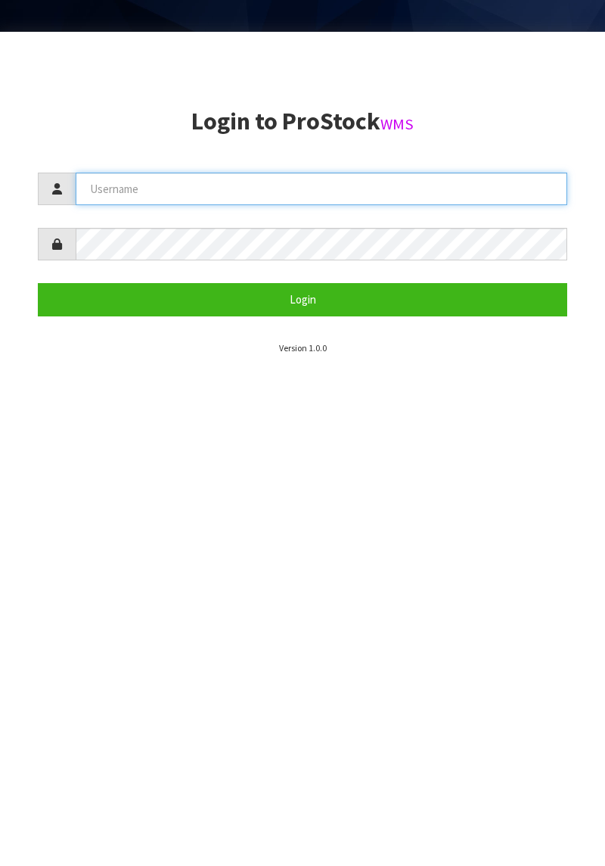
click at [247, 190] on input "text" at bounding box center [322, 189] width 492 height 33
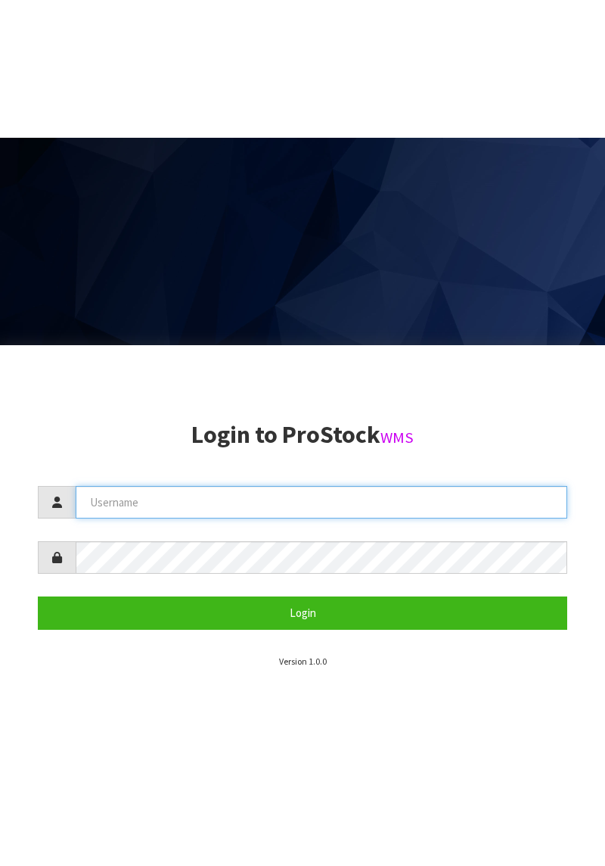
scroll to position [380, 0]
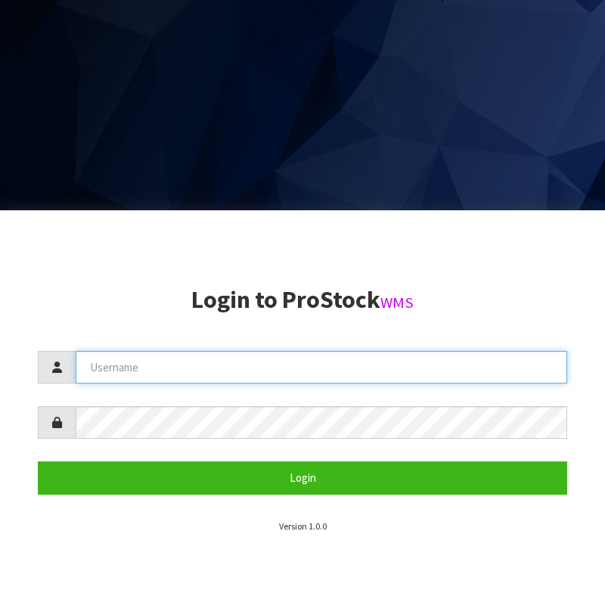
click at [369, 370] on input "text" at bounding box center [322, 367] width 492 height 33
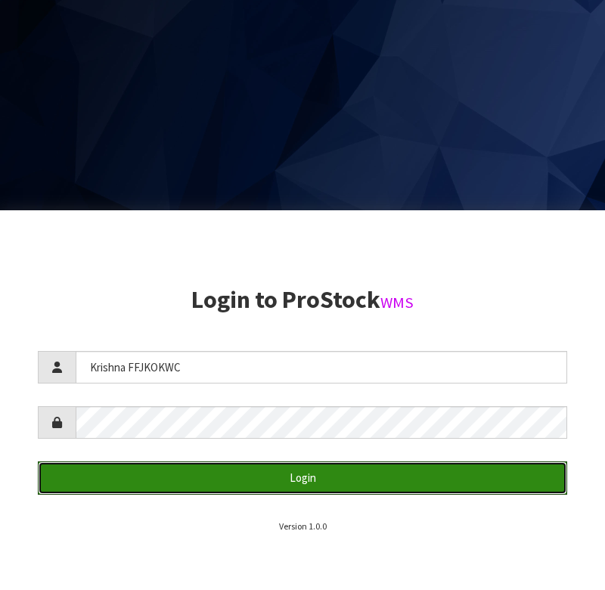
click at [286, 475] on button "Login" at bounding box center [303, 478] width 530 height 33
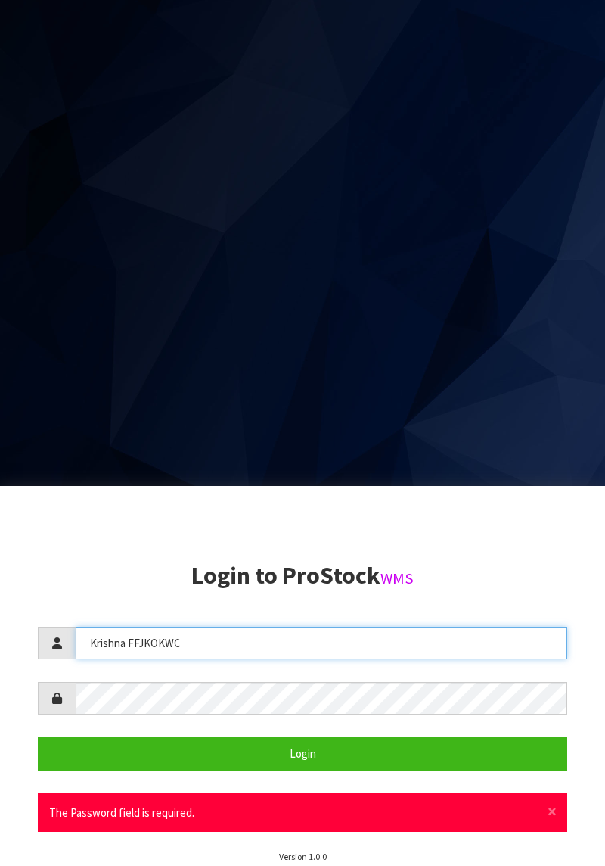
click at [206, 502] on input "Krishna FFJKOKWC" at bounding box center [322, 643] width 492 height 33
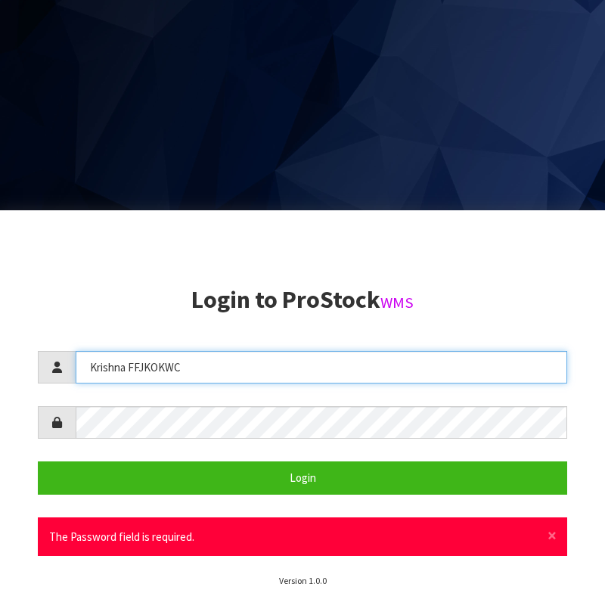
click at [269, 372] on input "Krishna FFJKOKWC" at bounding box center [322, 367] width 492 height 33
type input "Krishna"
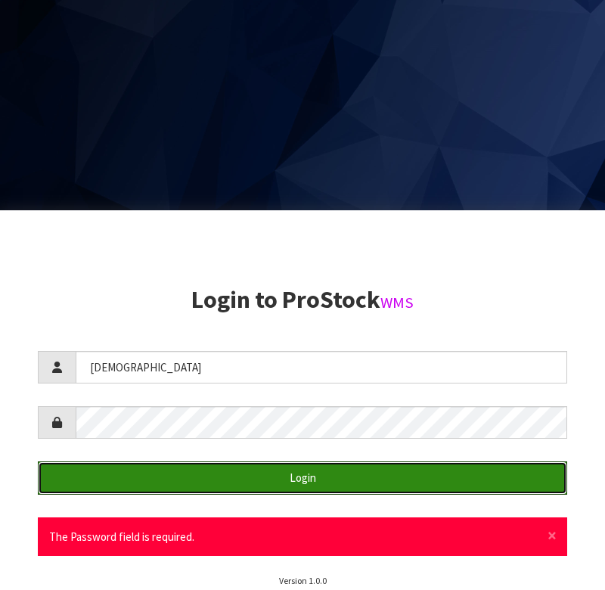
click at [287, 476] on button "Login" at bounding box center [303, 478] width 530 height 33
